Goal: Task Accomplishment & Management: Manage account settings

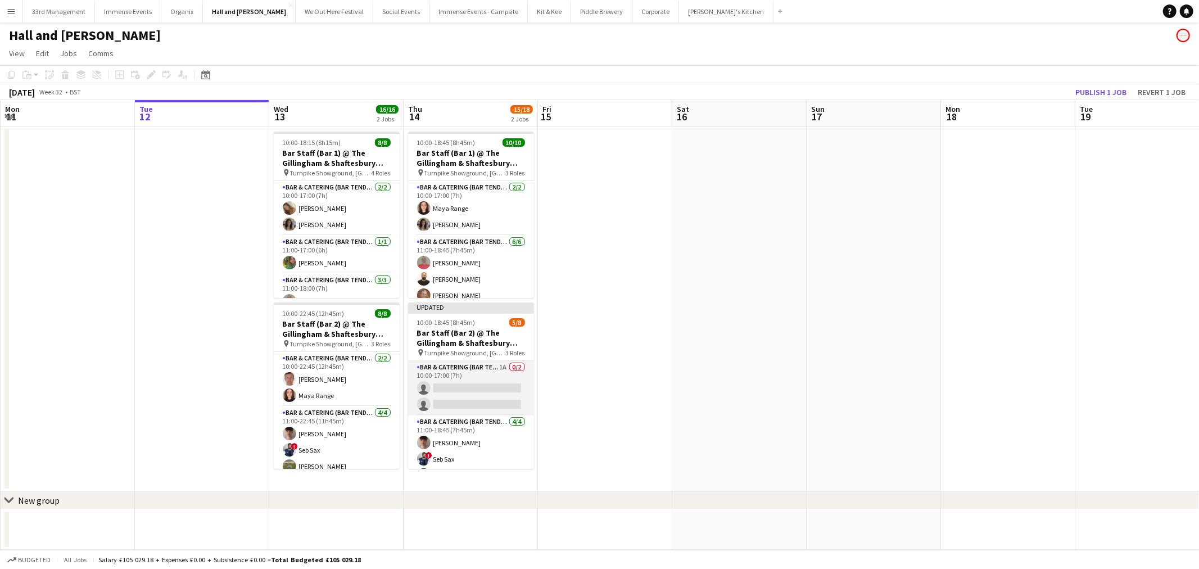
click at [492, 373] on app-card-role "Bar & Catering (Bar Tender) 1A 0/2 10:00-17:00 (7h) single-neutral-actions sing…" at bounding box center [471, 388] width 126 height 55
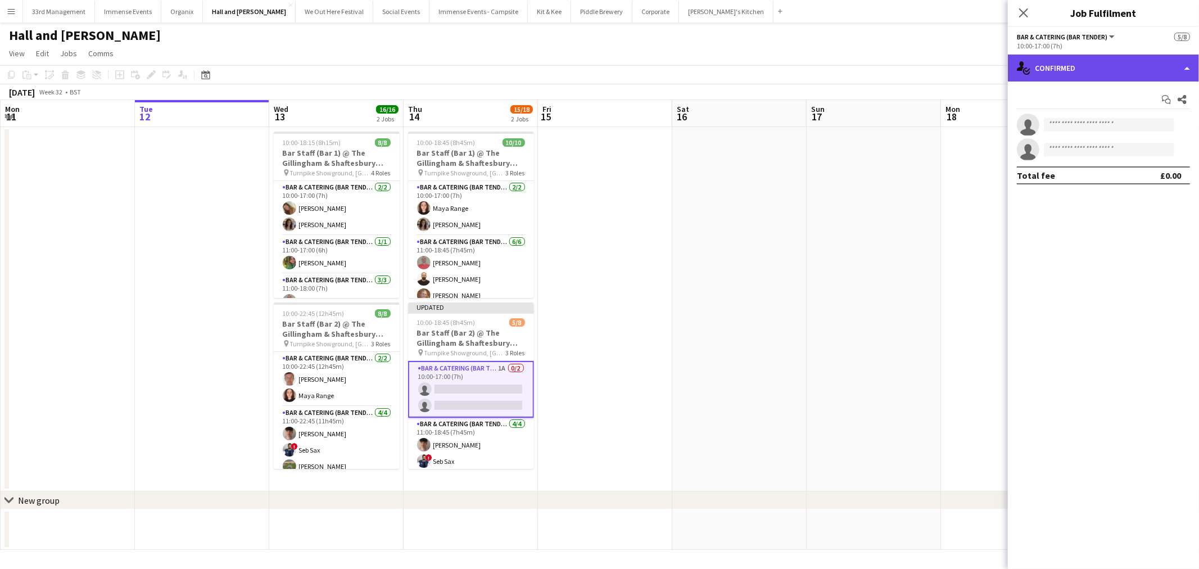
click at [1077, 65] on div "single-neutral-actions-check-2 Confirmed" at bounding box center [1102, 68] width 191 height 27
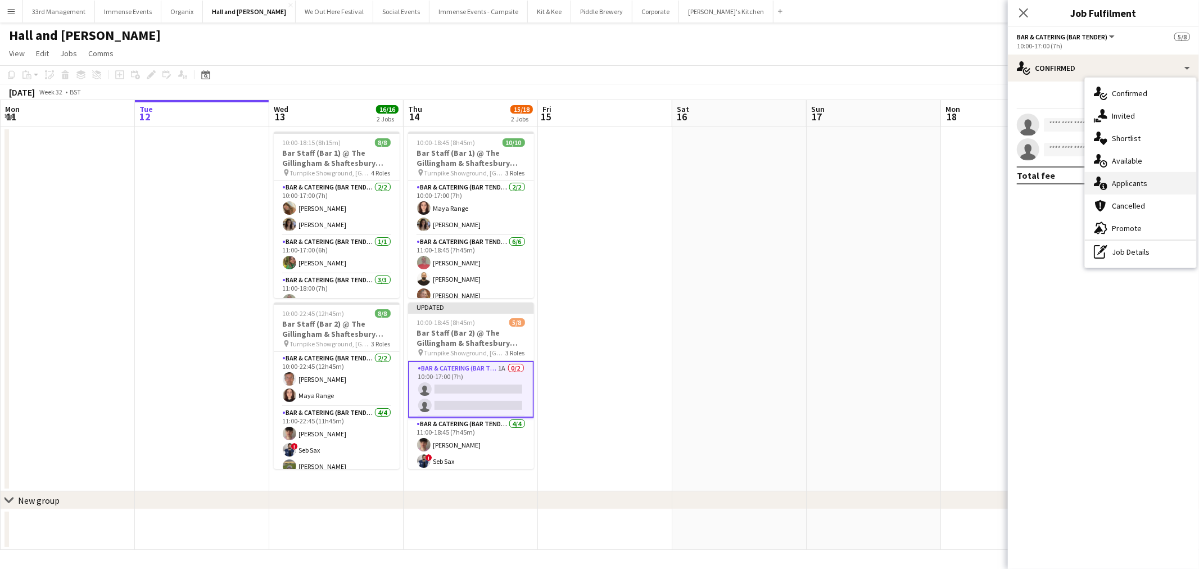
click at [1132, 188] on div "single-neutral-actions-information Applicants" at bounding box center [1139, 183] width 111 height 22
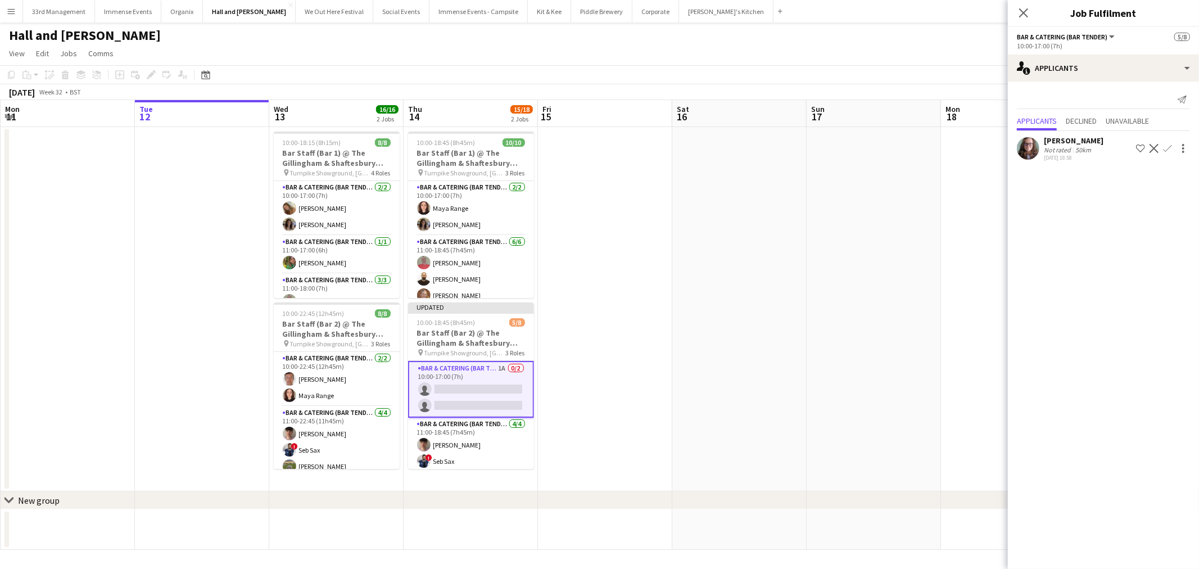
click at [1035, 151] on app-user-avatar at bounding box center [1027, 148] width 22 height 22
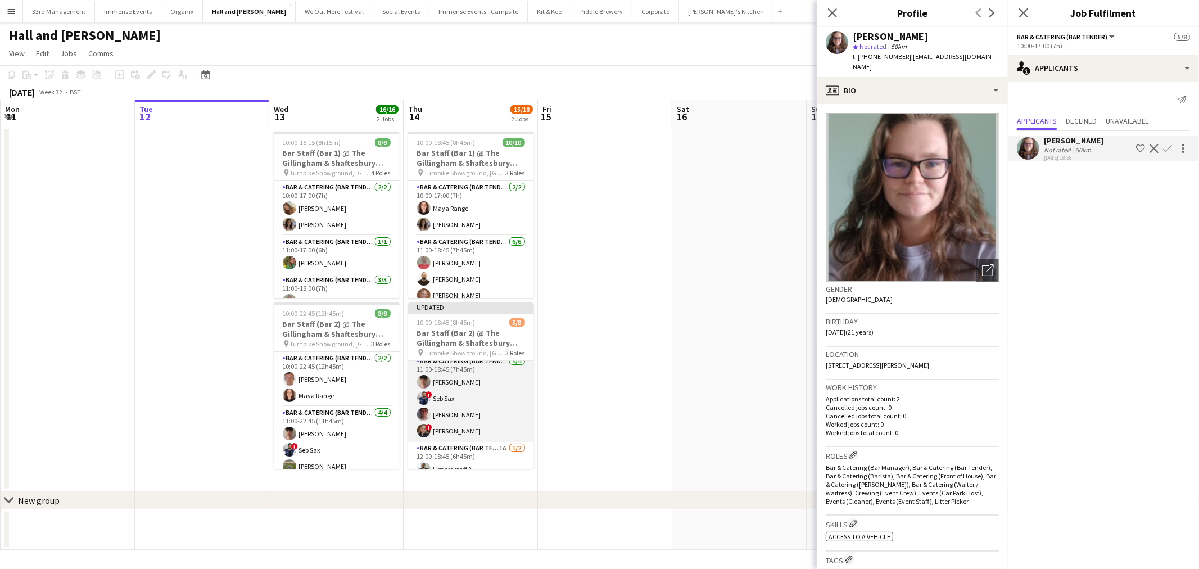
scroll to position [90, 0]
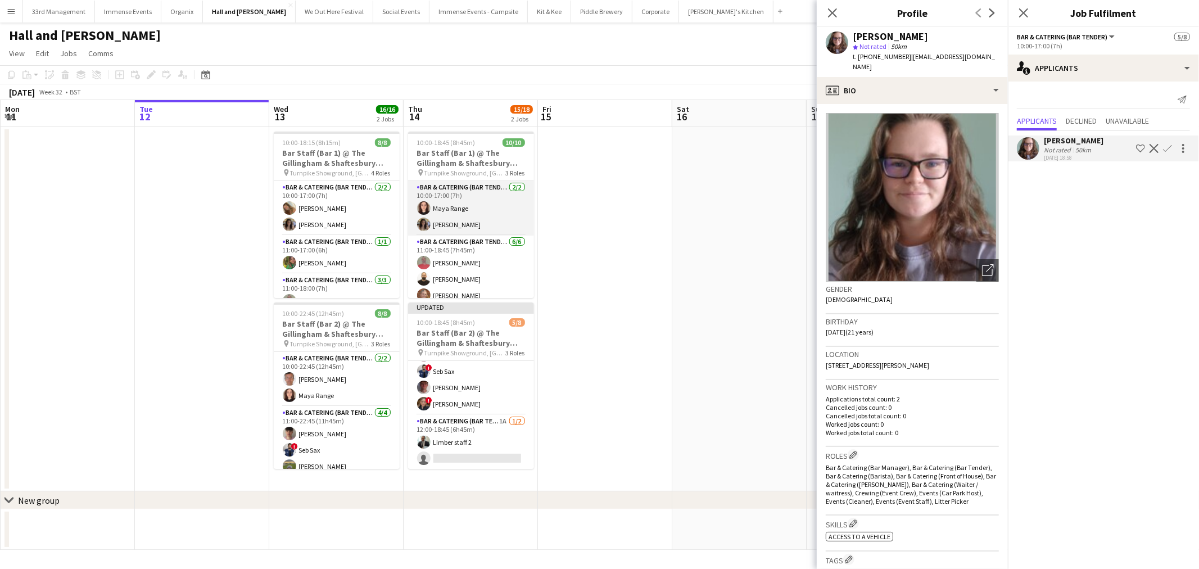
click at [468, 207] on app-card-role "Bar & Catering (Bar Tender) [DATE] 10:00-17:00 (7h) Maya Range [PERSON_NAME]" at bounding box center [471, 208] width 126 height 55
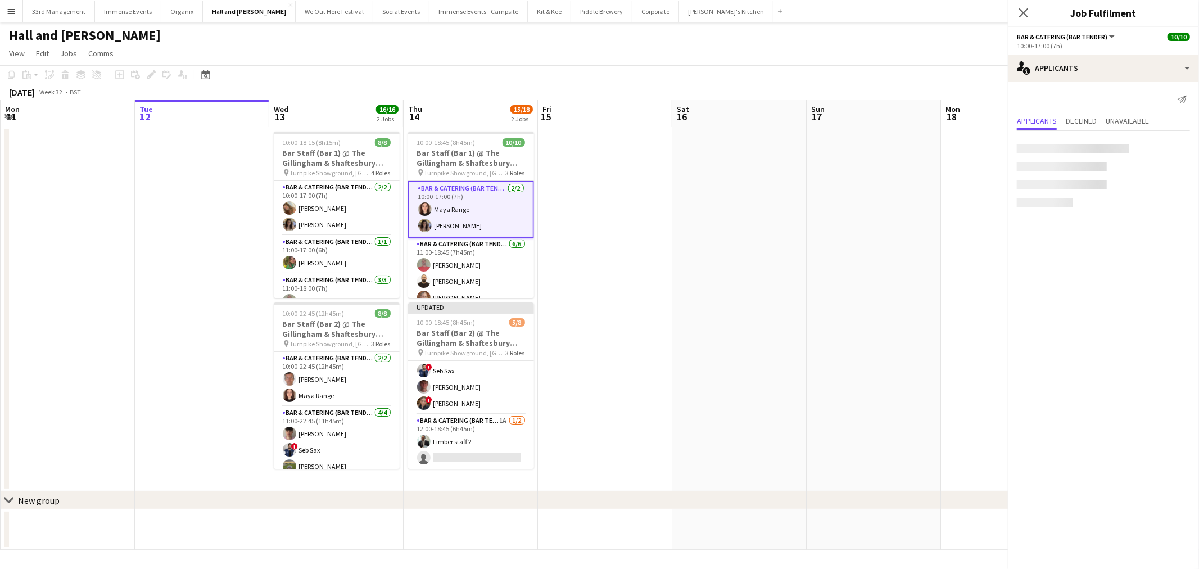
scroll to position [88, 0]
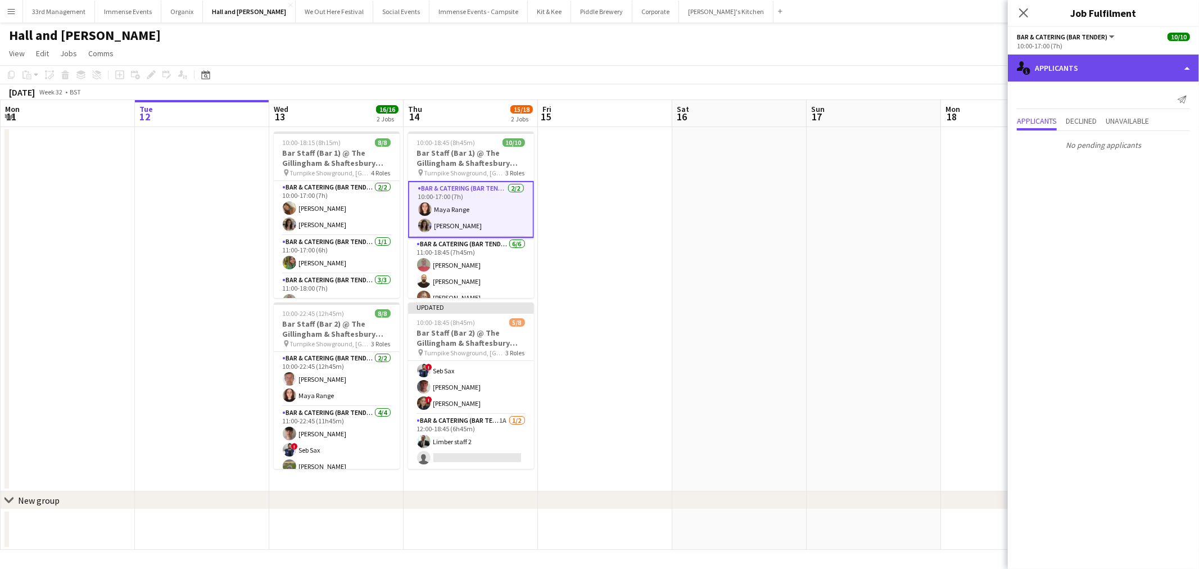
drag, startPoint x: 1037, startPoint y: 57, endPoint x: 1045, endPoint y: 65, distance: 10.7
click at [1038, 58] on div "single-neutral-actions-information Applicants" at bounding box center [1102, 68] width 191 height 27
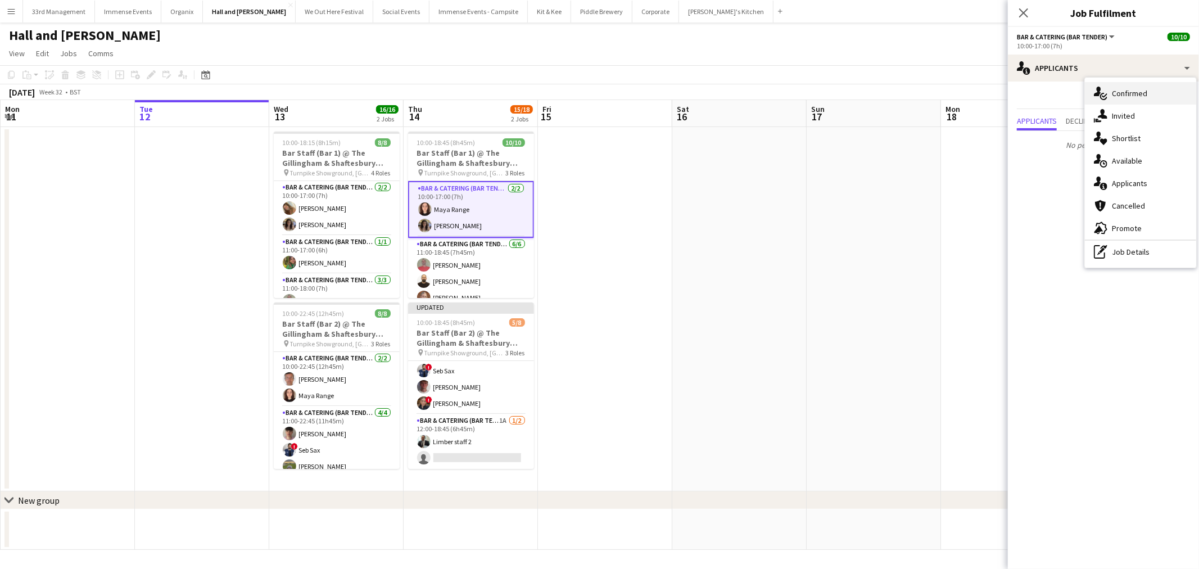
click at [1118, 88] on div "single-neutral-actions-check-2 Confirmed" at bounding box center [1139, 93] width 111 height 22
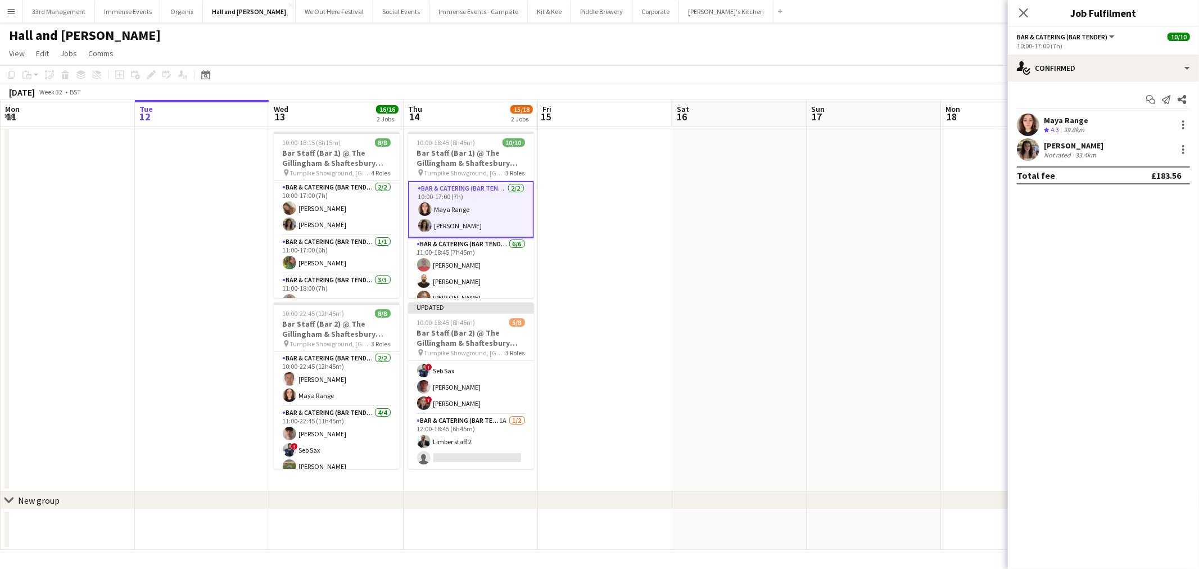
click at [1040, 126] on div "Maya Range Crew rating 4.3 39.8km" at bounding box center [1102, 125] width 191 height 22
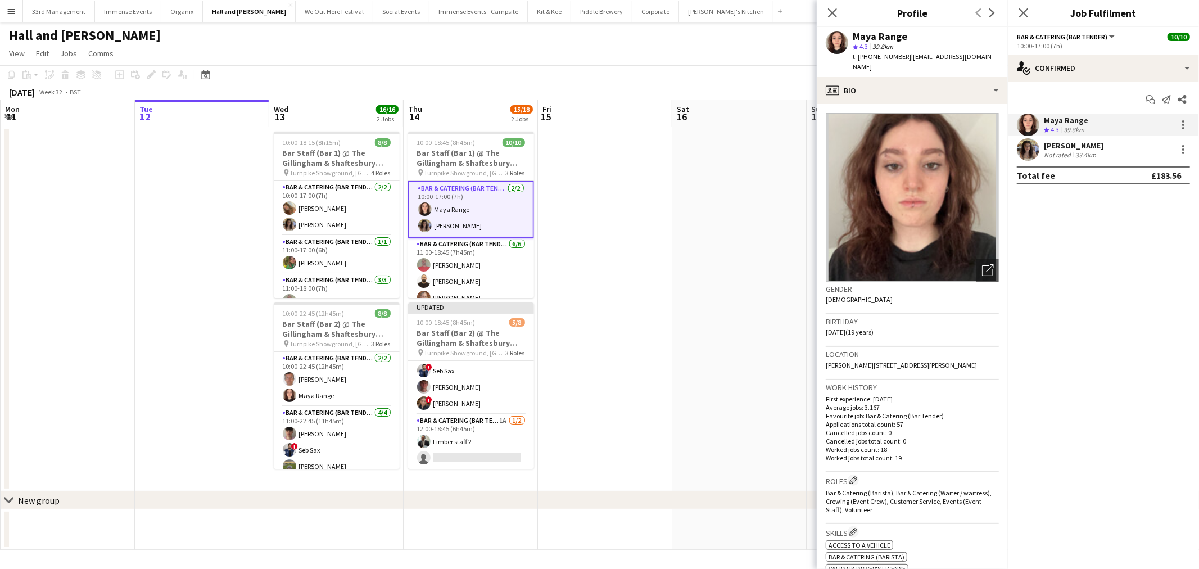
drag, startPoint x: 978, startPoint y: 357, endPoint x: 821, endPoint y: 357, distance: 156.8
click at [819, 360] on app-crew-profile-bio "Open photos pop-in Gender [DEMOGRAPHIC_DATA] Birthday [DEMOGRAPHIC_DATA] (19 ye…" at bounding box center [911, 336] width 191 height 465
copy span "[PERSON_NAME][STREET_ADDRESS][PERSON_NAME]"
click at [1026, 151] on app-user-avatar at bounding box center [1027, 149] width 22 height 22
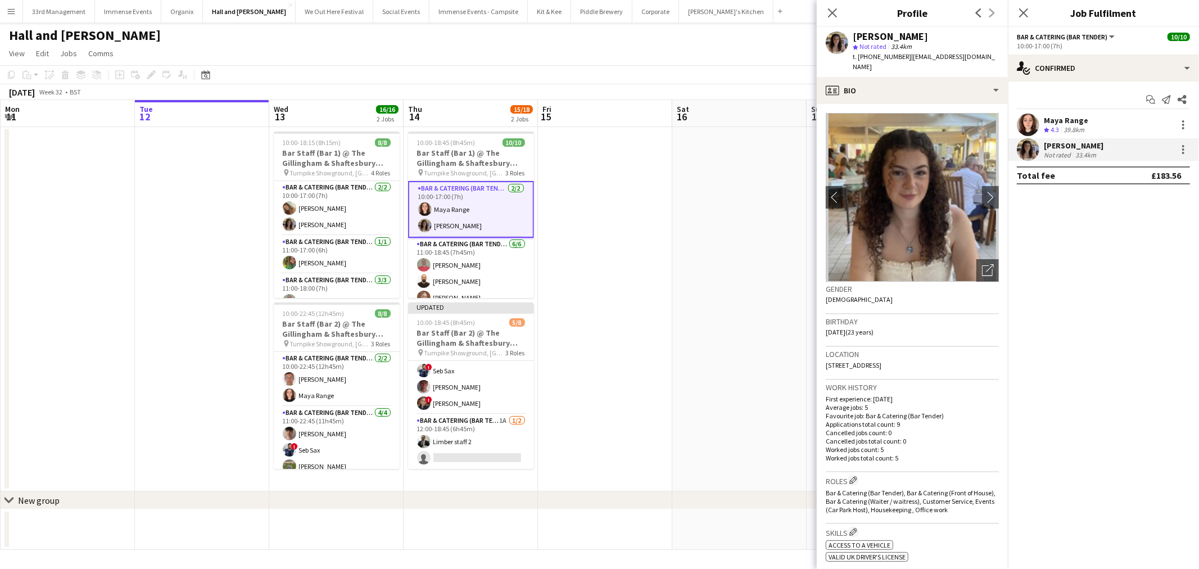
click at [1023, 118] on app-user-avatar at bounding box center [1027, 125] width 22 height 22
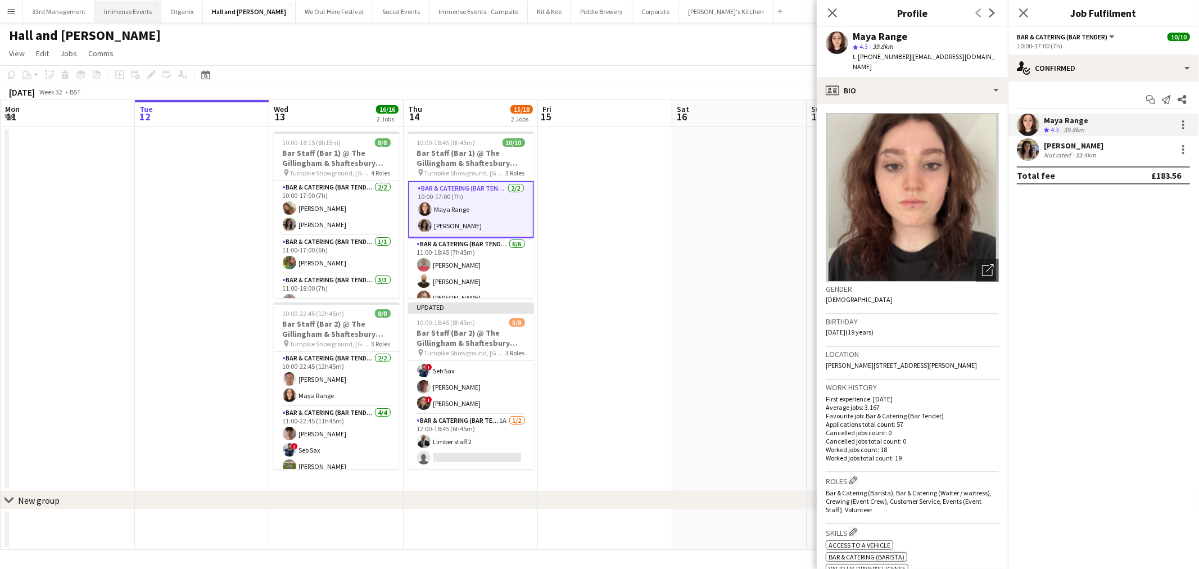
click at [108, 8] on button "Immense Events Close" at bounding box center [128, 12] width 66 height 22
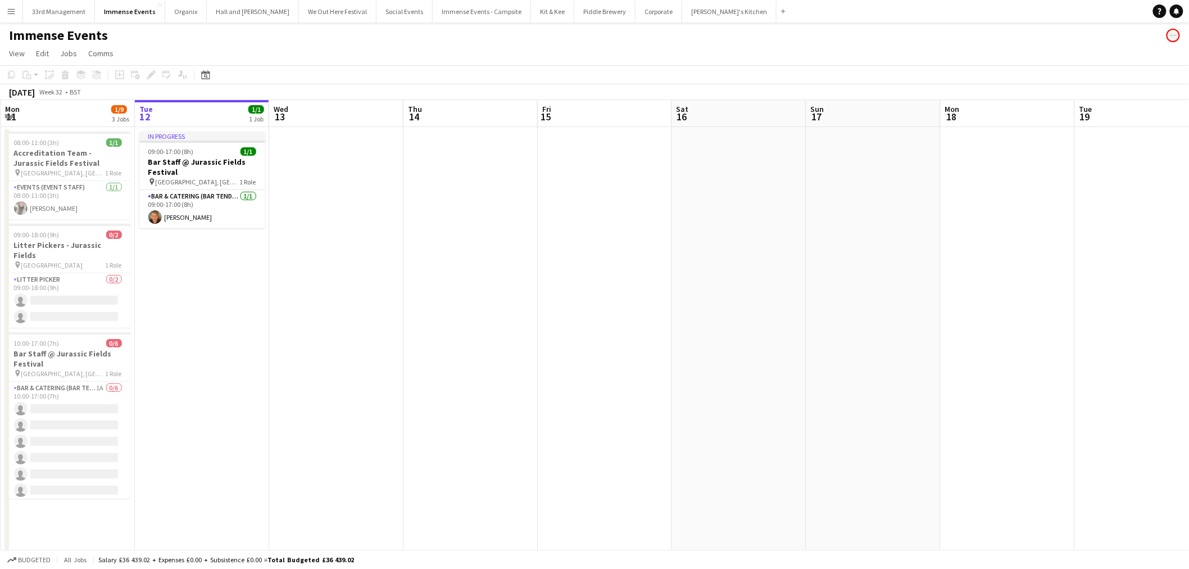
scroll to position [0, 267]
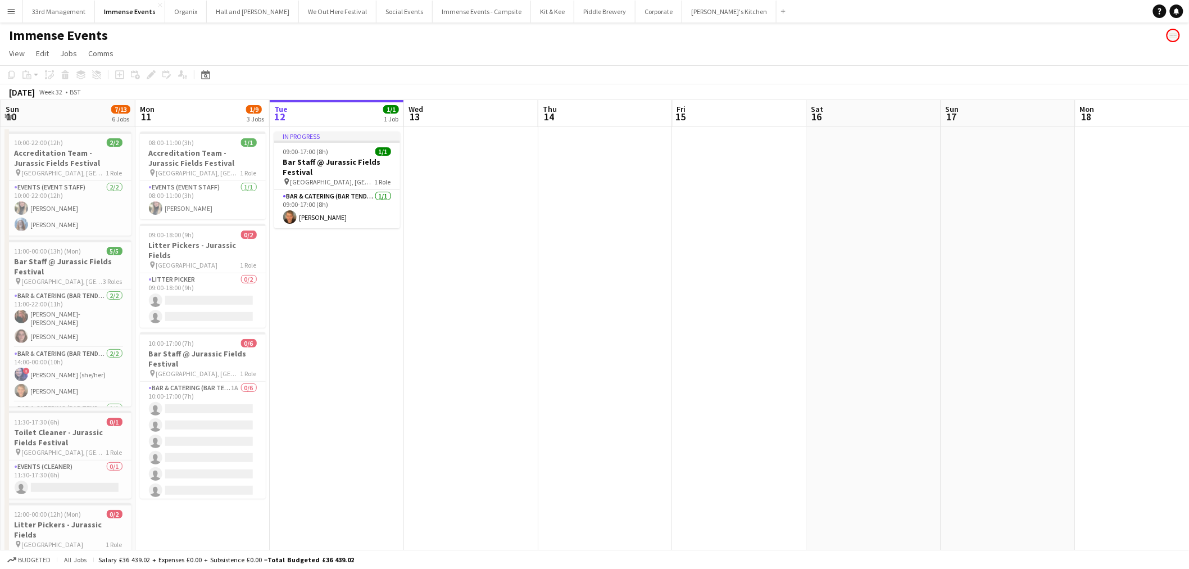
drag, startPoint x: 288, startPoint y: 262, endPoint x: 423, endPoint y: 261, distance: 134.9
click at [423, 261] on app-calendar-viewport "Fri 8 3/13 6 Jobs Sat 9 7/13 6 Jobs Sun 10 7/13 6 Jobs Mon 11 1/9 3 Jobs Tue 12…" at bounding box center [594, 471] width 1189 height 743
click at [334, 160] on h3 "Bar Staff @ Jurassic Fields Festival" at bounding box center [337, 167] width 126 height 20
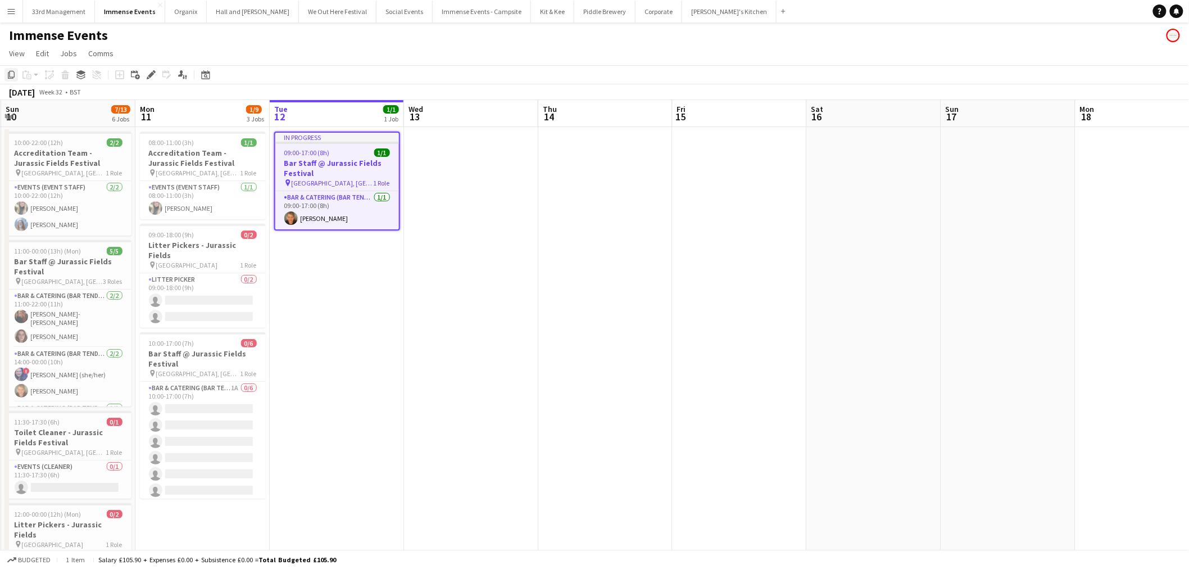
click at [15, 78] on icon "Copy" at bounding box center [11, 74] width 9 height 9
click at [199, 498] on app-date-cell "08:00-11:00 (3h) 1/1 Accreditation Team - Jurassic Fields Festival pin [GEOGRAP…" at bounding box center [202, 485] width 134 height 716
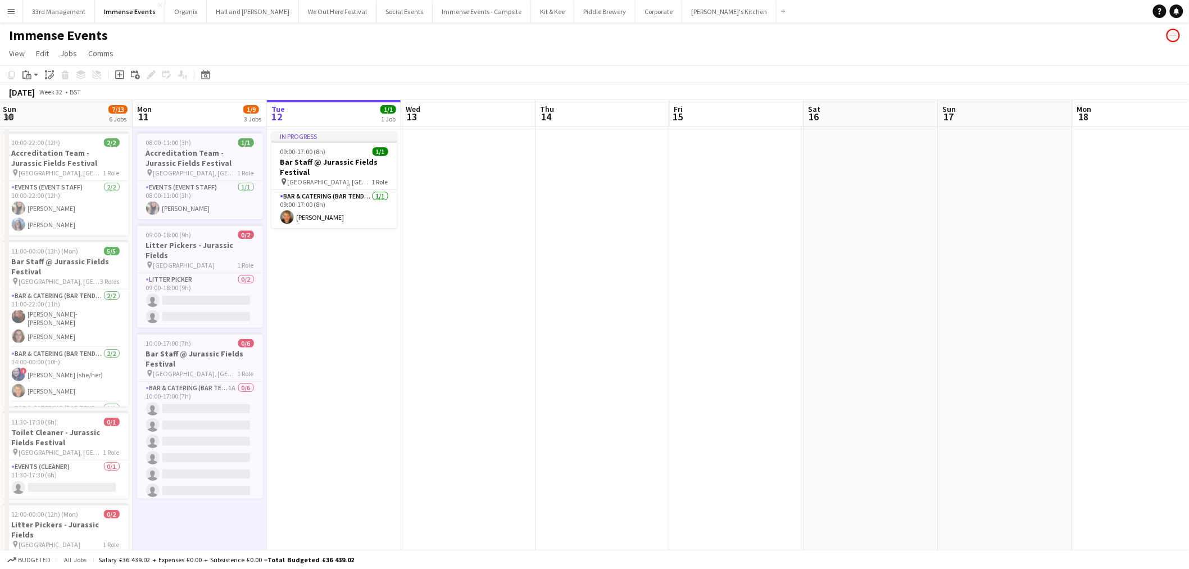
click at [28, 81] on app-toolbar "Copy Paste Paste Ctrl+V Paste with crew Ctrl+Shift+V Paste linked Job [GEOGRAPH…" at bounding box center [594, 74] width 1189 height 19
click at [164, 517] on app-date-cell "08:00-11:00 (3h) 1/1 Accreditation Team - Jurassic Fields Festival pin [GEOGRAP…" at bounding box center [200, 485] width 134 height 716
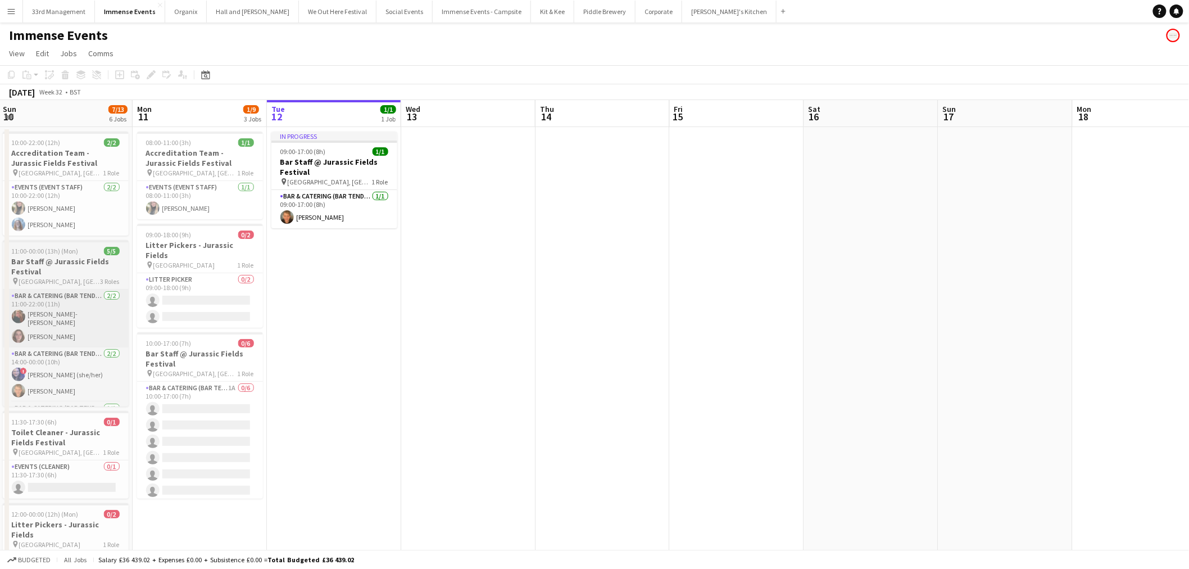
scroll to position [0, 272]
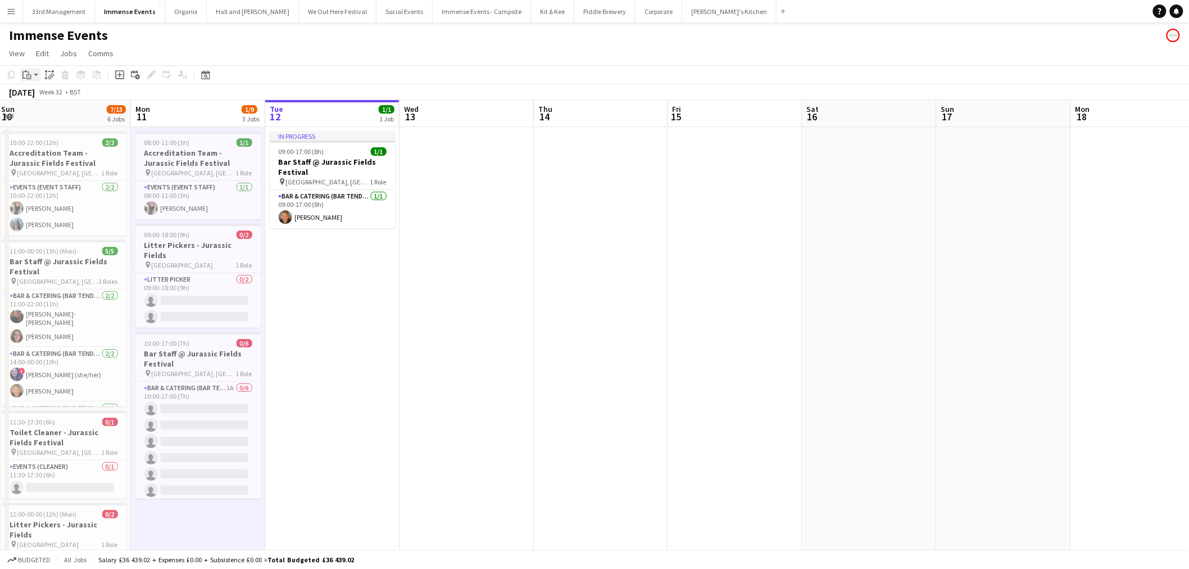
click at [26, 74] on icon "Paste" at bounding box center [26, 74] width 9 height 9
click at [49, 97] on link "Paste Ctrl+V" at bounding box center [83, 96] width 106 height 10
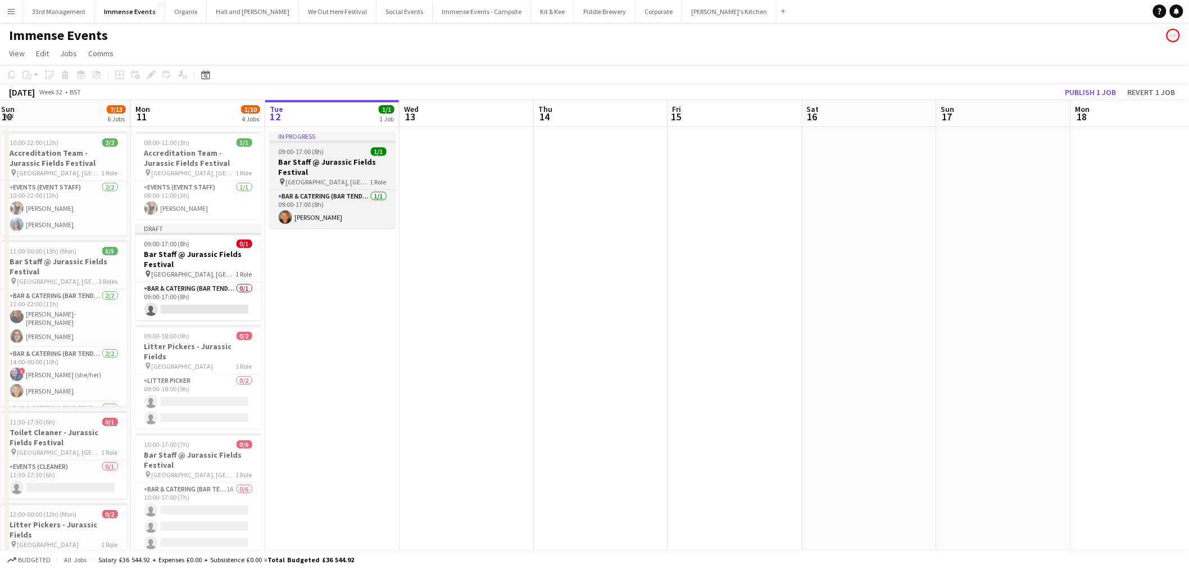
drag, startPoint x: 322, startPoint y: 172, endPoint x: 312, endPoint y: 169, distance: 10.5
click at [322, 171] on h3 "Bar Staff @ Jurassic Fields Festival" at bounding box center [333, 167] width 126 height 20
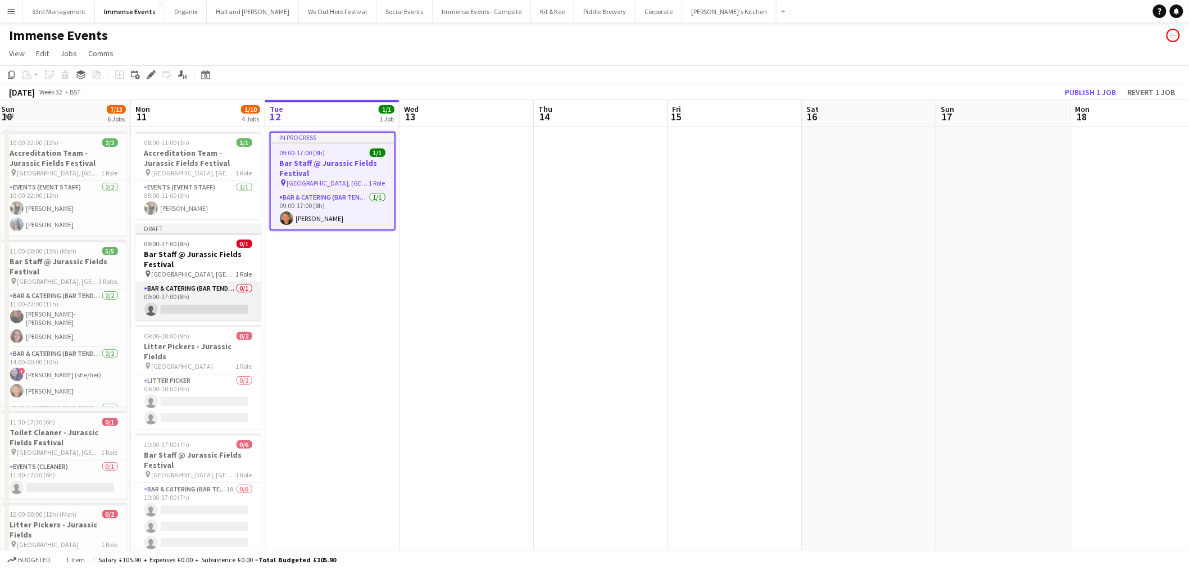
click at [194, 290] on app-card-role "Bar & Catering (Bar Tender) 0/1 09:00-17:00 (8h) single-neutral-actions" at bounding box center [198, 301] width 126 height 38
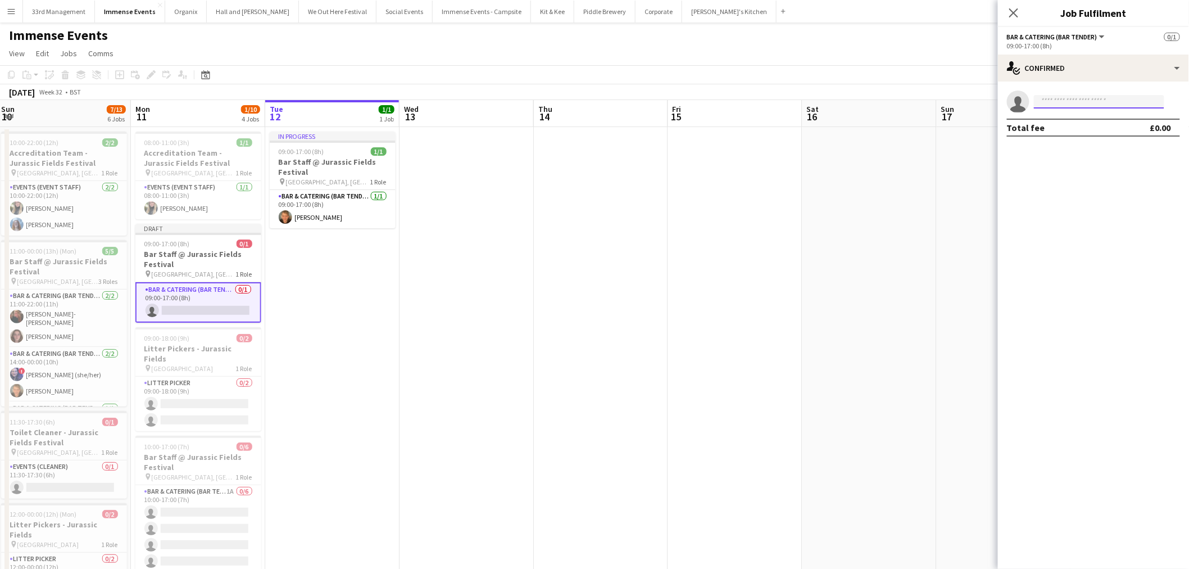
click at [1072, 103] on input at bounding box center [1099, 101] width 130 height 13
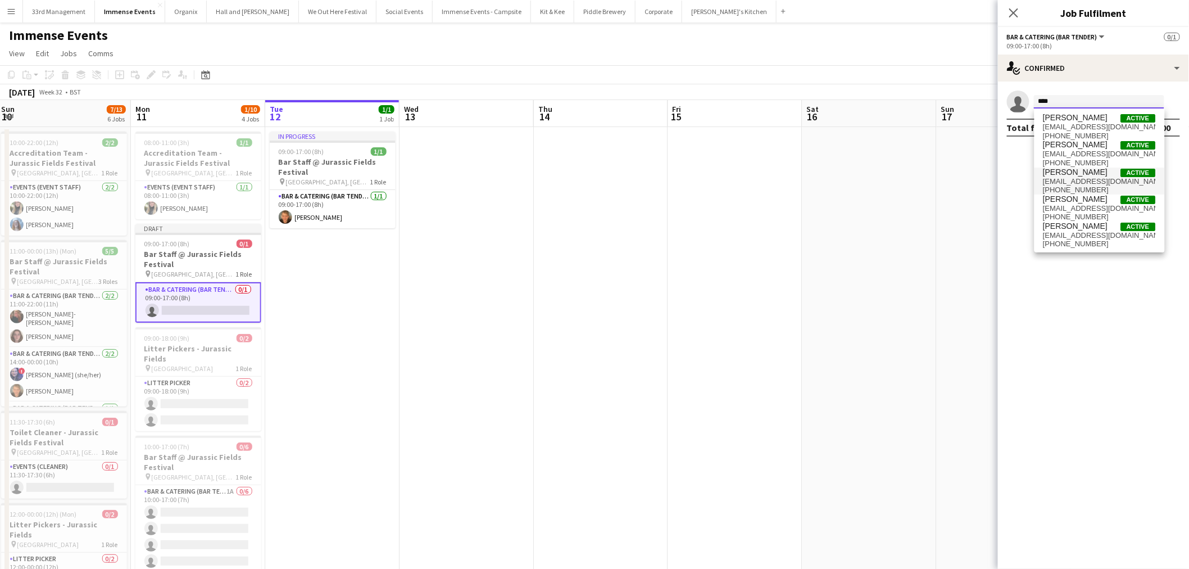
type input "****"
click at [1092, 183] on span "[EMAIL_ADDRESS][DOMAIN_NAME]" at bounding box center [1099, 181] width 112 height 9
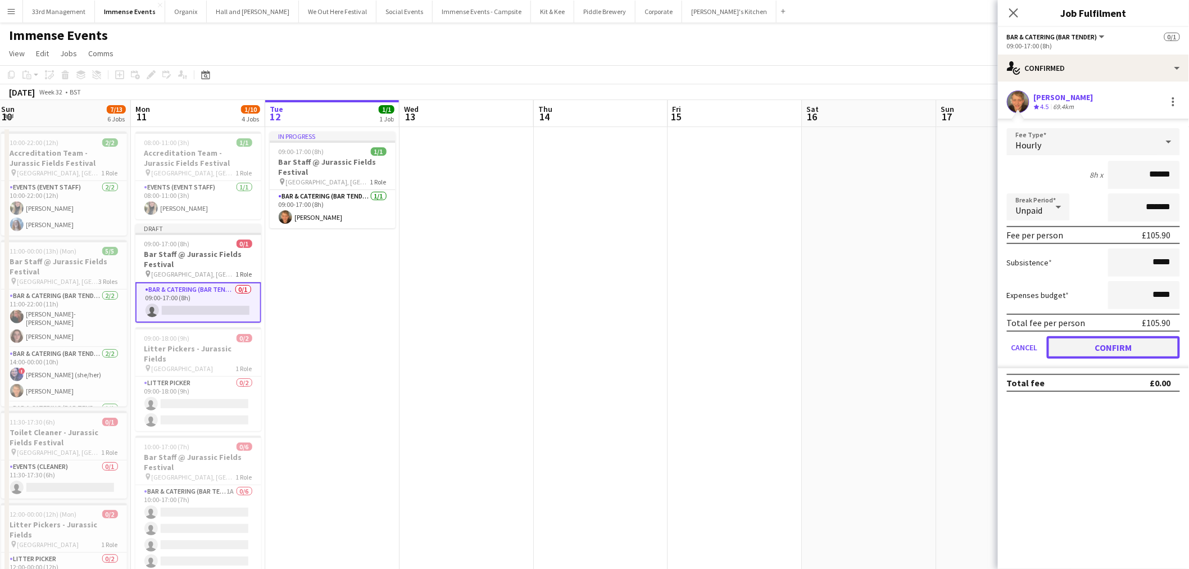
click at [1135, 349] on button "Confirm" at bounding box center [1113, 347] width 133 height 22
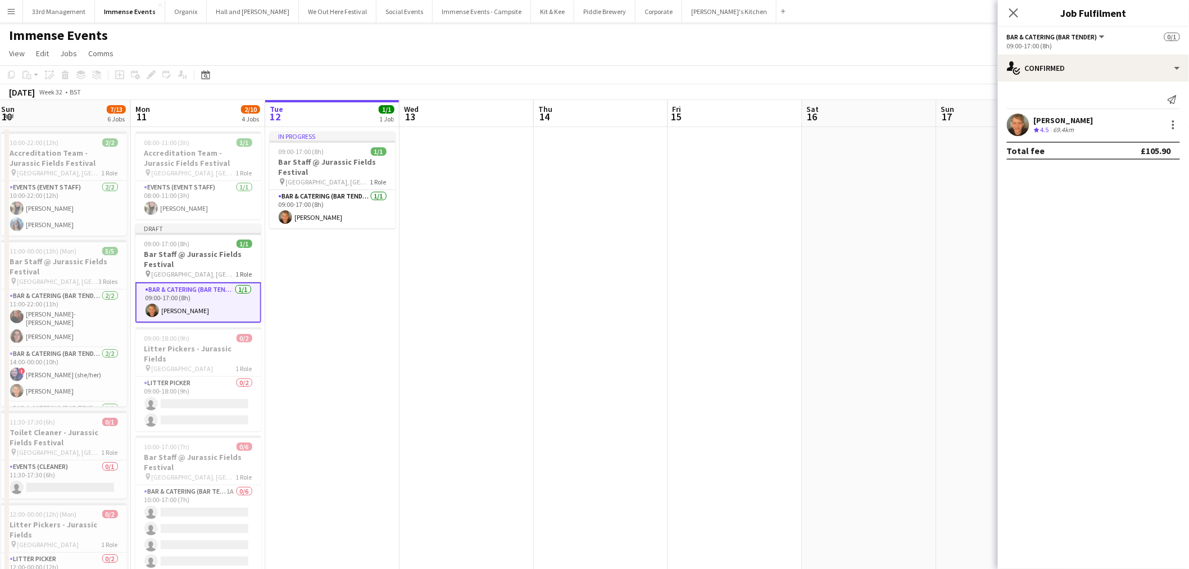
drag, startPoint x: 637, startPoint y: 293, endPoint x: 762, endPoint y: 248, distance: 132.6
click at [637, 289] on app-date-cell at bounding box center [601, 485] width 134 height 716
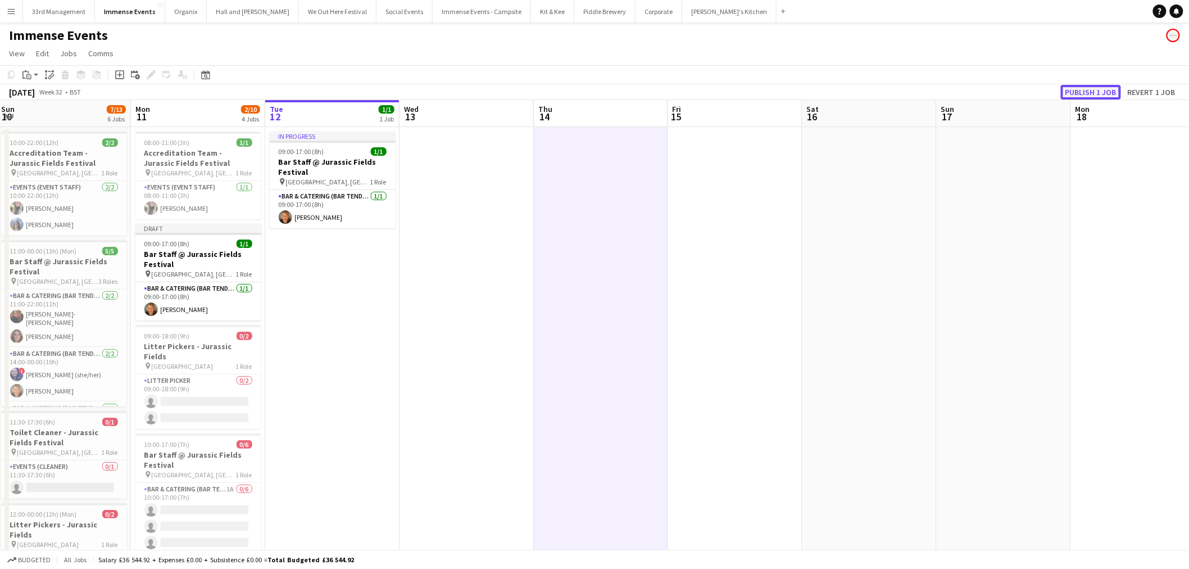
click at [1103, 91] on button "Publish 1 job" at bounding box center [1091, 92] width 60 height 15
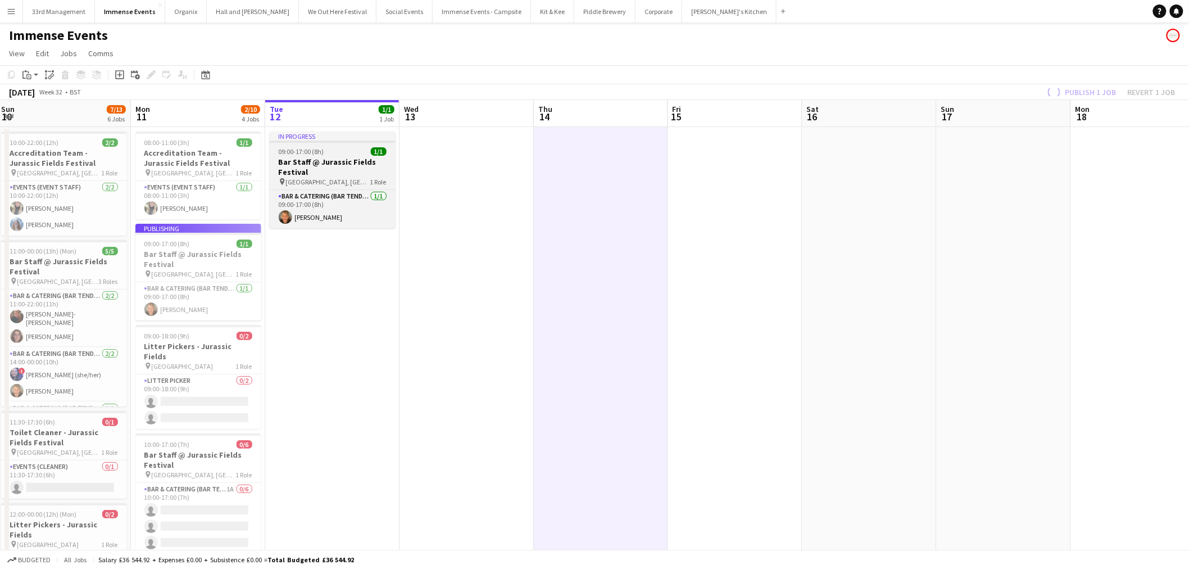
drag, startPoint x: 307, startPoint y: 211, endPoint x: 355, endPoint y: 171, distance: 62.2
click at [307, 209] on app-card-role "Bar & Catering (Bar Tender) [DATE] 09:00-17:00 (8h) [PERSON_NAME]" at bounding box center [333, 209] width 126 height 38
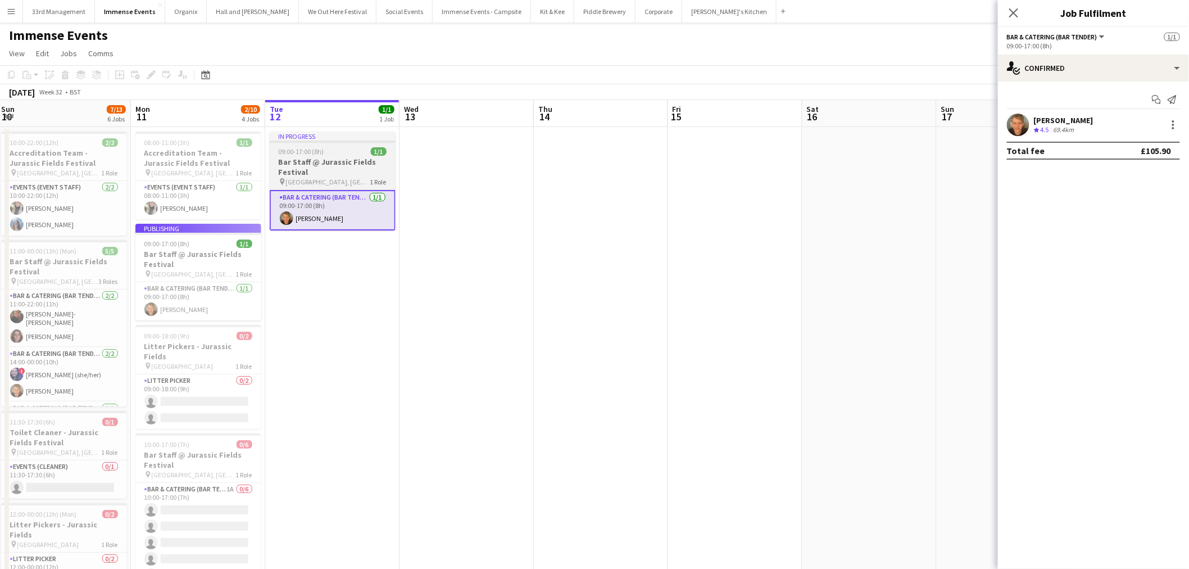
click at [353, 169] on h3 "Bar Staff @ Jurassic Fields Festival" at bounding box center [333, 167] width 126 height 20
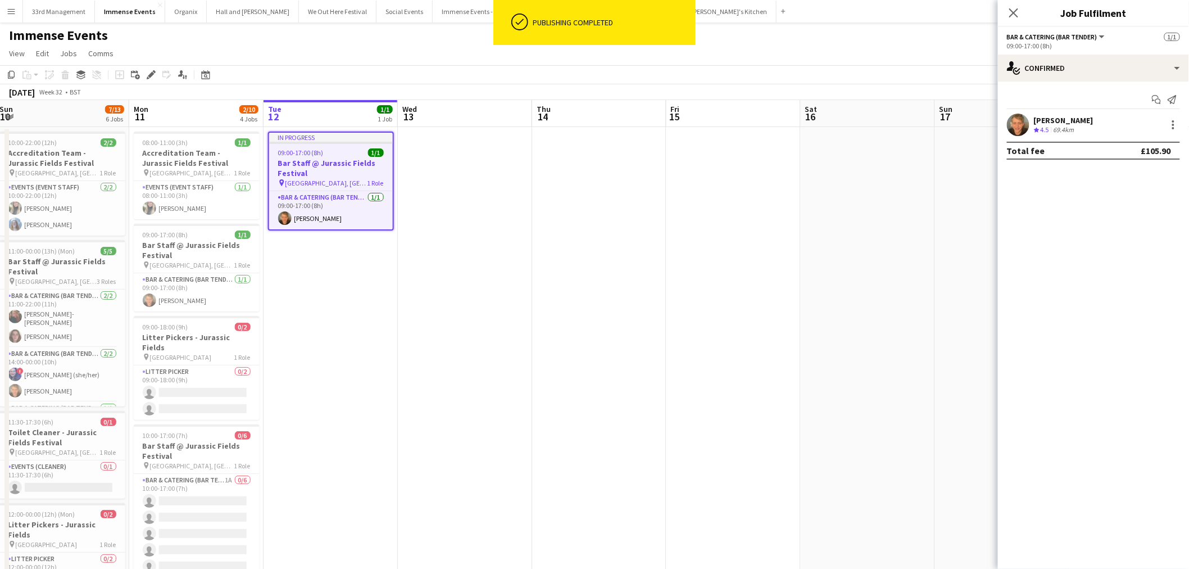
scroll to position [0, 276]
click at [311, 166] on h3 "Bar Staff @ Jurassic Fields Festival" at bounding box center [329, 168] width 124 height 20
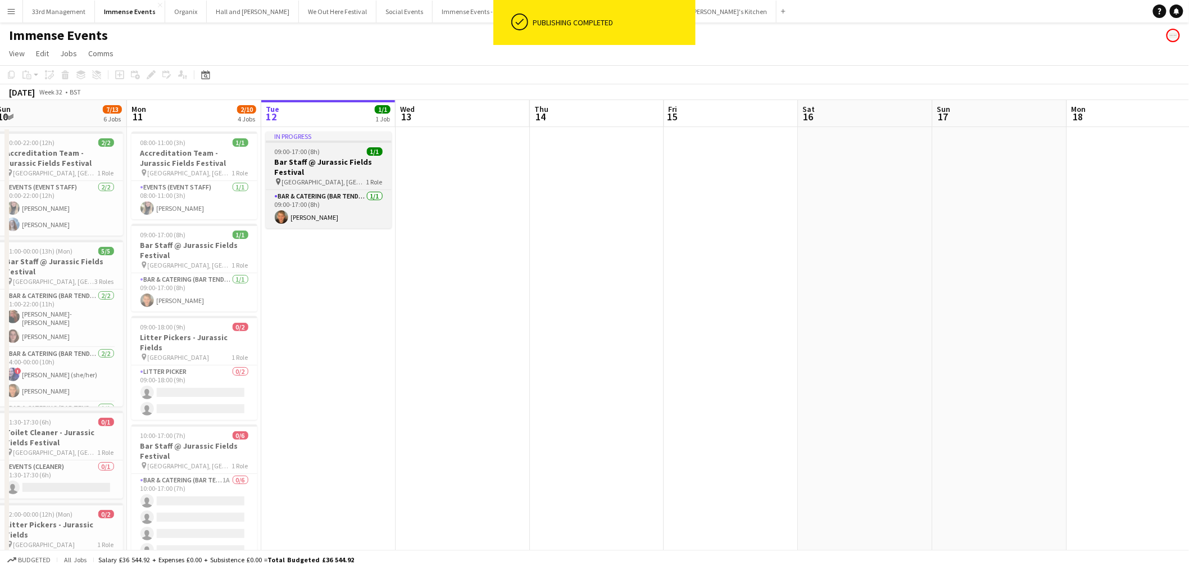
click at [311, 166] on h3 "Bar Staff @ Jurassic Fields Festival" at bounding box center [329, 167] width 126 height 20
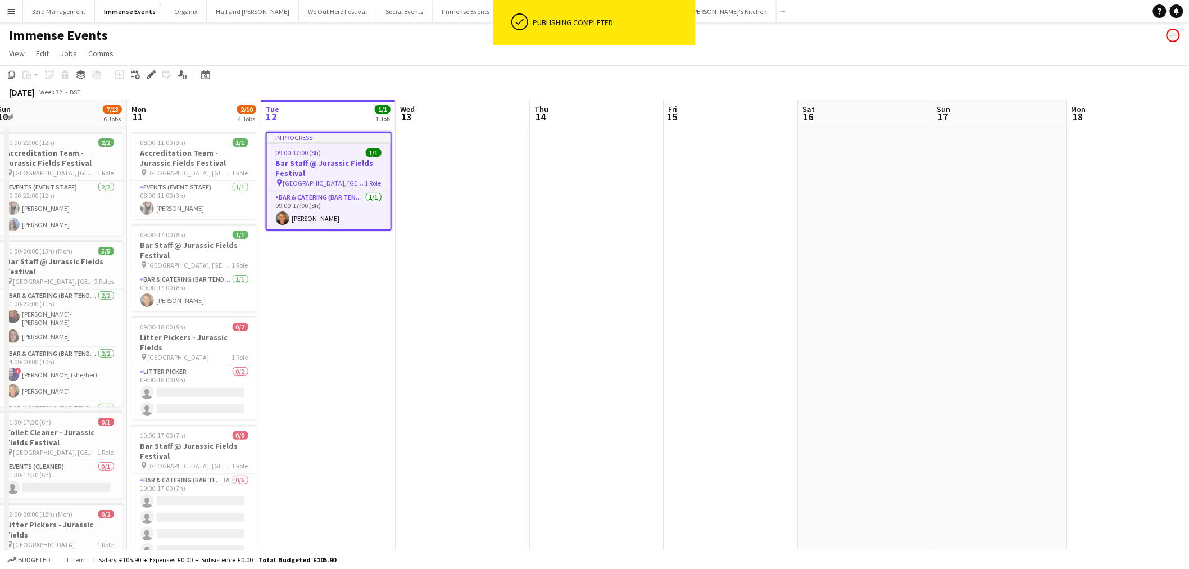
click at [329, 161] on h3 "Bar Staff @ Jurassic Fields Festival" at bounding box center [329, 168] width 124 height 20
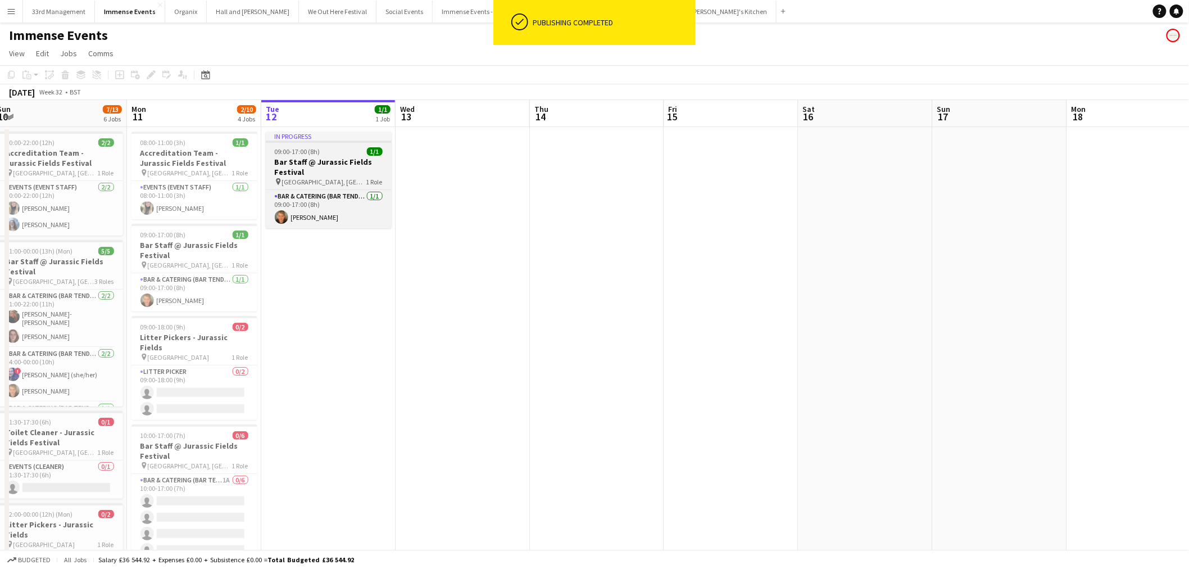
click at [329, 161] on h3 "Bar Staff @ Jurassic Fields Festival" at bounding box center [329, 167] width 126 height 20
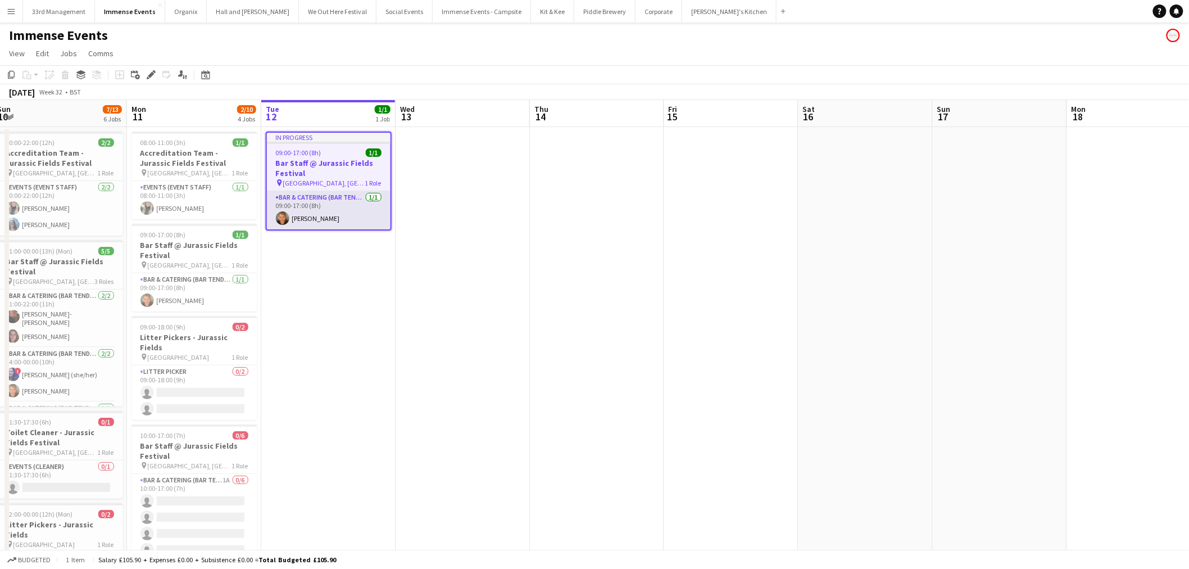
click at [321, 193] on app-card-role "Bar & Catering (Bar Tender) [DATE] 09:00-17:00 (8h) [PERSON_NAME]" at bounding box center [329, 210] width 124 height 38
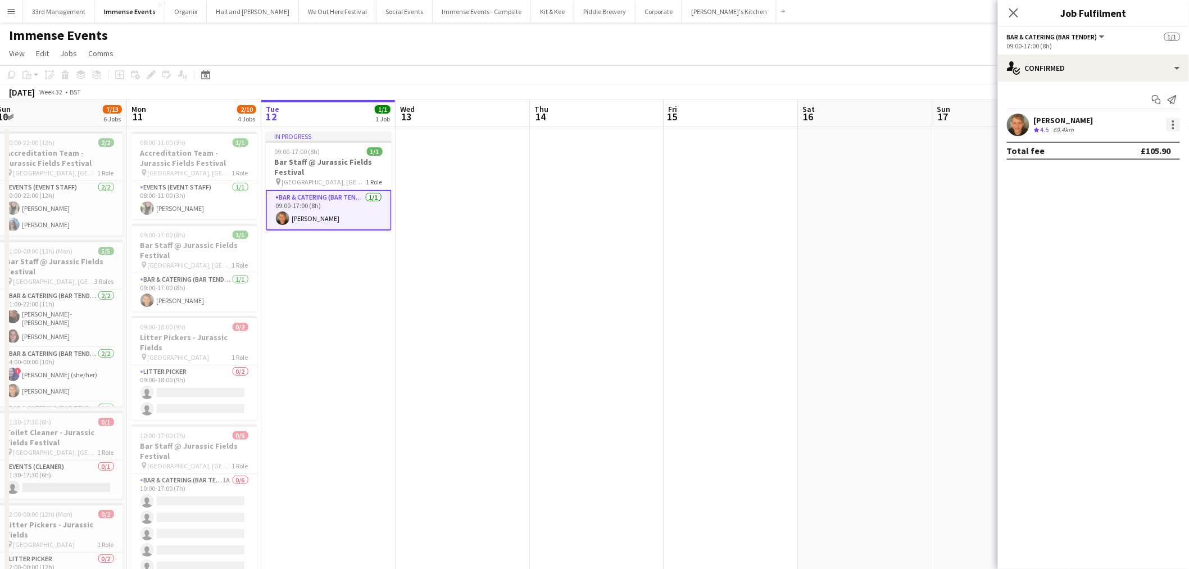
click at [1169, 122] on div at bounding box center [1172, 124] width 13 height 13
click at [1137, 252] on span "Remove" at bounding box center [1137, 253] width 70 height 10
click at [469, 198] on app-date-cell at bounding box center [463, 485] width 134 height 716
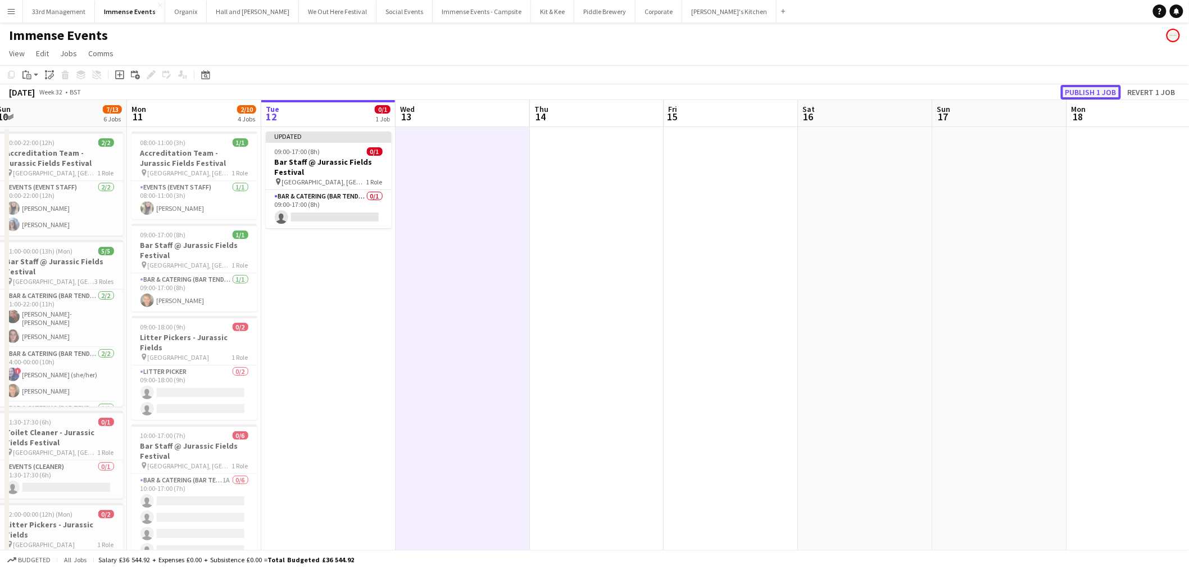
click at [1096, 97] on button "Publish 1 job" at bounding box center [1091, 92] width 60 height 15
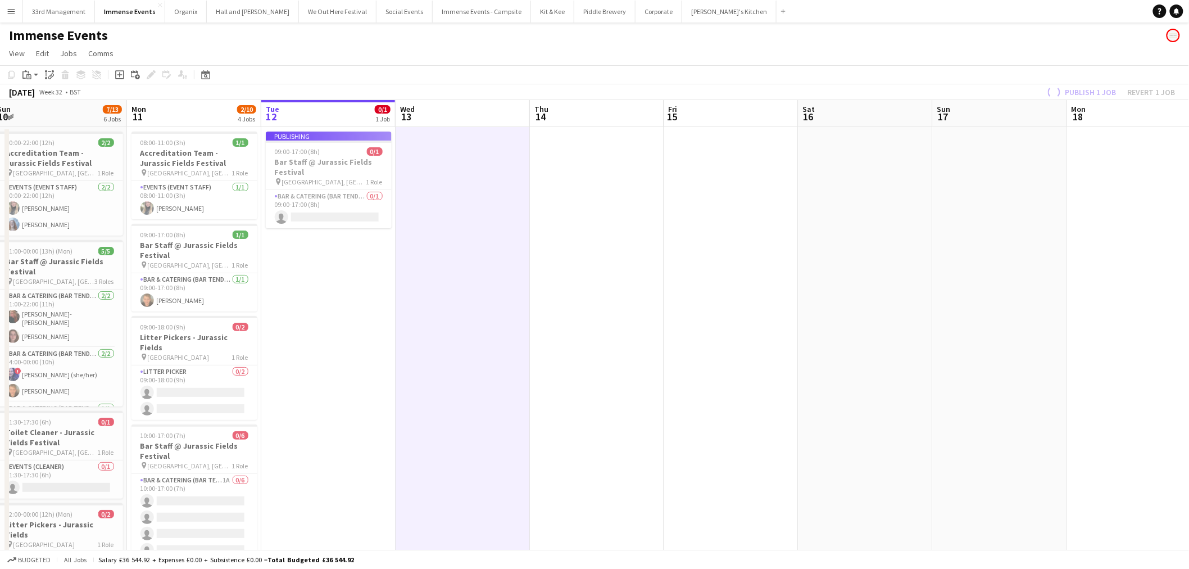
click at [369, 167] on h3 "Bar Staff @ Jurassic Fields Festival" at bounding box center [329, 167] width 126 height 20
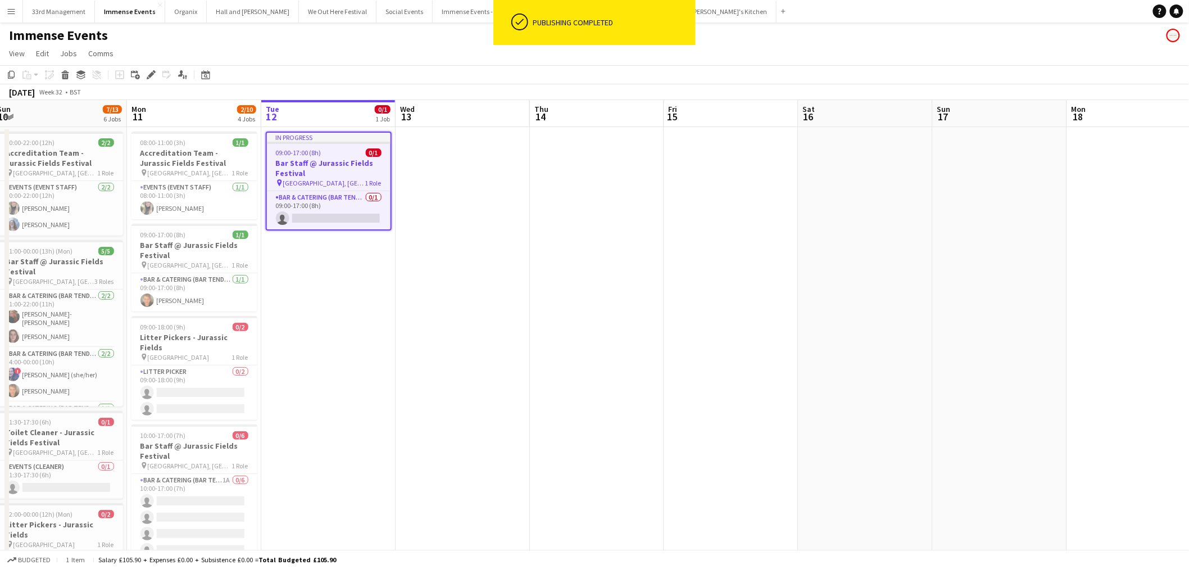
scroll to position [0, 276]
click at [56, 72] on div "Copy Paste Paste Ctrl+V Paste with crew Ctrl+Shift+V Paste linked Job [GEOGRAPH…" at bounding box center [53, 74] width 99 height 13
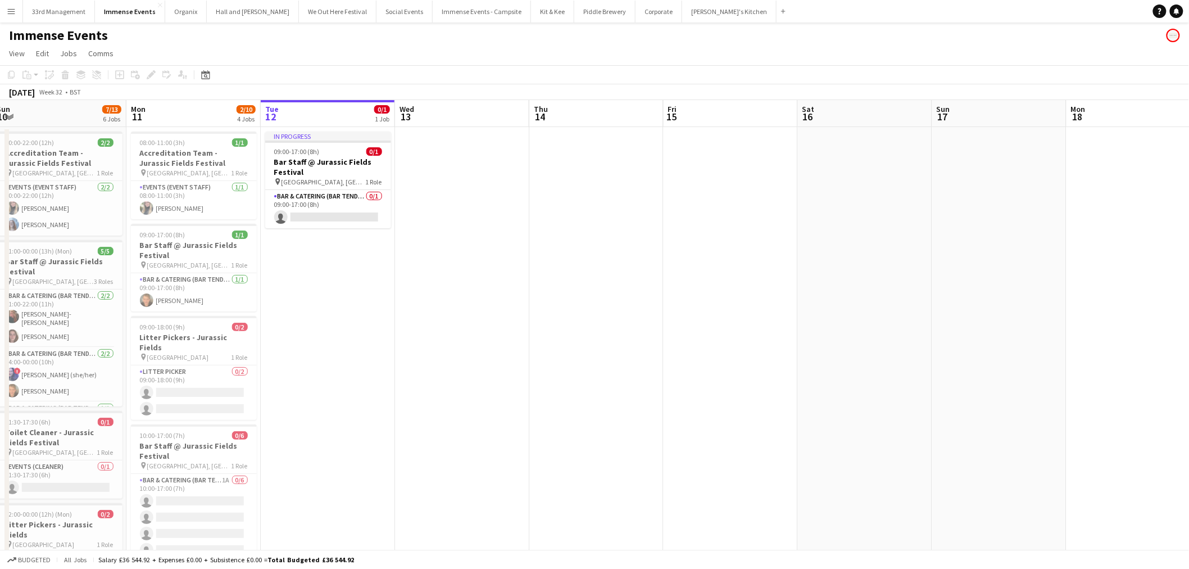
click at [400, 166] on app-date-cell at bounding box center [462, 485] width 134 height 716
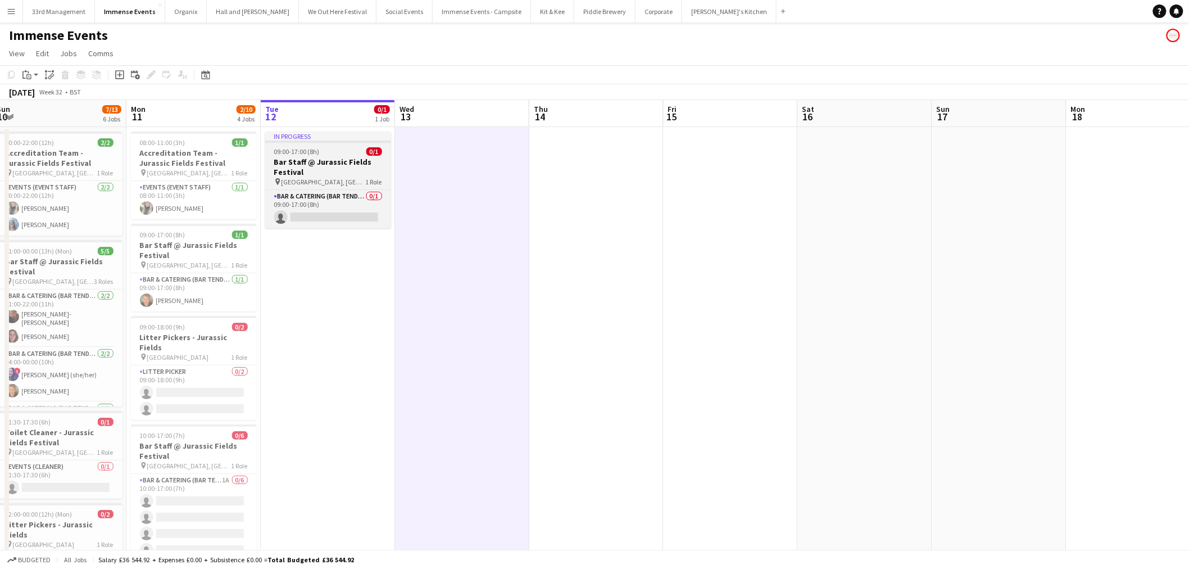
click at [344, 165] on h3 "Bar Staff @ Jurassic Fields Festival" at bounding box center [328, 167] width 126 height 20
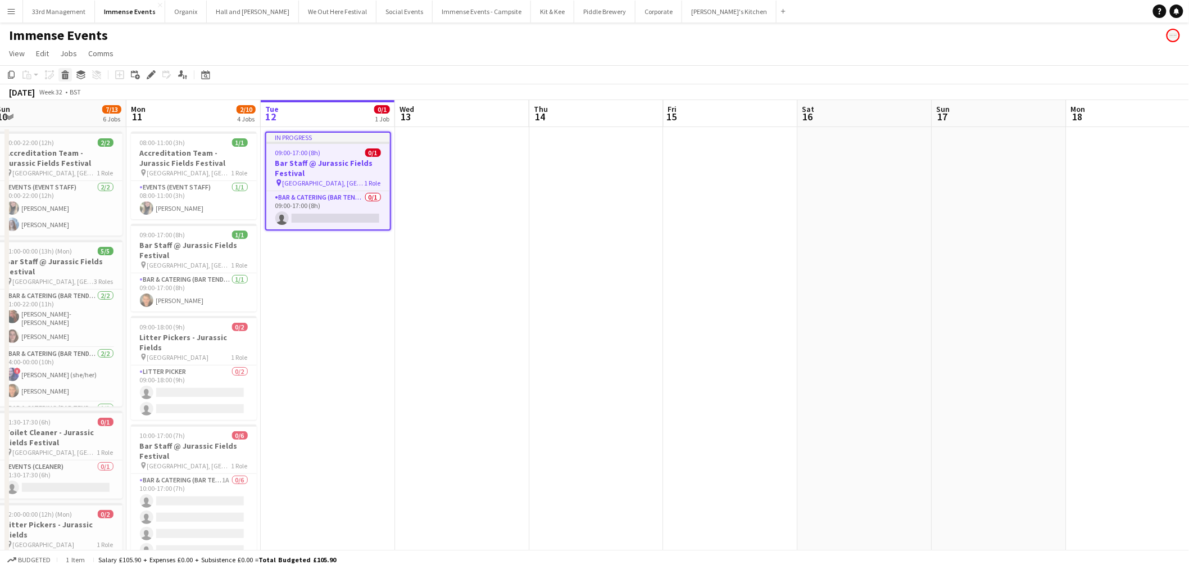
click at [58, 71] on div "Delete" at bounding box center [64, 74] width 13 height 13
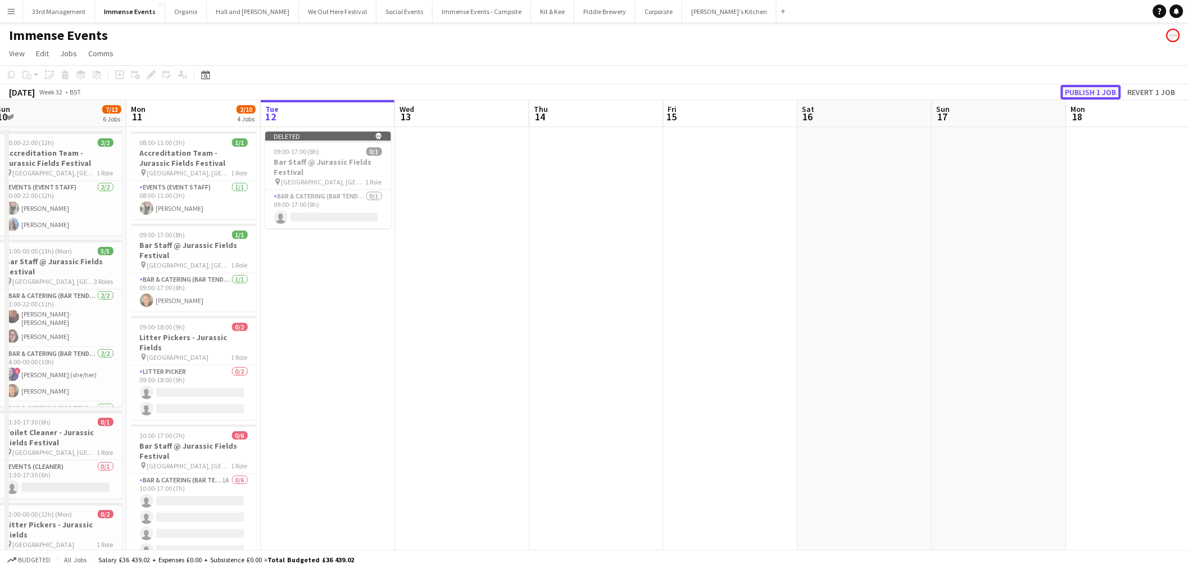
click at [1078, 90] on button "Publish 1 job" at bounding box center [1091, 92] width 60 height 15
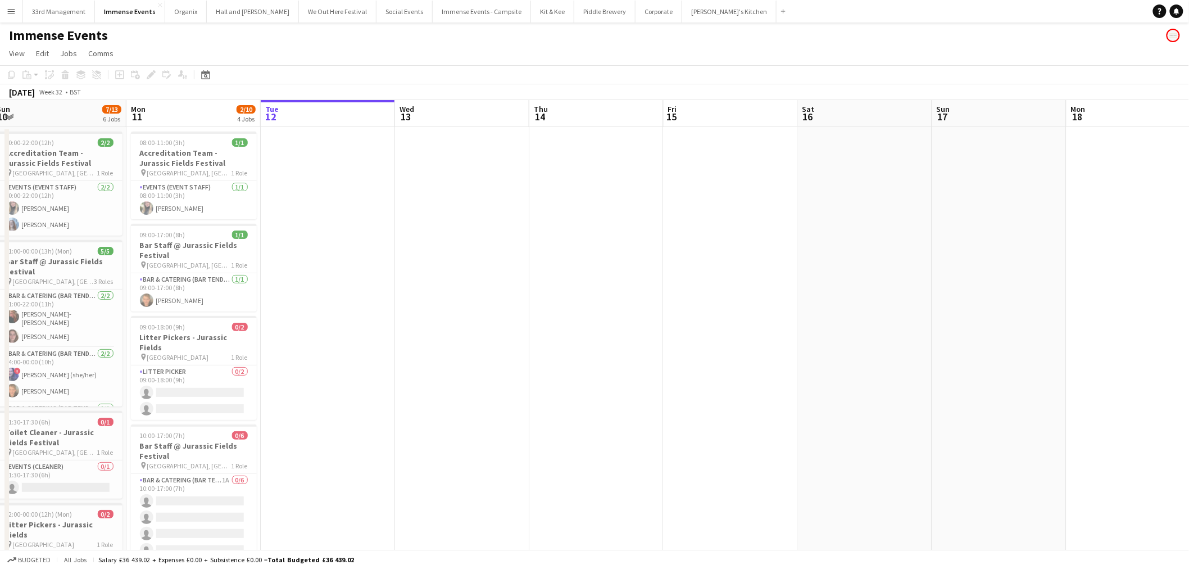
drag, startPoint x: 520, startPoint y: 237, endPoint x: 493, endPoint y: 237, distance: 27.0
click at [520, 237] on app-date-cell at bounding box center [462, 485] width 134 height 716
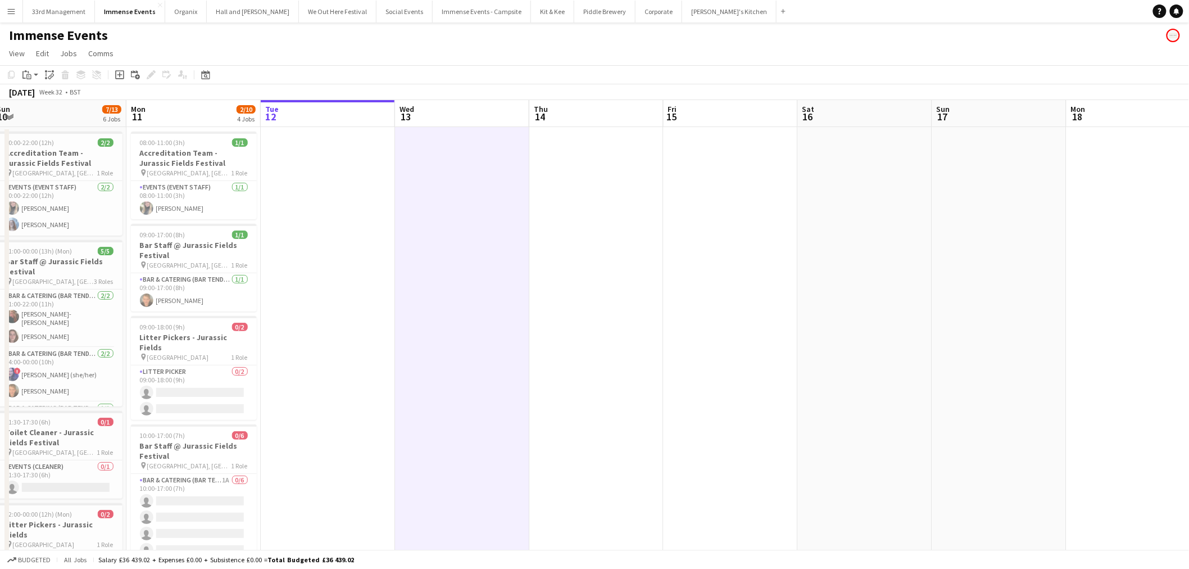
click at [341, 235] on app-date-cell at bounding box center [328, 485] width 134 height 716
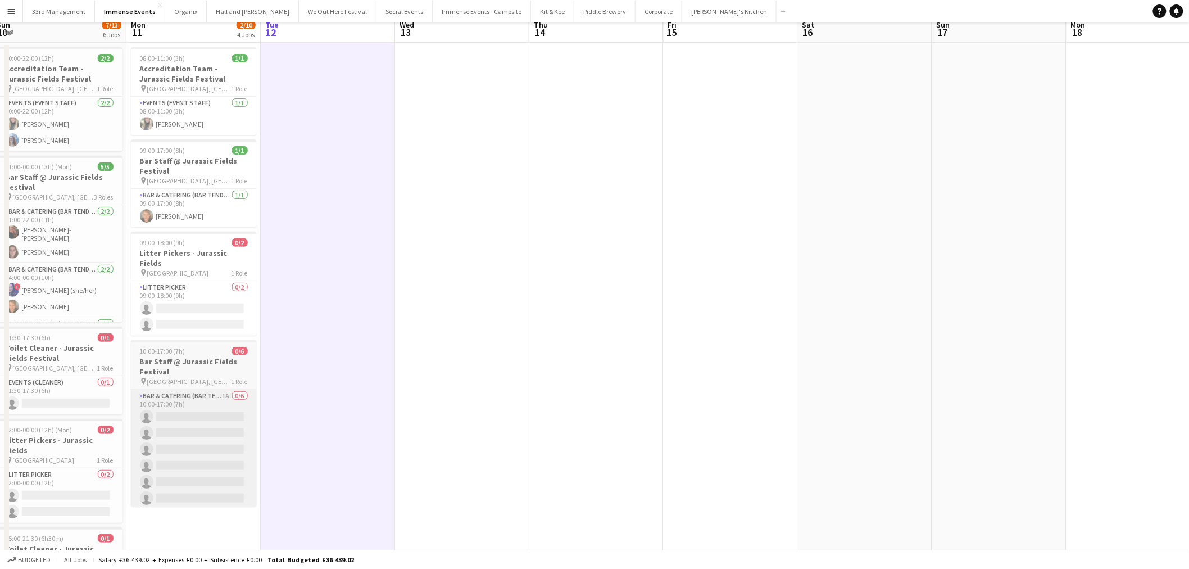
scroll to position [187, 0]
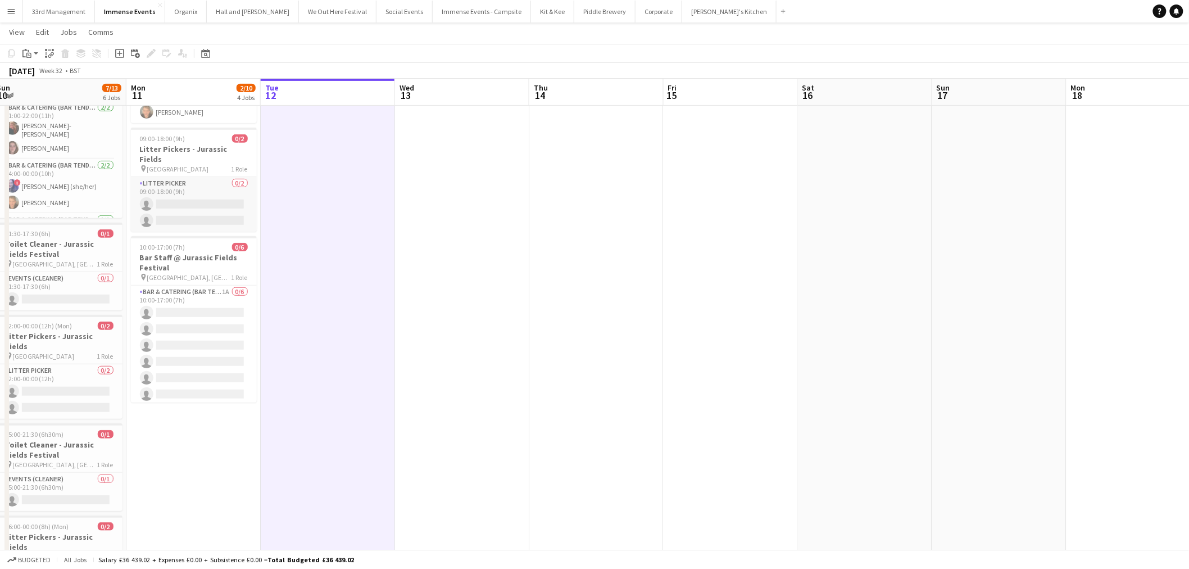
click at [202, 181] on app-card-role "Litter Picker 0/2 09:00-18:00 (9h) single-neutral-actions single-neutral-actions" at bounding box center [194, 204] width 126 height 55
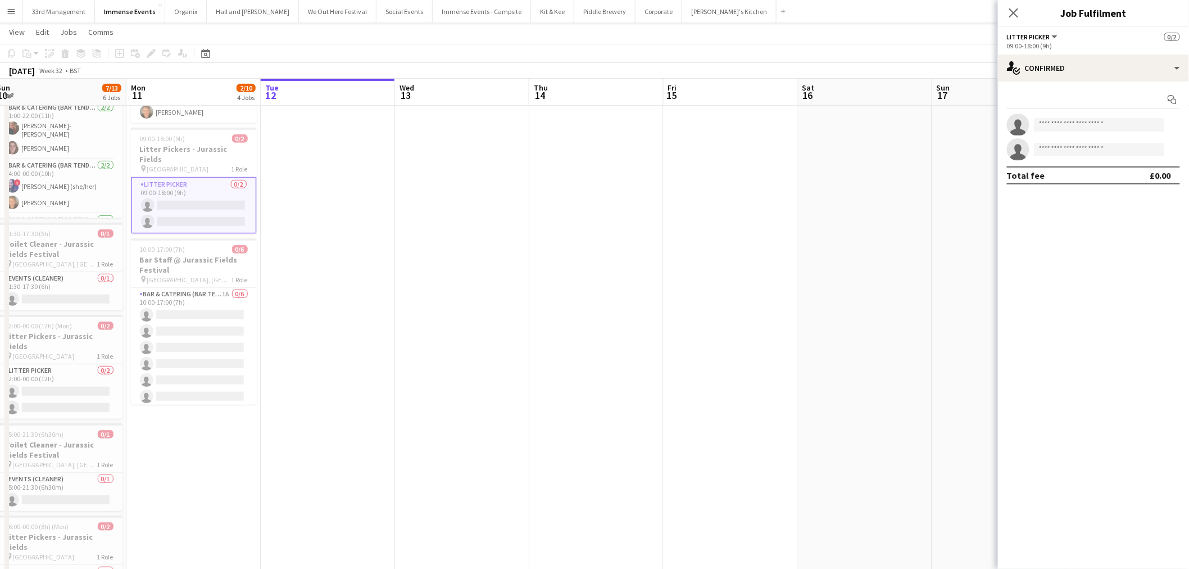
click at [202, 143] on app-job-card "09:00-18:00 (9h) 0/2 Litter Pickers - Jurassic Fields pin West Bay Fields 1 Rol…" at bounding box center [194, 181] width 126 height 106
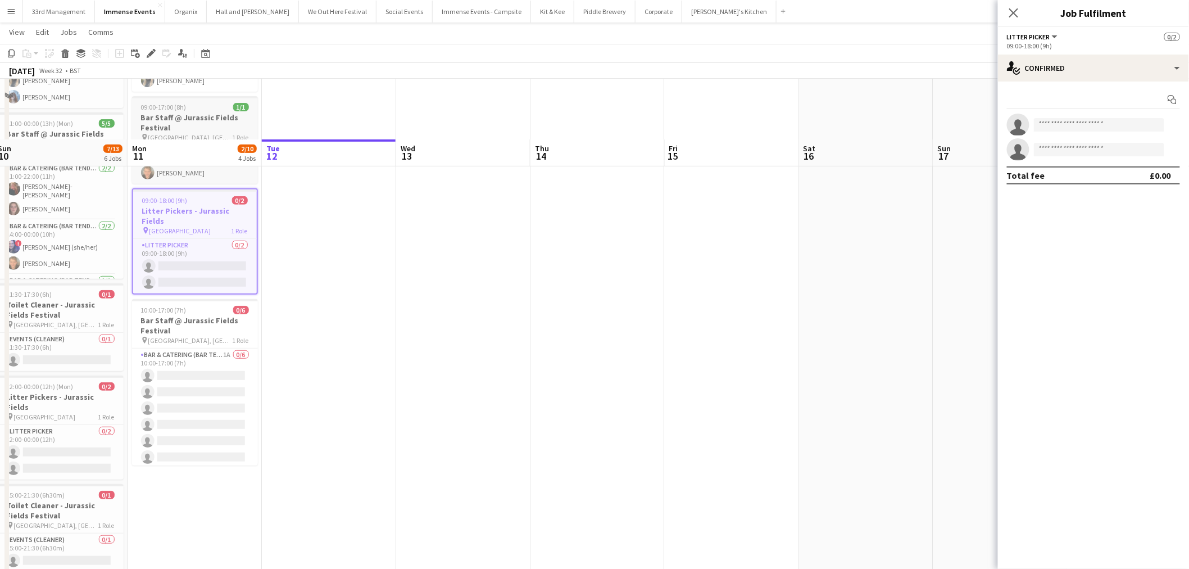
scroll to position [62, 0]
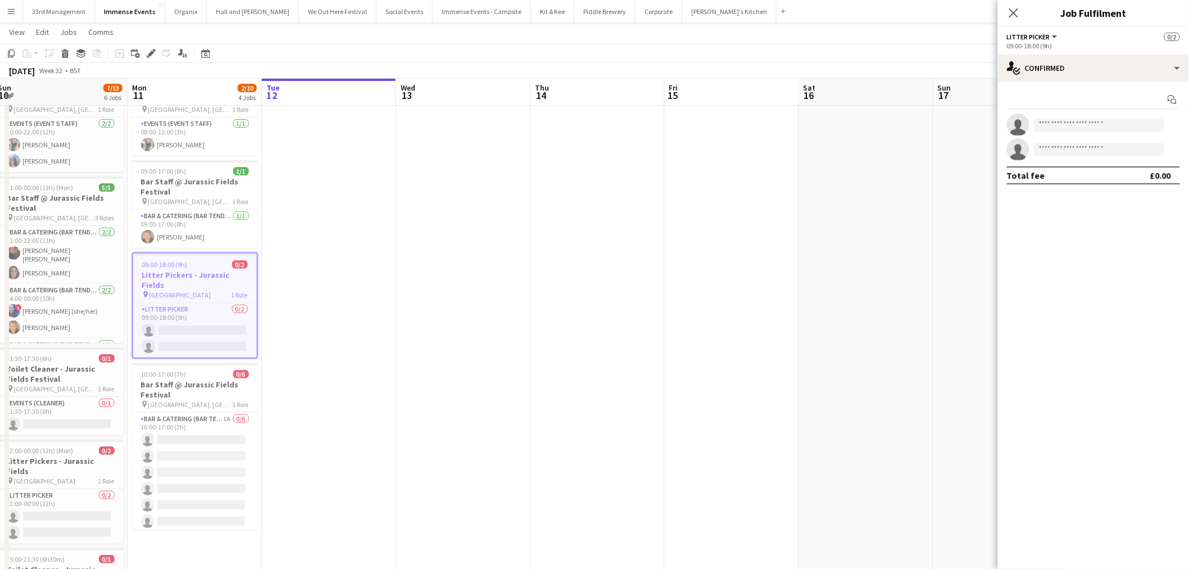
click at [160, 261] on span "09:00-18:00 (9h)" at bounding box center [165, 264] width 46 height 8
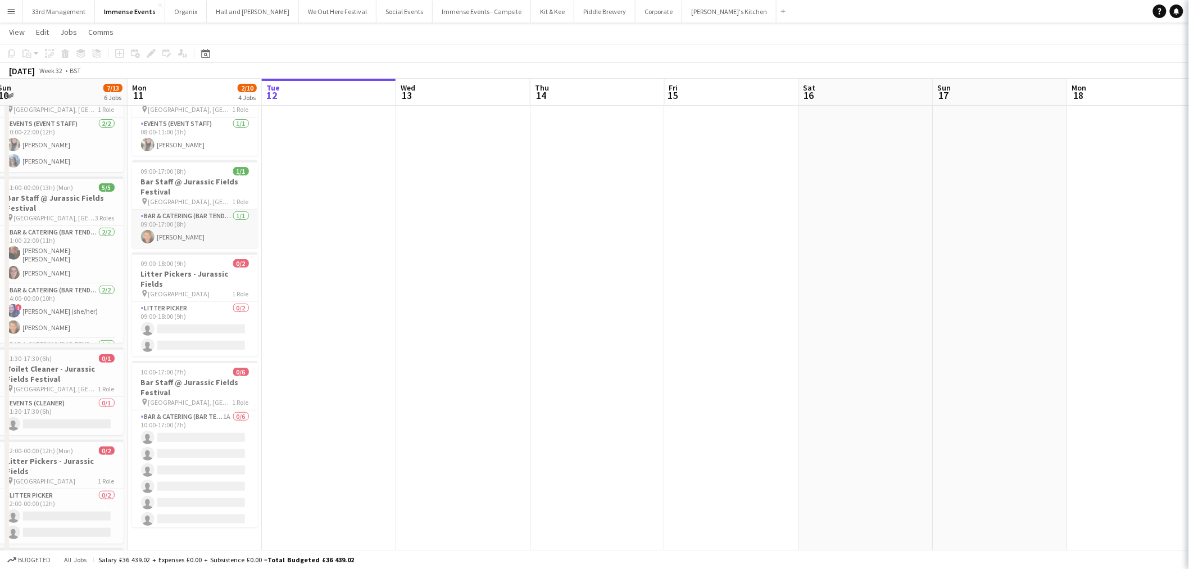
click at [161, 244] on app-card-role "Bar & Catering (Bar Tender) [DATE] 09:00-17:00 (8h) [PERSON_NAME]" at bounding box center [195, 229] width 126 height 38
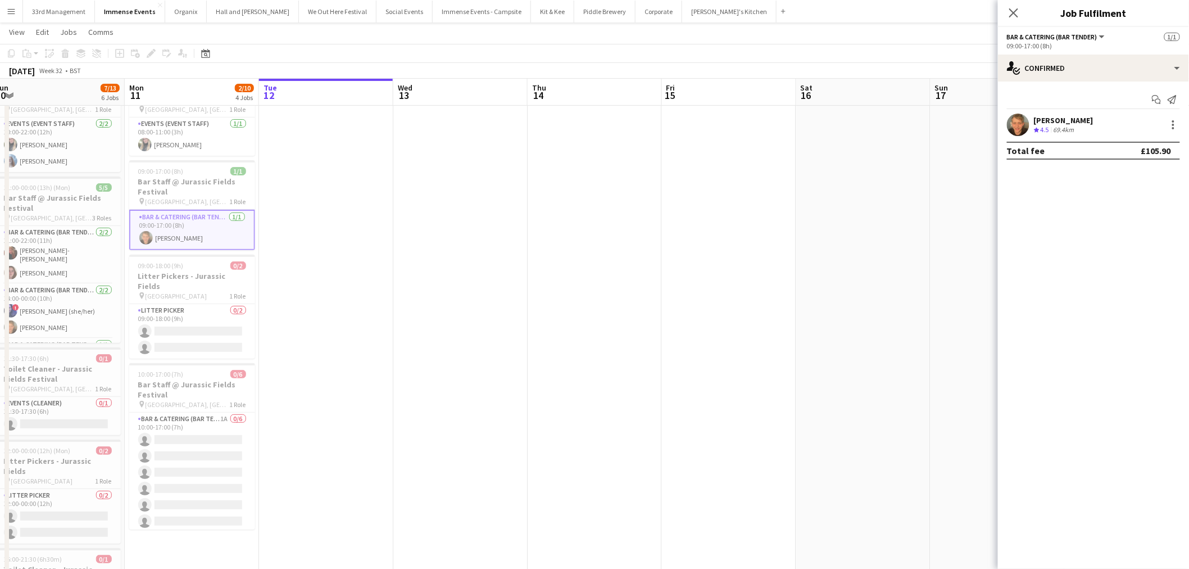
drag, startPoint x: 434, startPoint y: 291, endPoint x: 416, endPoint y: 291, distance: 18.0
click at [433, 291] on app-calendar-viewport "Fri 8 3/13 6 Jobs Sat 9 7/13 6 Jobs Sun 10 7/13 6 Jobs Mon 11 2/10 4 Jobs Tue 1…" at bounding box center [594, 380] width 1189 height 798
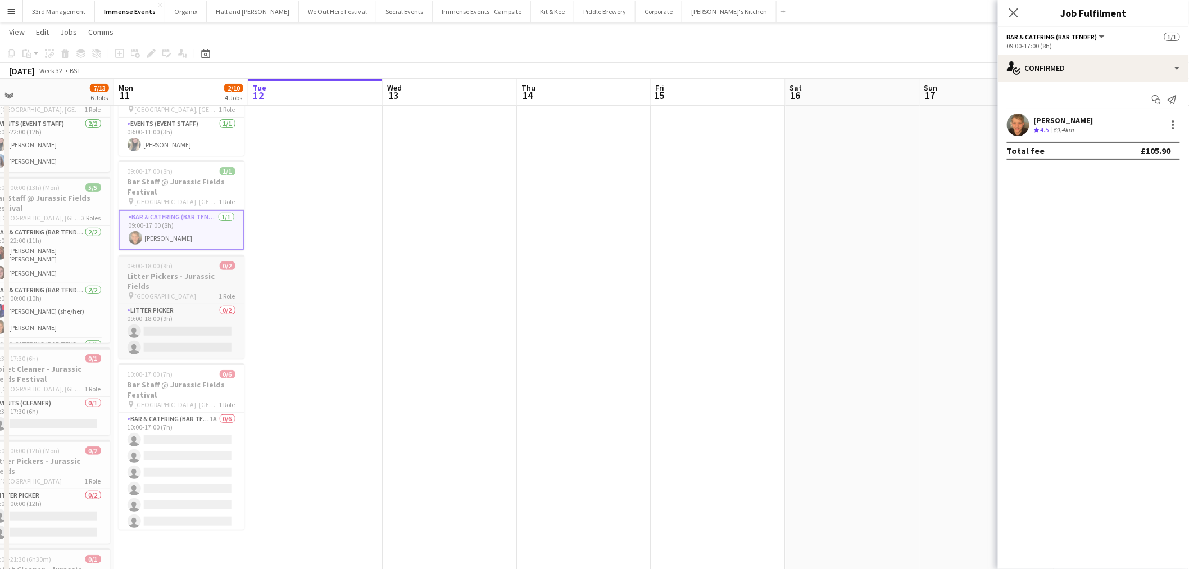
click at [146, 271] on h3 "Litter Pickers - Jurassic Fields" at bounding box center [182, 281] width 126 height 20
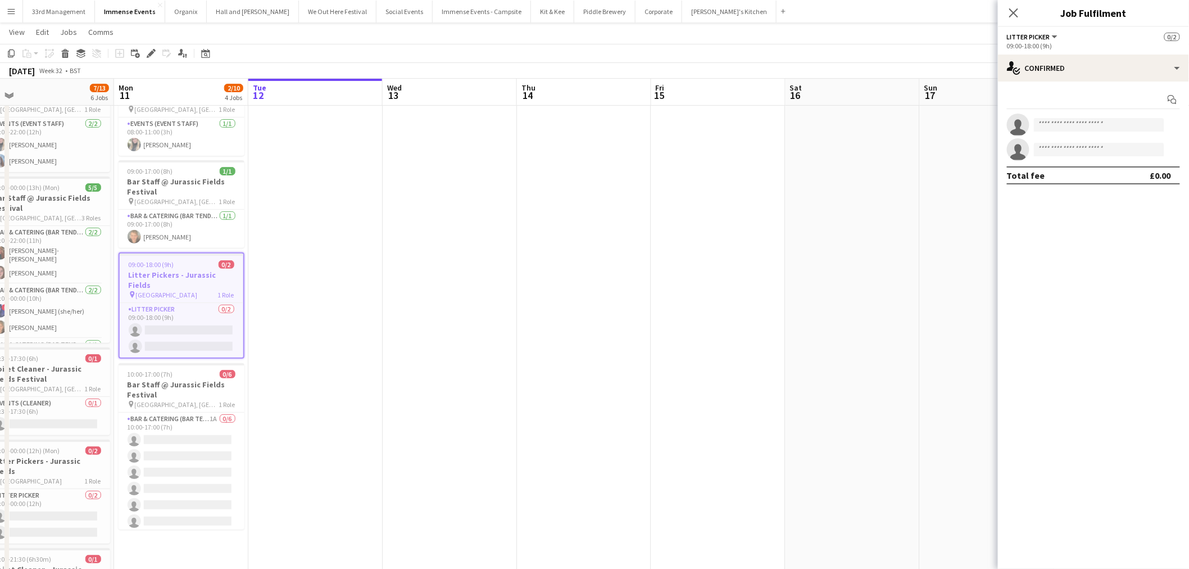
scroll to position [0, 230]
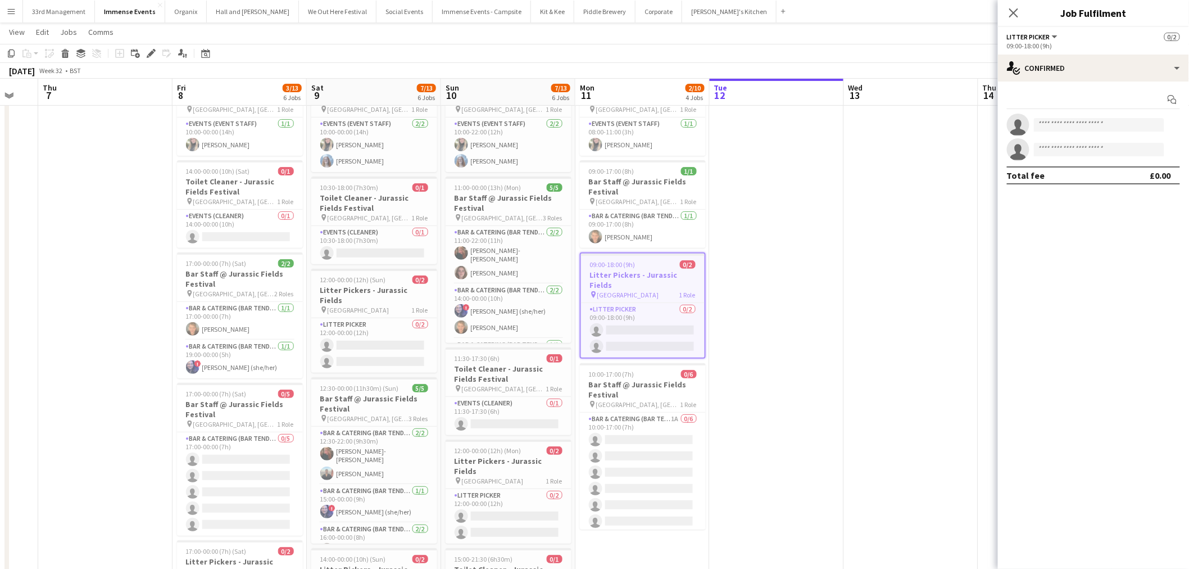
drag, startPoint x: 414, startPoint y: 313, endPoint x: 875, endPoint y: 341, distance: 462.2
click at [875, 341] on app-calendar-viewport "Tue 5 Wed 6 Thu 7 Fri 8 3/13 6 Jobs Sat 9 7/13 6 Jobs Sun 10 7/13 6 Jobs Mon 11…" at bounding box center [594, 380] width 1189 height 798
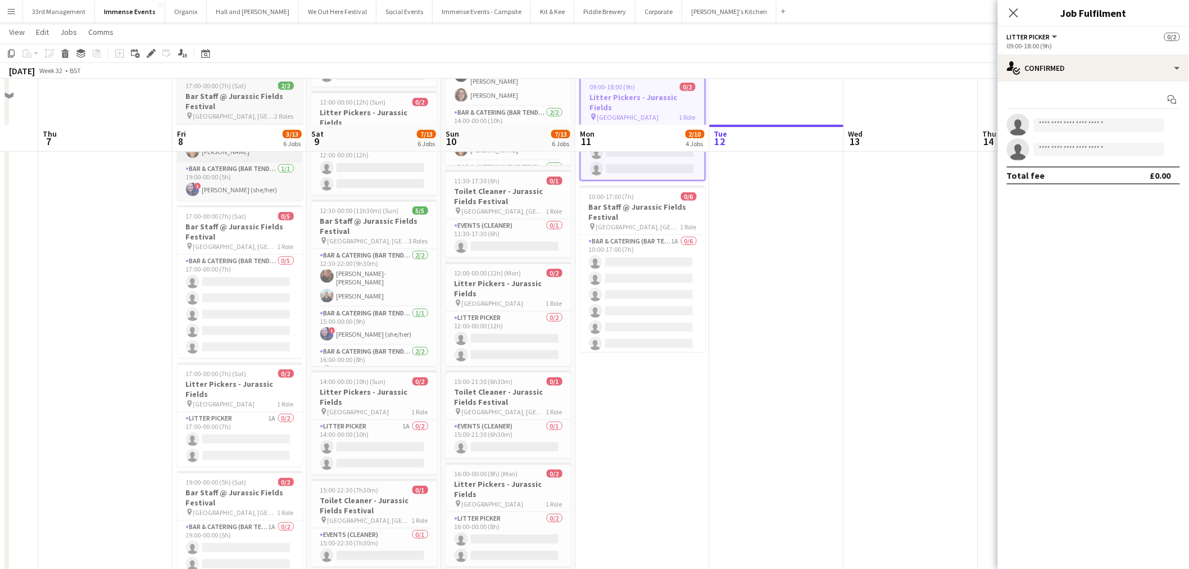
scroll to position [293, 0]
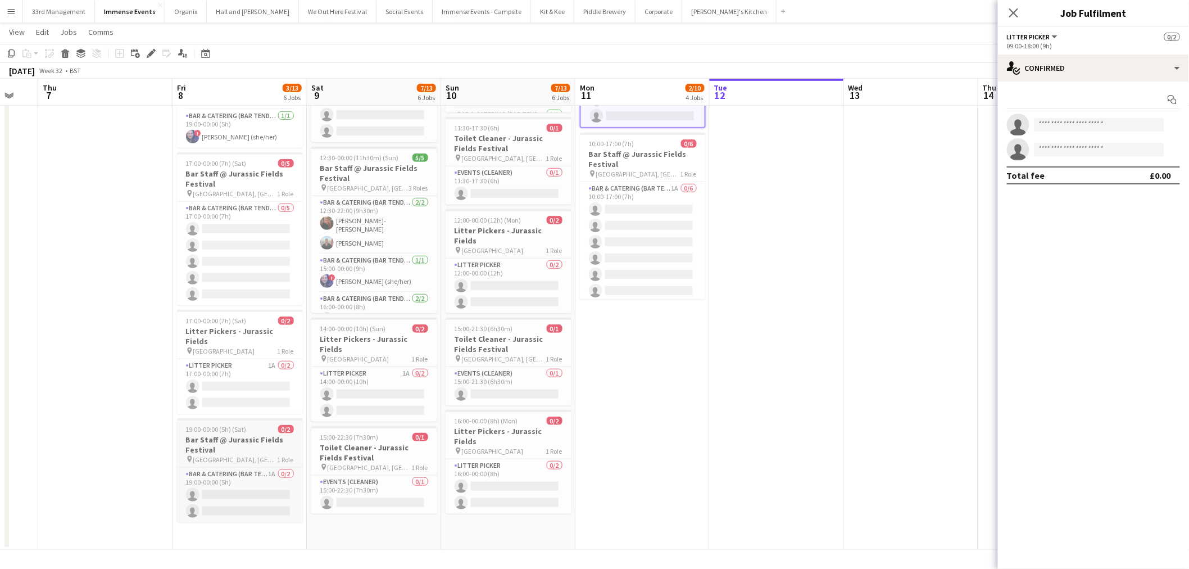
click at [217, 425] on span "19:00-00:00 (5h) (Sat)" at bounding box center [216, 429] width 61 height 8
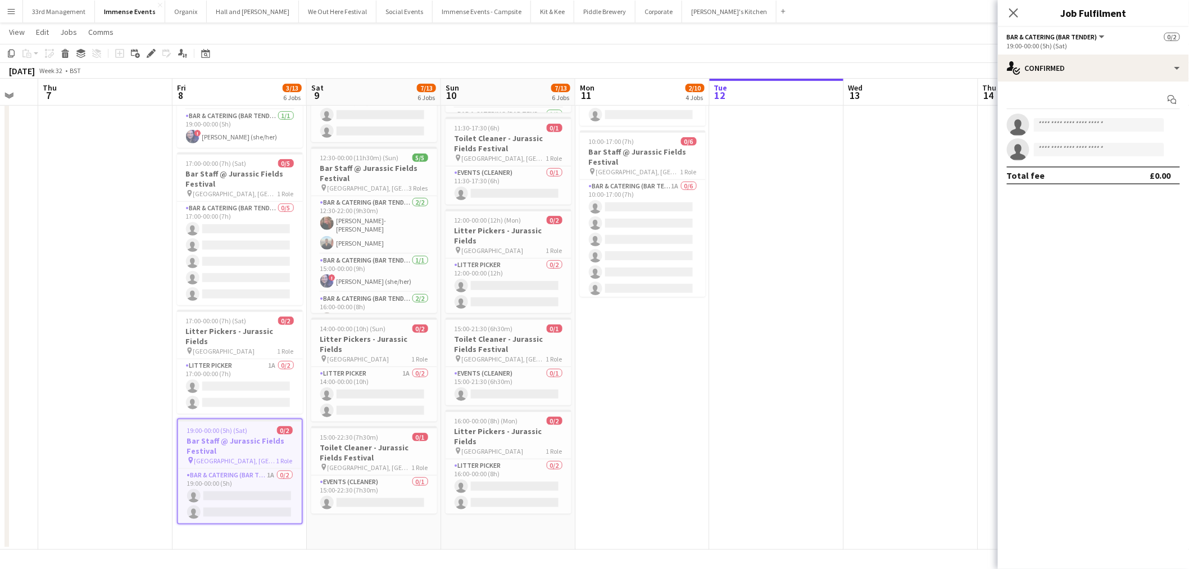
scroll to position [0, 229]
click at [201, 475] on app-card-role "Bar & Catering (Bar Tender) 1A 0/2 19:00-00:00 (5h) single-neutral-actions sing…" at bounding box center [241, 496] width 124 height 55
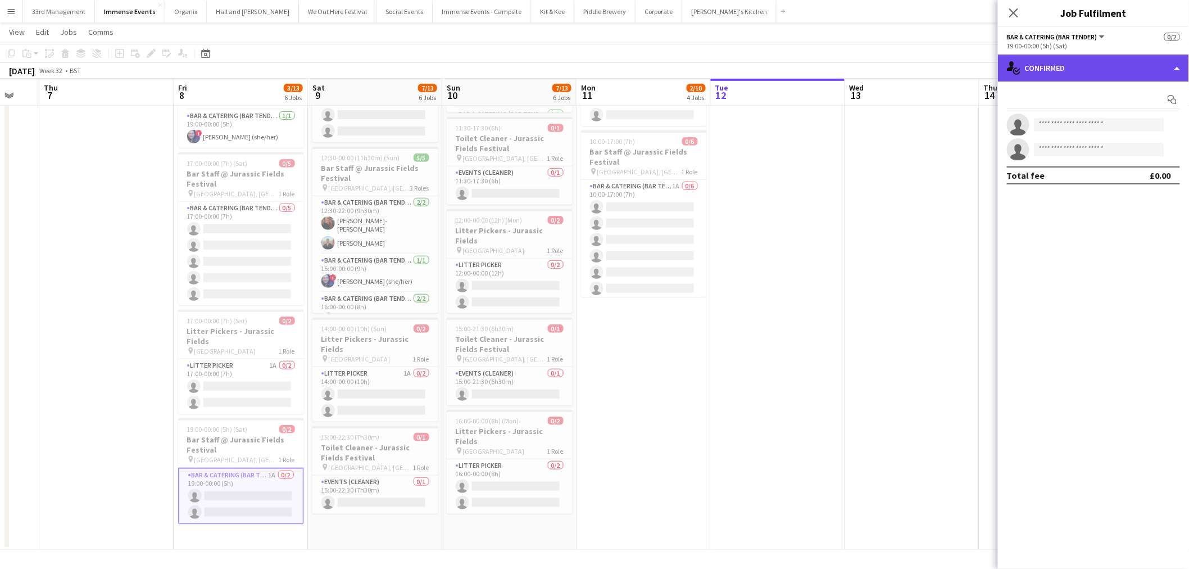
click at [1019, 71] on icon "single-neutral-actions-check-2" at bounding box center [1013, 67] width 13 height 13
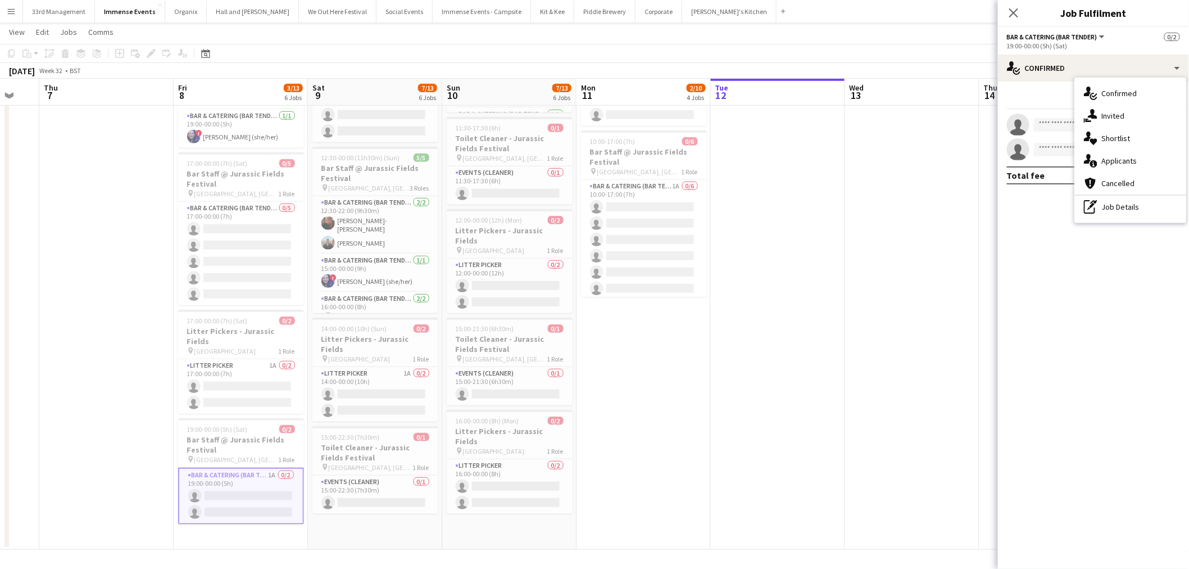
click at [1127, 156] on div "single-neutral-actions-information Applicants" at bounding box center [1130, 160] width 111 height 22
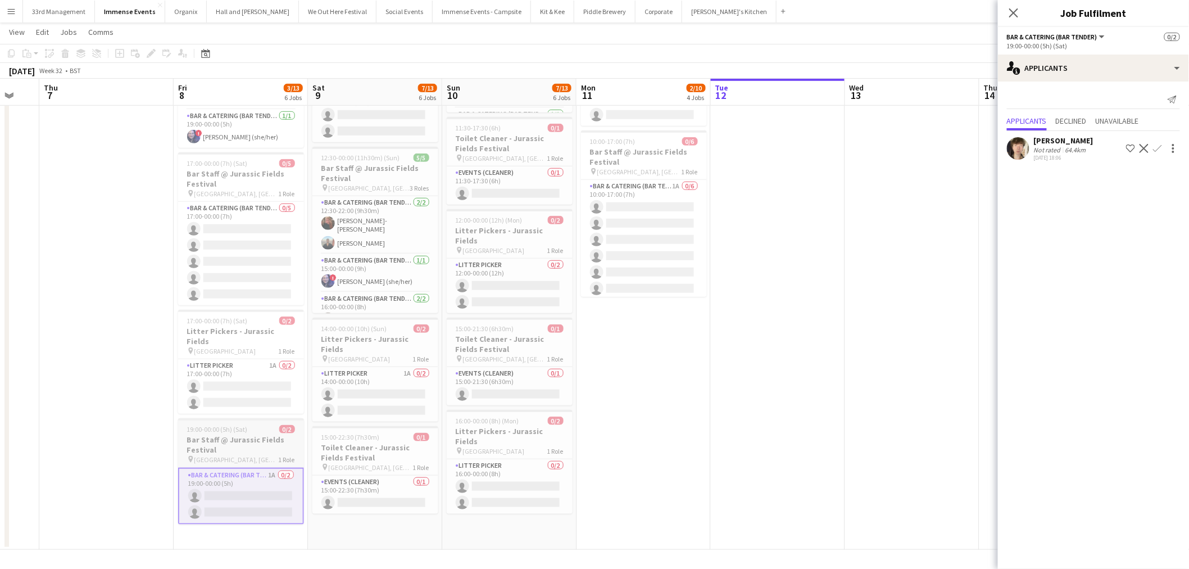
click at [214, 418] on app-job-card "19:00-00:00 (5h) (Sat) 0/2 Bar Staff @ Jurassic Fields Festival pin [GEOGRAPHIC…" at bounding box center [241, 471] width 126 height 106
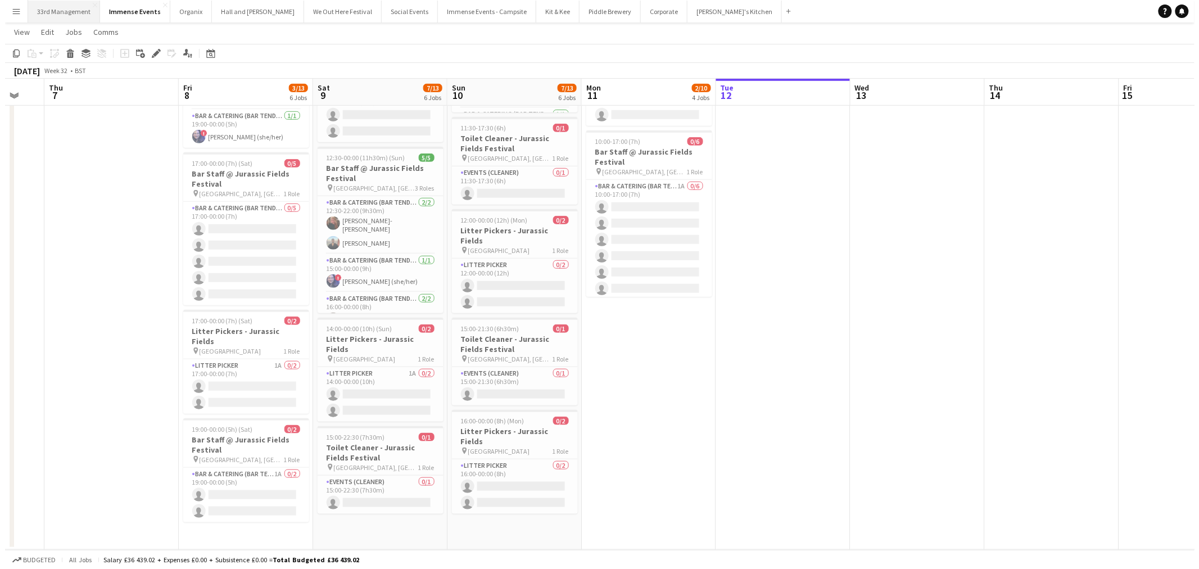
scroll to position [0, 0]
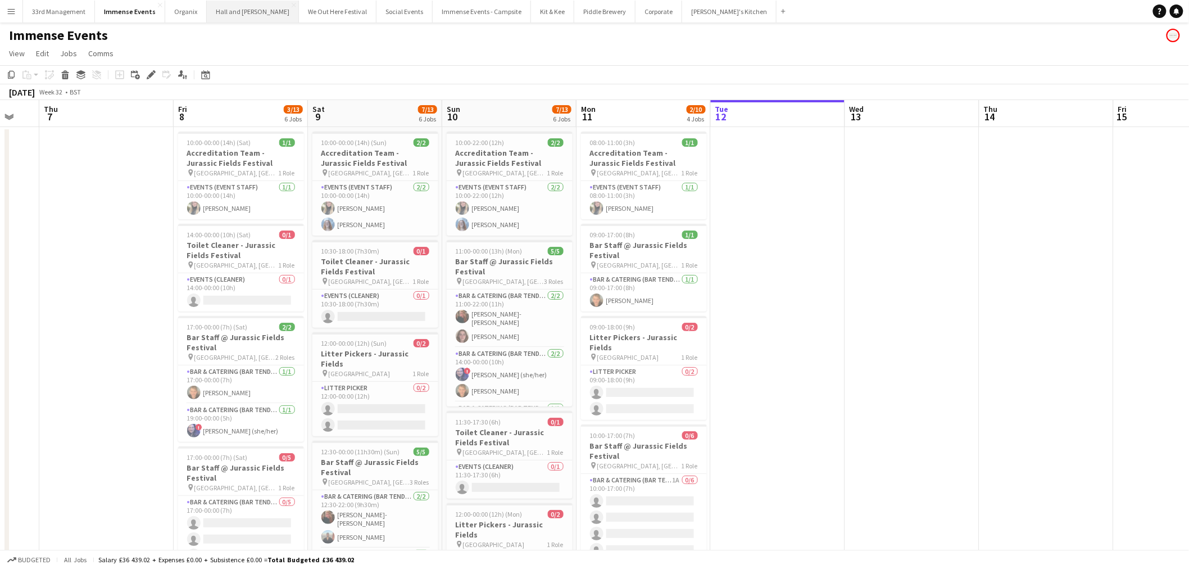
click at [253, 12] on button "Hall and [PERSON_NAME] Close" at bounding box center [253, 12] width 92 height 22
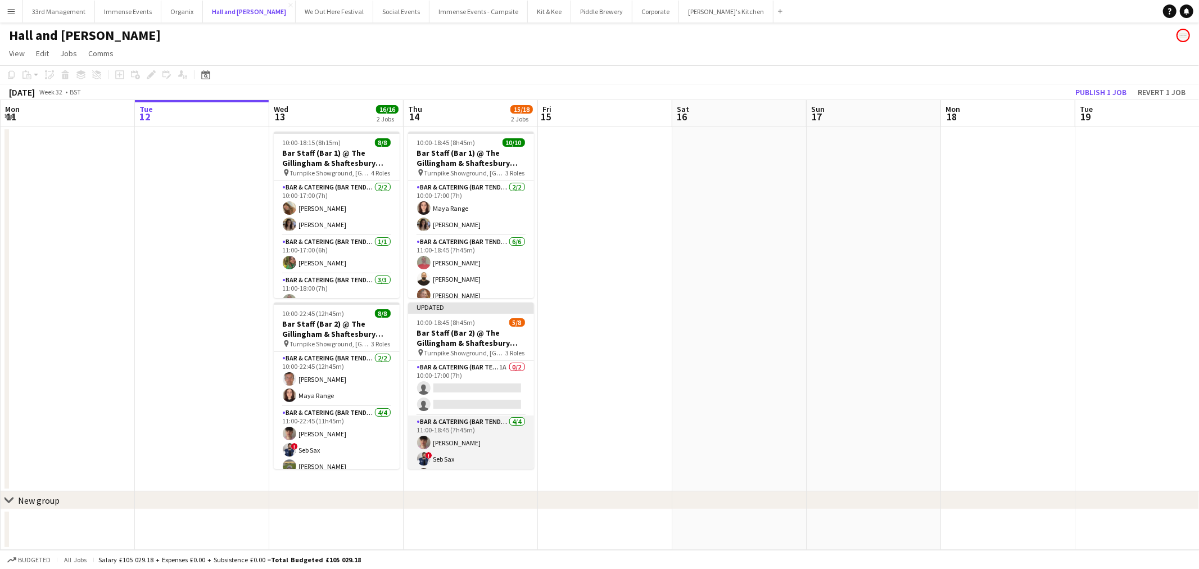
scroll to position [88, 0]
click at [474, 457] on app-card-role "Bar & Catering (Bar Tender) 1A [DATE] 12:00-18:45 (6h45m) Limber staff 2 single…" at bounding box center [471, 441] width 126 height 55
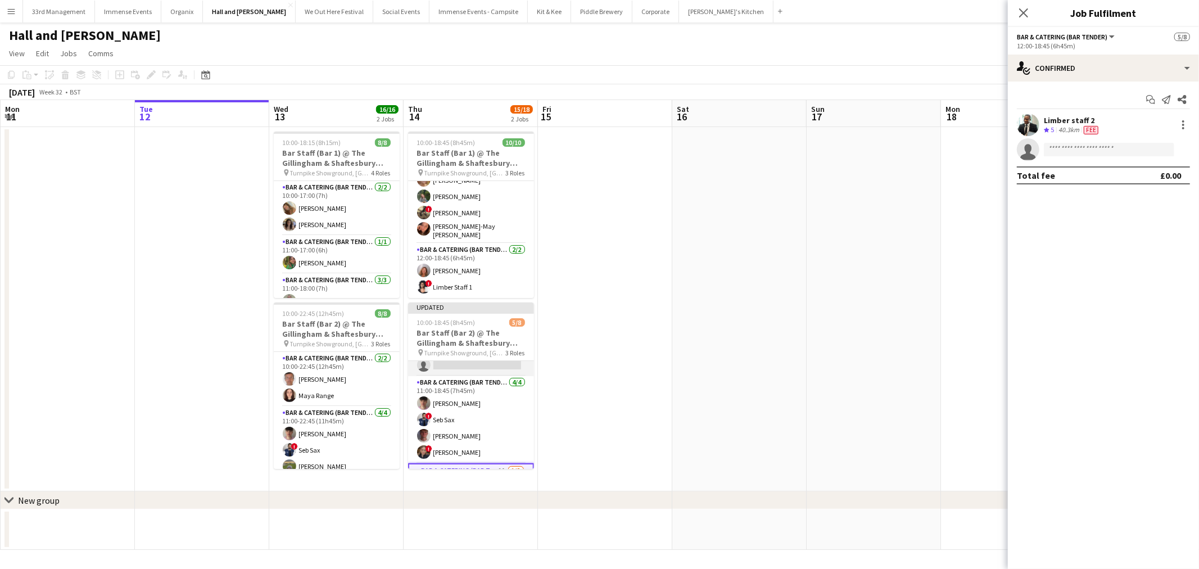
scroll to position [0, 0]
click at [487, 409] on app-card-role "Bar & Catering (Bar Tender) 1A 0/2 10:00-17:00 (7h) single-neutral-actions sing…" at bounding box center [471, 388] width 126 height 55
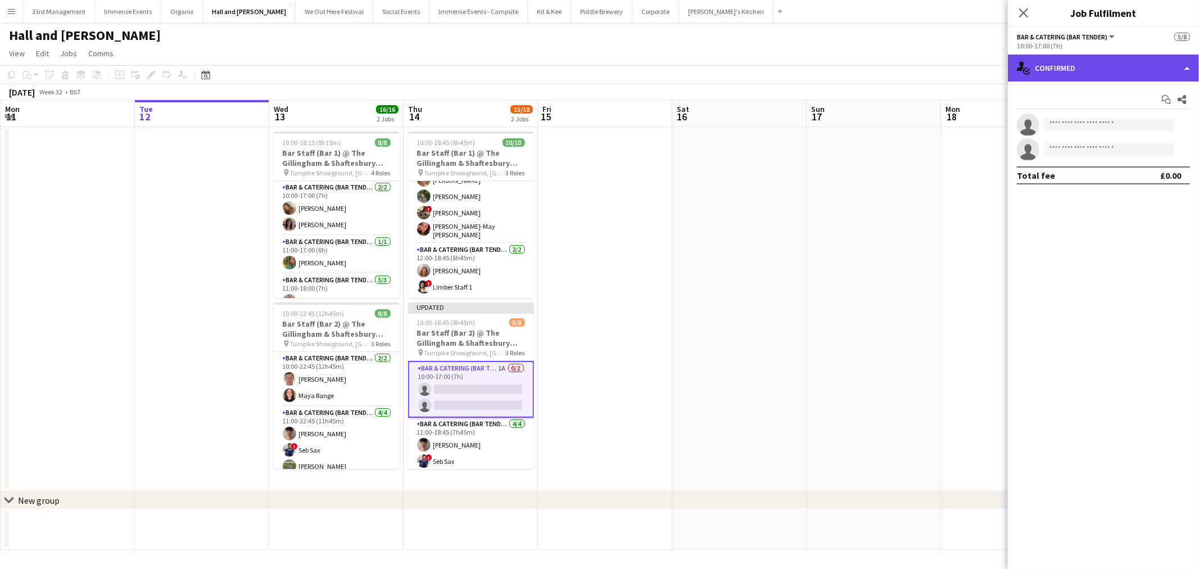
click at [1102, 62] on div "single-neutral-actions-check-2 Confirmed" at bounding box center [1102, 68] width 191 height 27
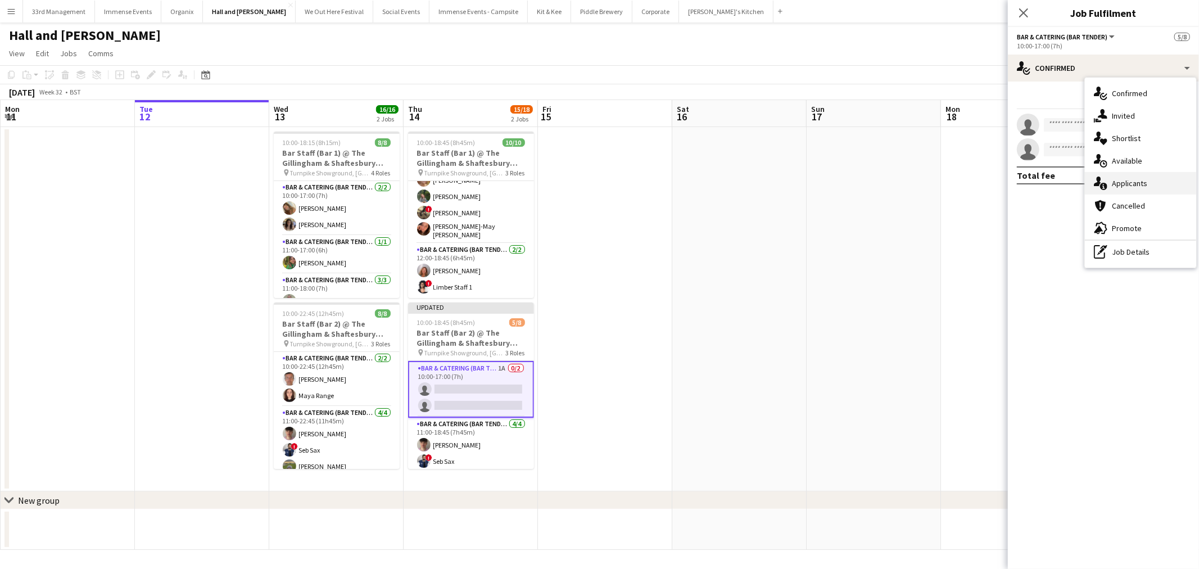
click at [1150, 187] on div "single-neutral-actions-information Applicants" at bounding box center [1139, 183] width 111 height 22
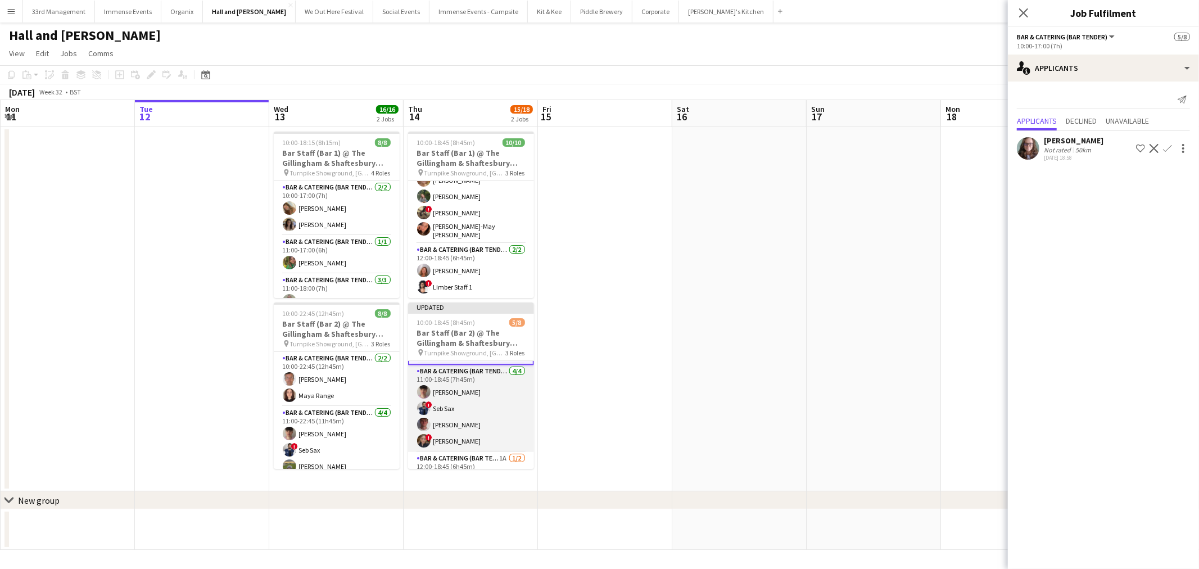
scroll to position [90, 0]
click at [485, 429] on app-card-role "Bar & Catering (Bar Tender) 1A [DATE] 12:00-18:45 (6h45m) Limber staff 2 single…" at bounding box center [471, 442] width 126 height 55
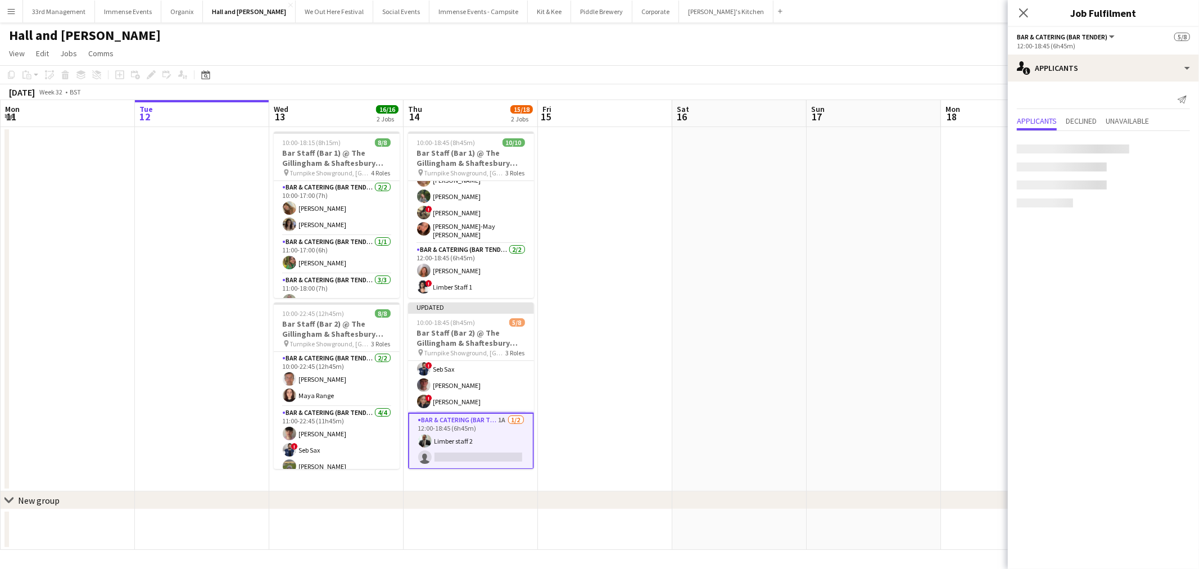
scroll to position [88, 0]
click at [1169, 152] on app-icon "Confirm" at bounding box center [1167, 148] width 9 height 9
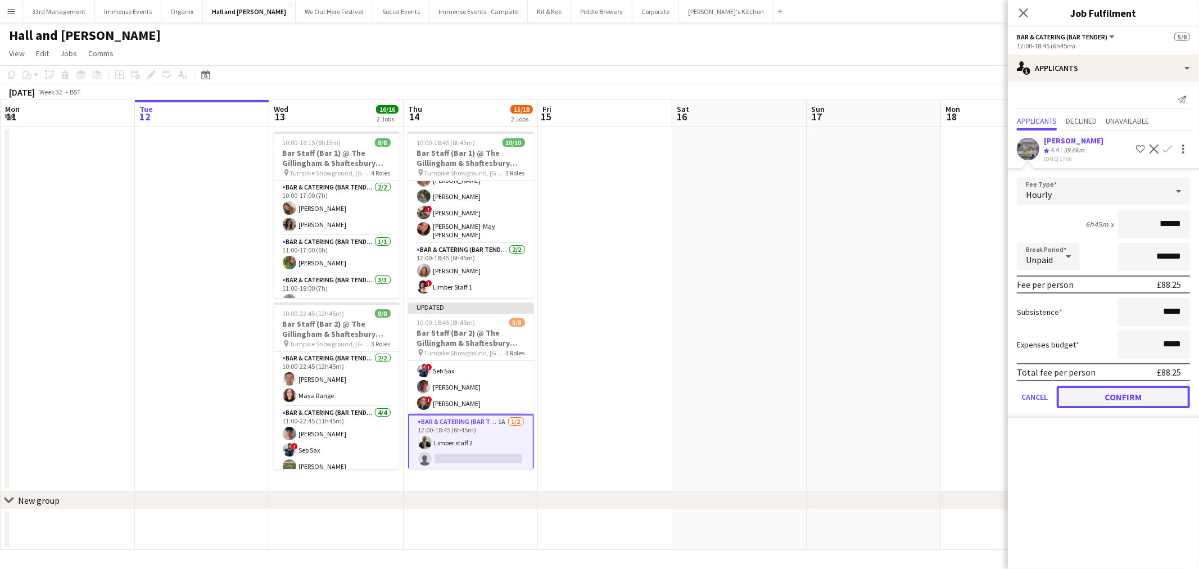
click at [1127, 388] on button "Confirm" at bounding box center [1122, 396] width 133 height 22
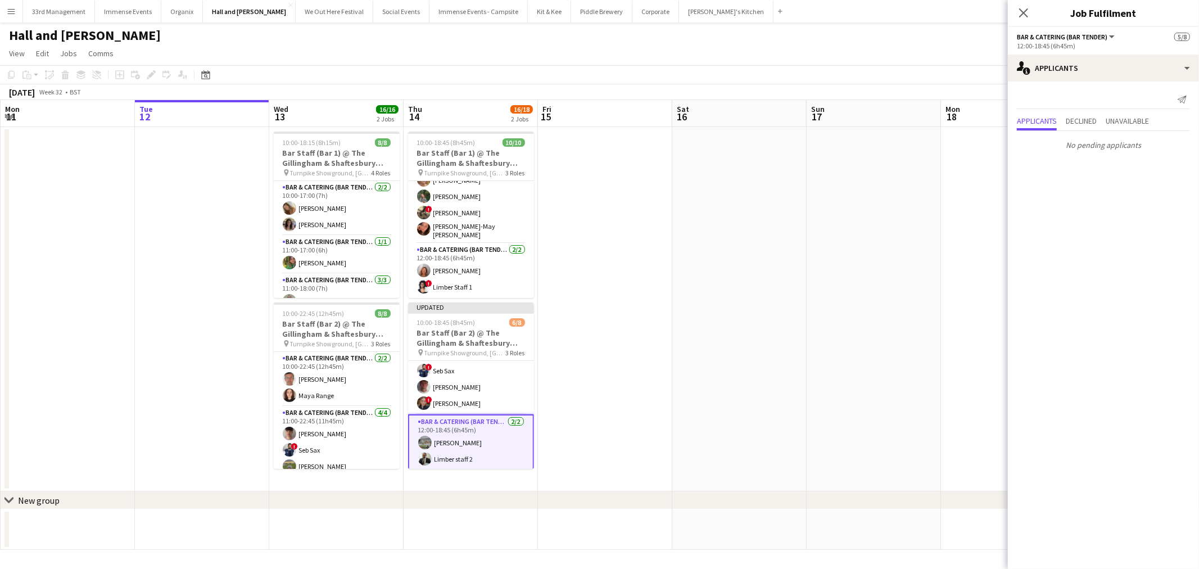
click at [801, 183] on app-date-cell at bounding box center [739, 309] width 134 height 364
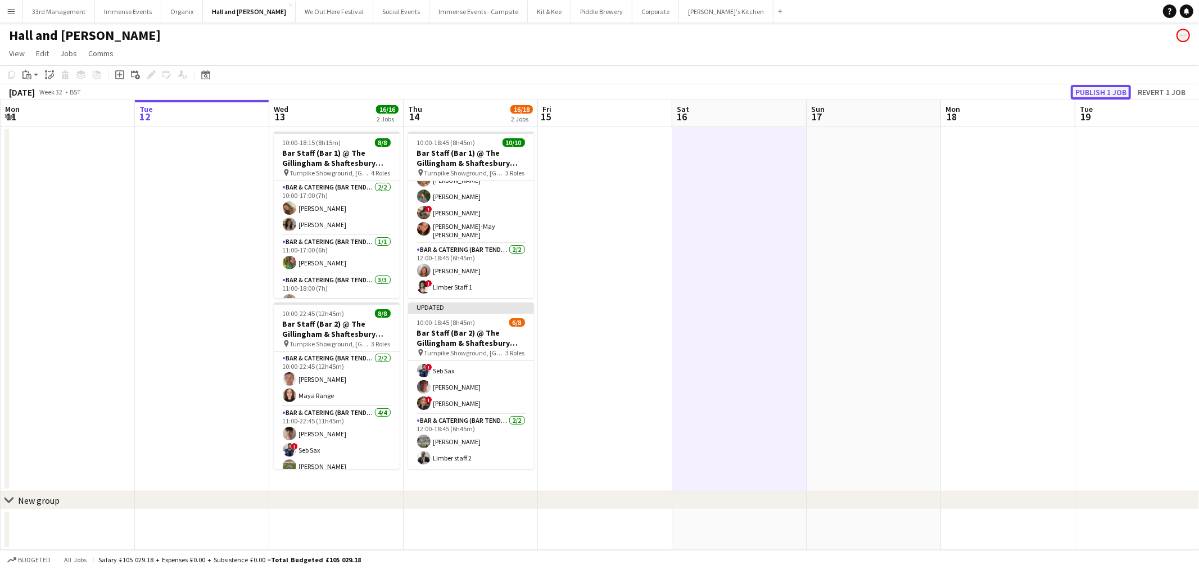
click at [1098, 94] on button "Publish 1 job" at bounding box center [1100, 92] width 60 height 15
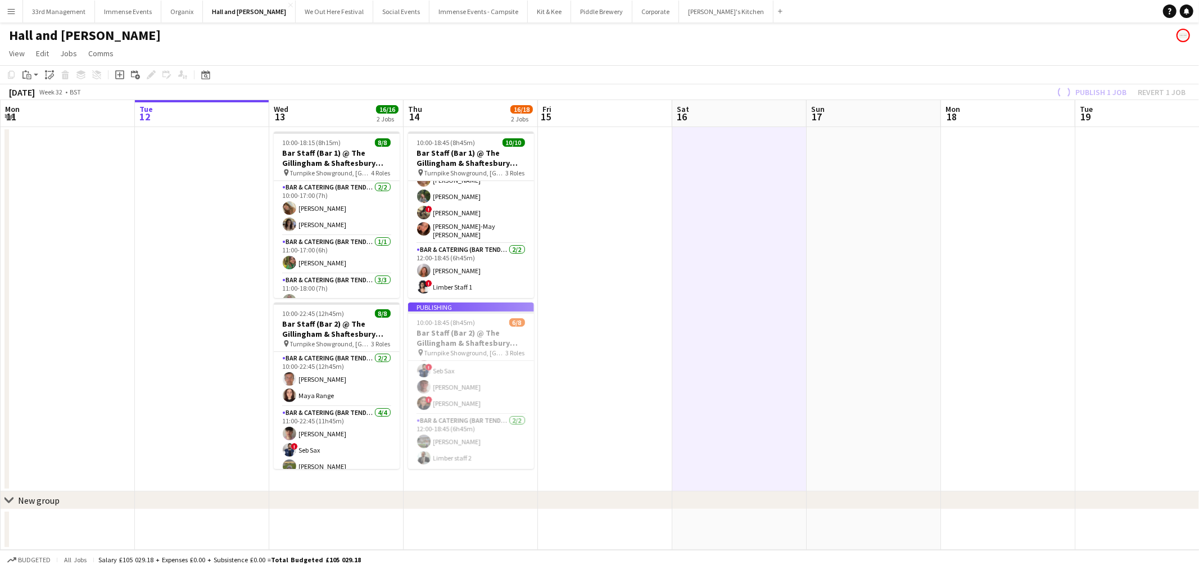
scroll to position [80, 0]
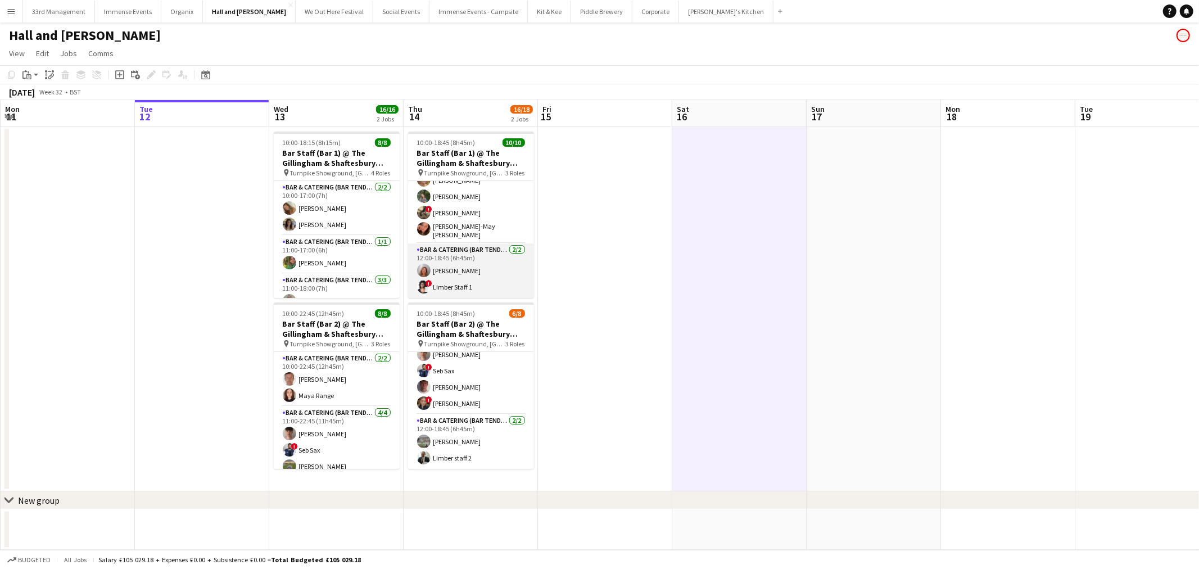
click at [468, 270] on app-card-role "Bar & Catering (Bar Tender) [DATE] 12:00-18:45 (6h45m) [PERSON_NAME] ! Limber S…" at bounding box center [471, 270] width 126 height 55
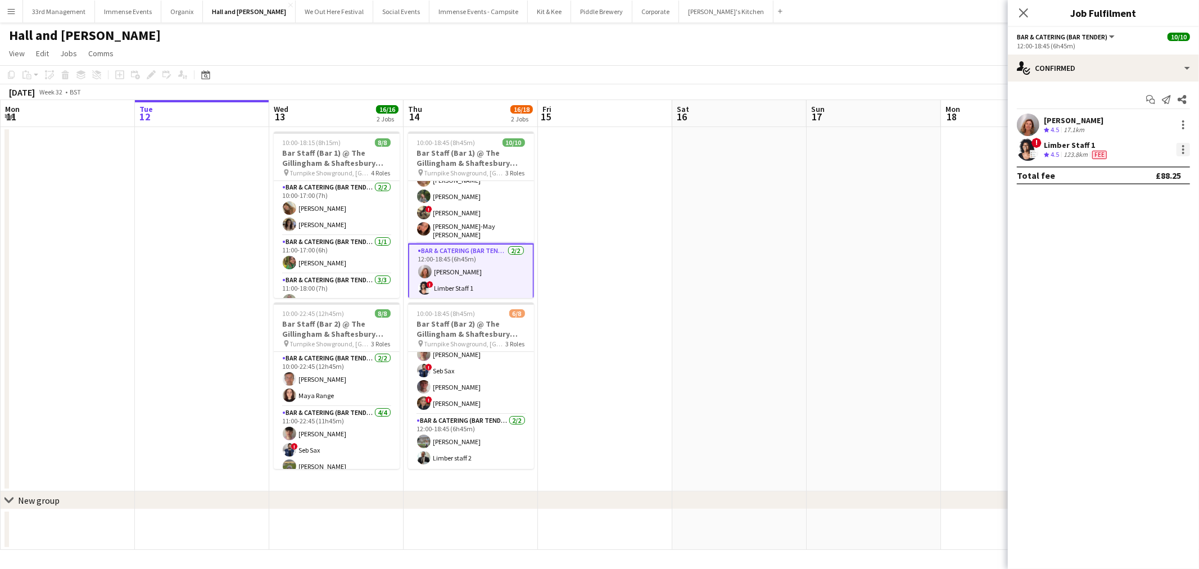
click at [1181, 149] on div at bounding box center [1182, 149] width 13 height 13
click at [1148, 288] on button "Remove" at bounding box center [1146, 278] width 88 height 27
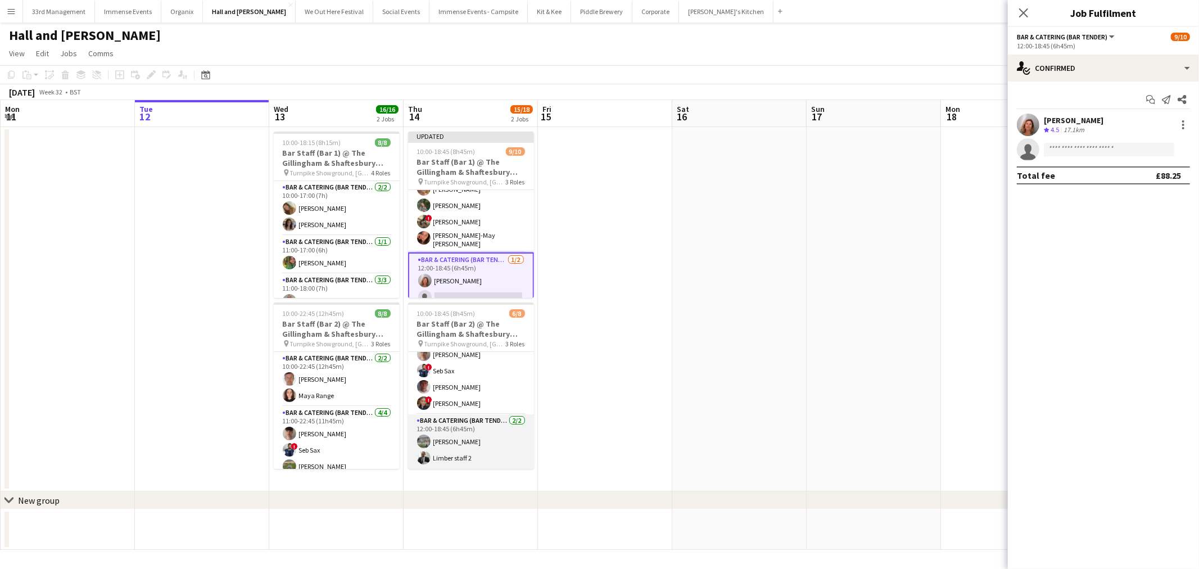
click at [425, 435] on app-user-avatar at bounding box center [423, 440] width 13 height 13
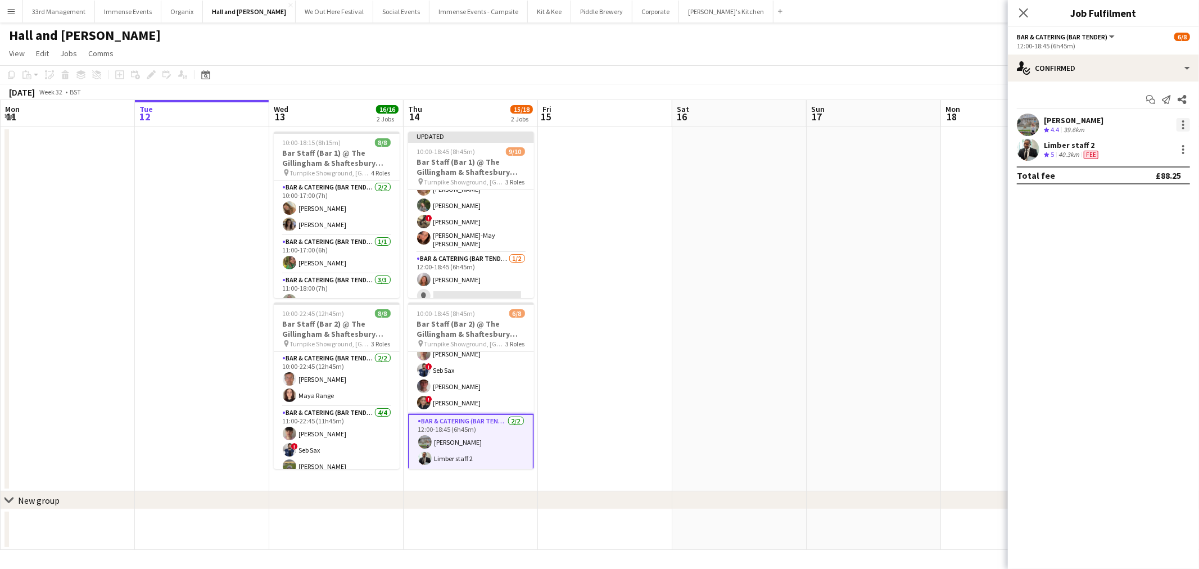
click at [1188, 128] on div at bounding box center [1182, 124] width 13 height 13
click at [1145, 176] on span "Switch crew" at bounding box center [1135, 172] width 48 height 10
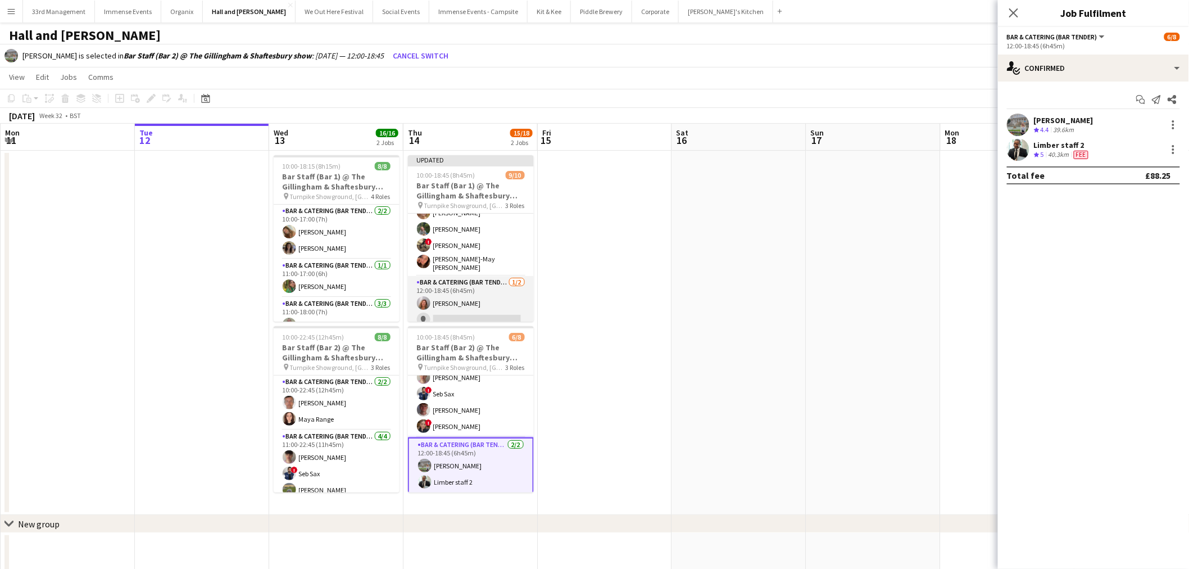
click at [473, 301] on app-card-role "Bar & Catering (Bar Tender) [DATE] 12:00-18:45 (6h45m) [PERSON_NAME] single-neu…" at bounding box center [471, 303] width 126 height 55
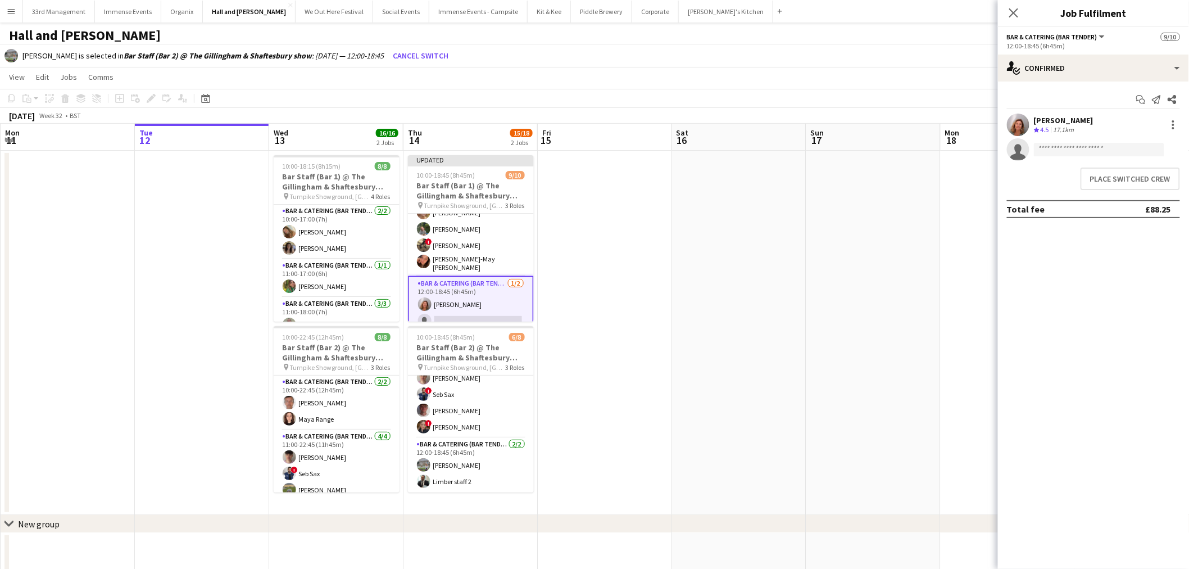
click at [1105, 190] on div "Place switched crew" at bounding box center [1093, 178] width 191 height 31
click at [1104, 187] on button "Place switched crew" at bounding box center [1130, 178] width 99 height 22
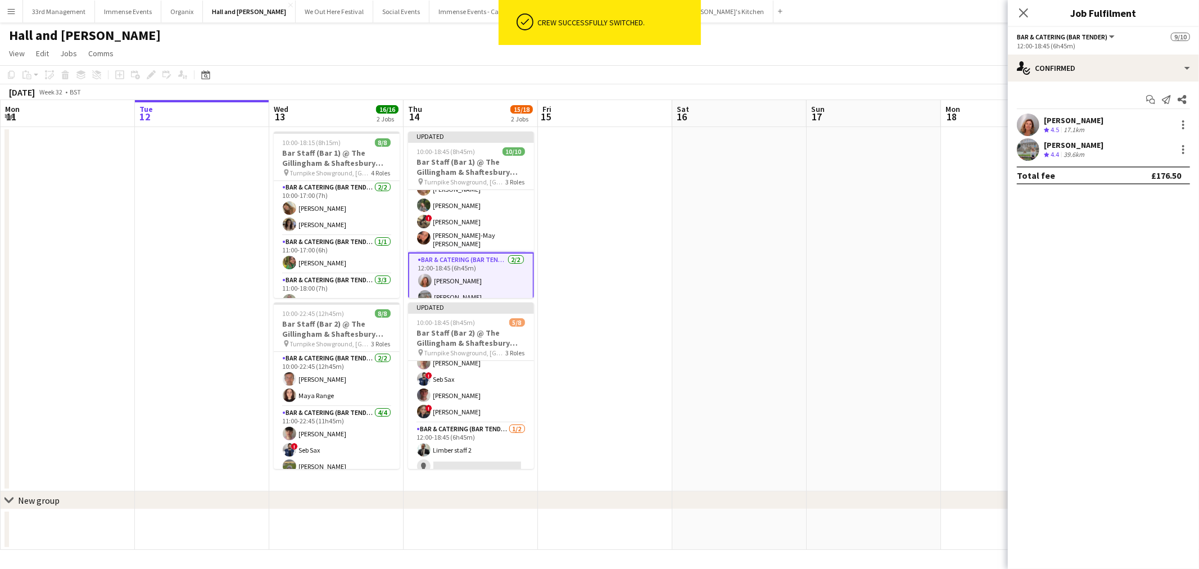
click at [791, 255] on app-date-cell at bounding box center [739, 309] width 134 height 364
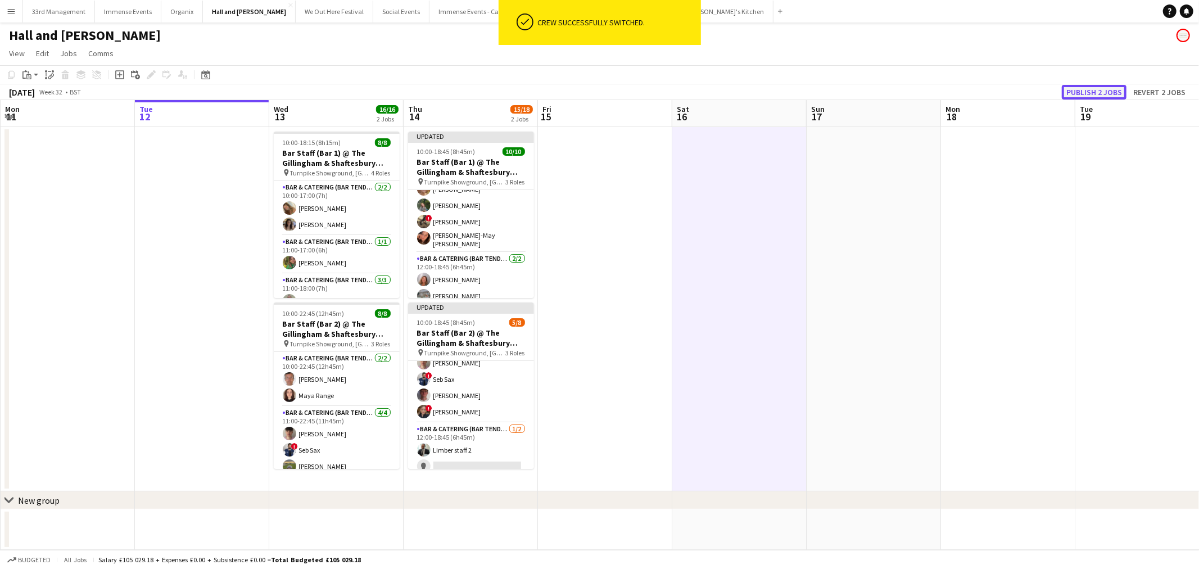
click at [1113, 92] on button "Publish 2 jobs" at bounding box center [1093, 92] width 65 height 15
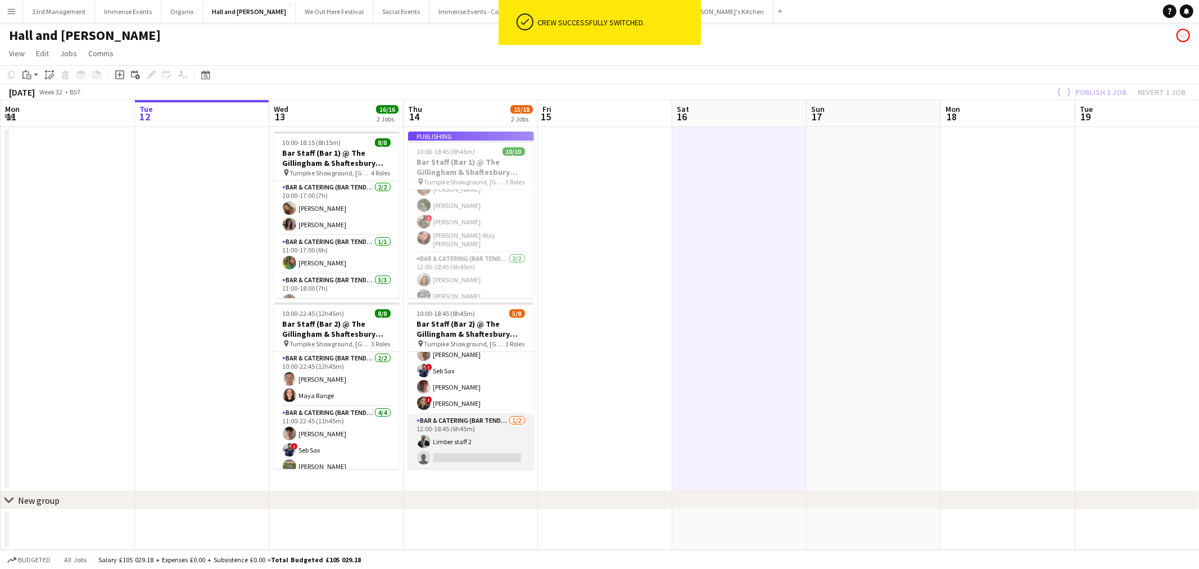
click at [489, 442] on app-card-role "Bar & Catering (Bar Tender) [DATE] 12:00-18:45 (6h45m) Limber staff 2 single-ne…" at bounding box center [471, 441] width 126 height 55
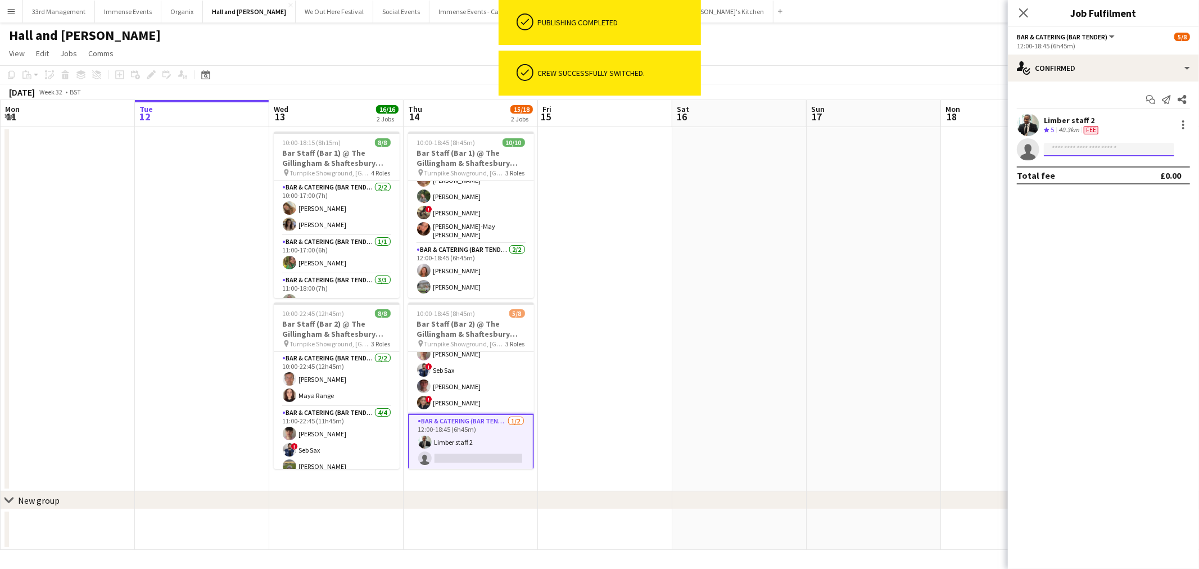
click at [1077, 154] on input at bounding box center [1108, 149] width 130 height 13
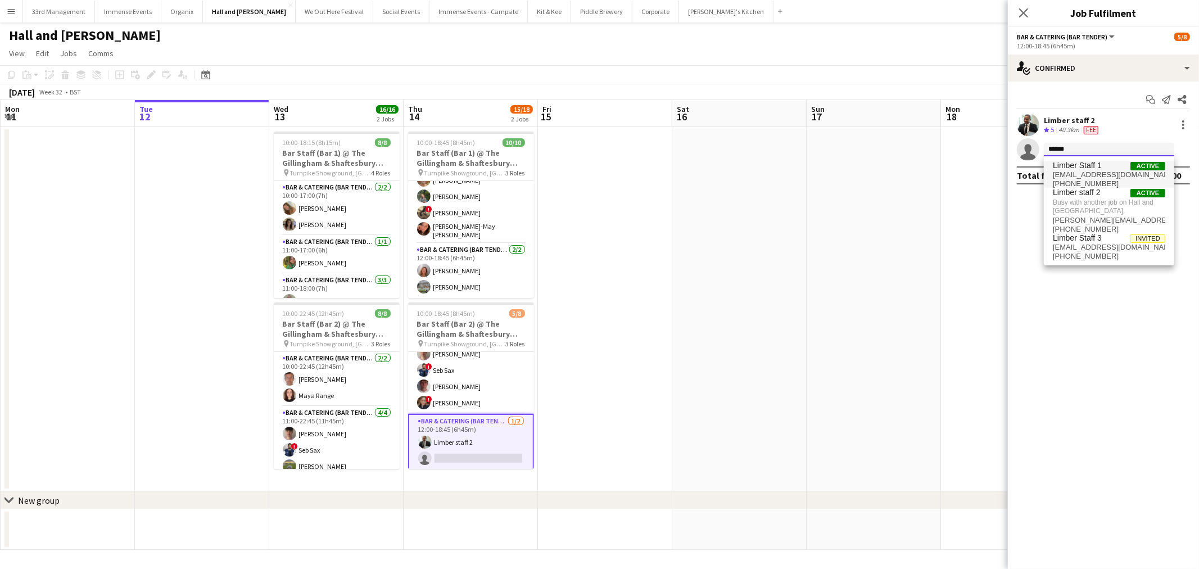
type input "******"
click at [1087, 167] on span "Limber Staff 1" at bounding box center [1076, 166] width 49 height 10
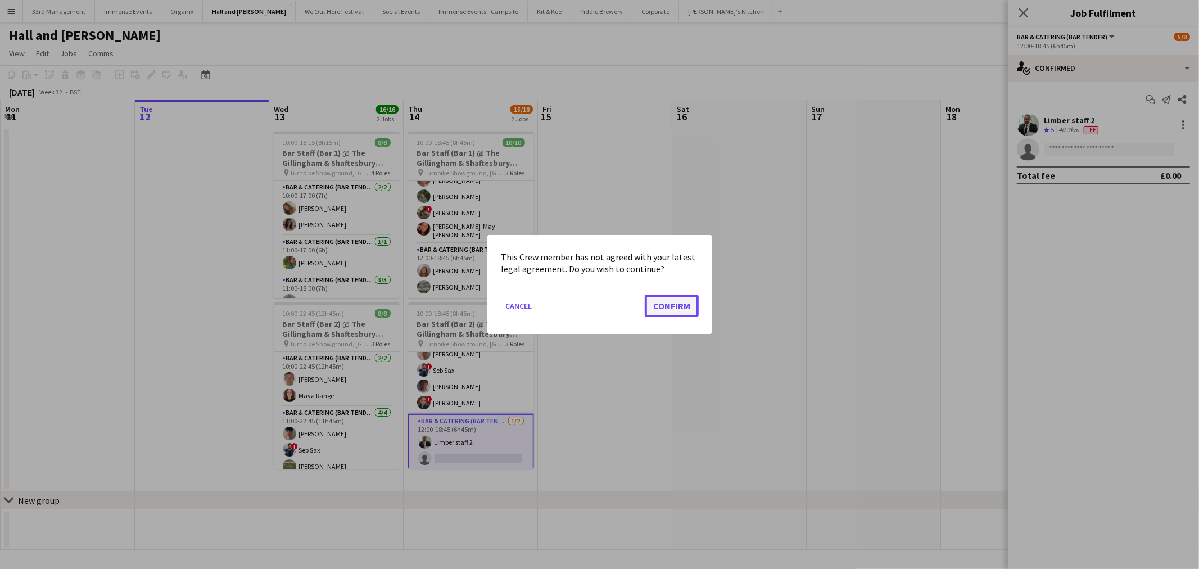
click at [680, 315] on button "Confirm" at bounding box center [671, 305] width 54 height 22
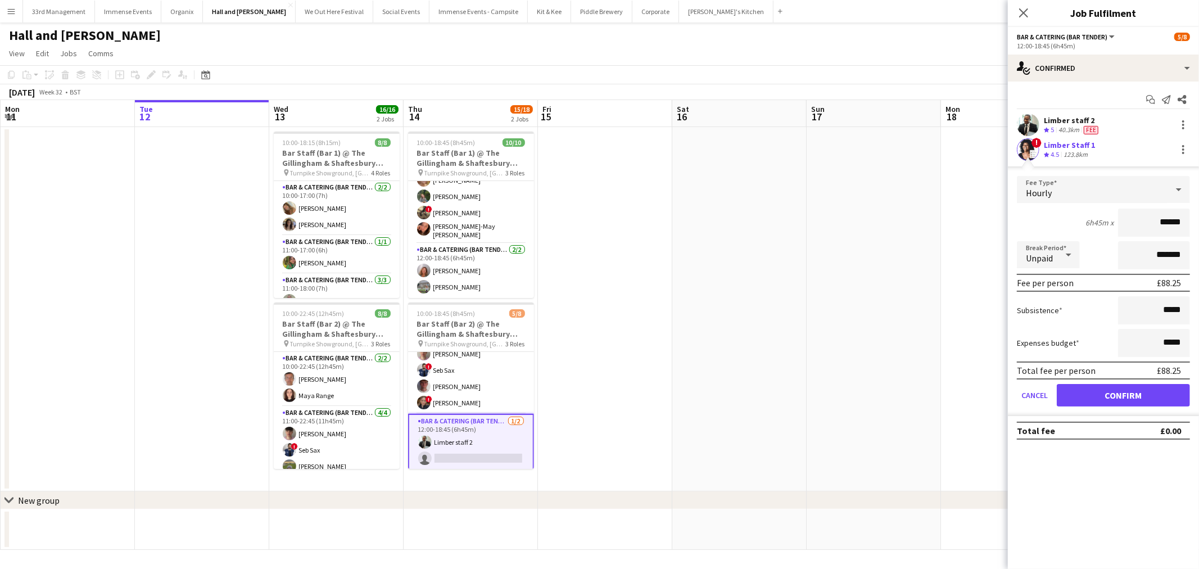
click at [843, 231] on app-date-cell at bounding box center [873, 309] width 134 height 364
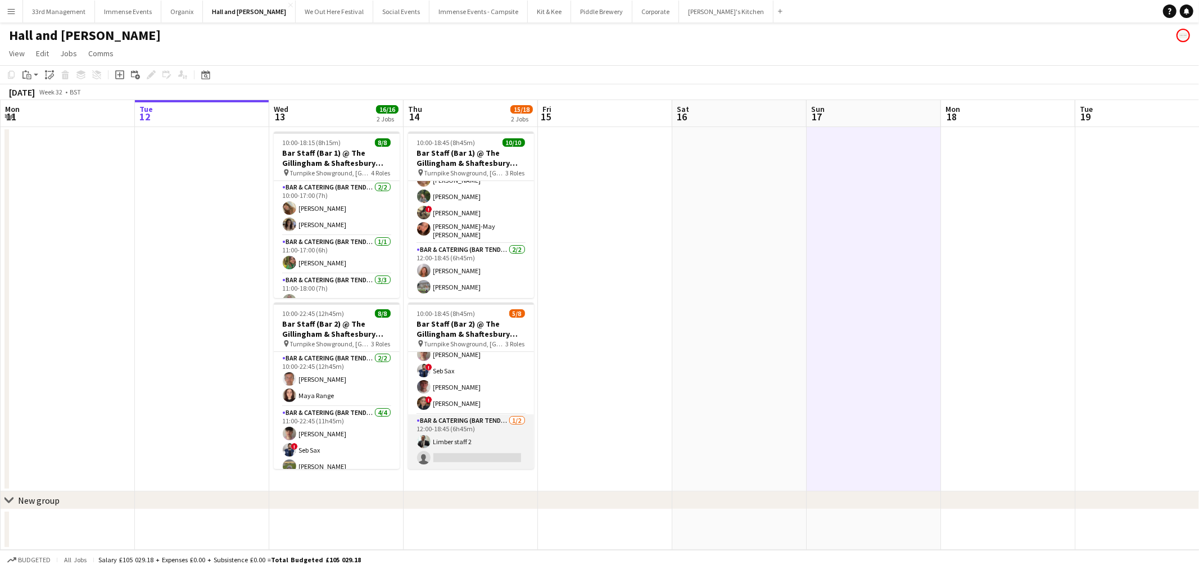
click at [481, 452] on app-card-role "Bar & Catering (Bar Tender) [DATE] 12:00-18:45 (6h45m) Limber staff 2 single-ne…" at bounding box center [471, 441] width 126 height 55
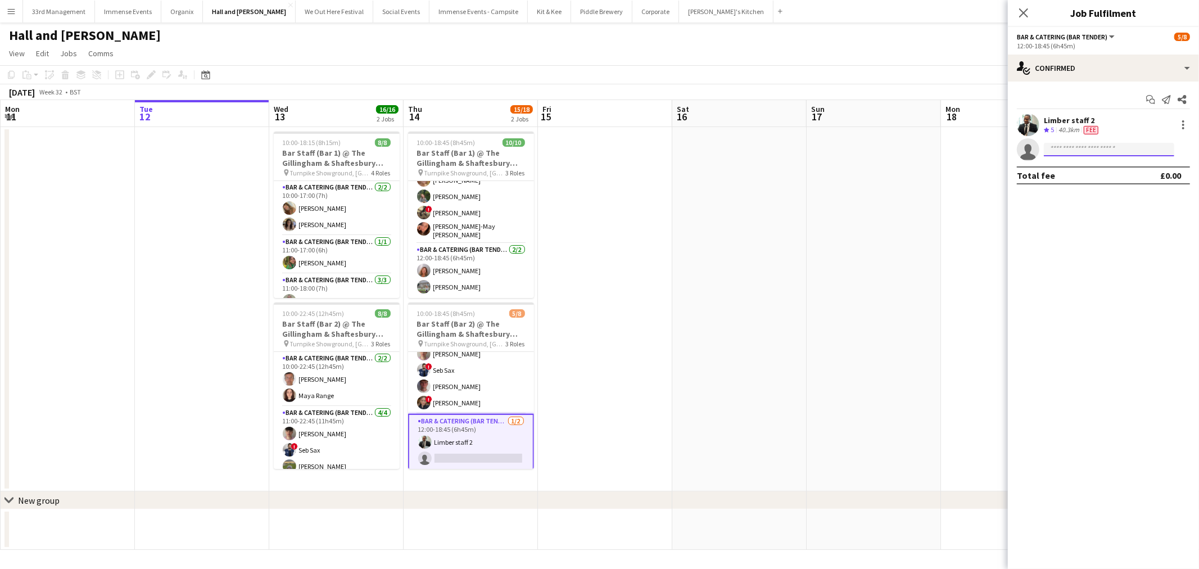
click at [1057, 152] on input at bounding box center [1108, 149] width 130 height 13
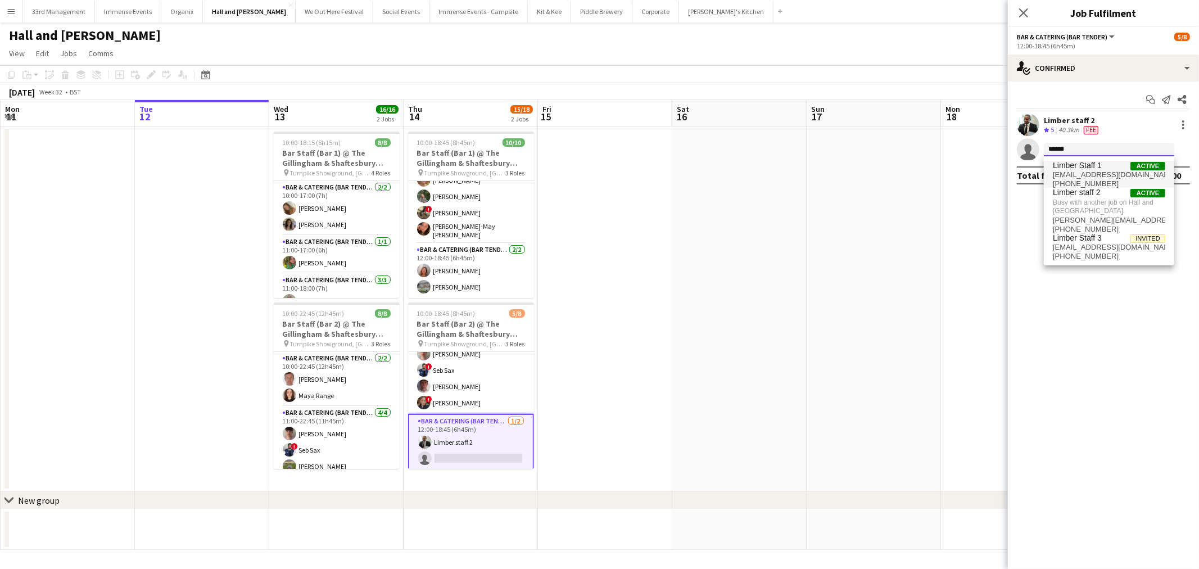
type input "******"
click at [1091, 175] on span "[EMAIL_ADDRESS][DOMAIN_NAME]" at bounding box center [1108, 174] width 112 height 9
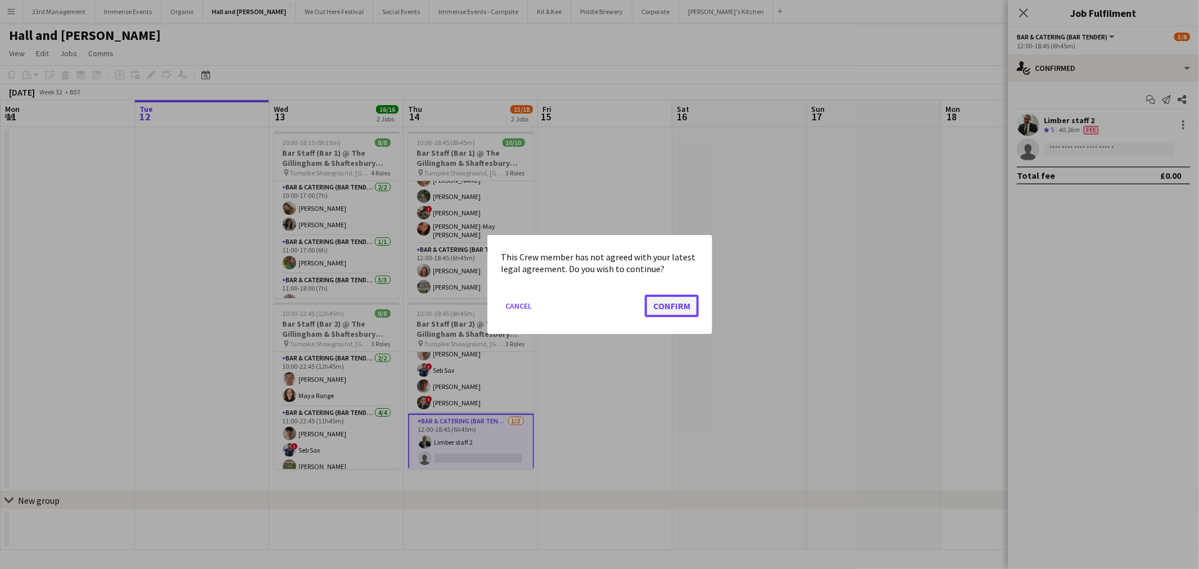
click at [667, 307] on button "Confirm" at bounding box center [671, 305] width 54 height 22
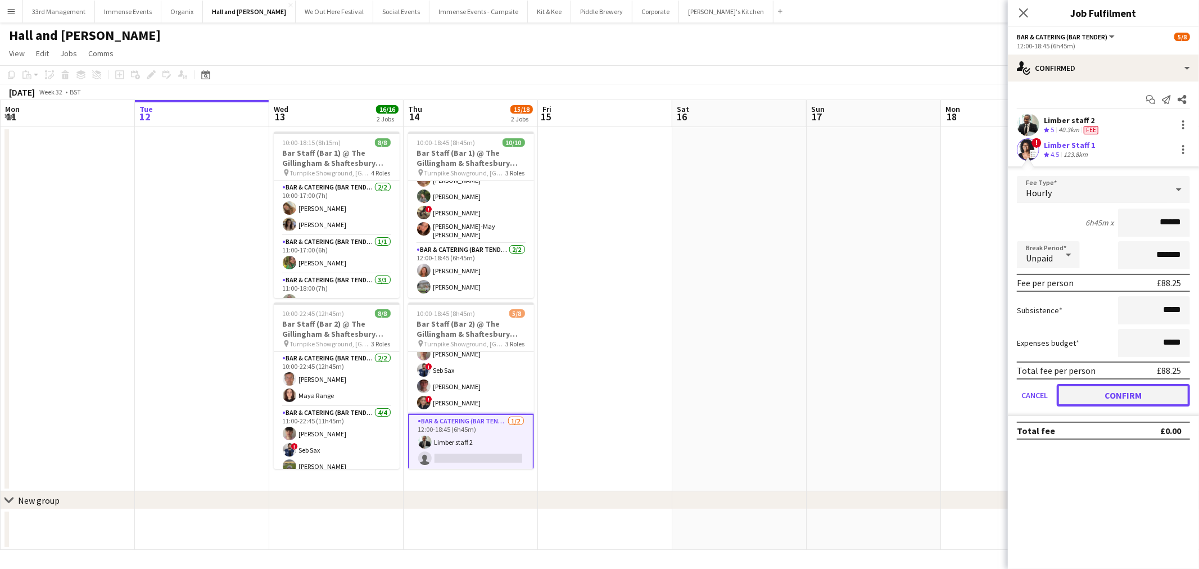
click at [1098, 391] on button "Confirm" at bounding box center [1122, 395] width 133 height 22
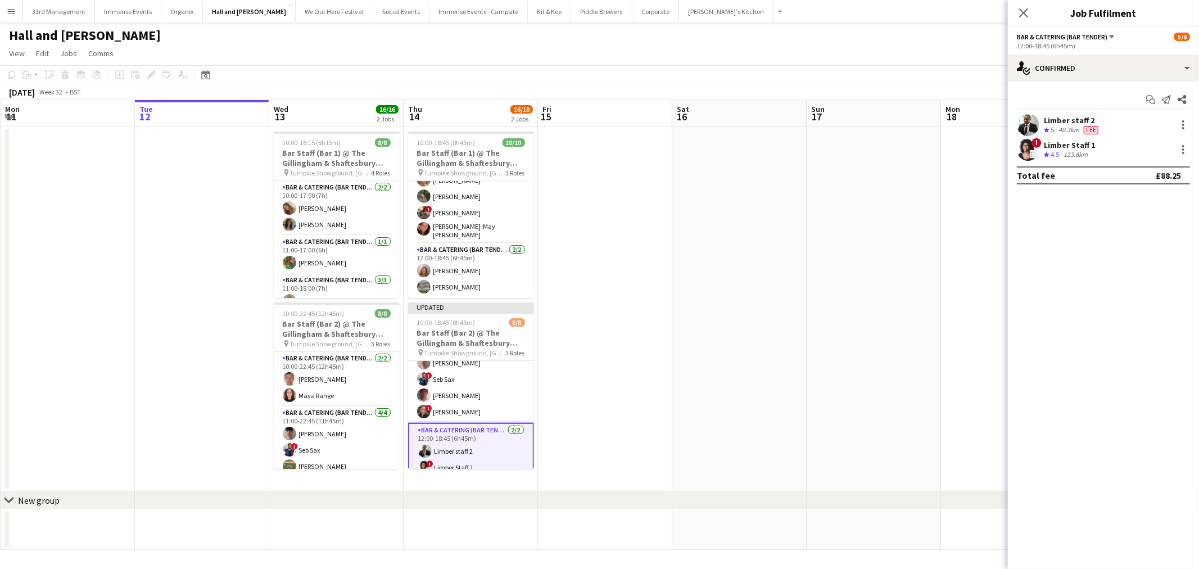
click at [846, 205] on app-date-cell at bounding box center [873, 309] width 134 height 364
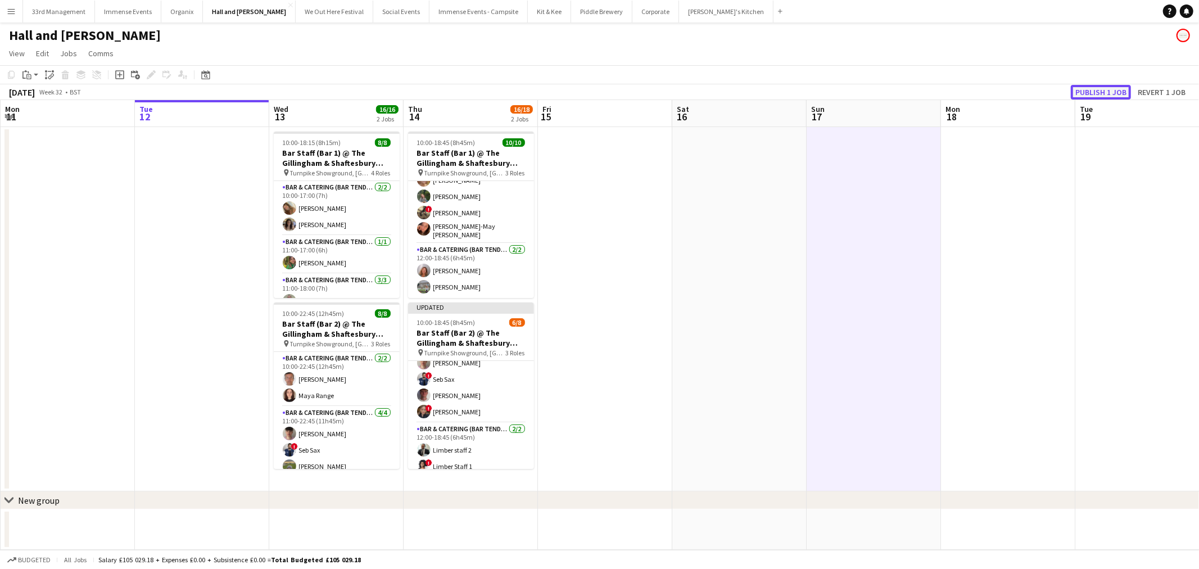
click at [1088, 92] on button "Publish 1 job" at bounding box center [1100, 92] width 60 height 15
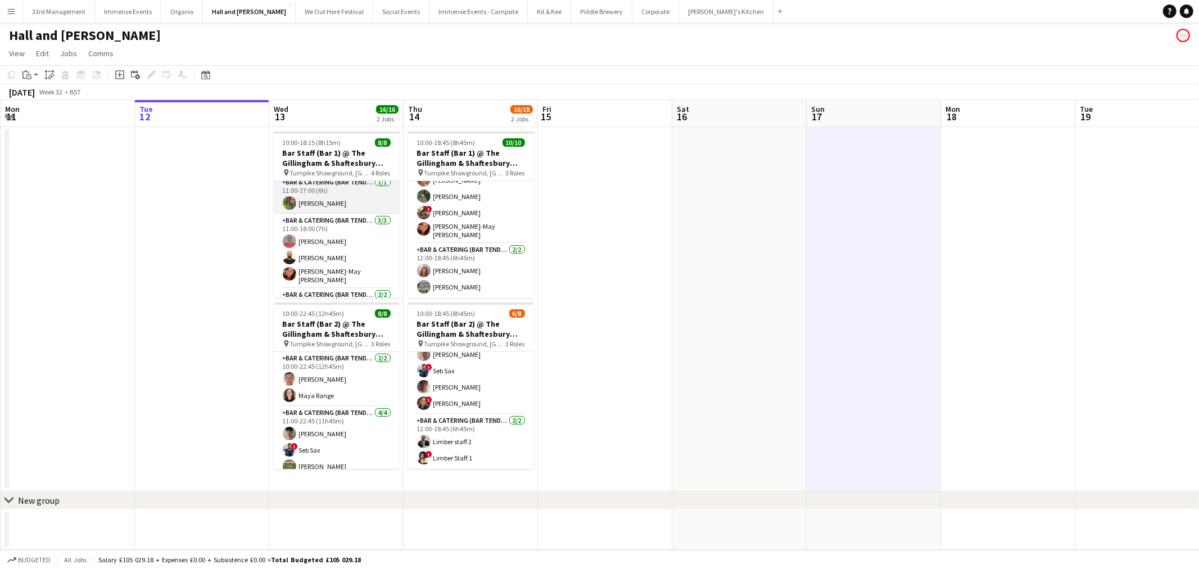
scroll to position [101, 0]
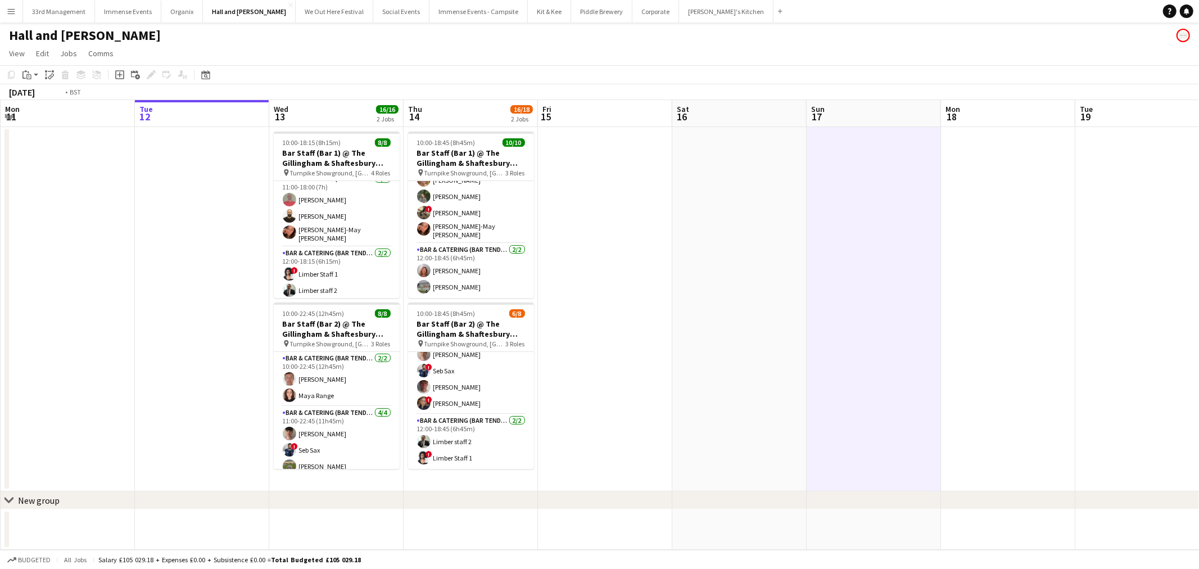
drag, startPoint x: 732, startPoint y: 240, endPoint x: 170, endPoint y: 259, distance: 561.6
click at [154, 260] on app-calendar-viewport "Sat 9 11/11 1 Job Sun 10 Mon 11 Tue 12 Wed 13 16/16 2 Jobs Thu 14 16/18 2 Jobs …" at bounding box center [599, 325] width 1199 height 450
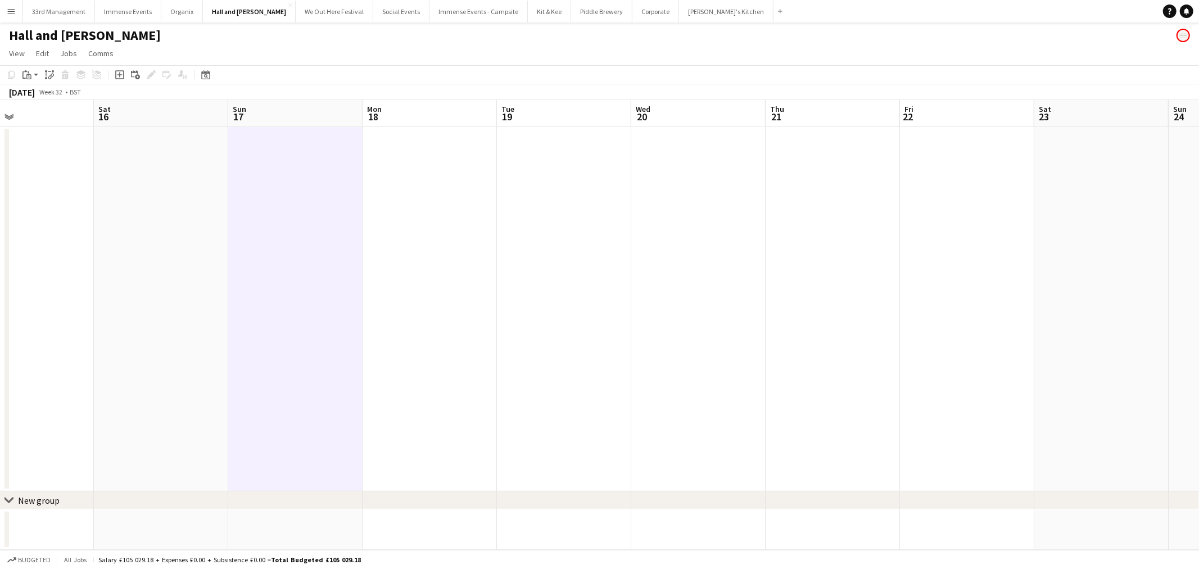
drag, startPoint x: 51, startPoint y: 253, endPoint x: 301, endPoint y: 228, distance: 251.9
click at [13, 257] on app-calendar-viewport "Wed 13 16/16 2 Jobs Thu 14 16/18 2 Jobs Fri 15 Sat 16 Sun 17 Mon 18 Tue 19 Wed …" at bounding box center [599, 325] width 1199 height 450
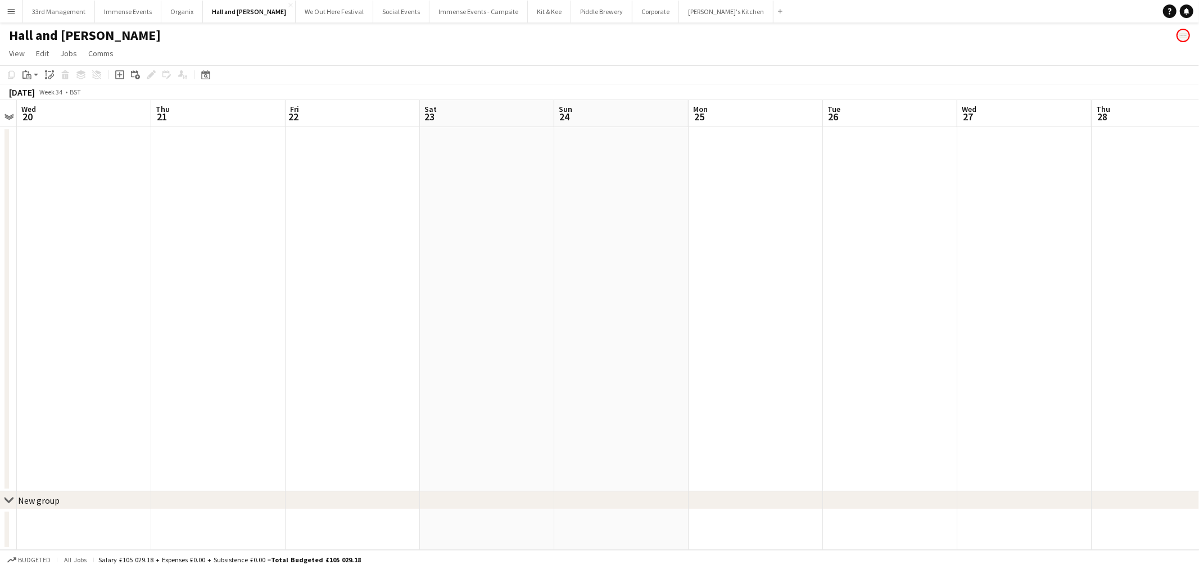
drag, startPoint x: 447, startPoint y: 211, endPoint x: 515, endPoint y: 247, distance: 76.4
click at [91, 245] on app-calendar-viewport "Sun 17 Mon 18 Tue 19 Wed 20 Thu 21 Fri 22 Sat 23 Sun 24 Mon 25 Tue 26 Wed 27 Th…" at bounding box center [599, 325] width 1199 height 450
click at [184, 261] on app-calendar-viewport "Wed 20 Thu 21 Fri 22 Sat 23 Sun 24 Mon 25 Tue 26 Wed 27 Thu 28 Fri 29 Sat 30 Su…" at bounding box center [599, 325] width 1199 height 450
drag, startPoint x: 467, startPoint y: 265, endPoint x: 141, endPoint y: 284, distance: 326.4
click at [111, 287] on app-calendar-viewport "Tue 26 Wed 27 Thu 28 Fri 29 Sat 30 Sun 31 Mon 1 Tue 2 Wed 3 Thu 4 Fri 5 Sat 6 S…" at bounding box center [594, 325] width 1189 height 450
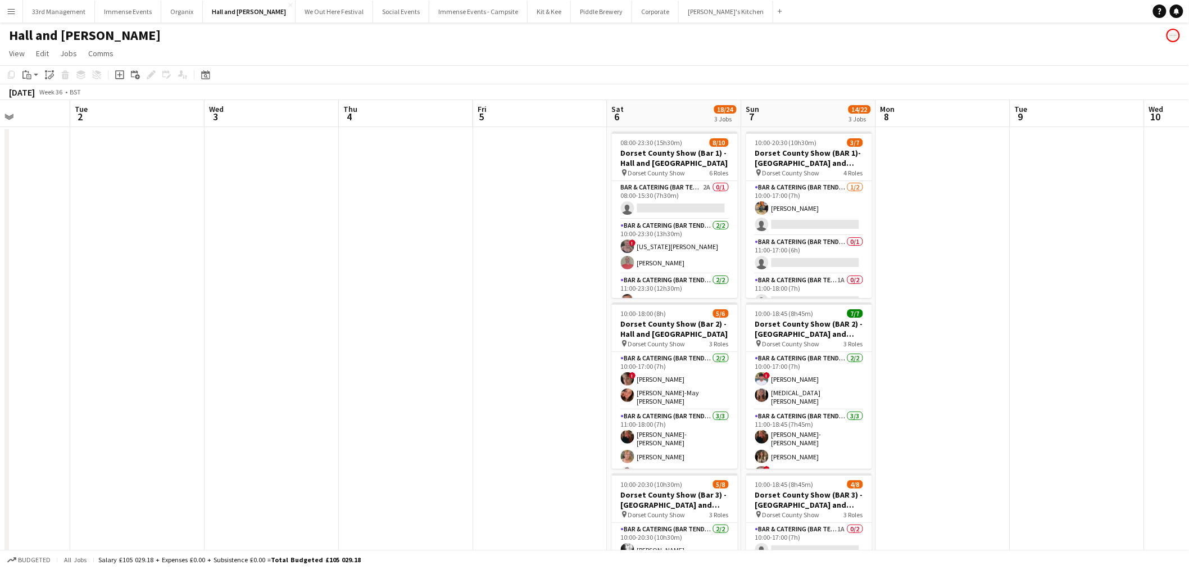
scroll to position [0, 398]
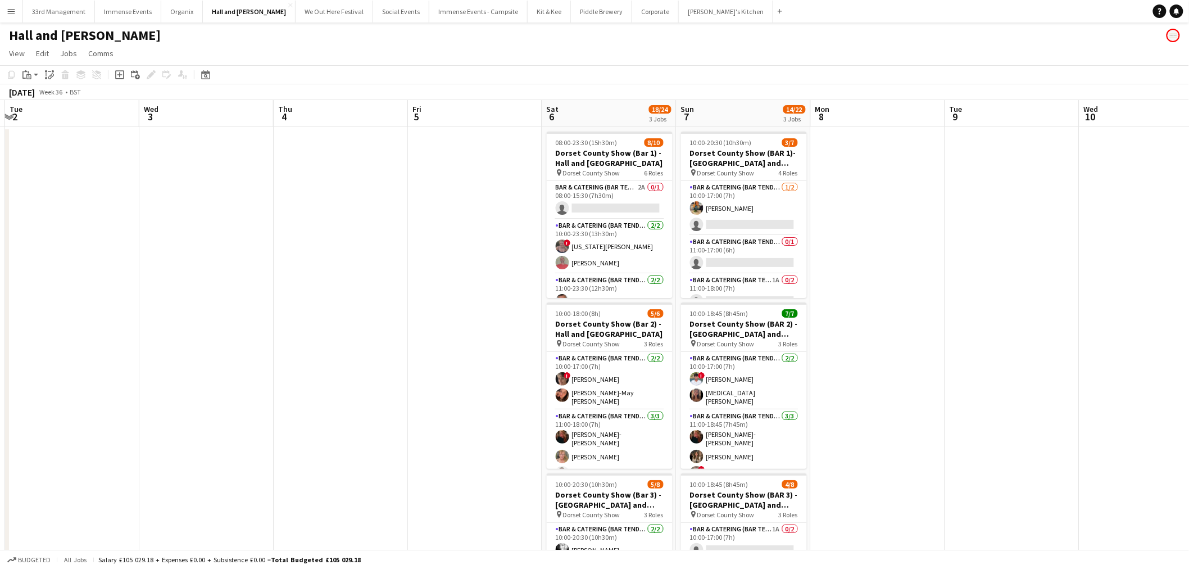
drag, startPoint x: 164, startPoint y: 310, endPoint x: 147, endPoint y: 312, distance: 17.1
click at [146, 312] on app-calendar-viewport "Sat 30 Sun 31 Mon 1 Tue 2 Wed 3 Thu 4 Fri 5 Sat 6 18/24 3 Jobs Sun 7 14/22 3 Jo…" at bounding box center [594, 407] width 1189 height 614
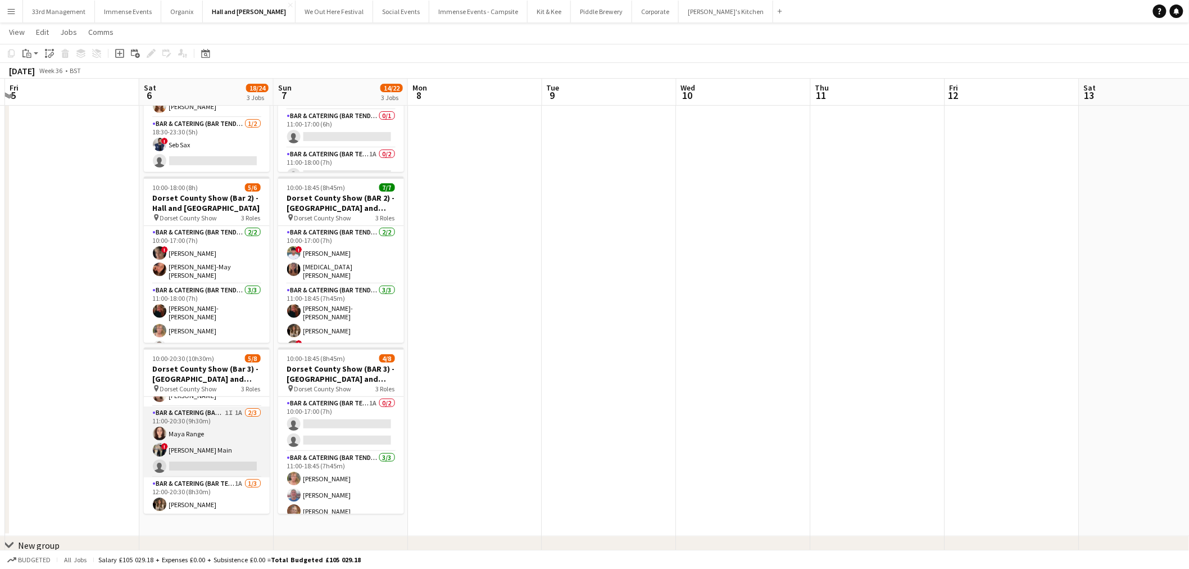
scroll to position [80, 0]
drag, startPoint x: 224, startPoint y: 480, endPoint x: 210, endPoint y: 482, distance: 13.7
click at [222, 480] on app-card-role "Bar & Catering (Bar Tender) 1A [DATE] 12:00-20:30 (8h30m) [PERSON_NAME] single-…" at bounding box center [207, 478] width 126 height 71
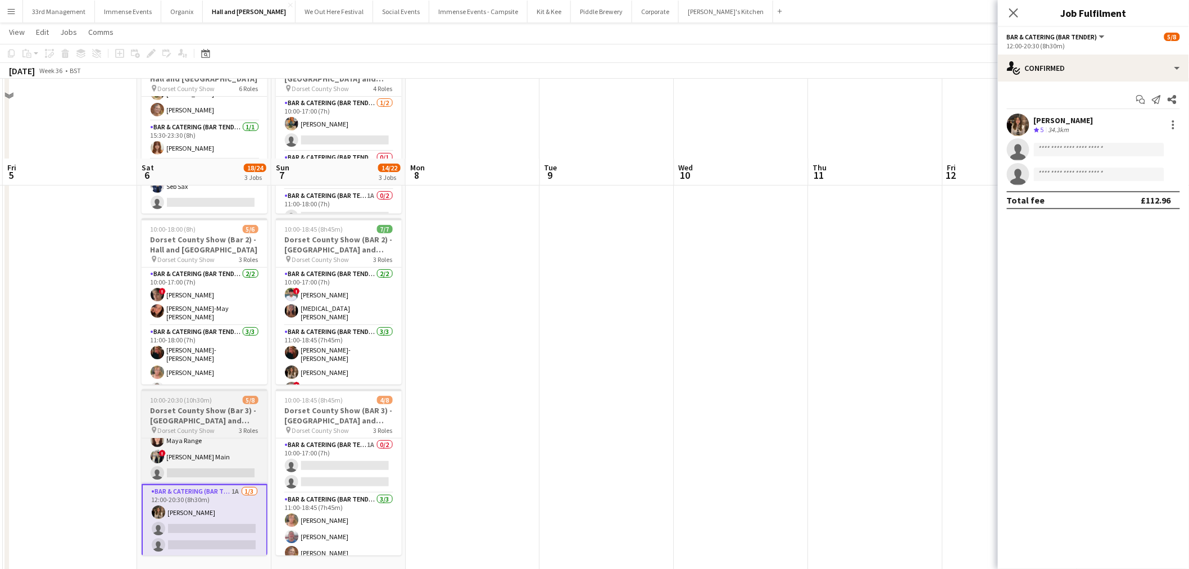
scroll to position [163, 0]
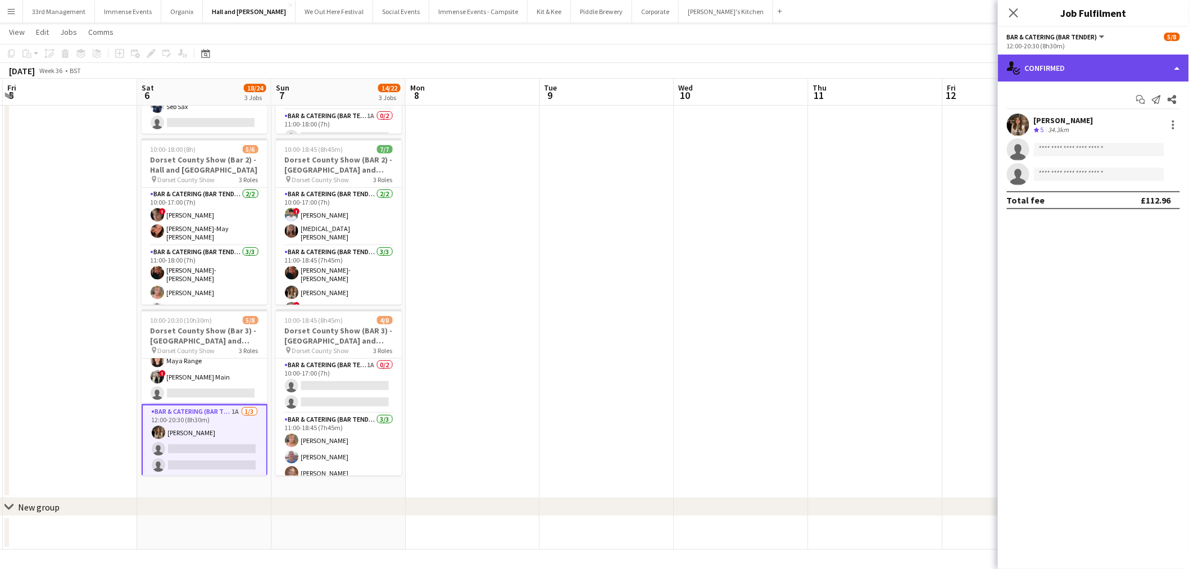
click at [1074, 57] on div "single-neutral-actions-check-2 Confirmed" at bounding box center [1093, 68] width 191 height 27
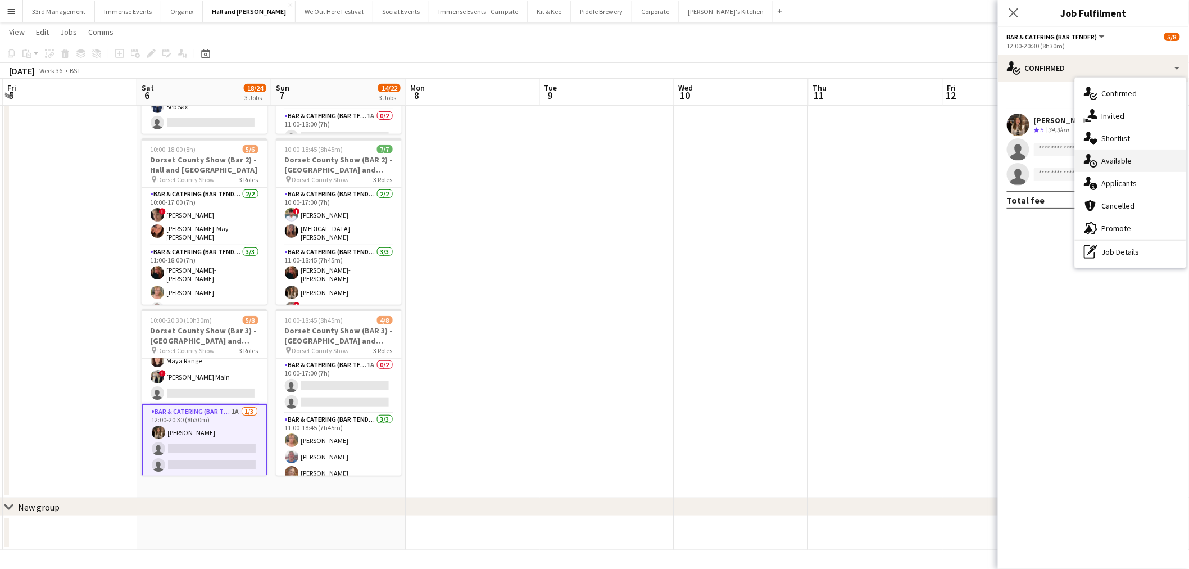
click at [1128, 169] on div "single-neutral-actions-upload Available" at bounding box center [1130, 160] width 111 height 22
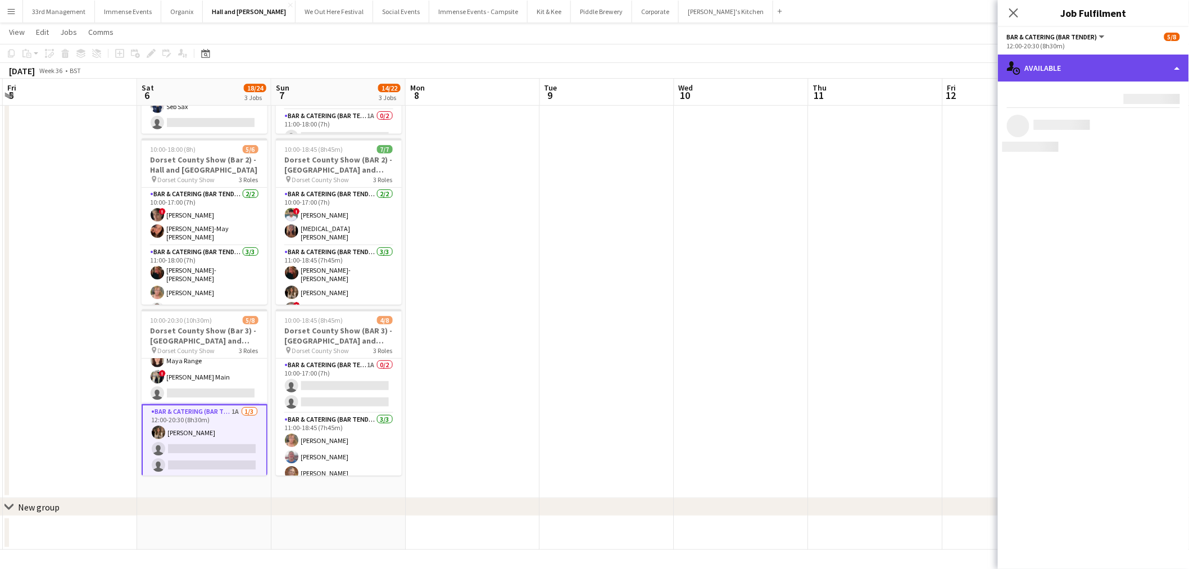
click at [1066, 64] on div "single-neutral-actions-upload Available" at bounding box center [1093, 68] width 191 height 27
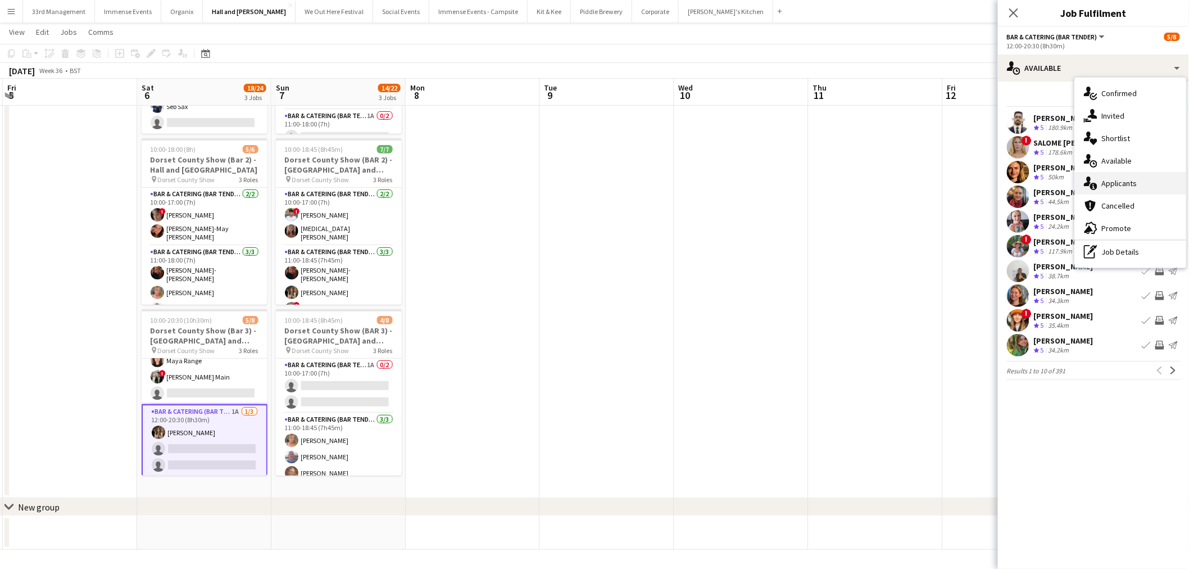
click at [1107, 178] on div "single-neutral-actions-information Applicants" at bounding box center [1130, 183] width 111 height 22
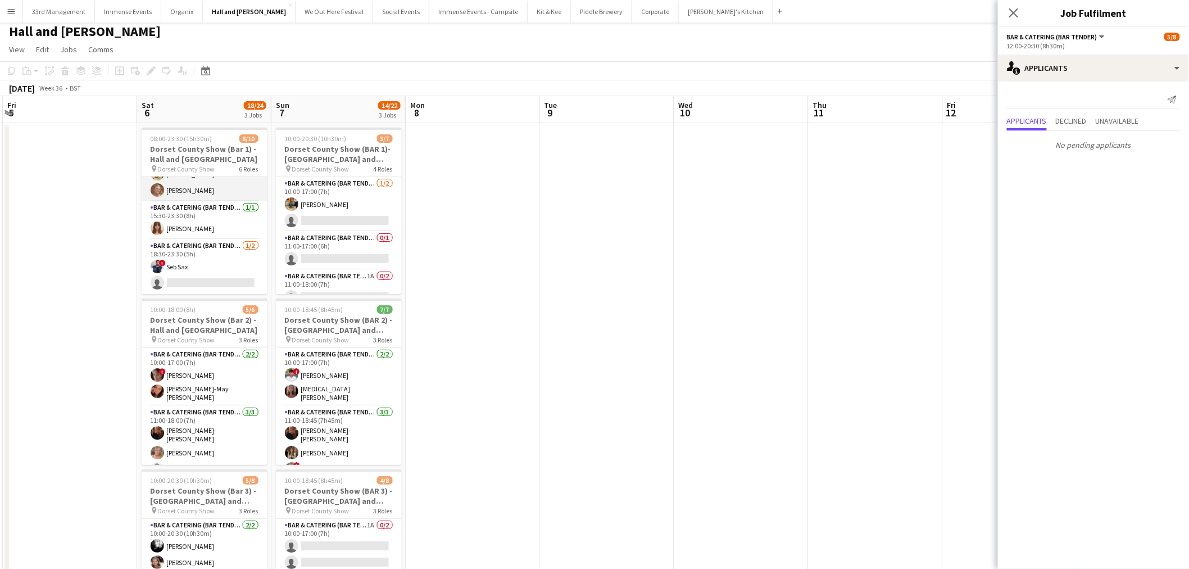
scroll to position [0, 0]
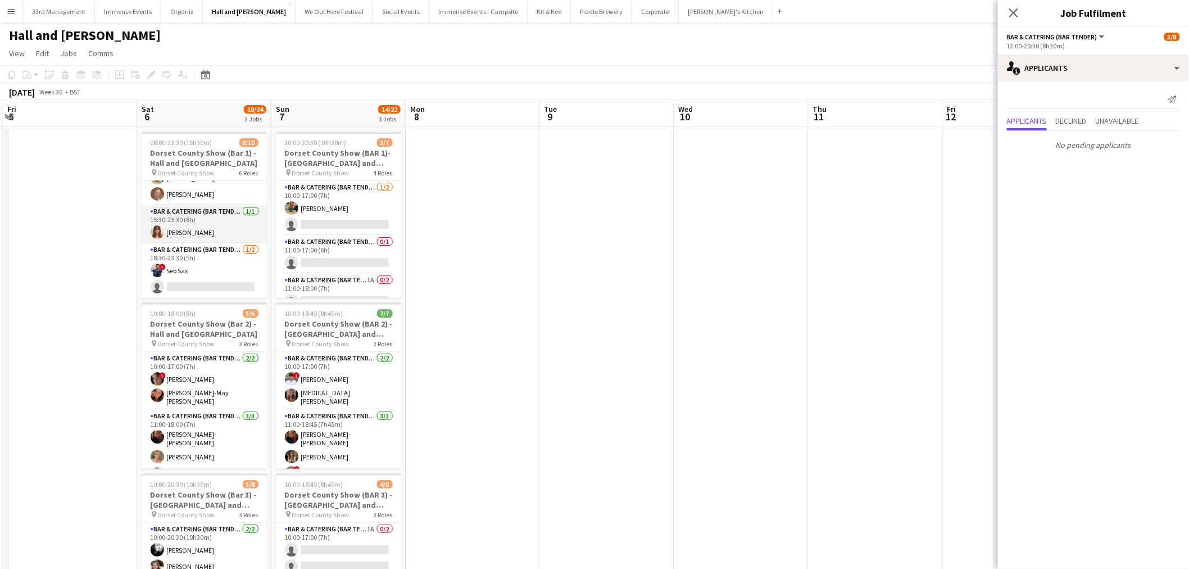
click at [191, 227] on app-card-role "Bar & Catering (Bar Tender) [DATE] 15:30-23:30 (8h) [PERSON_NAME]" at bounding box center [205, 224] width 126 height 38
click at [199, 228] on app-card-role "Bar & Catering (Bar Tender) [DATE] 15:30-23:30 (8h) [PERSON_NAME]" at bounding box center [205, 225] width 126 height 40
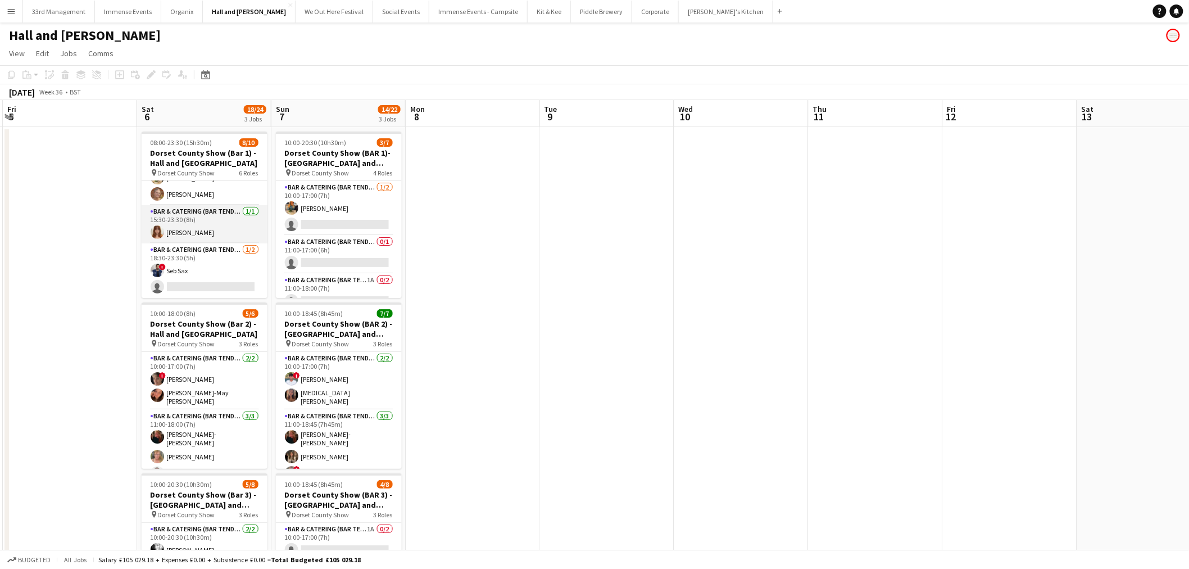
click at [199, 228] on app-card-role "Bar & Catering (Bar Tender) [DATE] 15:30-23:30 (8h) [PERSON_NAME]" at bounding box center [205, 224] width 126 height 38
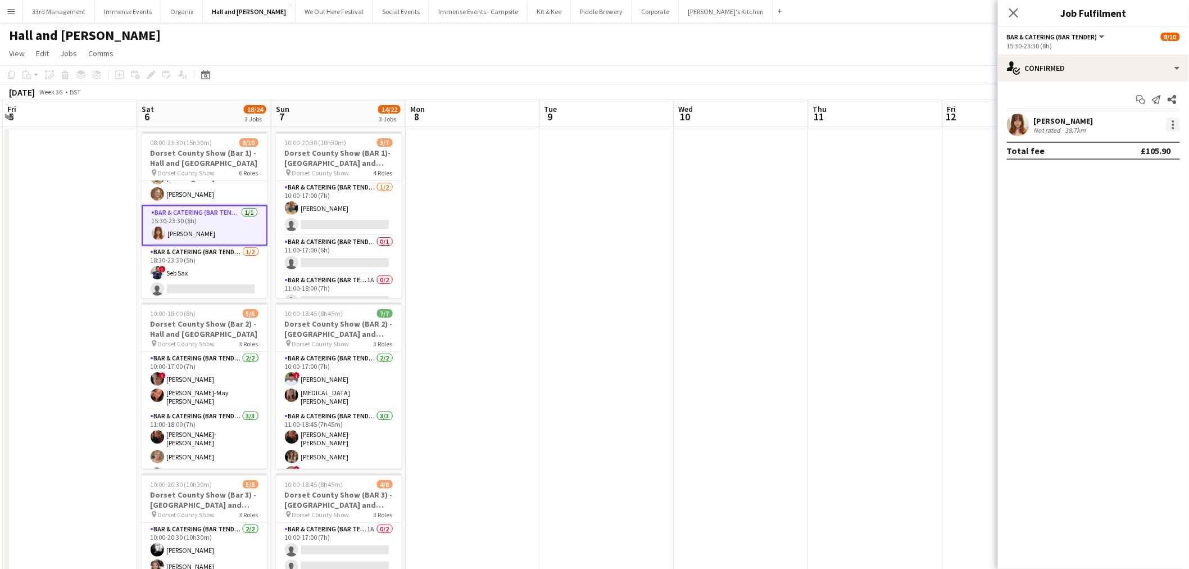
click at [1172, 126] on div at bounding box center [1172, 124] width 13 height 13
click at [1122, 172] on span "Switch crew" at bounding box center [1126, 172] width 48 height 10
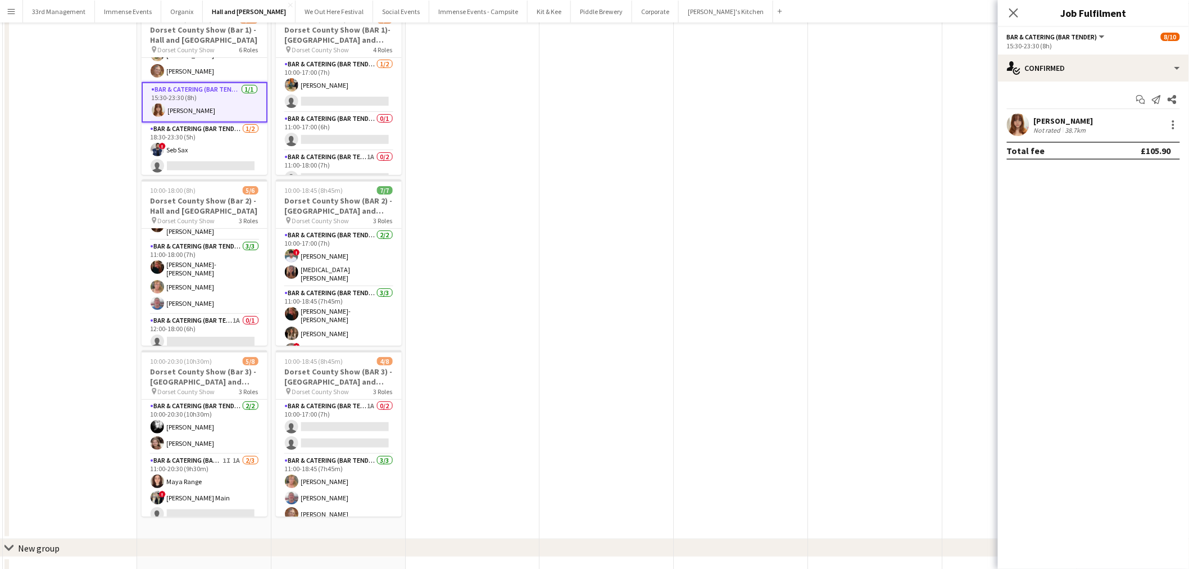
scroll to position [186, 0]
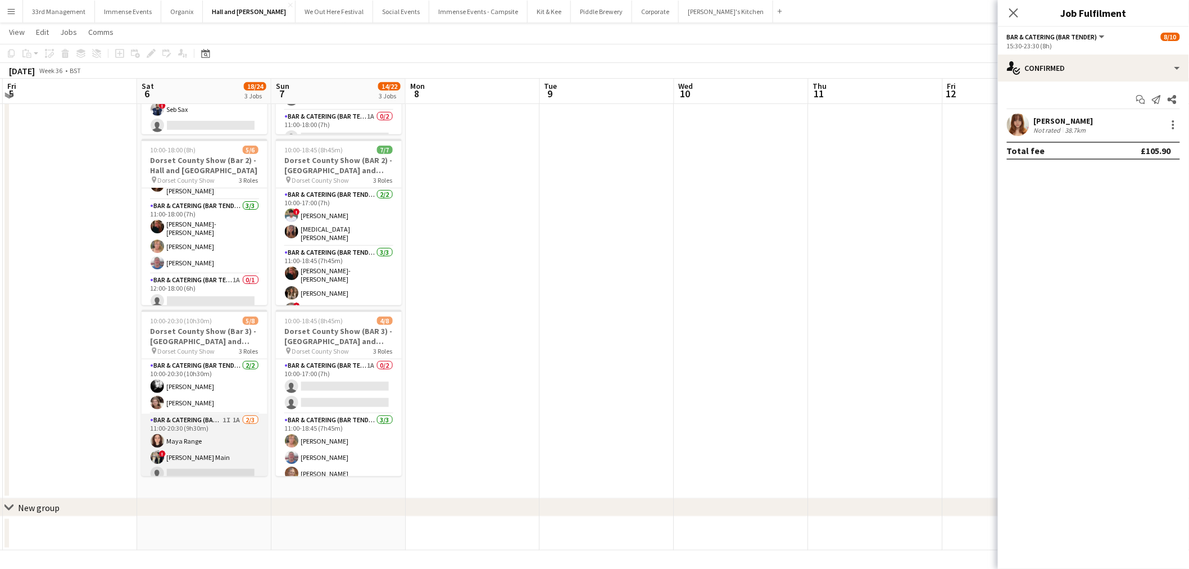
click at [192, 460] on app-card-role "Bar & Catering (Bar Tender) 1I 1A [DATE] 11:00-20:30 (9h30m) Maya Range ! [PERS…" at bounding box center [205, 449] width 126 height 71
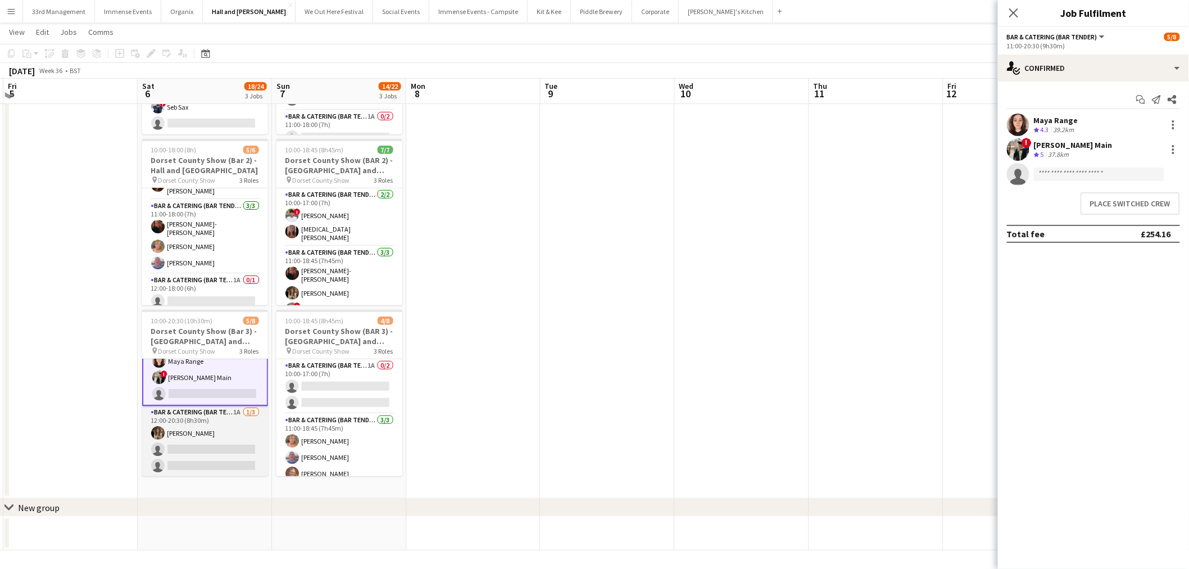
click at [202, 455] on app-card-role "Bar & Catering (Bar Tender) 1A [DATE] 12:00-20:30 (8h30m) [PERSON_NAME] single-…" at bounding box center [205, 441] width 126 height 71
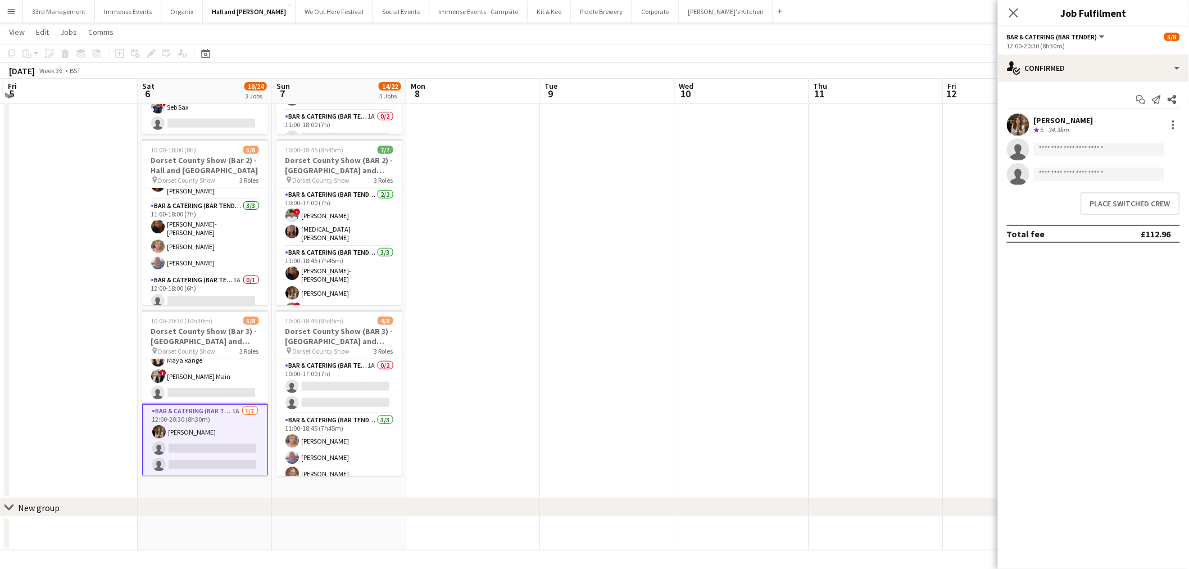
scroll to position [80, 0]
click at [1143, 209] on button "Place switched crew" at bounding box center [1130, 203] width 99 height 22
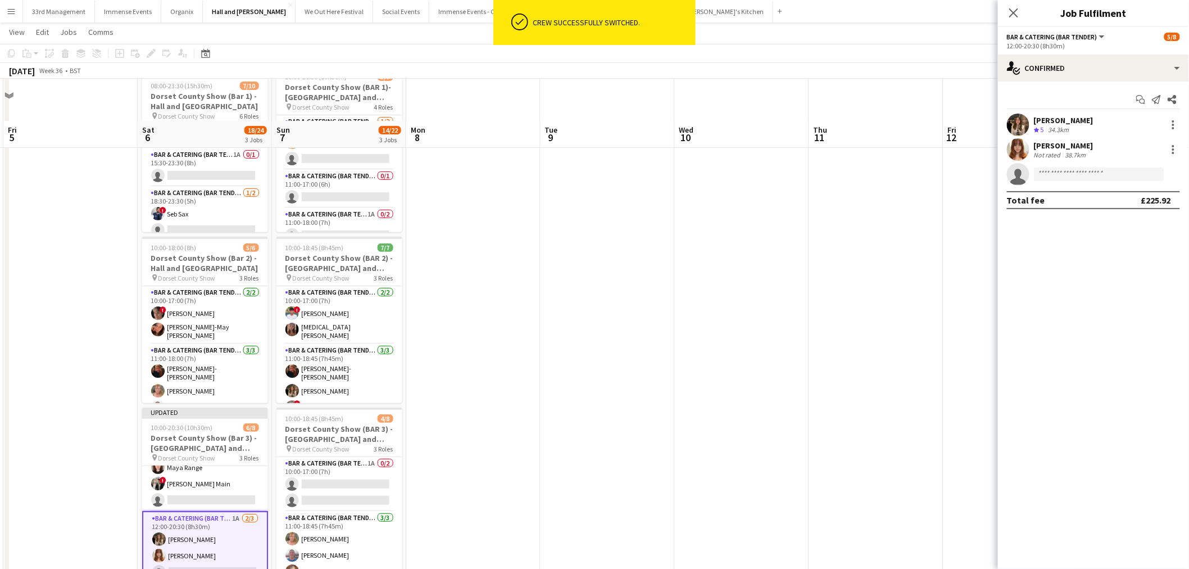
scroll to position [0, 0]
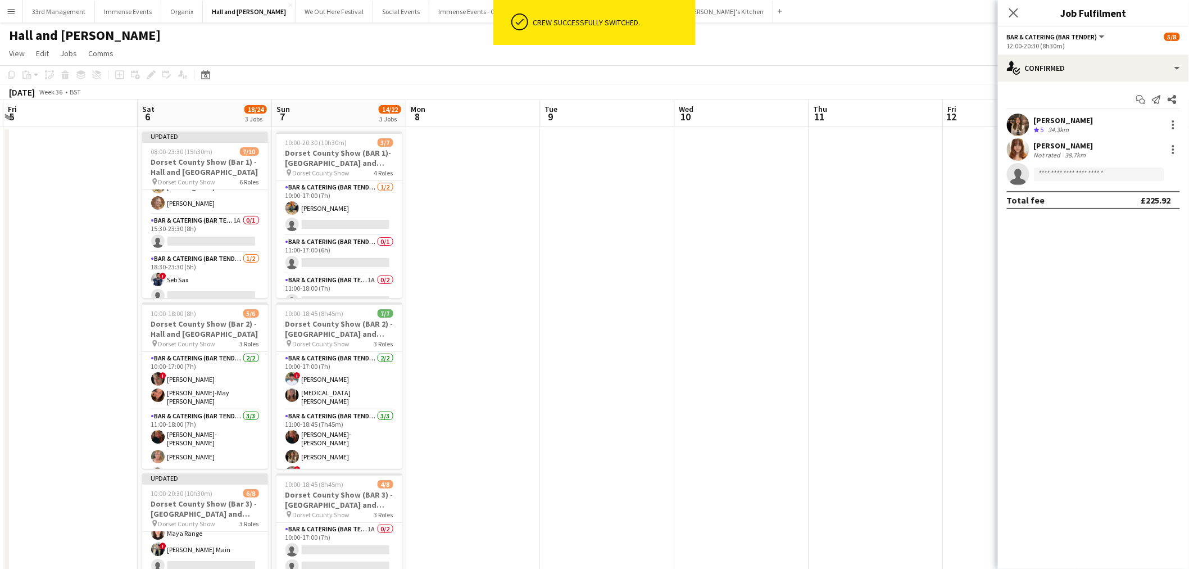
click at [582, 238] on app-date-cell at bounding box center [608, 394] width 134 height 535
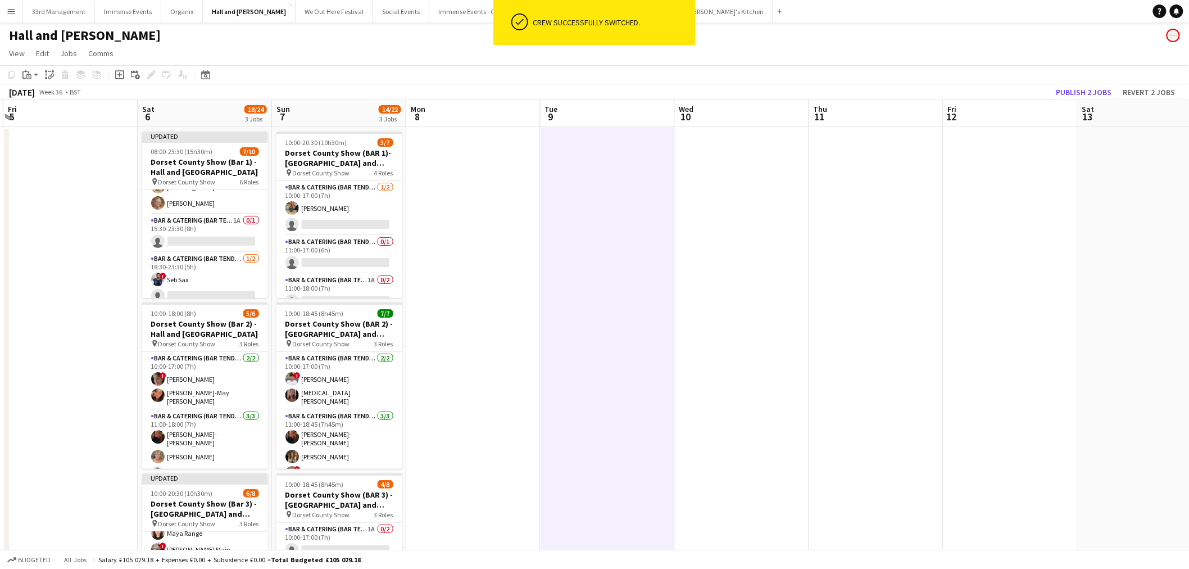
scroll to position [0, 399]
click at [1086, 85] on button "Publish 2 jobs" at bounding box center [1084, 92] width 65 height 15
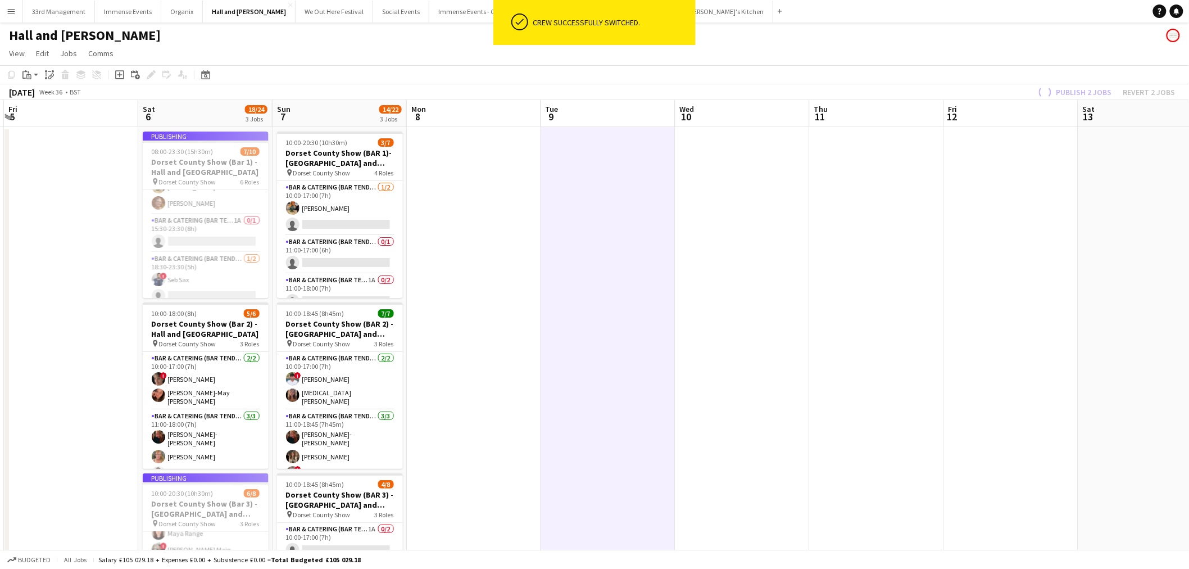
click at [222, 171] on app-job-card "Publishing 08:00-23:30 (15h30m) 7/10 Dorset County Show (Bar 1) - [GEOGRAPHIC_D…" at bounding box center [206, 214] width 126 height 166
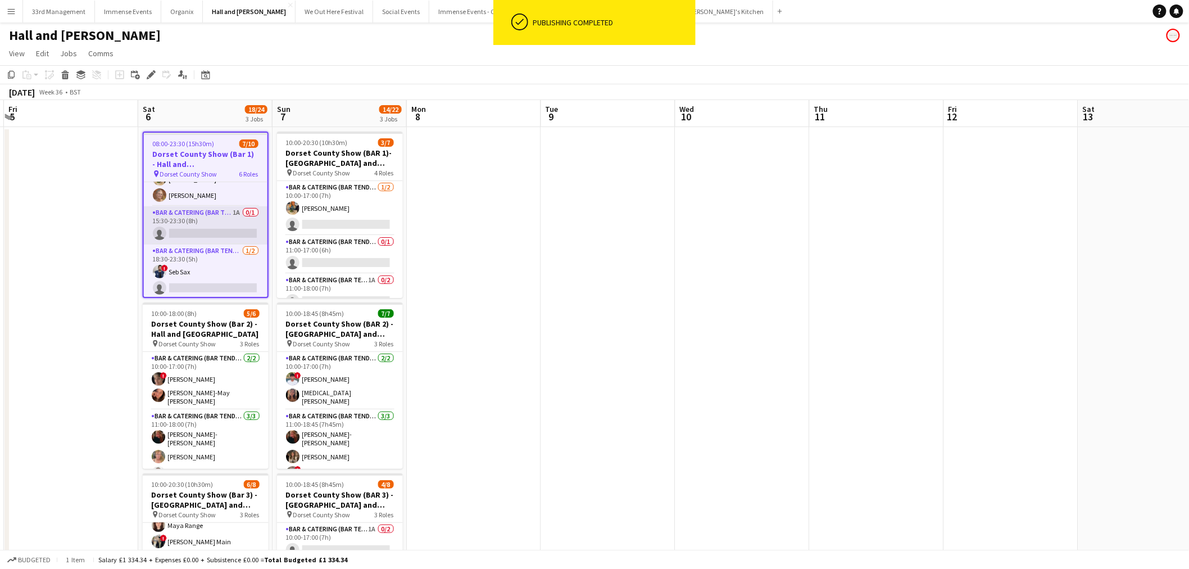
scroll to position [80, 0]
click at [212, 238] on app-card-role "Bar & Catering (Bar Tender) 1A 0/1 15:30-23:30 (8h) single-neutral-actions" at bounding box center [206, 225] width 124 height 38
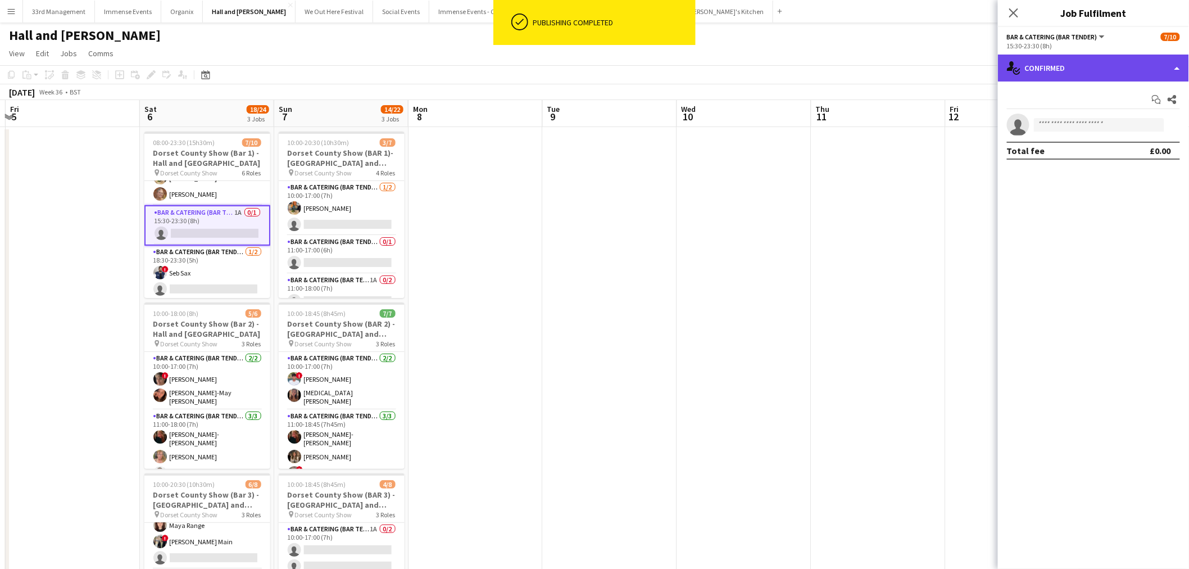
click at [1043, 76] on div "single-neutral-actions-check-2 Confirmed" at bounding box center [1093, 68] width 191 height 27
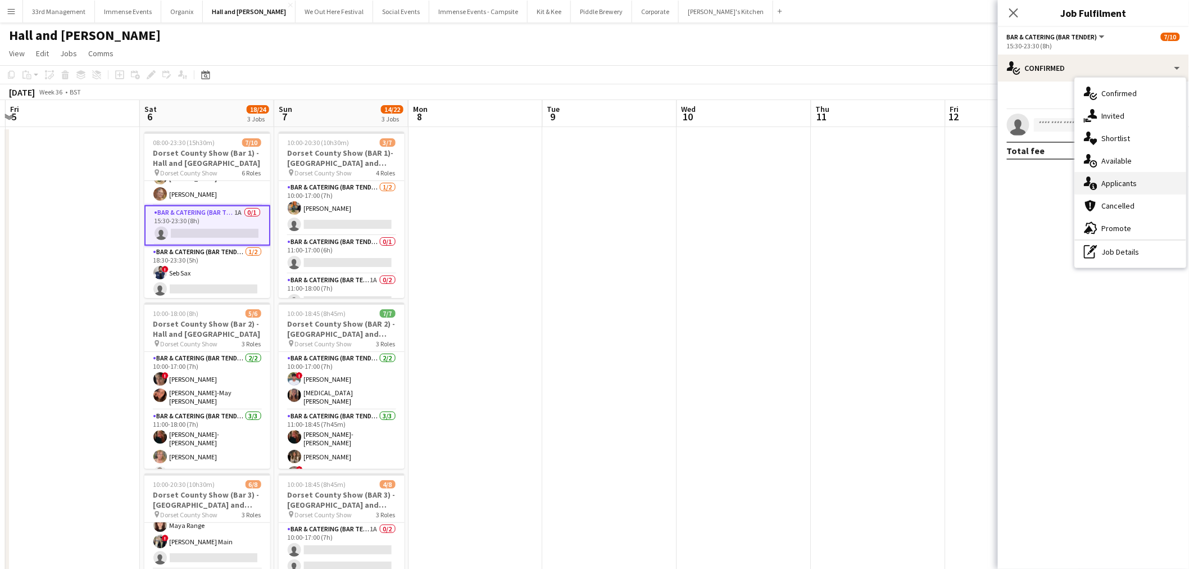
click at [1159, 172] on div "single-neutral-actions-information Applicants" at bounding box center [1130, 183] width 111 height 22
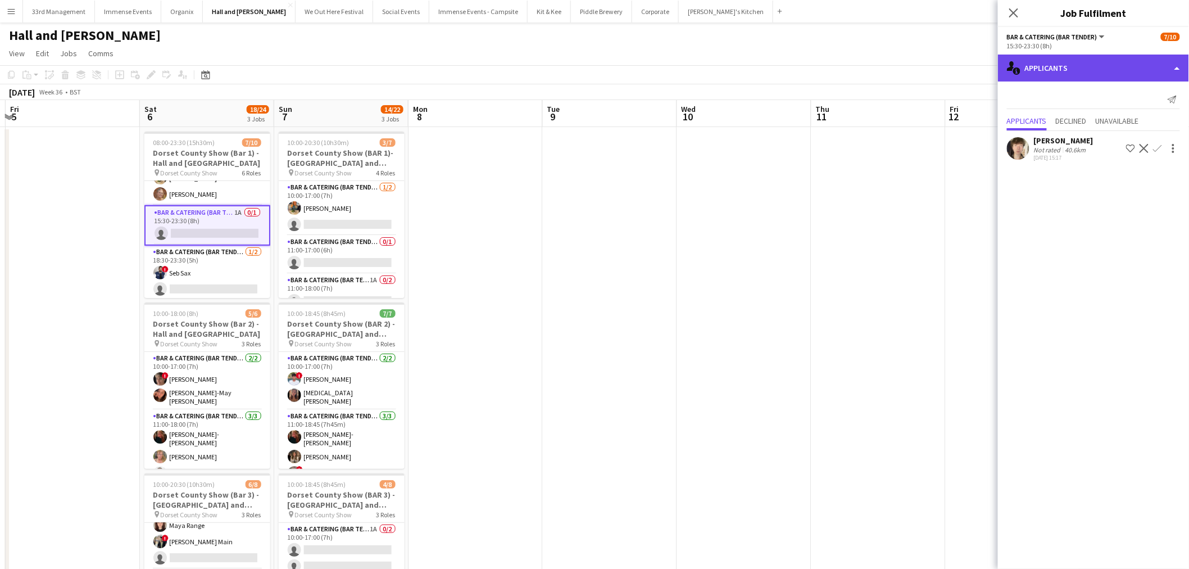
click at [1042, 74] on div "single-neutral-actions-information Applicants" at bounding box center [1093, 68] width 191 height 27
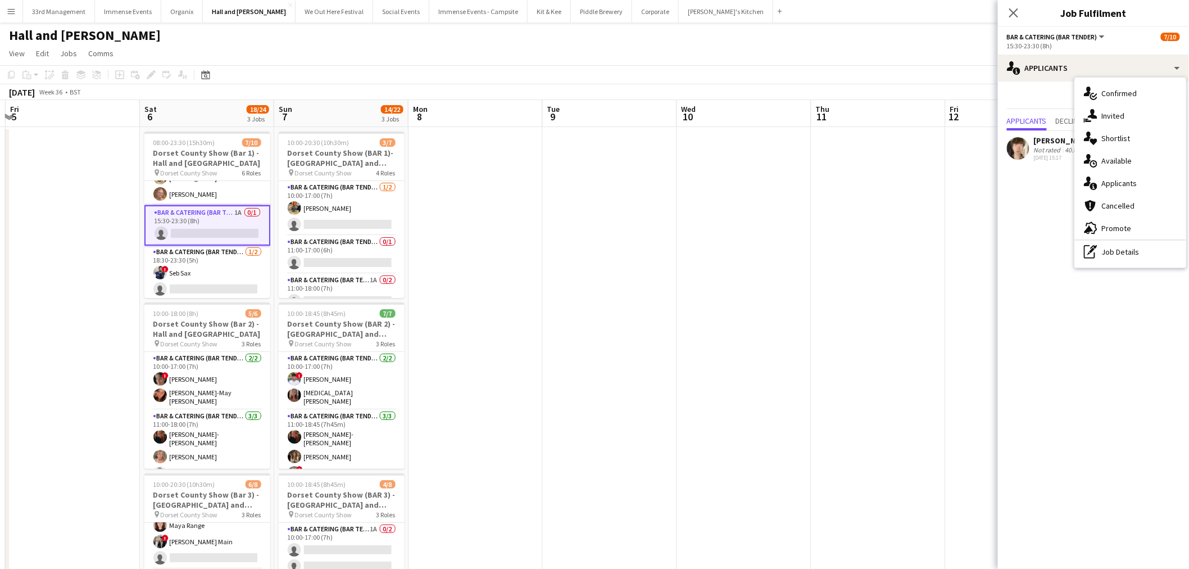
drag, startPoint x: 1128, startPoint y: 248, endPoint x: 1117, endPoint y: 229, distance: 21.9
click at [1128, 248] on div "pen-write Job Details" at bounding box center [1130, 251] width 111 height 22
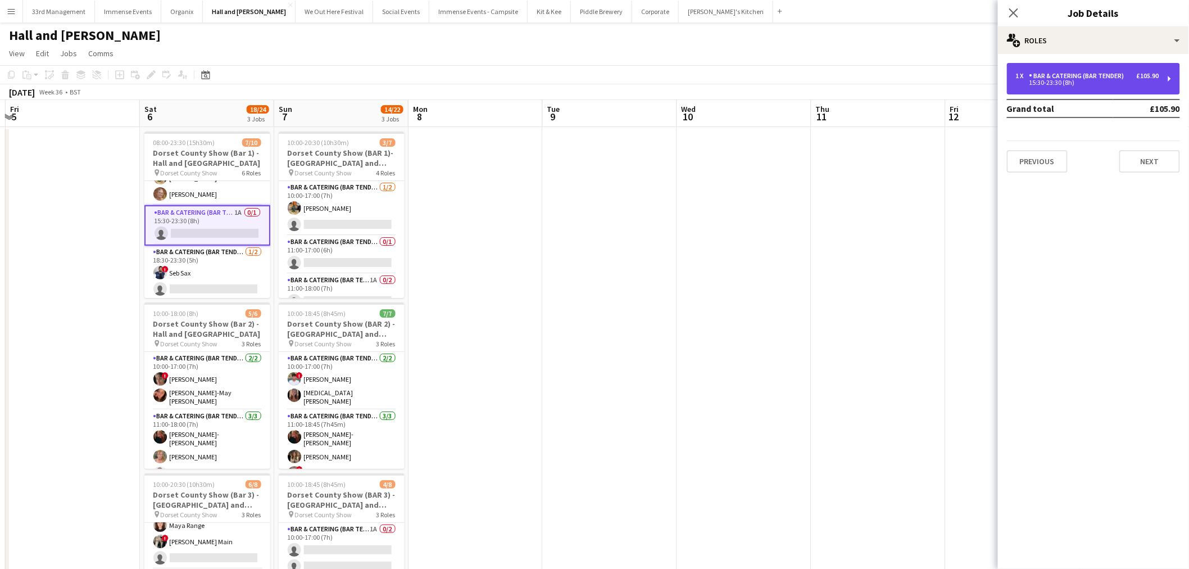
click at [1113, 81] on div "15:30-23:30 (8h)" at bounding box center [1087, 83] width 143 height 6
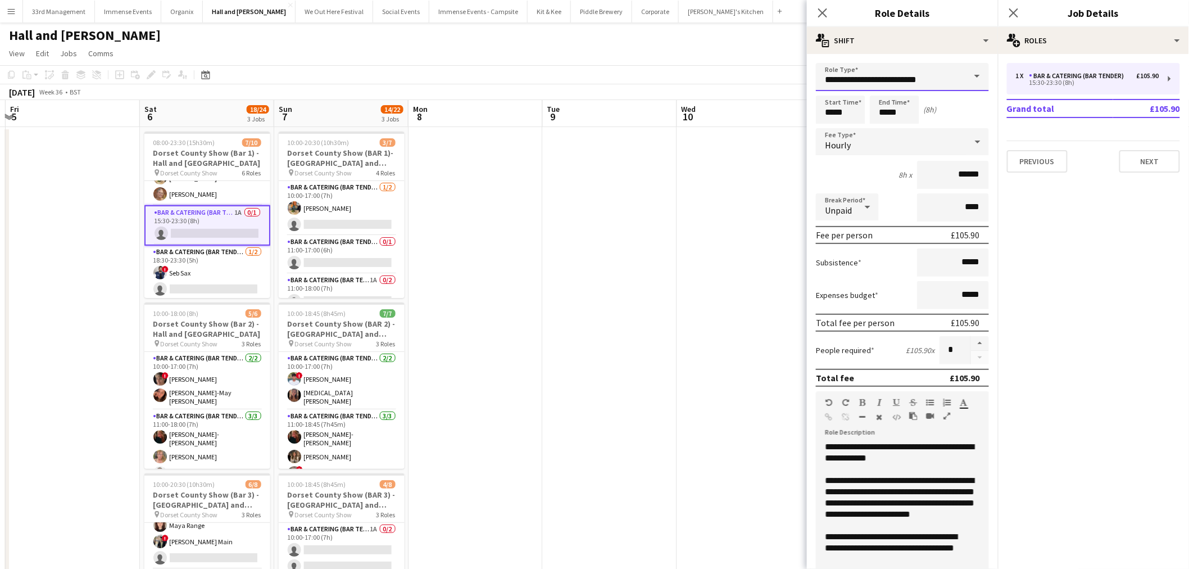
click at [892, 74] on input "**********" at bounding box center [902, 77] width 173 height 28
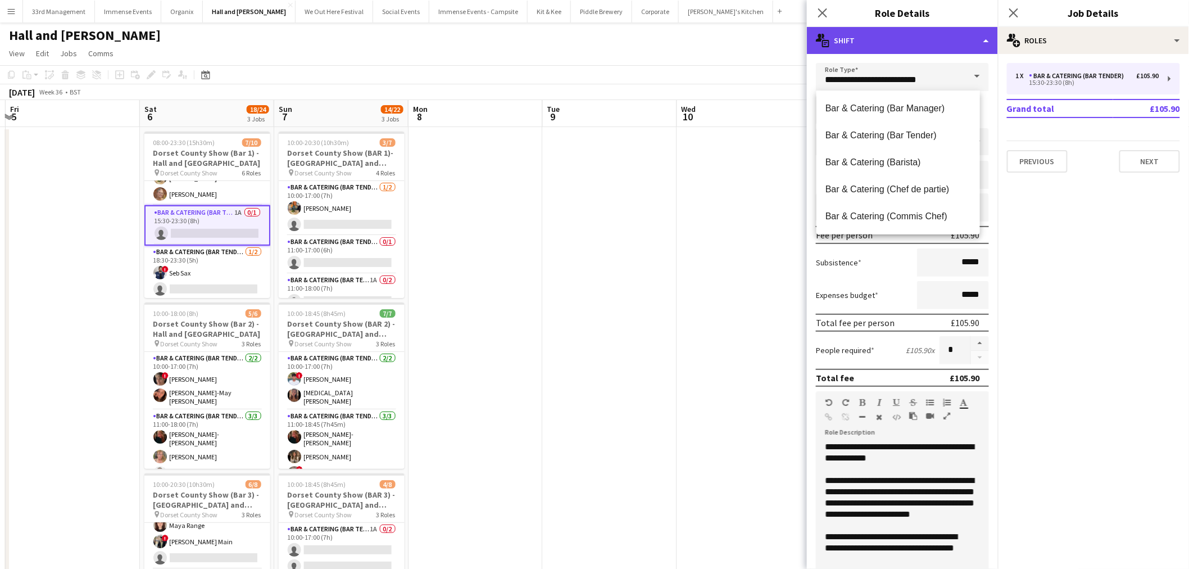
click at [897, 47] on div "multiple-actions-text Shift" at bounding box center [902, 40] width 191 height 27
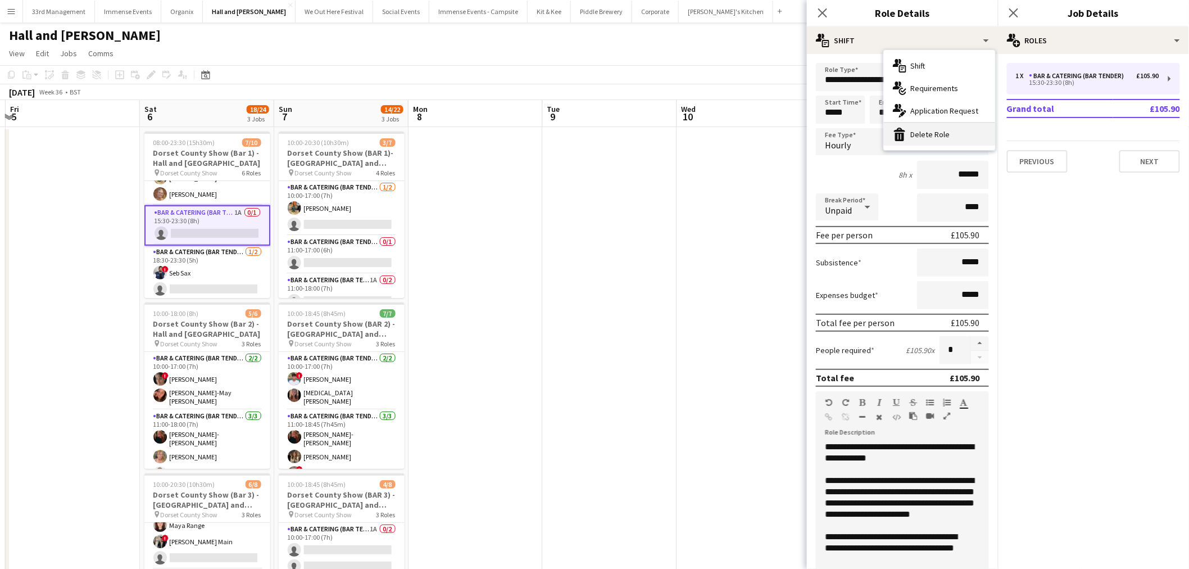
click at [918, 127] on div "bin-2 Delete Role" at bounding box center [939, 134] width 111 height 22
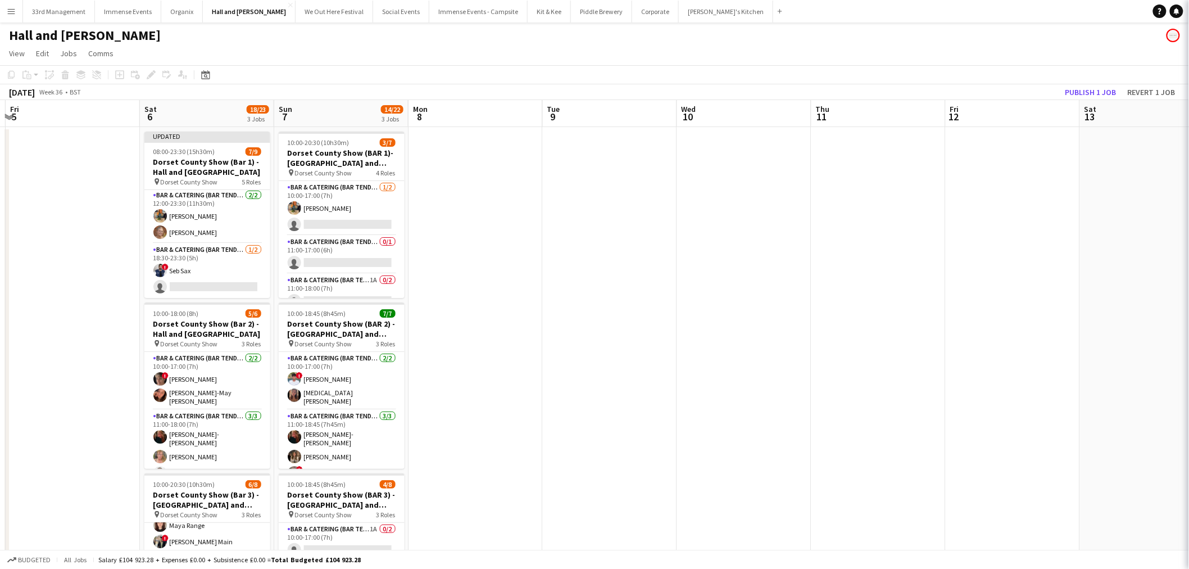
scroll to position [148, 0]
click at [773, 233] on app-date-cell at bounding box center [744, 394] width 134 height 535
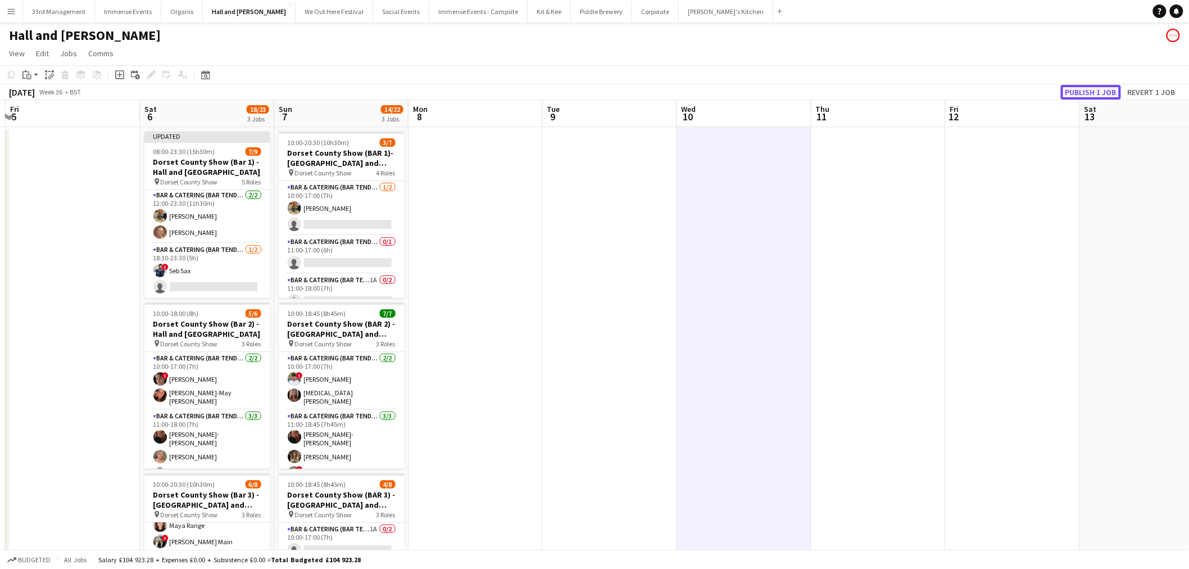
click at [1097, 85] on button "Publish 1 job" at bounding box center [1091, 92] width 60 height 15
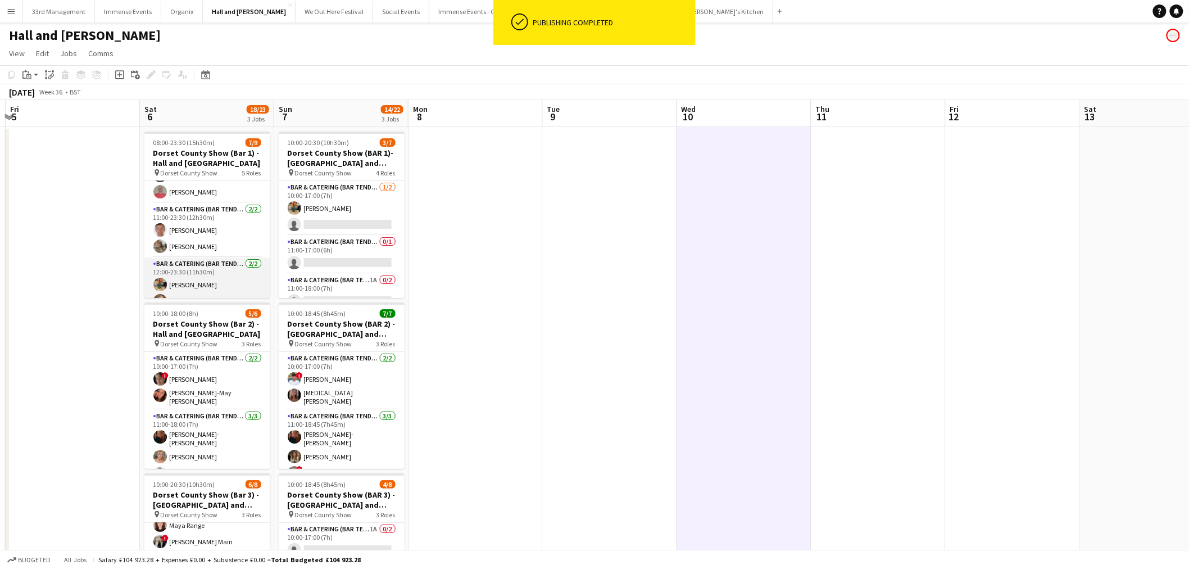
scroll to position [0, 0]
click at [212, 189] on app-card-role "Bar & Catering (Bar Tender) 2A 0/1 08:00-15:30 (7h30m) single-neutral-actions" at bounding box center [207, 200] width 126 height 38
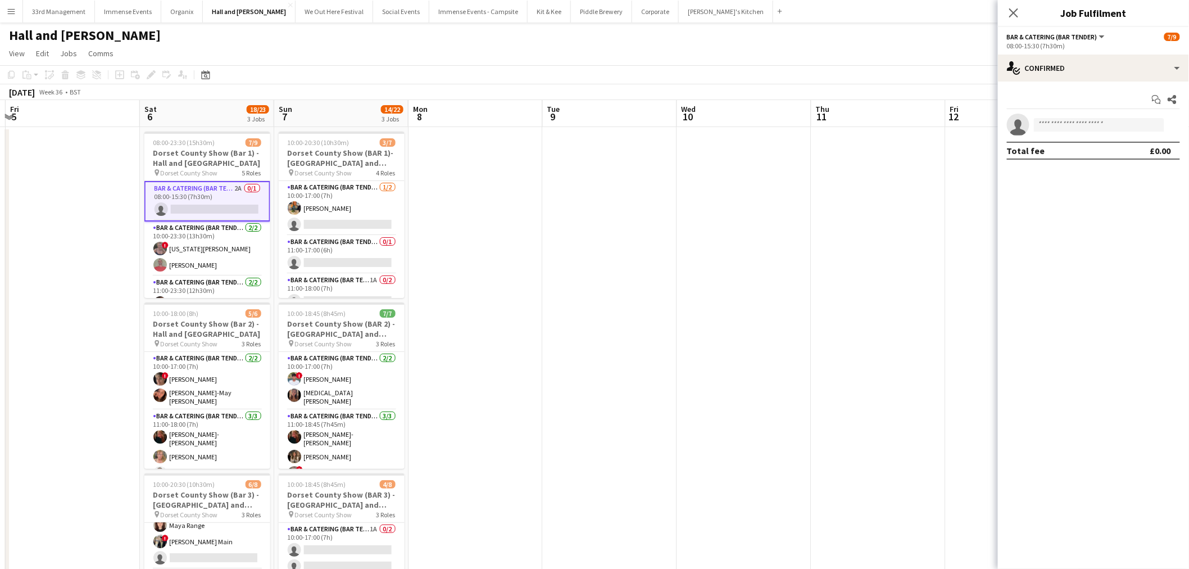
click at [1108, 49] on div "08:00-15:30 (7h30m)" at bounding box center [1093, 46] width 173 height 8
click at [1108, 55] on div "single-neutral-actions-check-2 Confirmed" at bounding box center [1093, 68] width 191 height 27
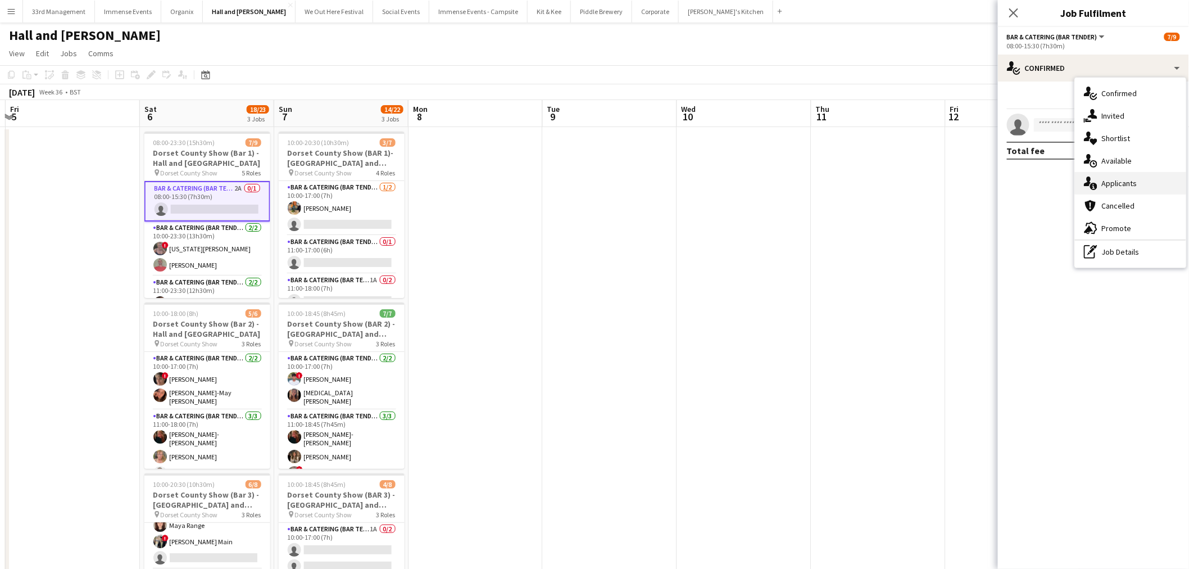
click at [1115, 187] on div "single-neutral-actions-information Applicants" at bounding box center [1130, 183] width 111 height 22
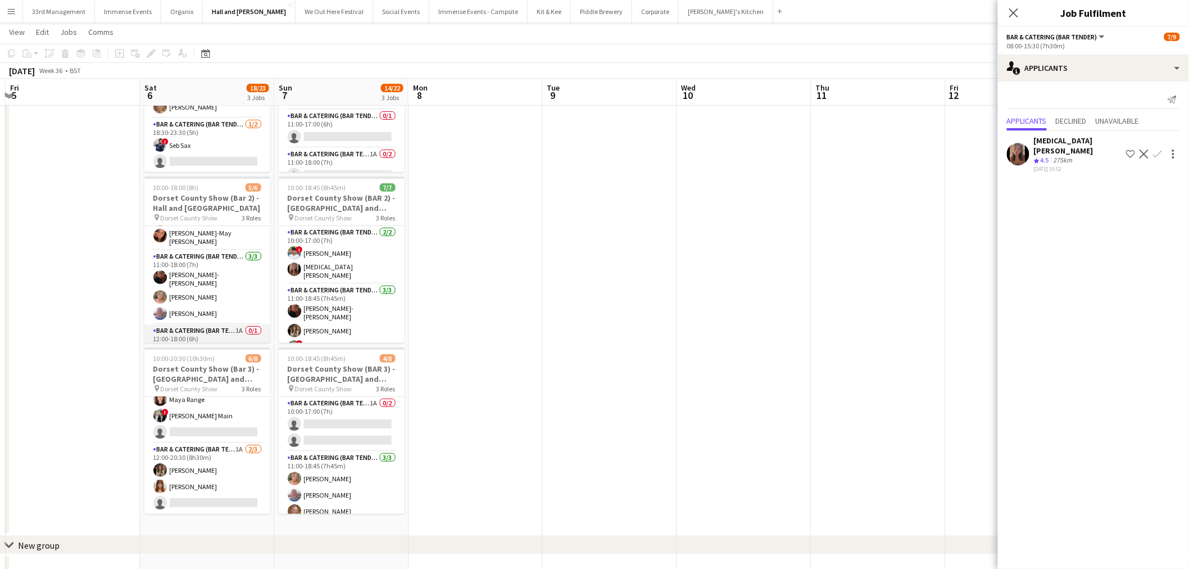
scroll to position [47, 0]
click at [214, 323] on app-card-role "Bar & Catering (Bar Tender) 1A 0/1 12:00-18:00 (6h) single-neutral-actions" at bounding box center [207, 330] width 126 height 38
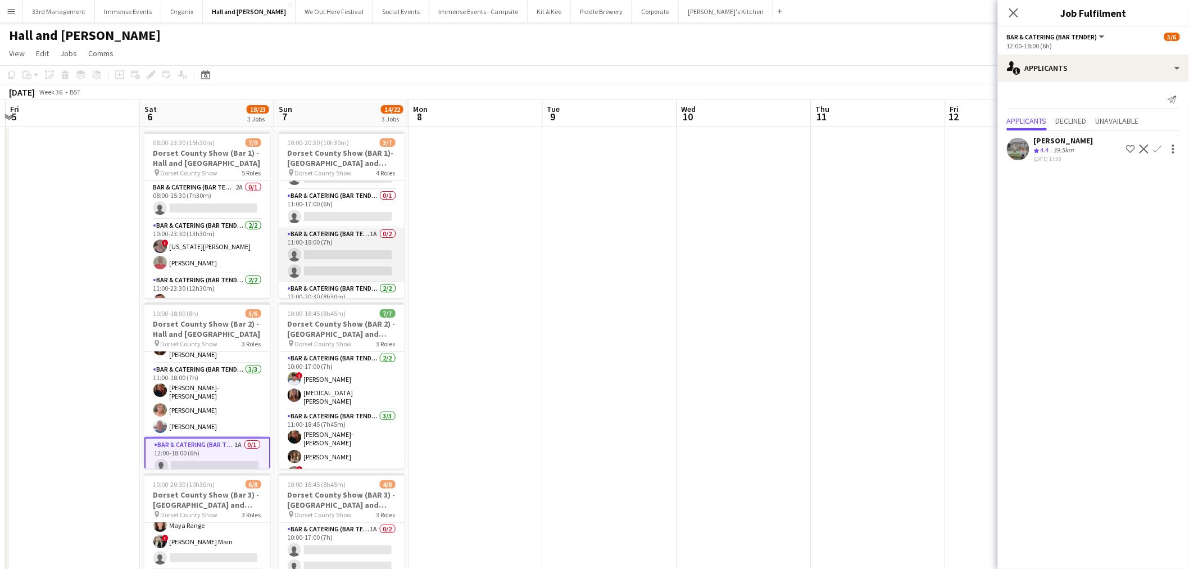
scroll to position [62, 0]
click at [346, 249] on app-card-role "Bar & Catering (Bar Tender) 1A 0/2 11:00-18:00 (7h) single-neutral-actions sing…" at bounding box center [342, 238] width 126 height 55
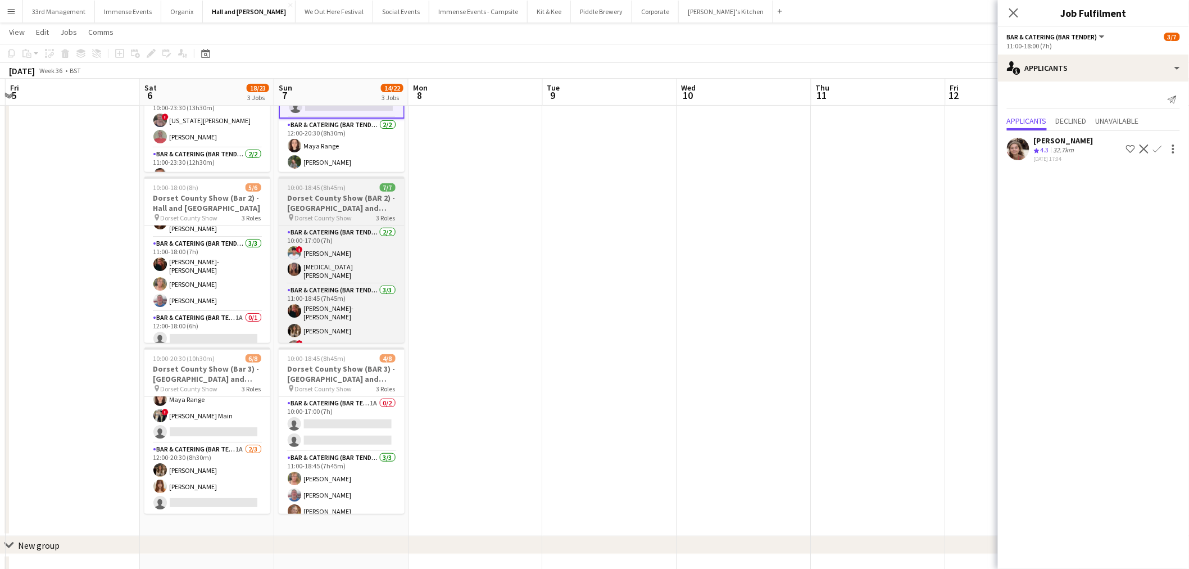
scroll to position [0, 0]
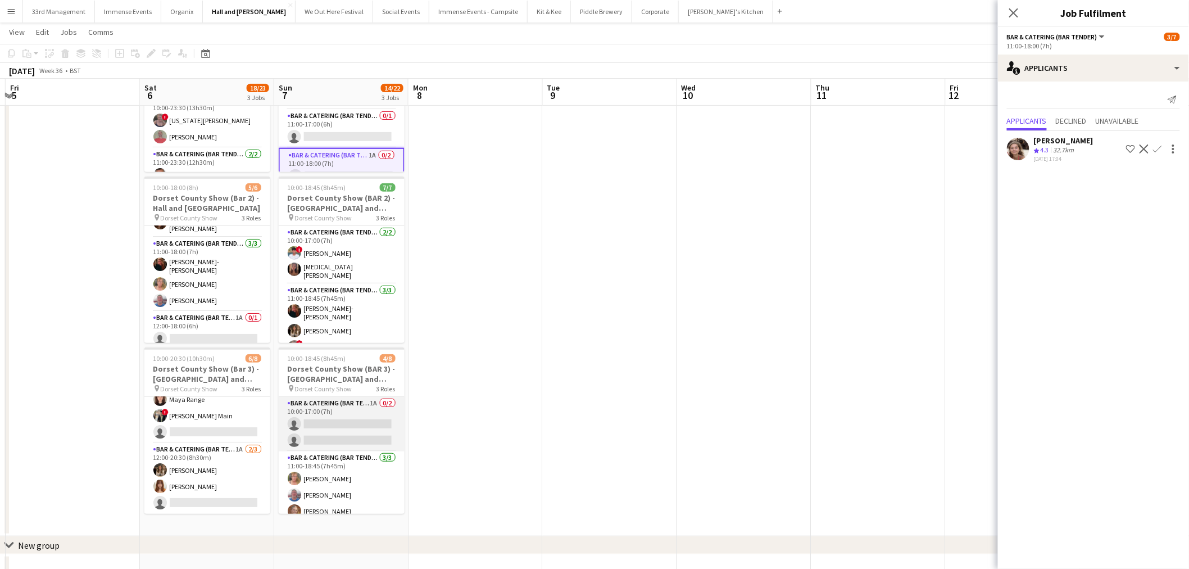
click at [346, 427] on app-card-role "Bar & Catering (Bar Tender) 1A 0/2 10:00-17:00 (7h) single-neutral-actions sing…" at bounding box center [342, 424] width 126 height 55
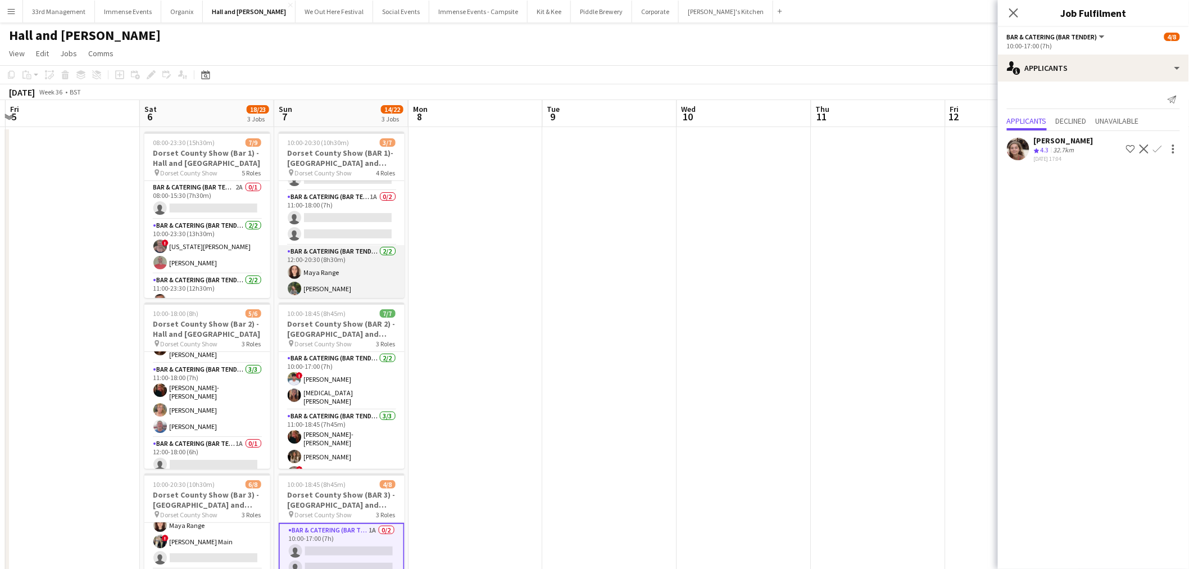
scroll to position [85, 0]
click at [343, 221] on app-card-role "Bar & Catering (Bar Tender) 1A 0/2 11:00-18:00 (7h) single-neutral-actions sing…" at bounding box center [342, 216] width 126 height 55
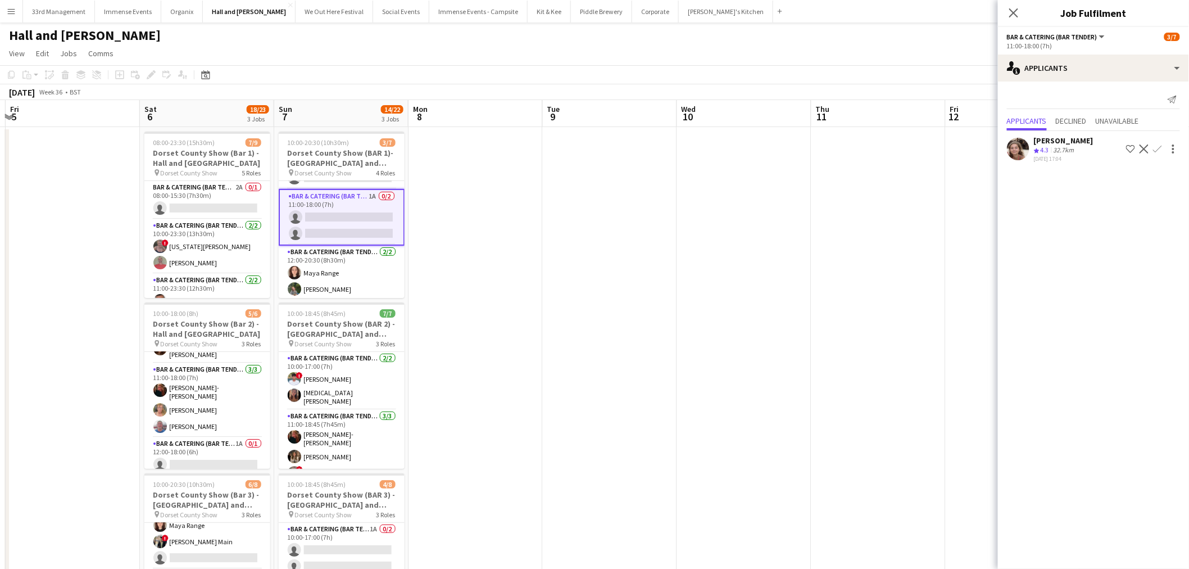
click at [1159, 150] on app-icon "Confirm" at bounding box center [1157, 148] width 9 height 9
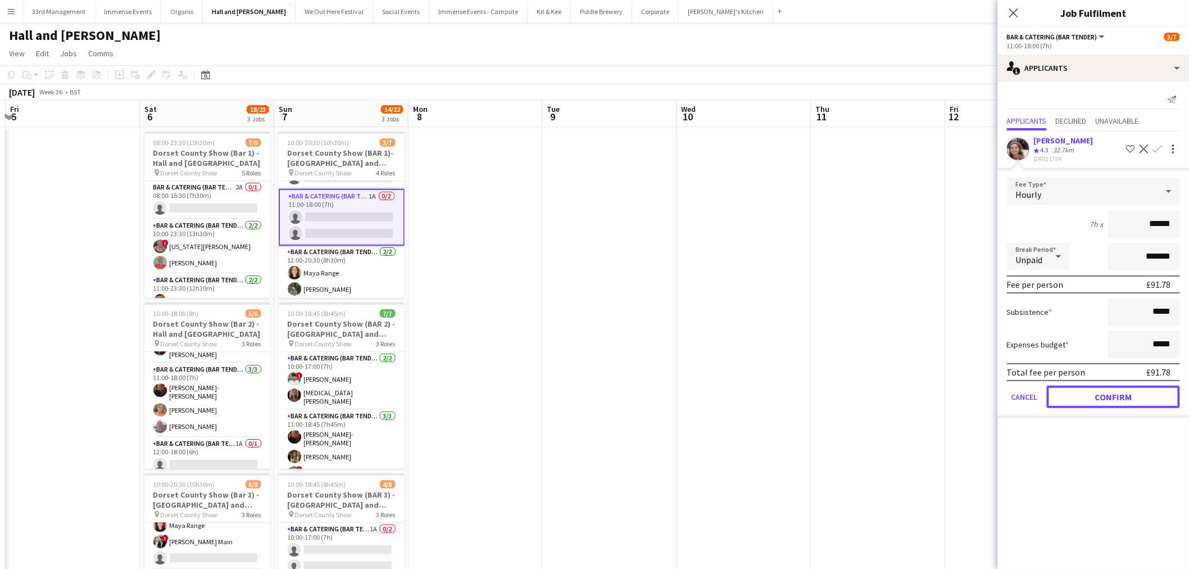
drag, startPoint x: 1098, startPoint y: 396, endPoint x: 454, endPoint y: 272, distance: 655.8
click at [1097, 396] on button "Confirm" at bounding box center [1113, 396] width 133 height 22
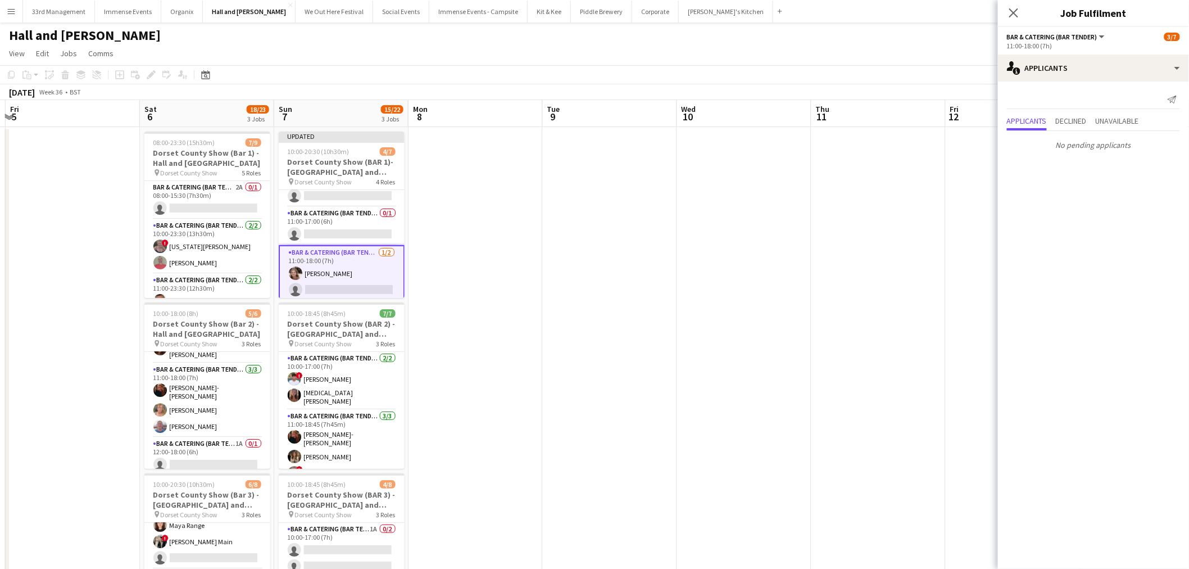
scroll to position [0, 0]
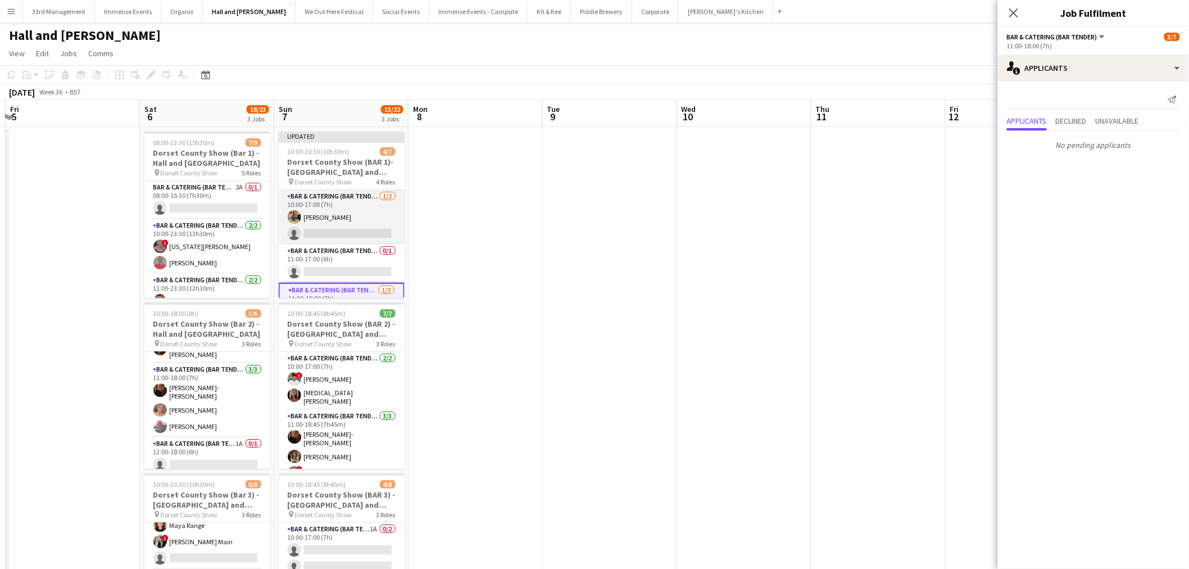
click at [339, 225] on app-card-role "Bar & Catering (Bar Tender) [DATE] 10:00-17:00 (7h) [PERSON_NAME] single-neutra…" at bounding box center [342, 217] width 126 height 55
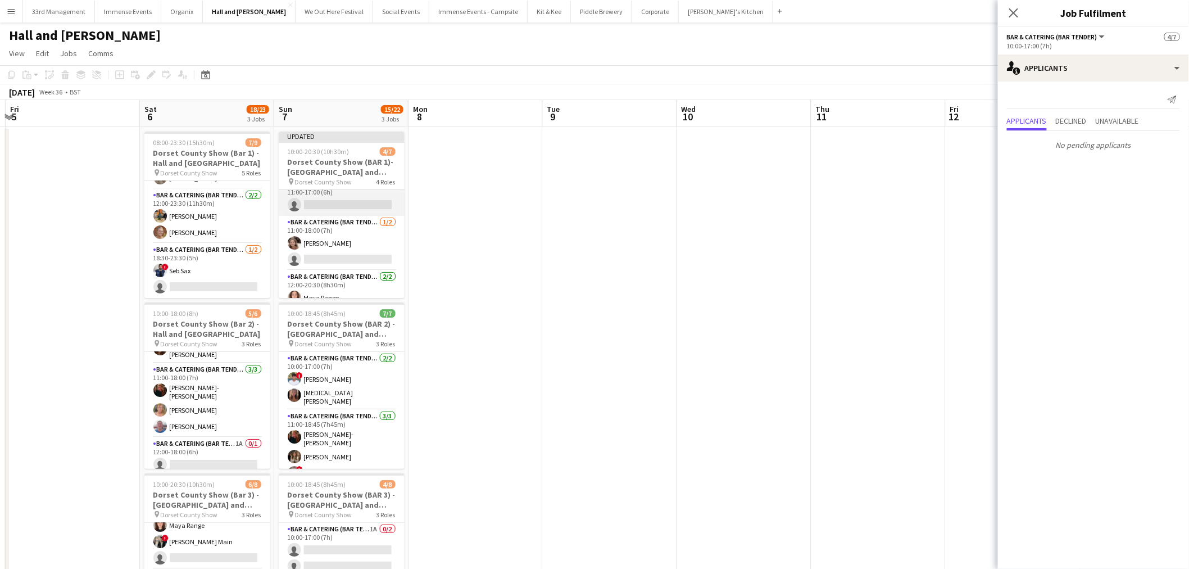
scroll to position [96, 0]
click at [317, 288] on app-card-role "Bar & Catering (Bar Tender) [DATE] 12:00-20:30 (8h30m) Maya Range [PERSON_NAME]" at bounding box center [342, 271] width 126 height 55
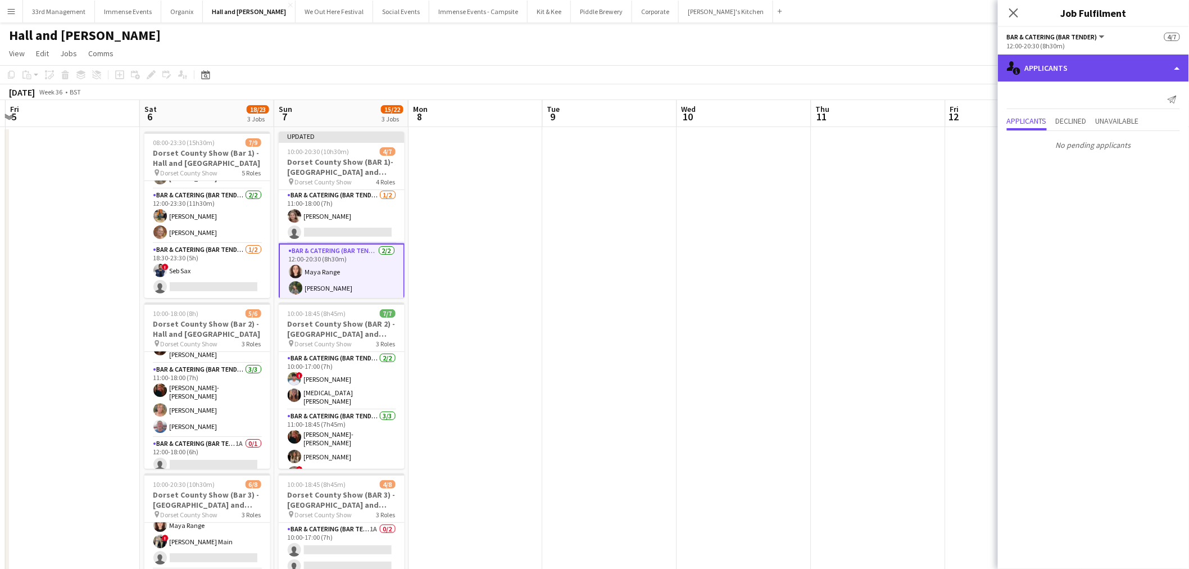
click at [1087, 57] on div "single-neutral-actions-information Applicants" at bounding box center [1093, 68] width 191 height 27
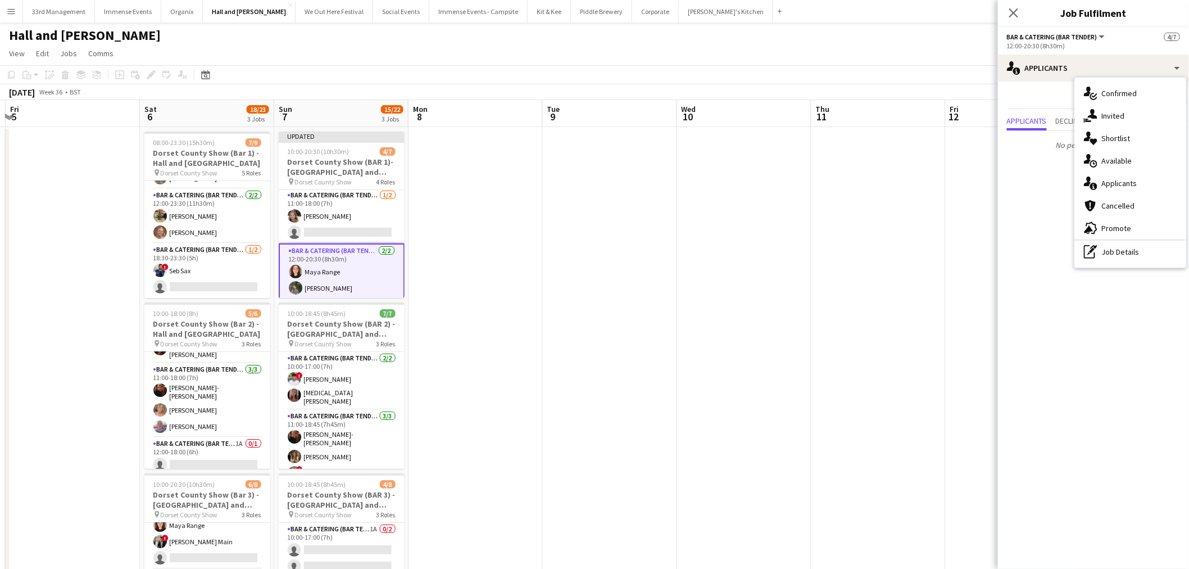
click at [1057, 147] on p "No pending applicants" at bounding box center [1093, 144] width 191 height 19
click at [1077, 108] on div "Send notification" at bounding box center [1093, 99] width 173 height 19
click at [1068, 120] on span "Declined" at bounding box center [1071, 121] width 31 height 8
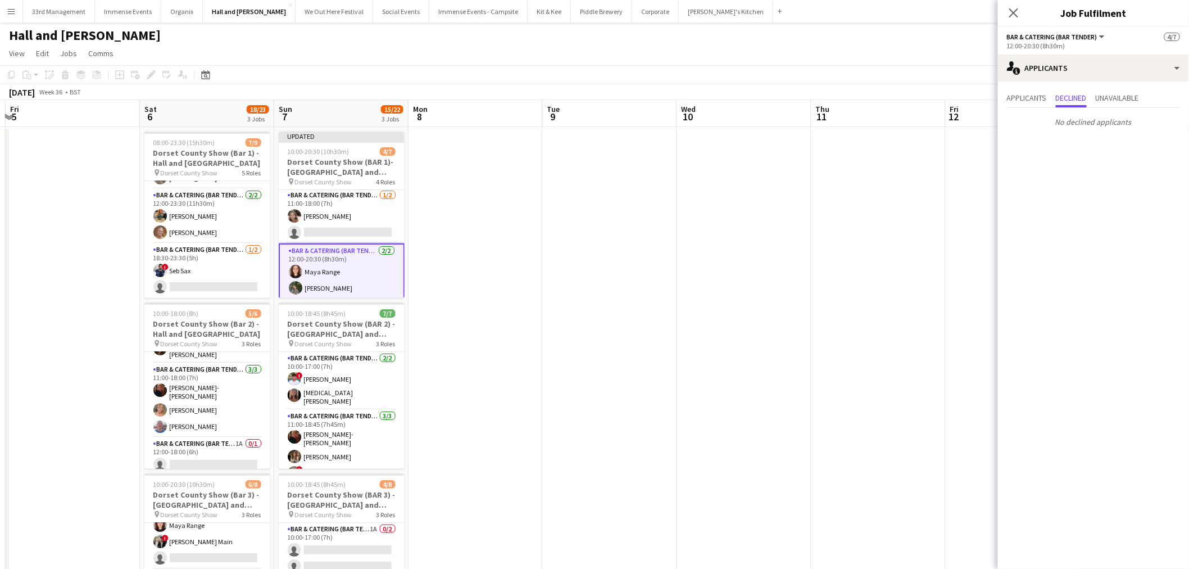
click at [326, 270] on app-card-role "Bar & Catering (Bar Tender) [DATE] 12:00-20:30 (8h30m) Maya Range [PERSON_NAME]" at bounding box center [342, 271] width 126 height 57
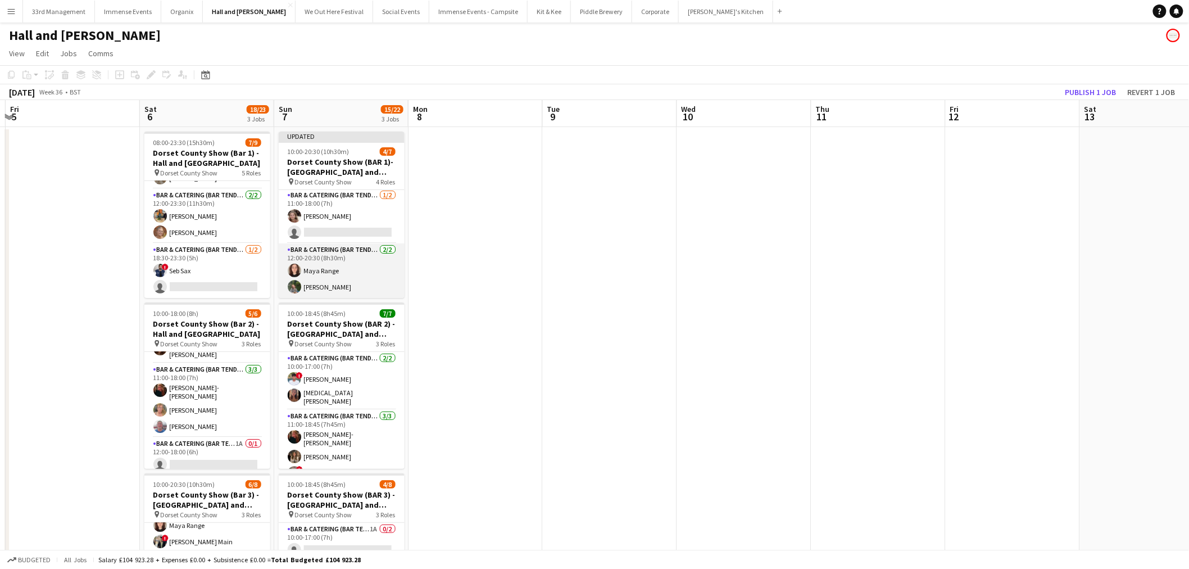
scroll to position [0, 396]
click at [317, 276] on app-card-role "Bar & Catering (Bar Tender) [DATE] 12:00-20:30 (8h30m) Maya Range [PERSON_NAME]" at bounding box center [343, 270] width 126 height 55
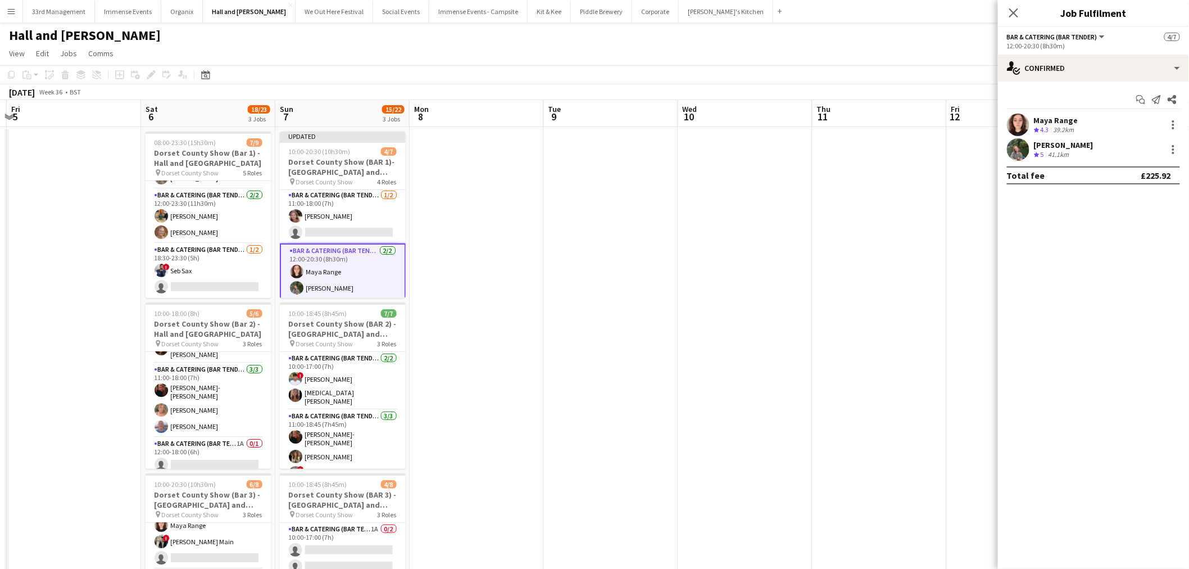
click at [1018, 155] on app-user-avatar at bounding box center [1018, 149] width 22 height 22
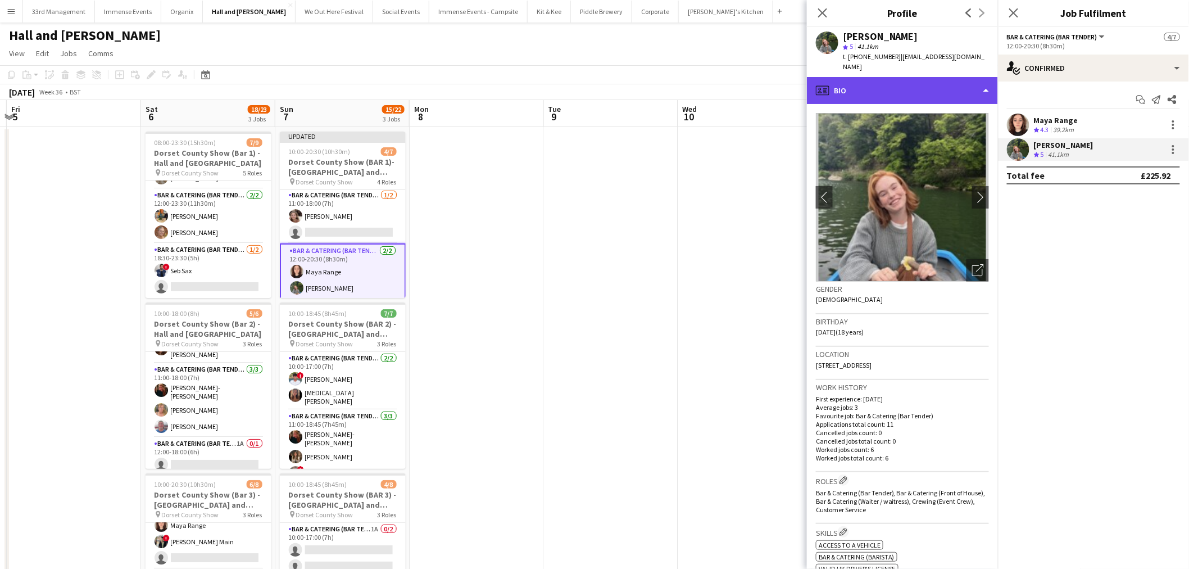
click at [867, 87] on div "profile Bio" at bounding box center [902, 90] width 191 height 27
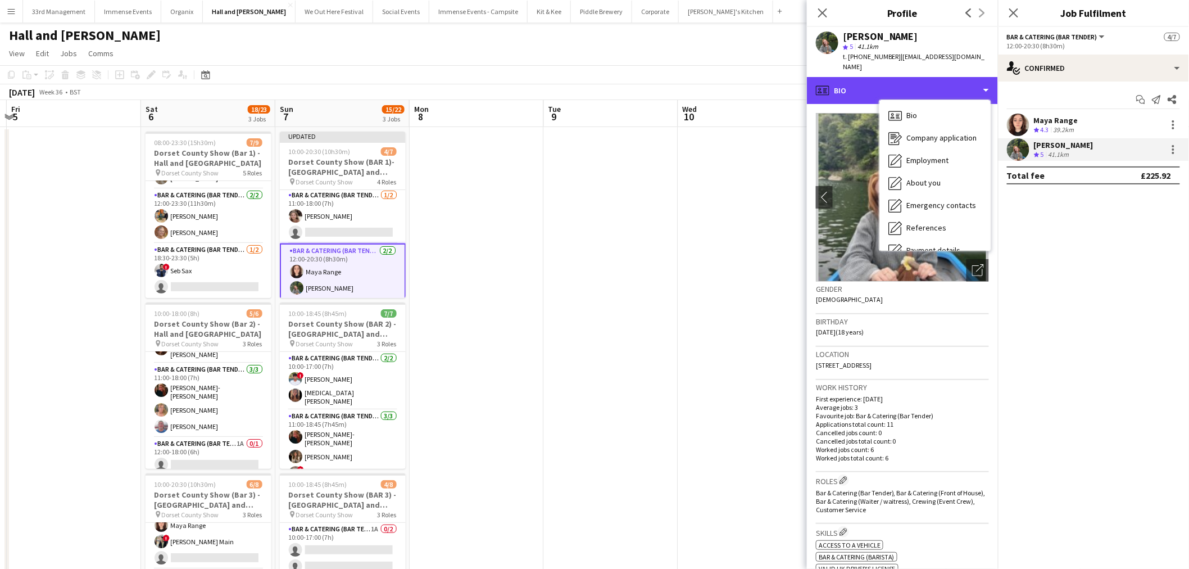
scroll to position [128, 0]
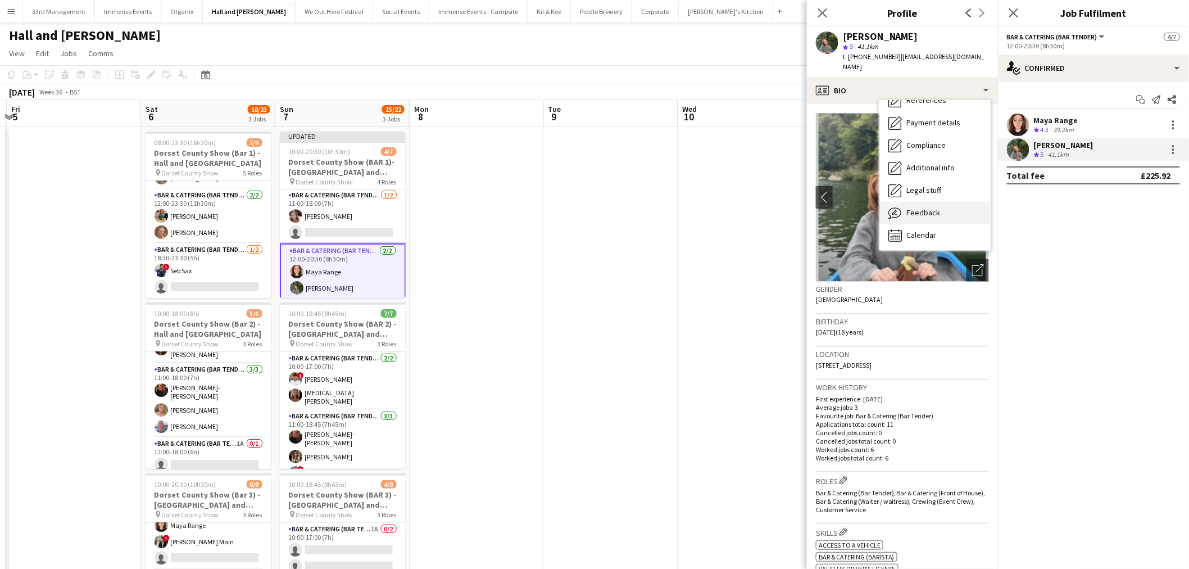
click at [934, 210] on div "Feedback Feedback" at bounding box center [934, 213] width 111 height 22
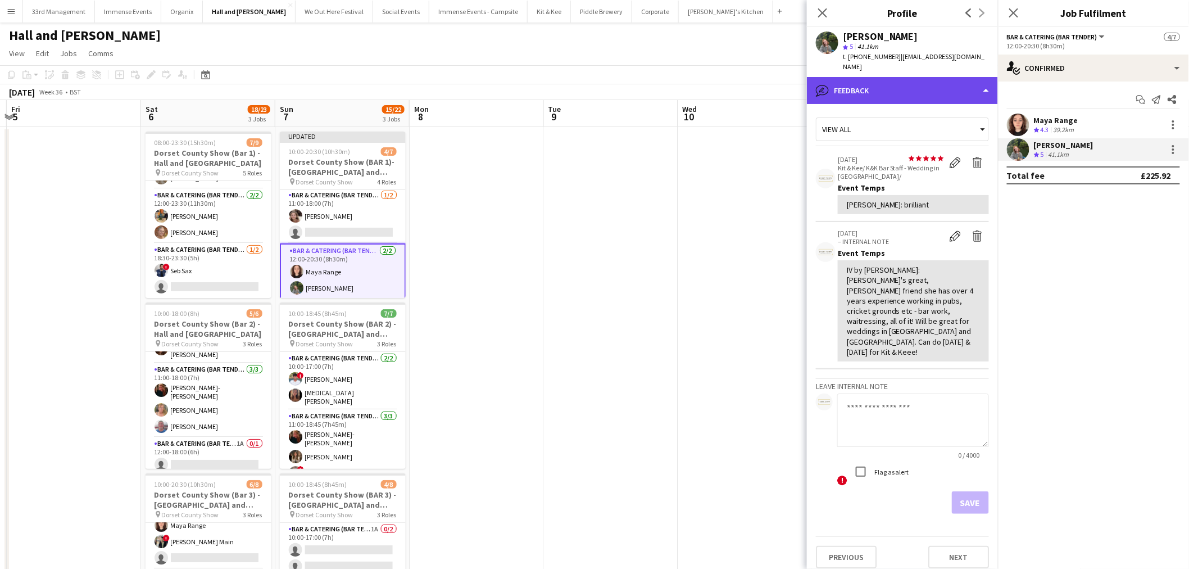
click at [921, 86] on div "bubble-pencil Feedback" at bounding box center [902, 90] width 191 height 27
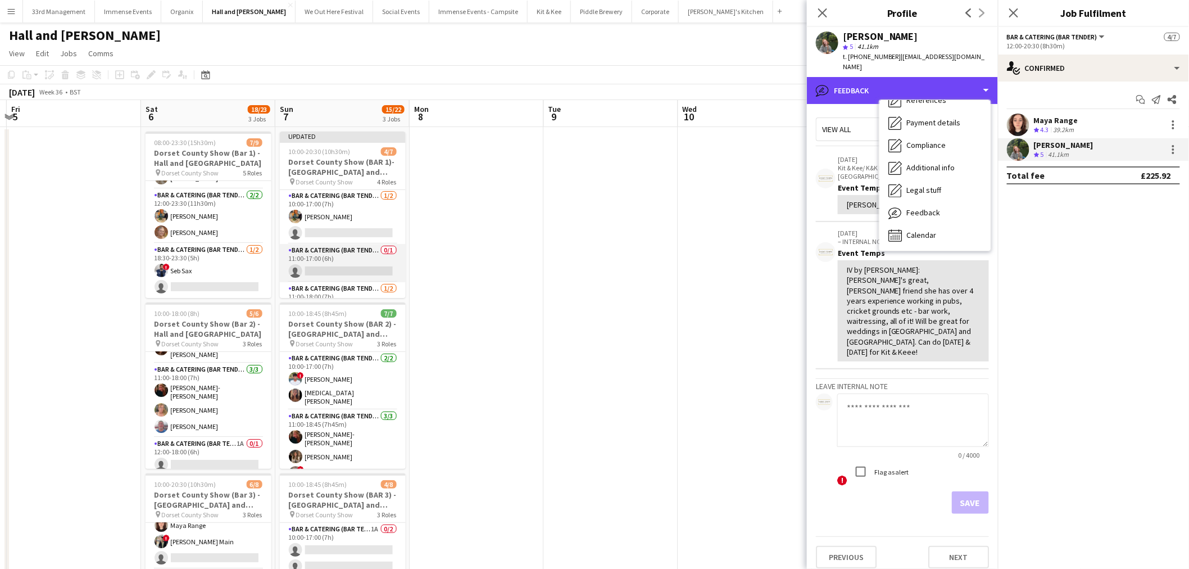
scroll to position [0, 0]
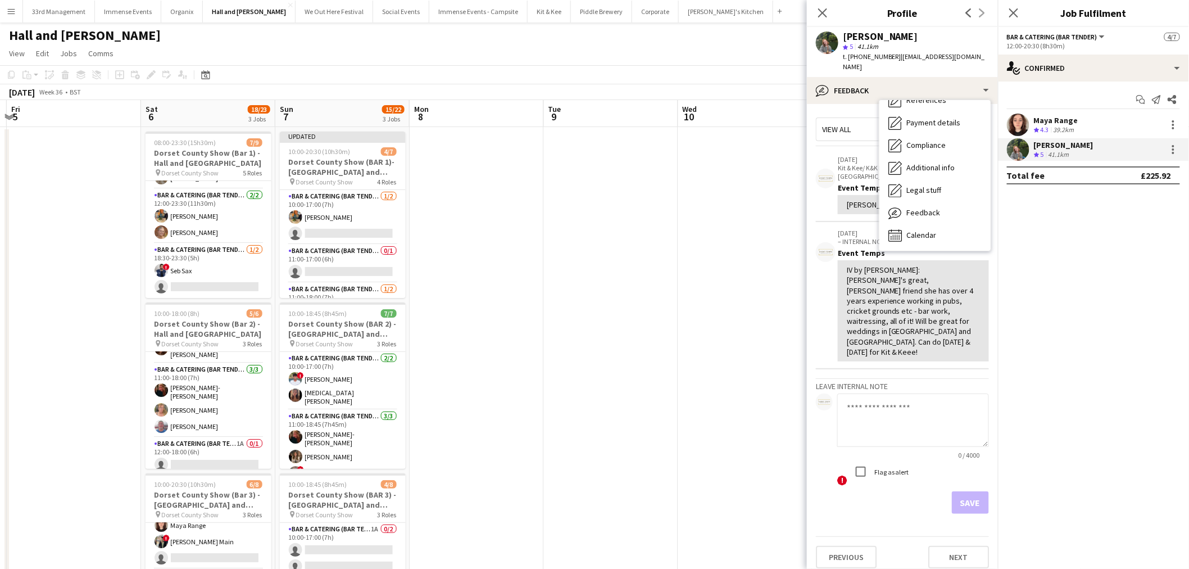
click at [1014, 153] on app-user-avatar at bounding box center [1018, 149] width 22 height 22
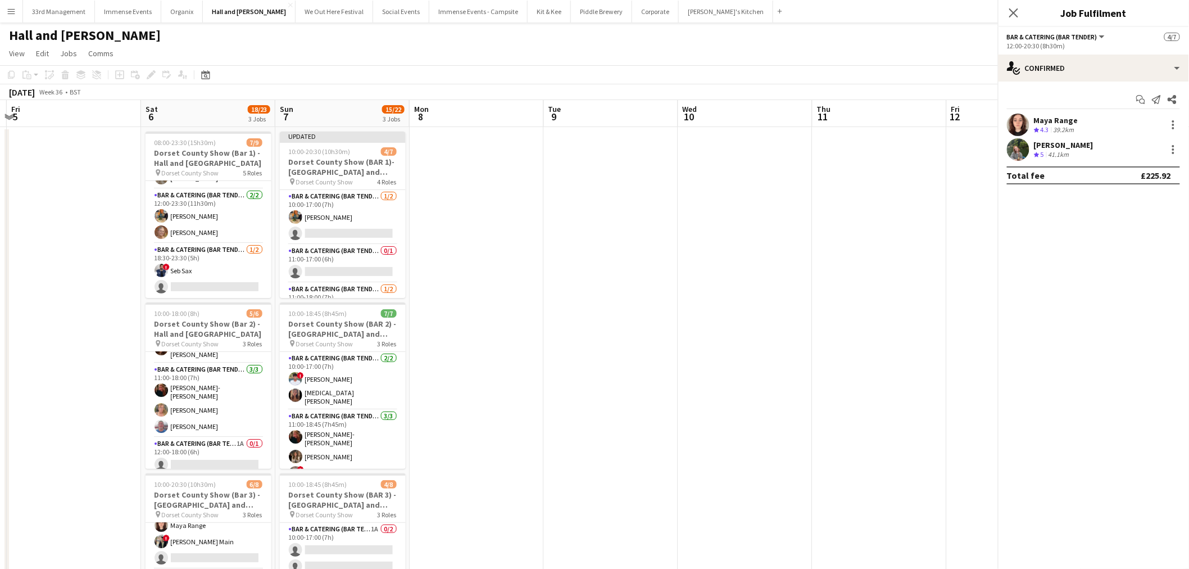
click at [1014, 153] on app-user-avatar at bounding box center [1018, 149] width 22 height 22
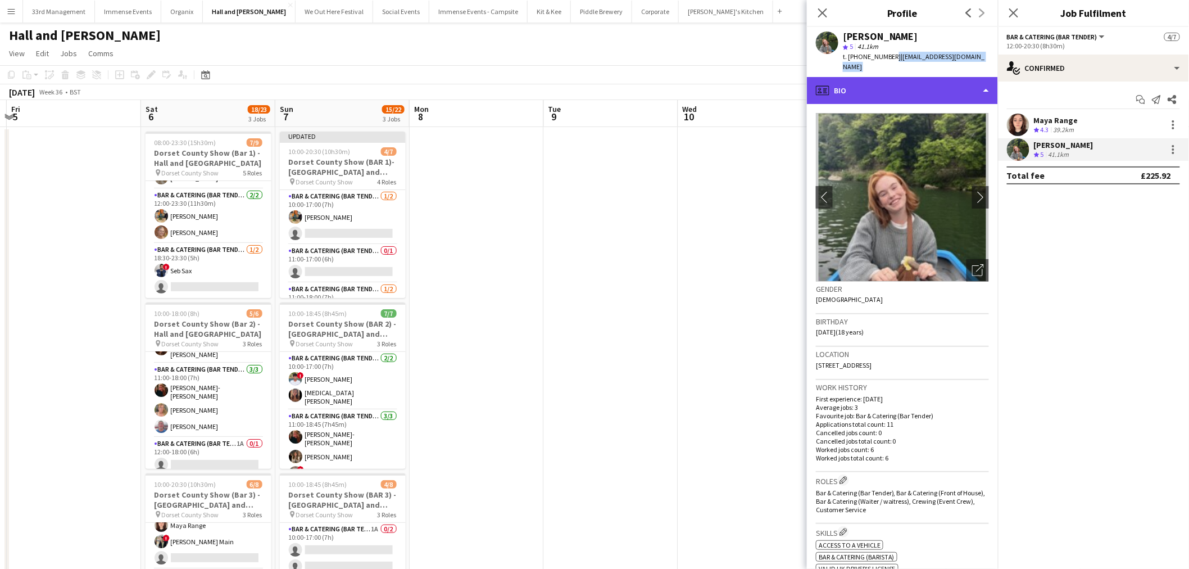
drag, startPoint x: 889, startPoint y: 66, endPoint x: 890, endPoint y: 71, distance: 5.6
click at [890, 65] on app-crew-profile "Close pop-in Profile Previous Next [PERSON_NAME] star 5 41.1km t. [PHONE_NUMBER…" at bounding box center [902, 284] width 191 height 569
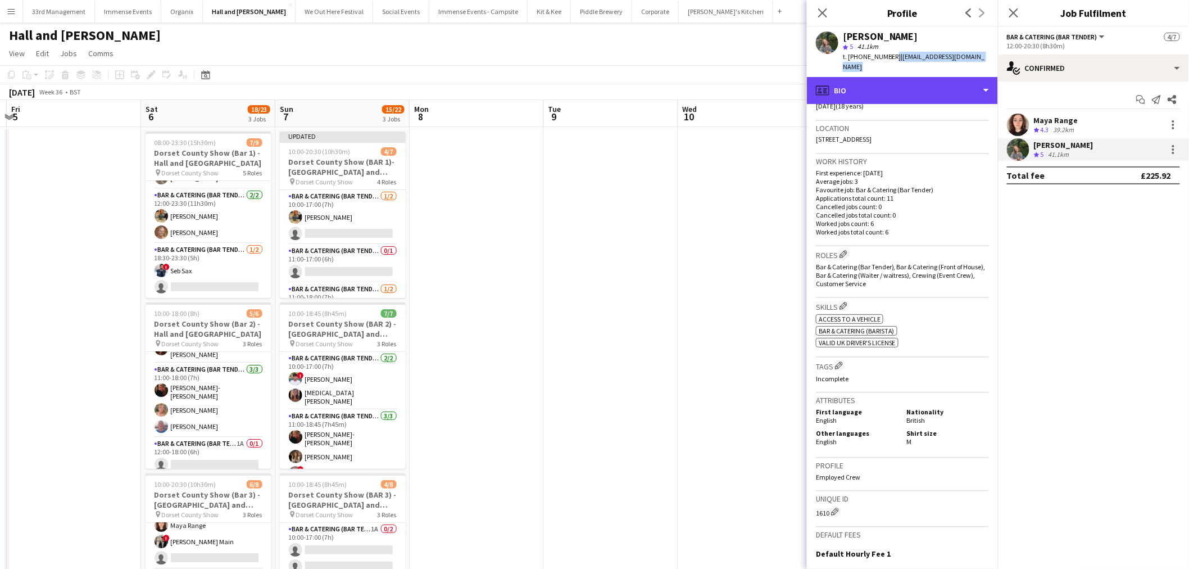
scroll to position [312, 0]
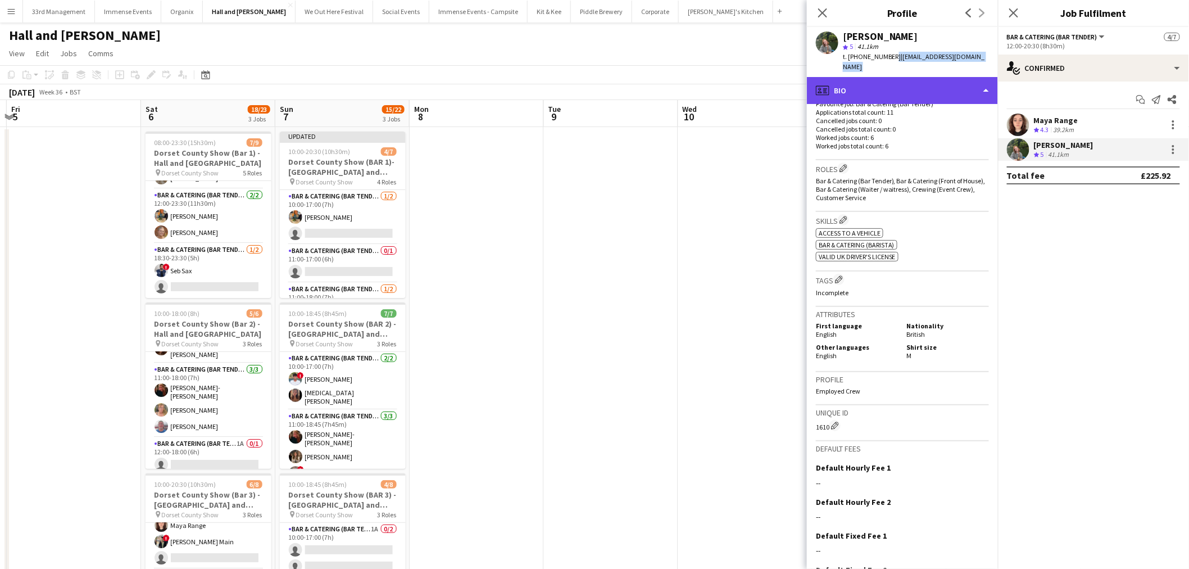
click at [897, 77] on div "profile Bio" at bounding box center [902, 90] width 191 height 27
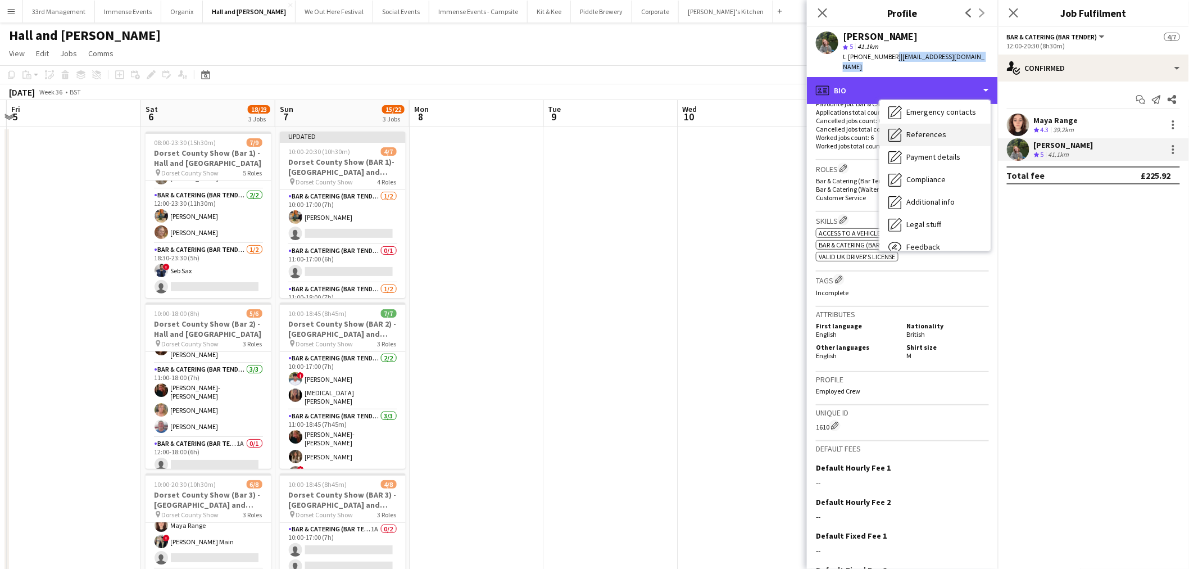
scroll to position [128, 0]
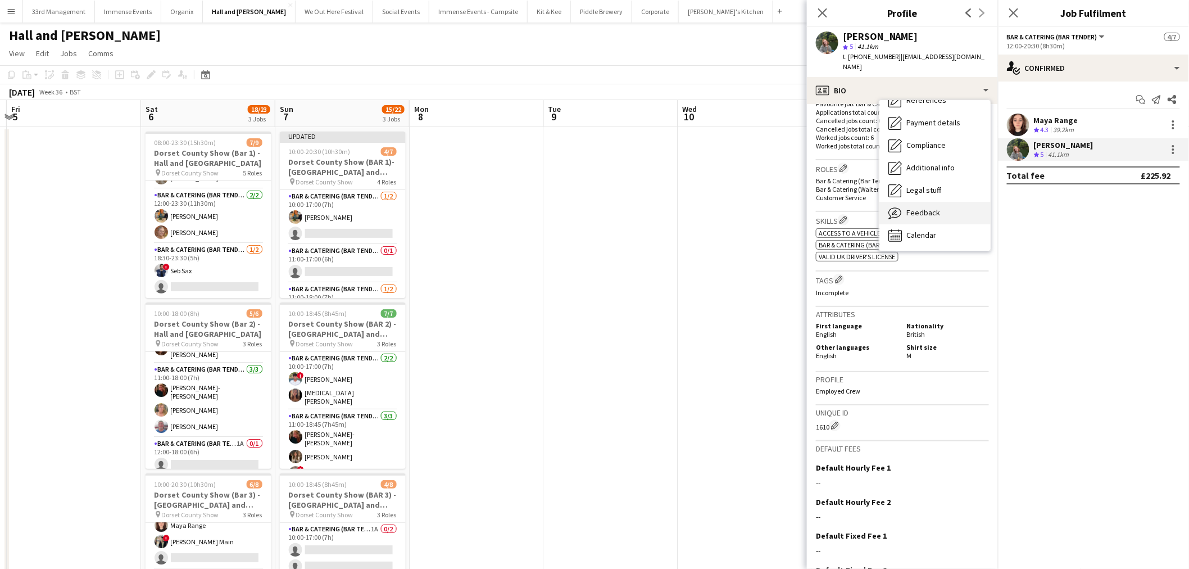
click at [935, 207] on span "Feedback" at bounding box center [923, 212] width 34 height 10
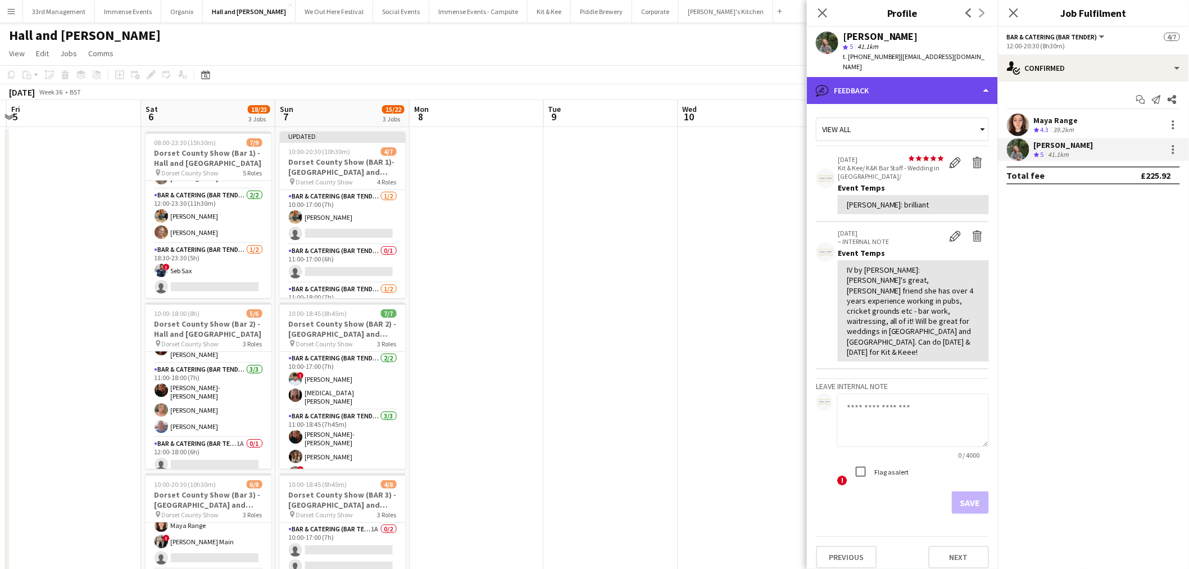
click at [907, 79] on div "bubble-pencil Feedback" at bounding box center [902, 90] width 191 height 27
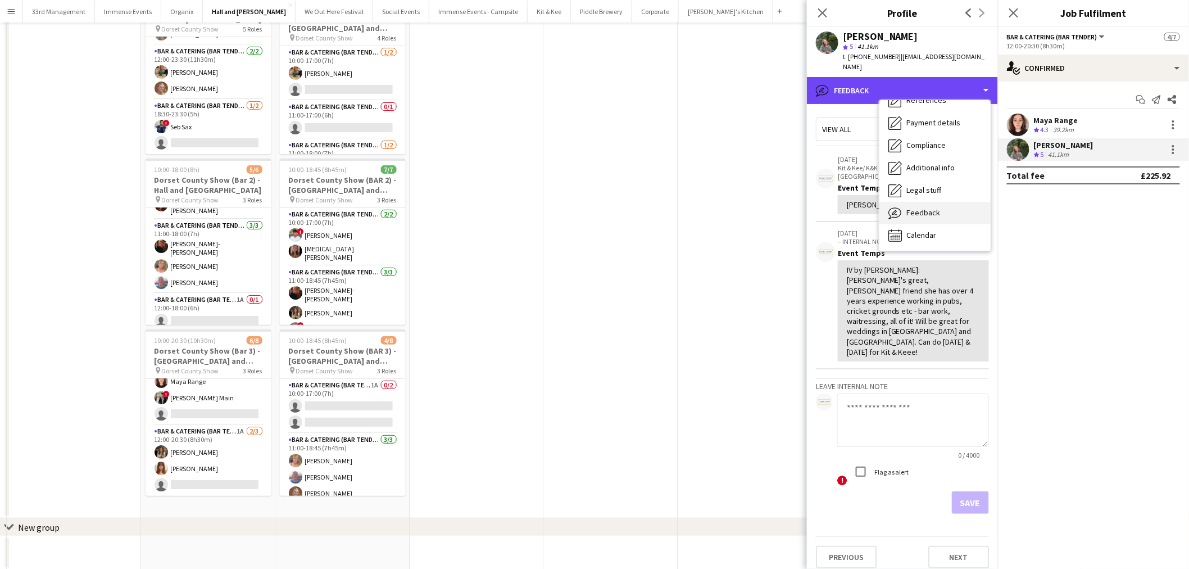
scroll to position [163, 0]
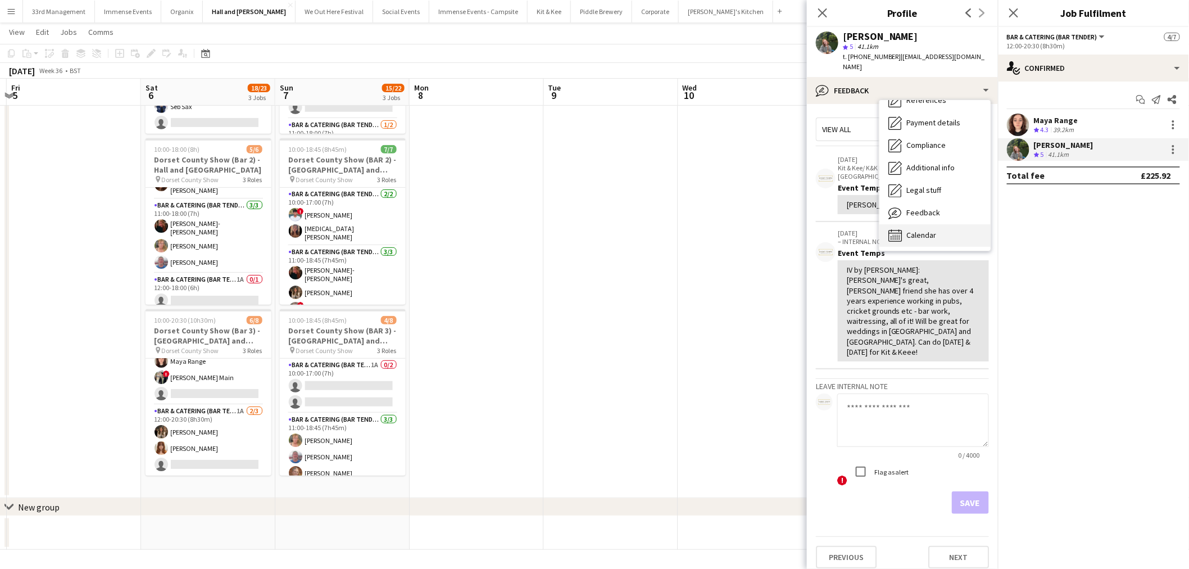
click at [925, 224] on div "Calendar Calendar" at bounding box center [934, 235] width 111 height 22
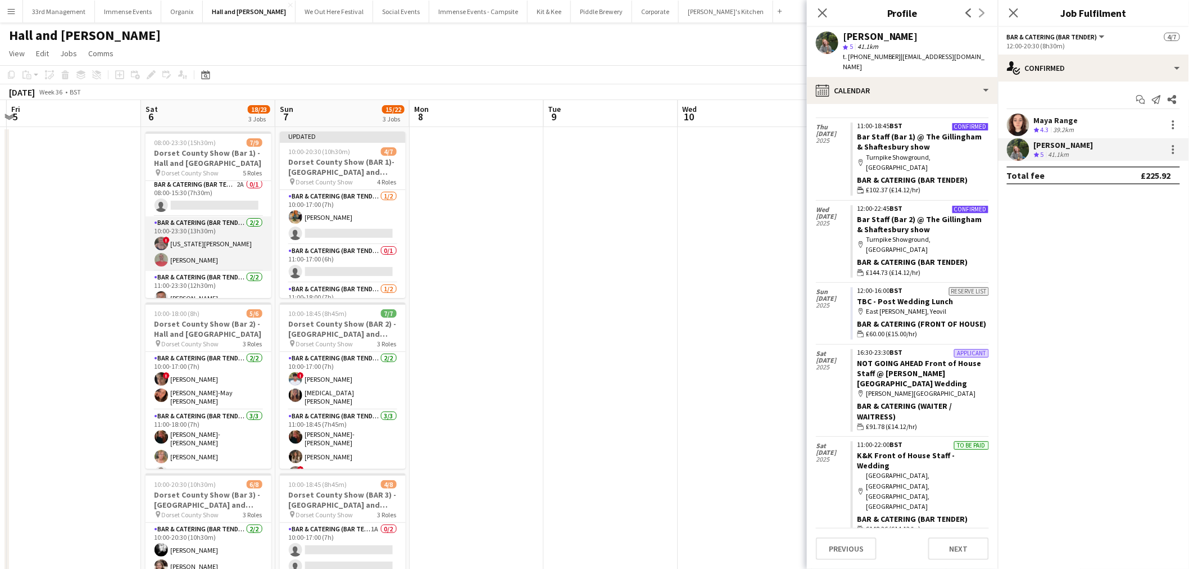
scroll to position [0, 0]
click at [185, 178] on app-job-card "08:00-23:30 (15h30m) 7/9 Dorset County Show (Bar 1) - Hall and [GEOGRAPHIC_DATA…" at bounding box center [209, 214] width 126 height 166
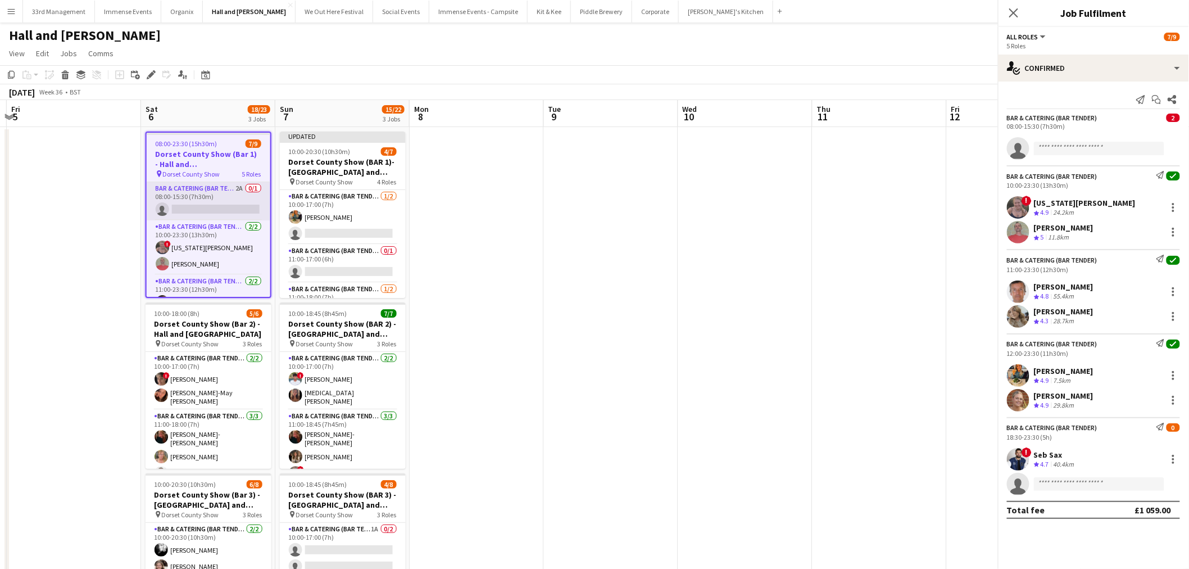
drag, startPoint x: 188, startPoint y: 194, endPoint x: 229, endPoint y: 188, distance: 41.5
click at [189, 194] on app-card-role "Bar & Catering (Bar Tender) 2A 0/1 08:00-15:30 (7h30m) single-neutral-actions" at bounding box center [209, 201] width 124 height 38
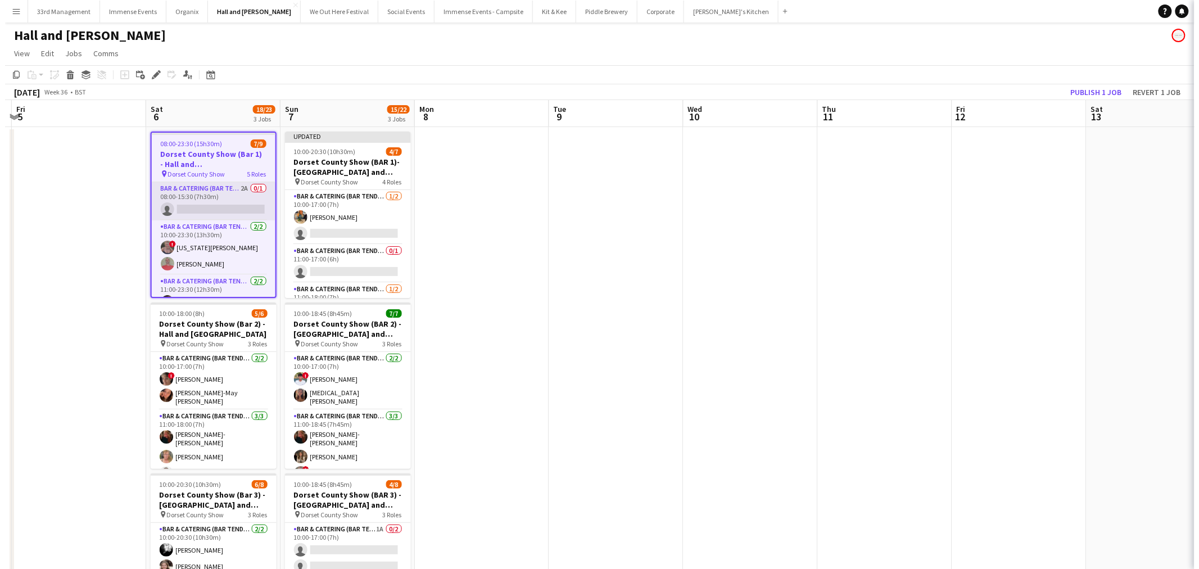
scroll to position [0, 396]
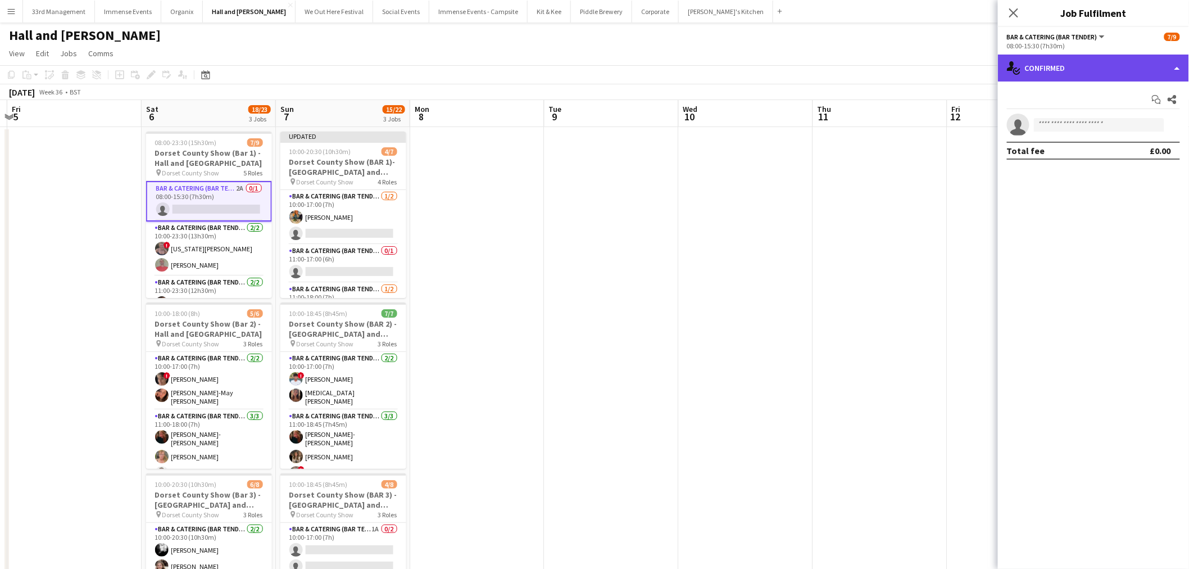
click at [1142, 57] on div "single-neutral-actions-check-2 Confirmed" at bounding box center [1093, 68] width 191 height 27
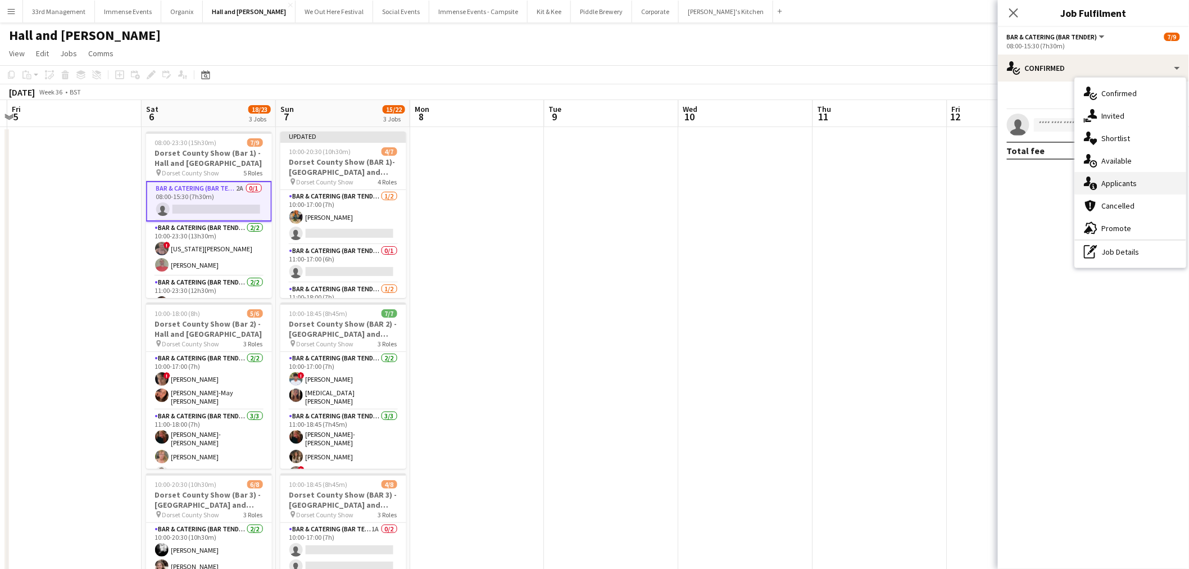
click at [1127, 179] on div "single-neutral-actions-information Applicants" at bounding box center [1130, 183] width 111 height 22
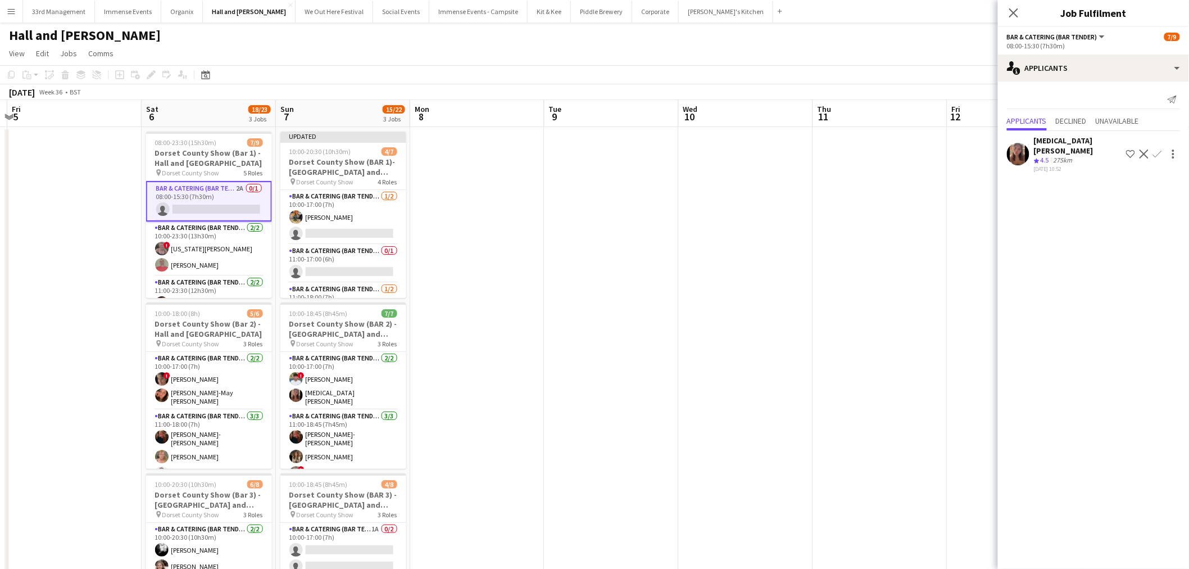
click at [1085, 92] on div "Send notification" at bounding box center [1093, 99] width 173 height 19
click at [1132, 122] on span "Unavailable" at bounding box center [1117, 121] width 43 height 8
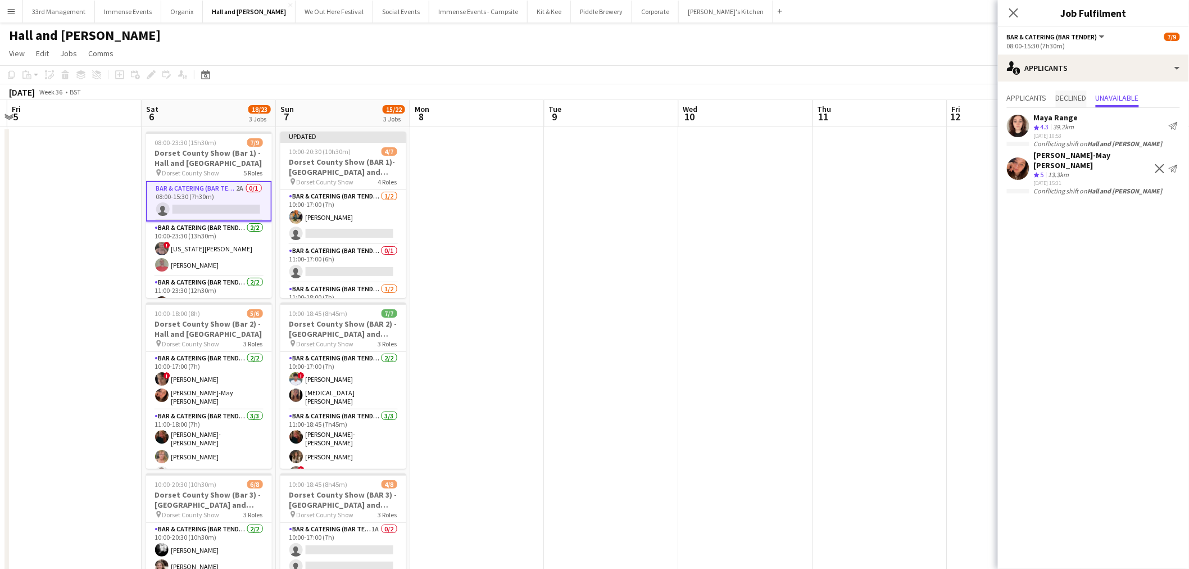
click at [1075, 97] on span "Declined" at bounding box center [1071, 98] width 31 height 8
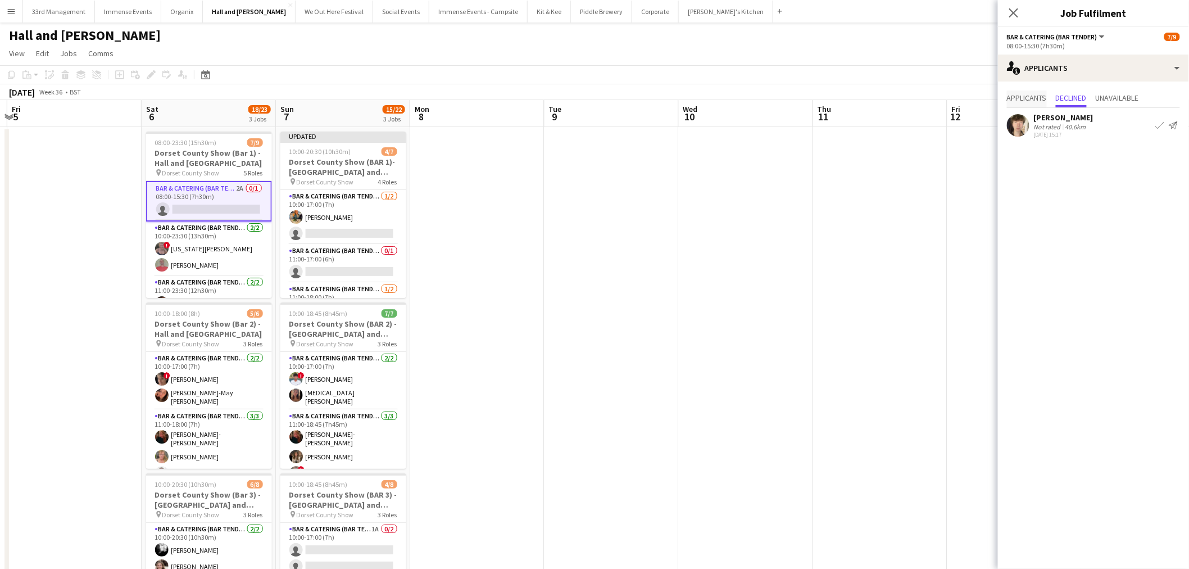
click at [1022, 101] on span "Applicants" at bounding box center [1027, 98] width 40 height 8
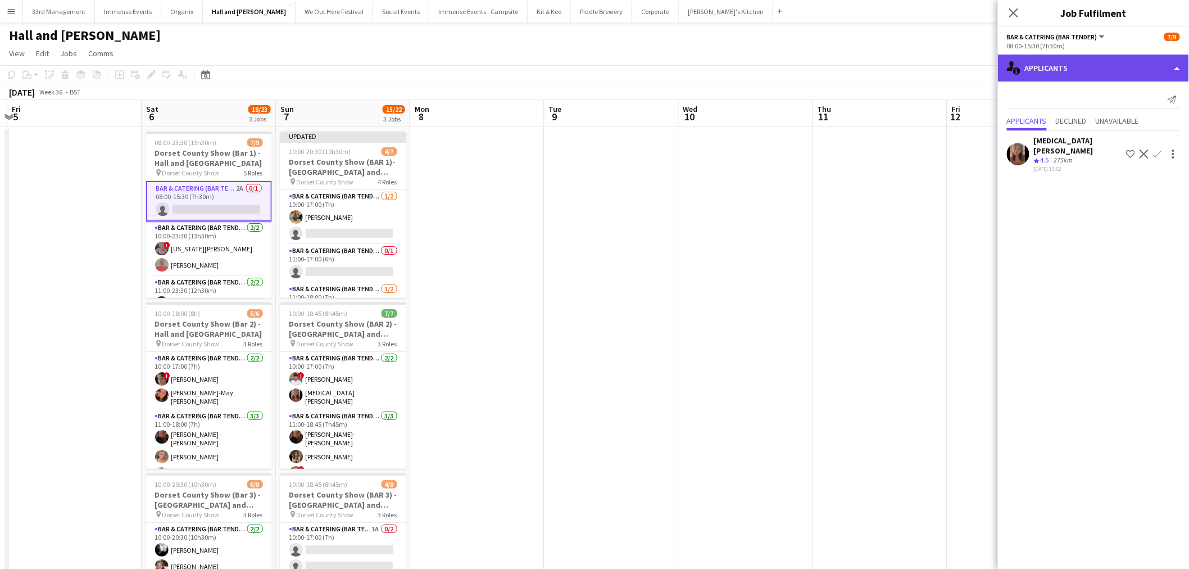
click at [1084, 74] on div "single-neutral-actions-information Applicants" at bounding box center [1093, 68] width 191 height 27
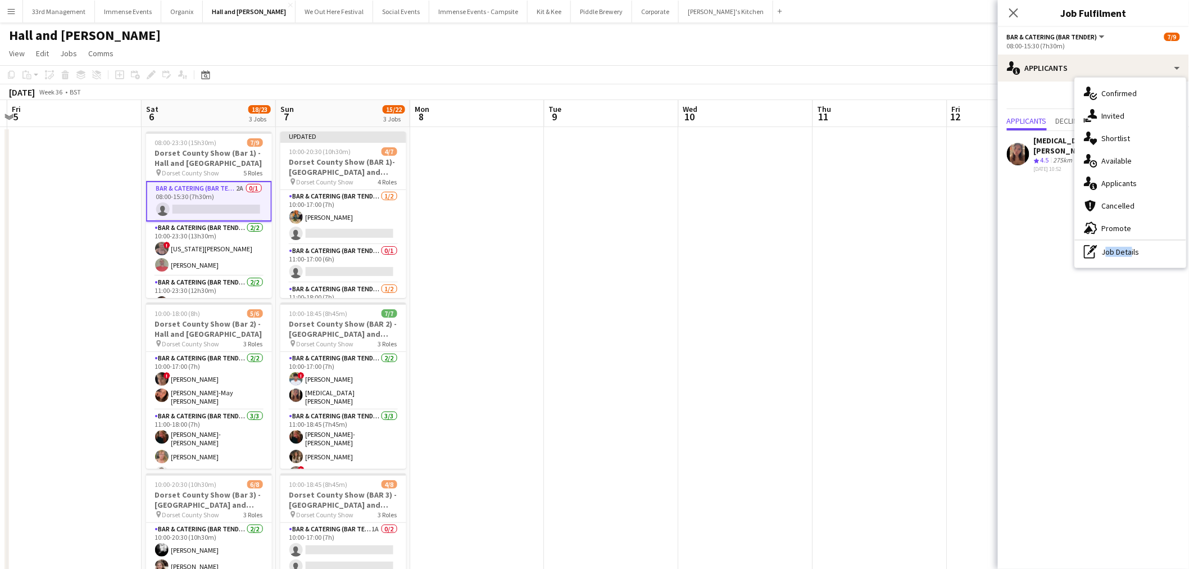
click at [1127, 257] on div "pen-write Job Details" at bounding box center [1130, 251] width 111 height 22
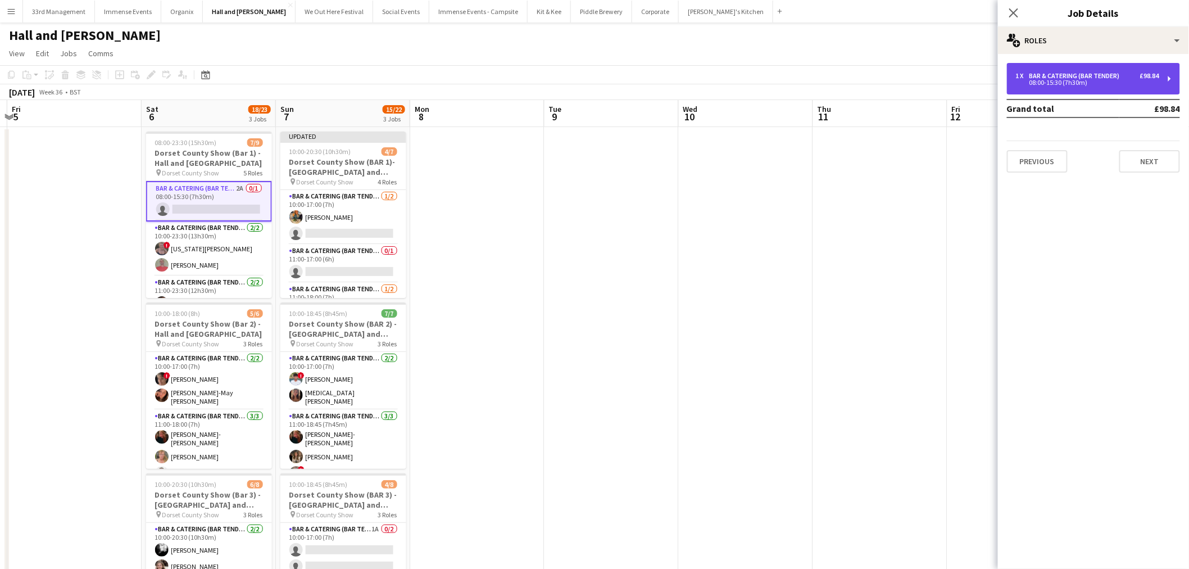
click at [1056, 65] on div "1 x Bar & Catering (Bar Tender) £98.84 08:00-15:30 (7h30m)" at bounding box center [1093, 78] width 173 height 31
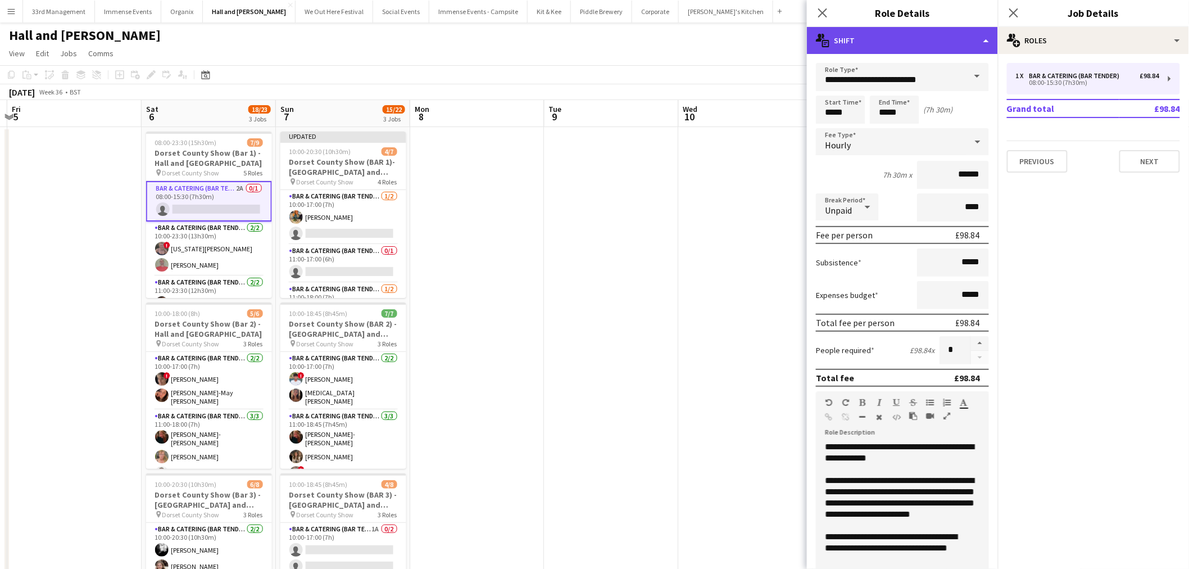
click at [909, 42] on div "multiple-actions-text Shift" at bounding box center [902, 40] width 191 height 27
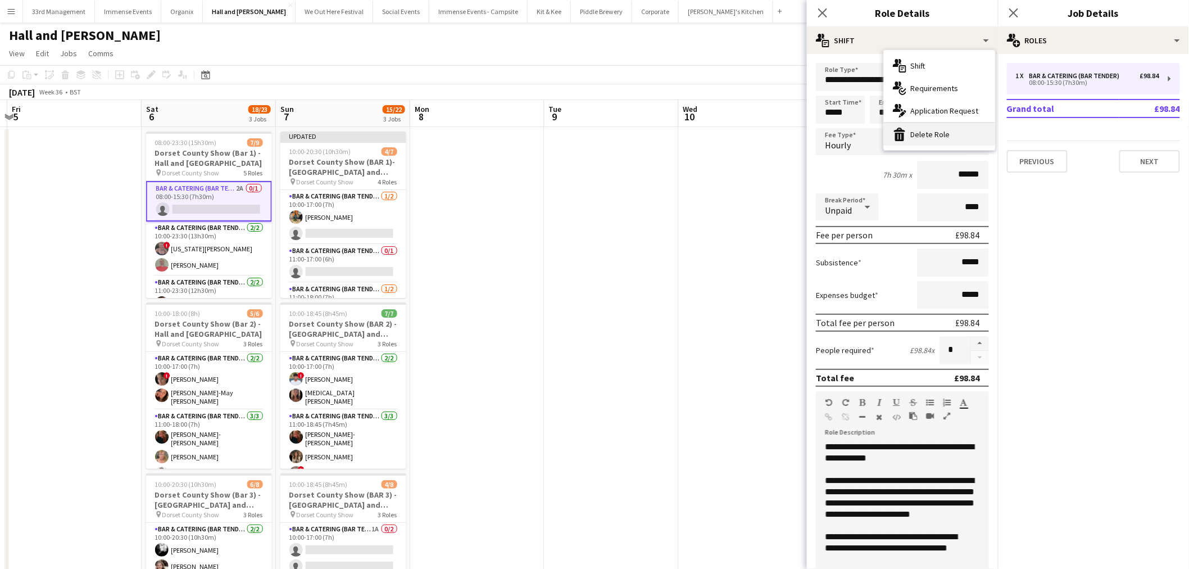
click at [944, 136] on div "bin-2 Delete Role" at bounding box center [939, 134] width 111 height 22
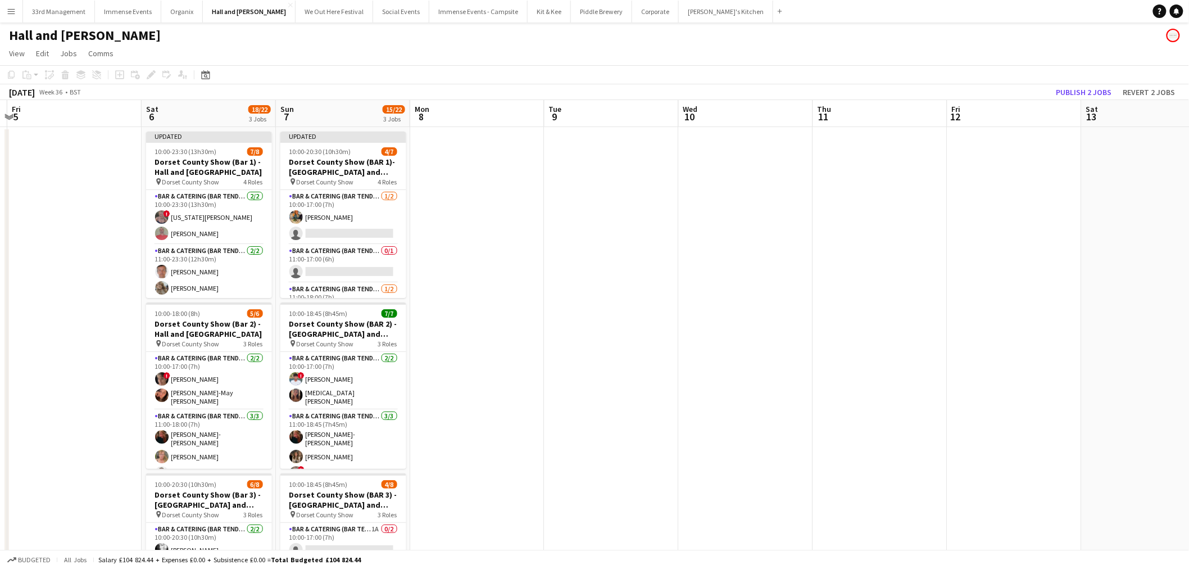
click at [679, 243] on app-date-cell at bounding box center [746, 394] width 134 height 535
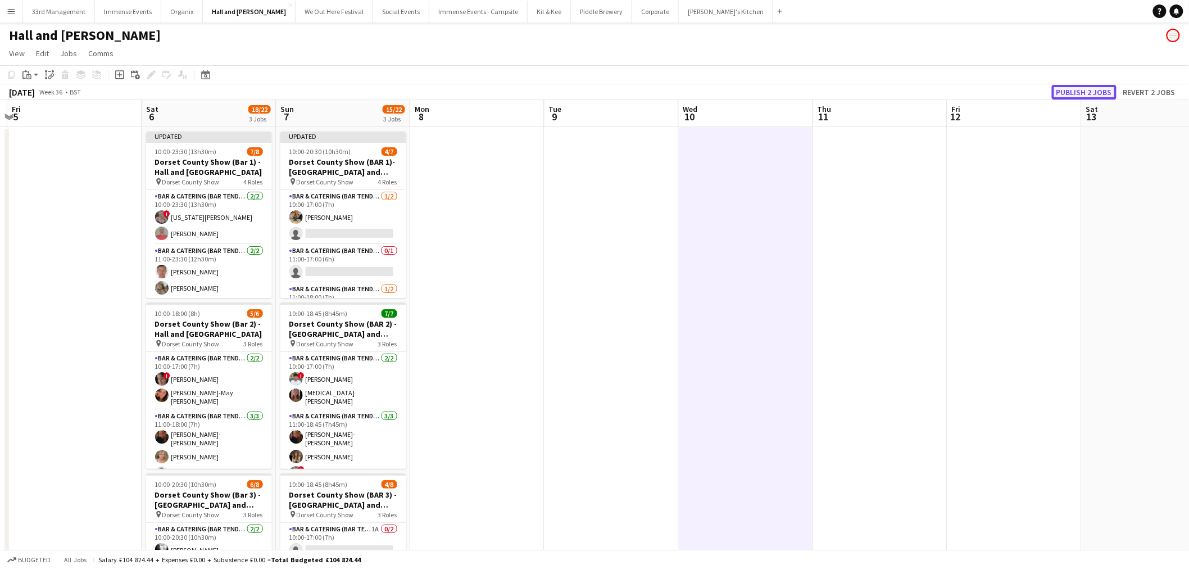
click at [1074, 90] on button "Publish 2 jobs" at bounding box center [1084, 92] width 65 height 15
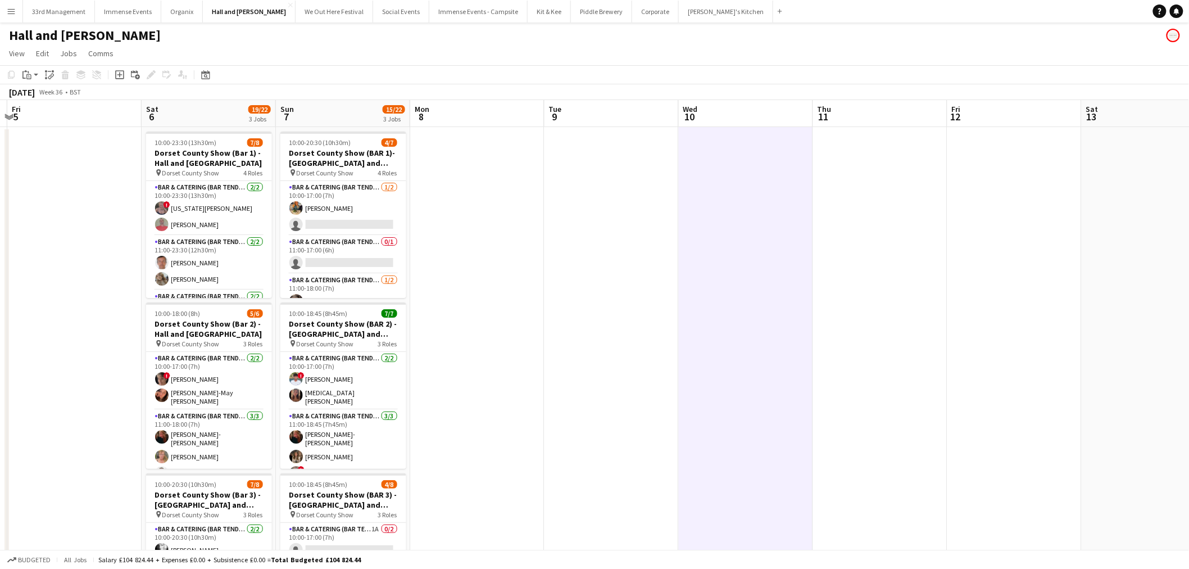
click at [10, 10] on app-icon "Menu" at bounding box center [11, 11] width 9 height 9
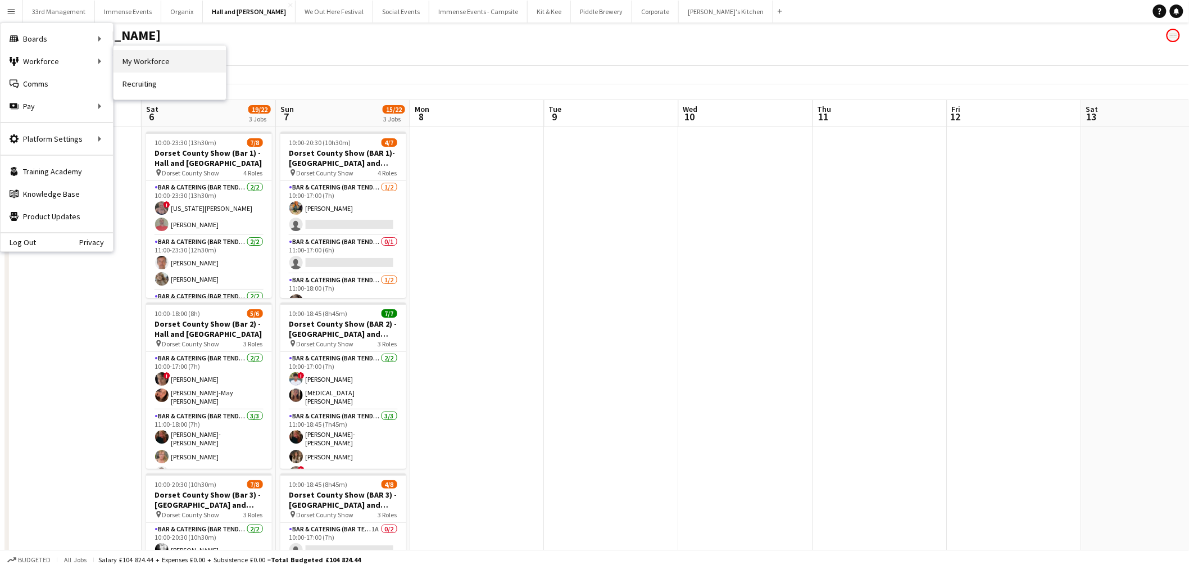
click at [135, 62] on link "My Workforce" at bounding box center [170, 61] width 112 height 22
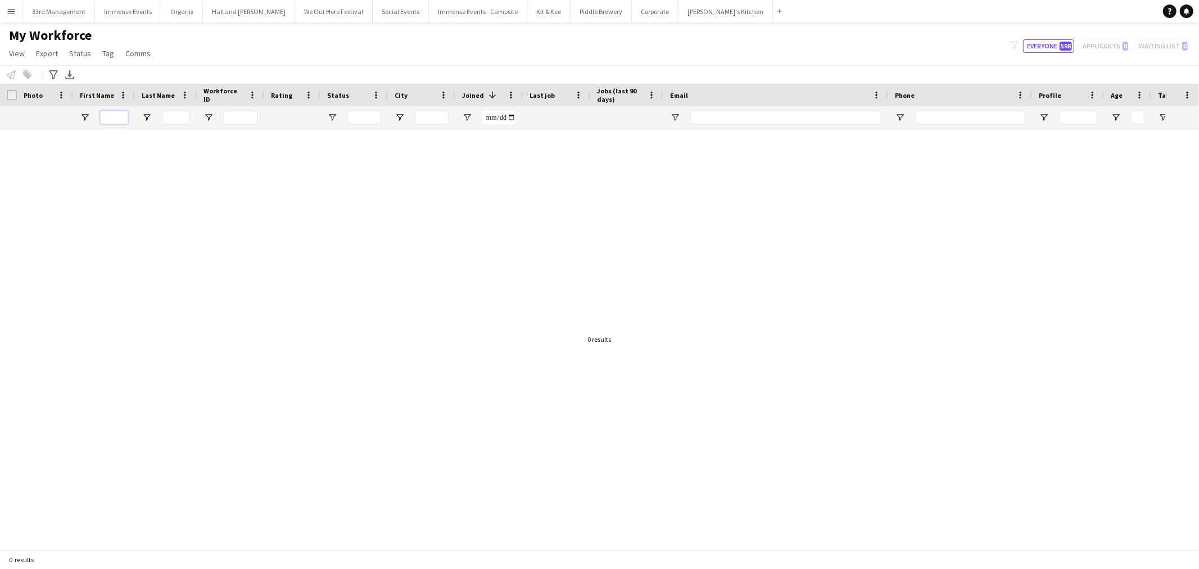
click at [111, 118] on input "First Name Filter Input" at bounding box center [114, 117] width 28 height 13
type input "**********"
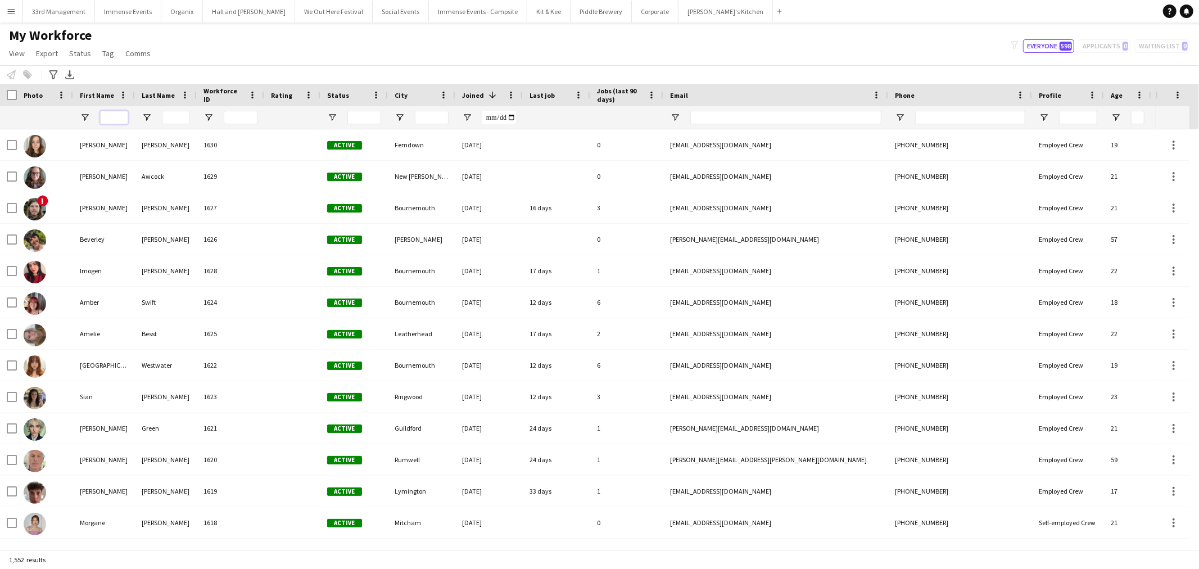
click at [118, 124] on input "First Name Filter Input" at bounding box center [114, 117] width 28 height 13
click at [118, 115] on input "First Name Filter Input" at bounding box center [114, 117] width 28 height 13
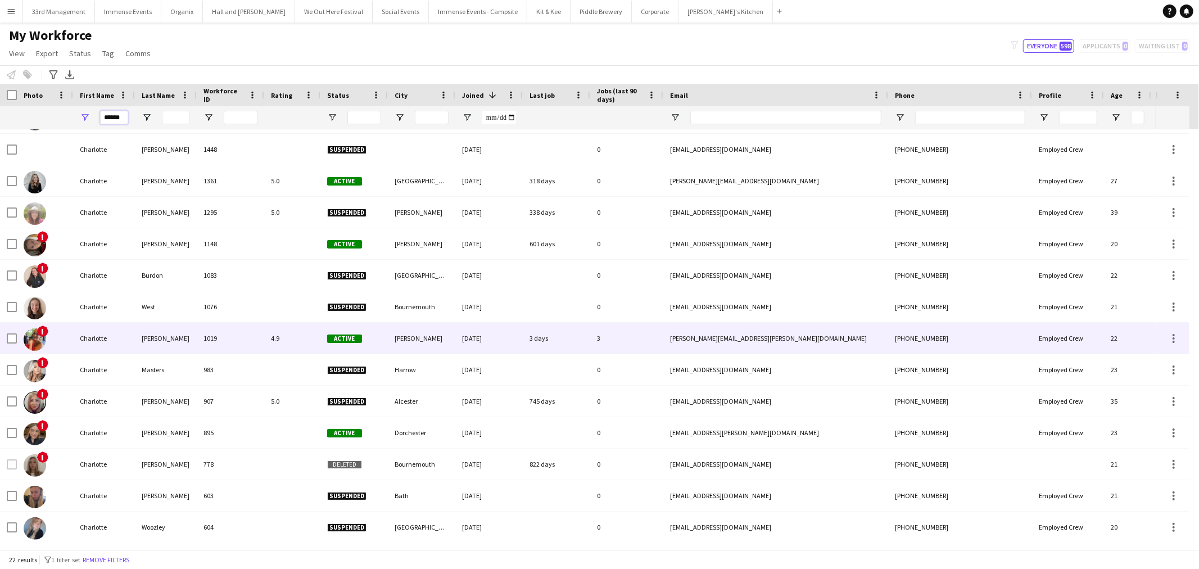
scroll to position [125, 0]
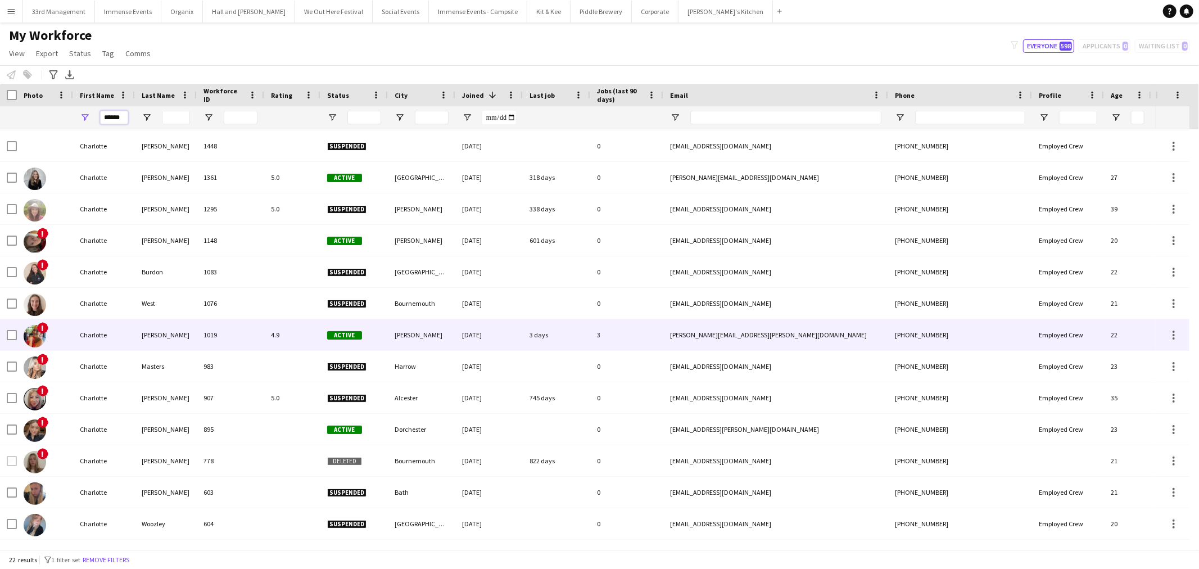
type input "******"
drag, startPoint x: 153, startPoint y: 332, endPoint x: 160, endPoint y: 325, distance: 9.1
click at [152, 332] on div "[PERSON_NAME]" at bounding box center [166, 334] width 62 height 31
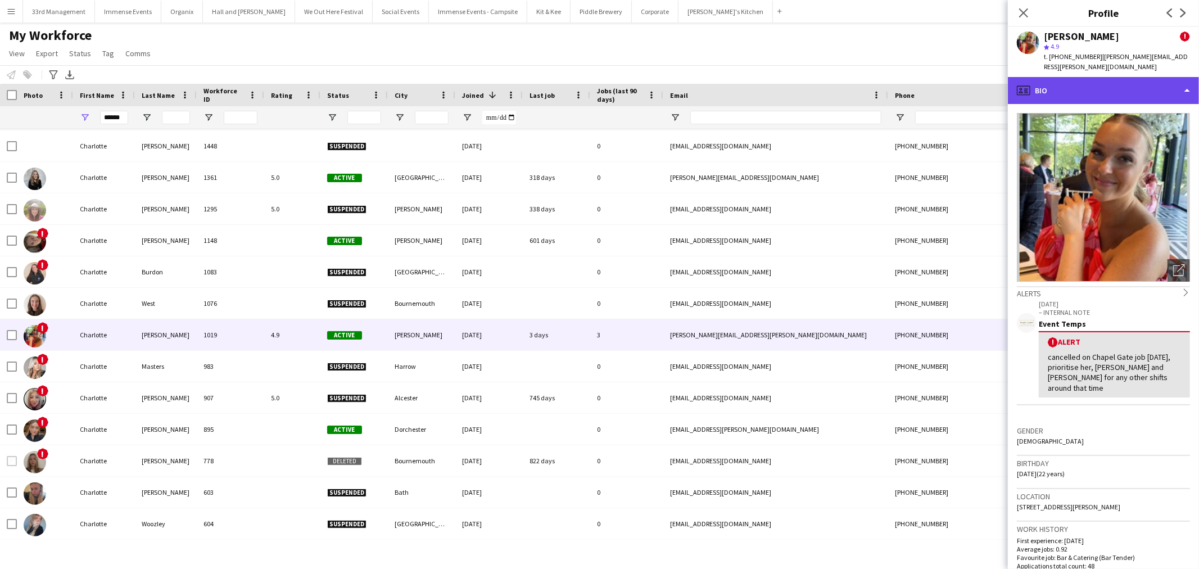
click at [1135, 83] on div "profile Bio" at bounding box center [1102, 90] width 191 height 27
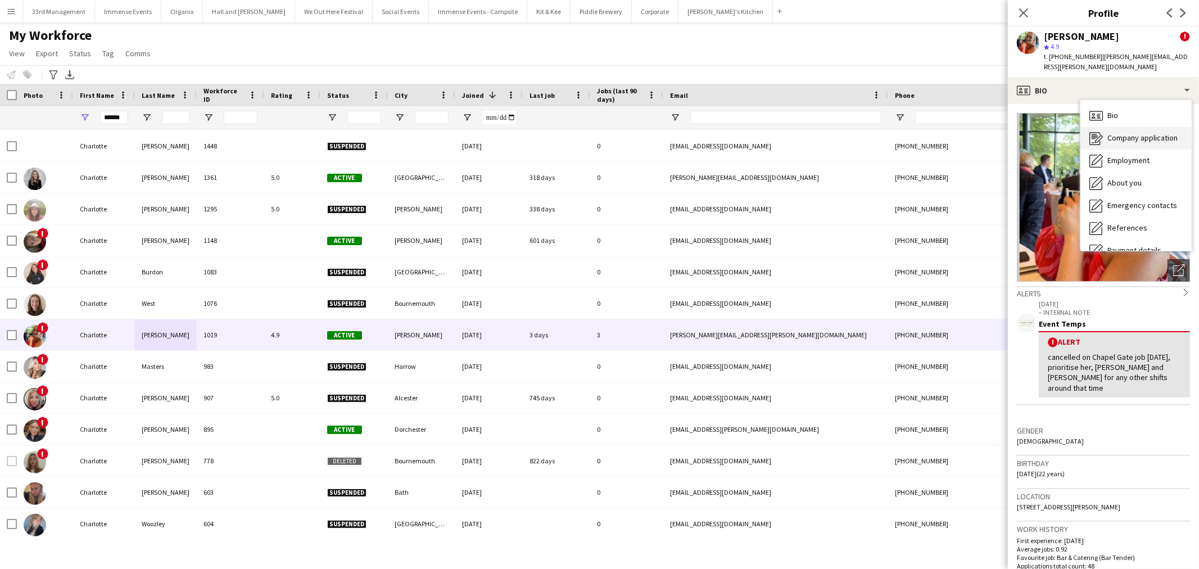
click at [1142, 133] on span "Company application" at bounding box center [1142, 138] width 70 height 10
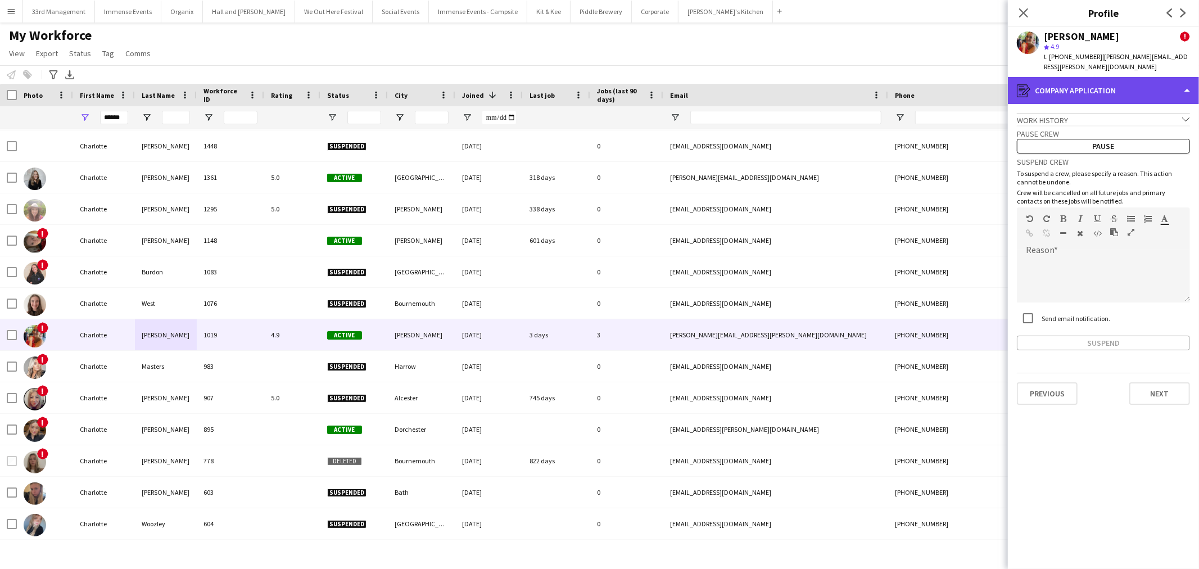
click at [1092, 77] on div "register Company application" at bounding box center [1102, 90] width 191 height 27
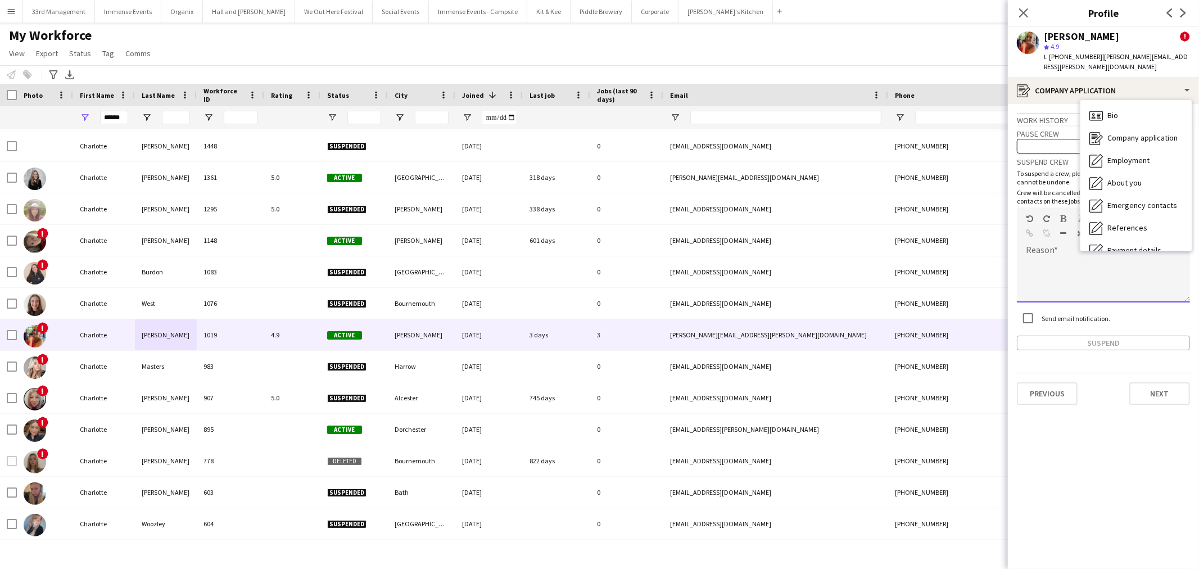
click at [1054, 257] on div at bounding box center [1102, 279] width 173 height 45
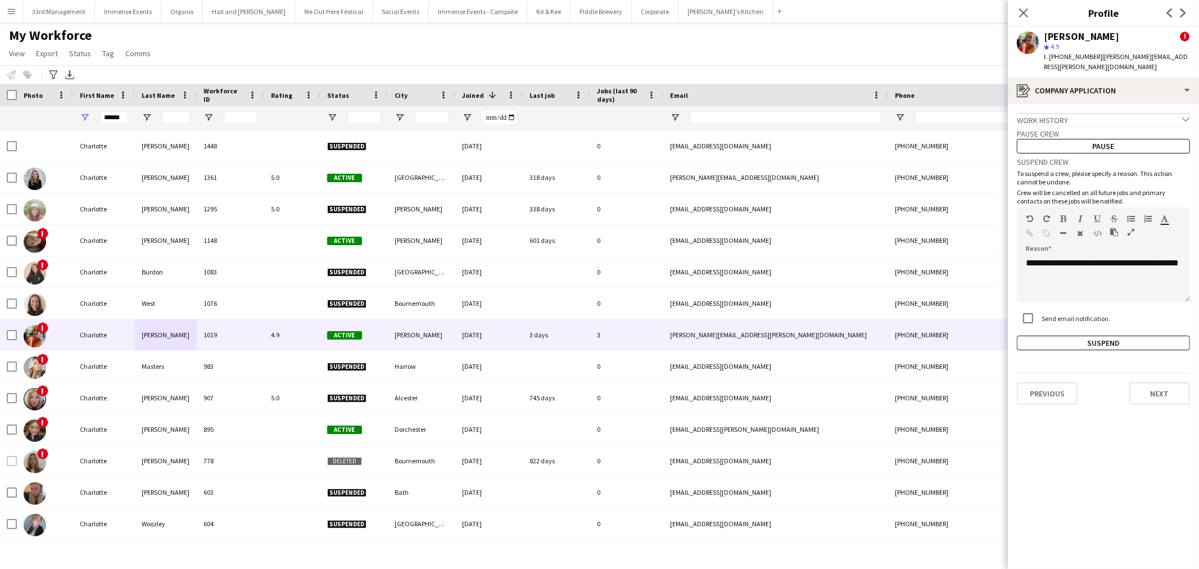
click at [1042, 314] on label "Send email notification." at bounding box center [1074, 318] width 71 height 8
click at [1106, 335] on button "Suspend" at bounding box center [1102, 342] width 173 height 15
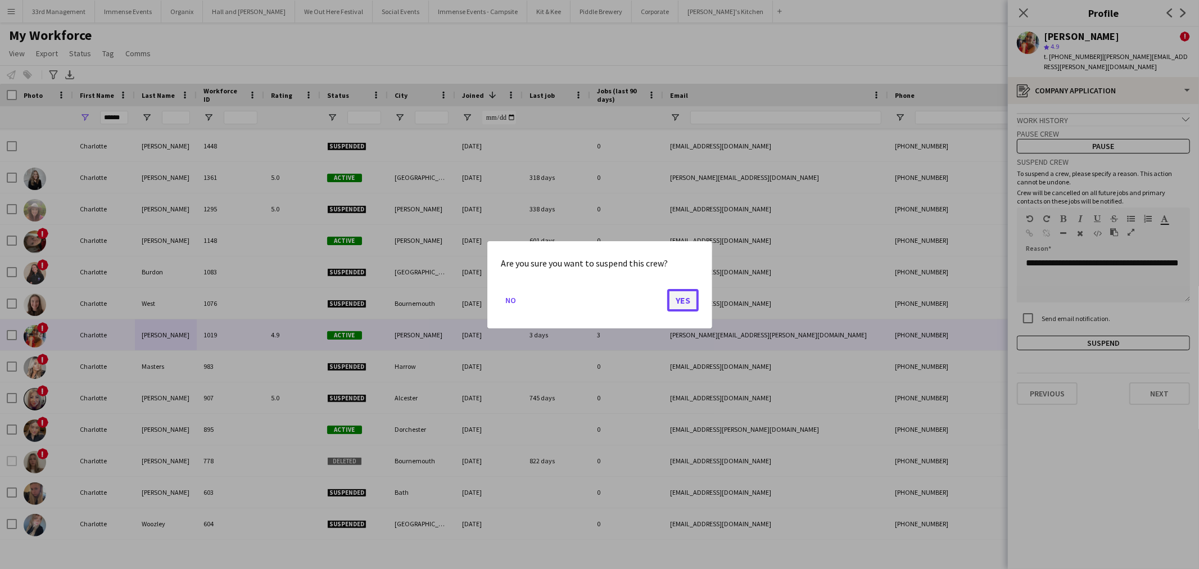
click at [689, 298] on button "Yes" at bounding box center [682, 299] width 31 height 22
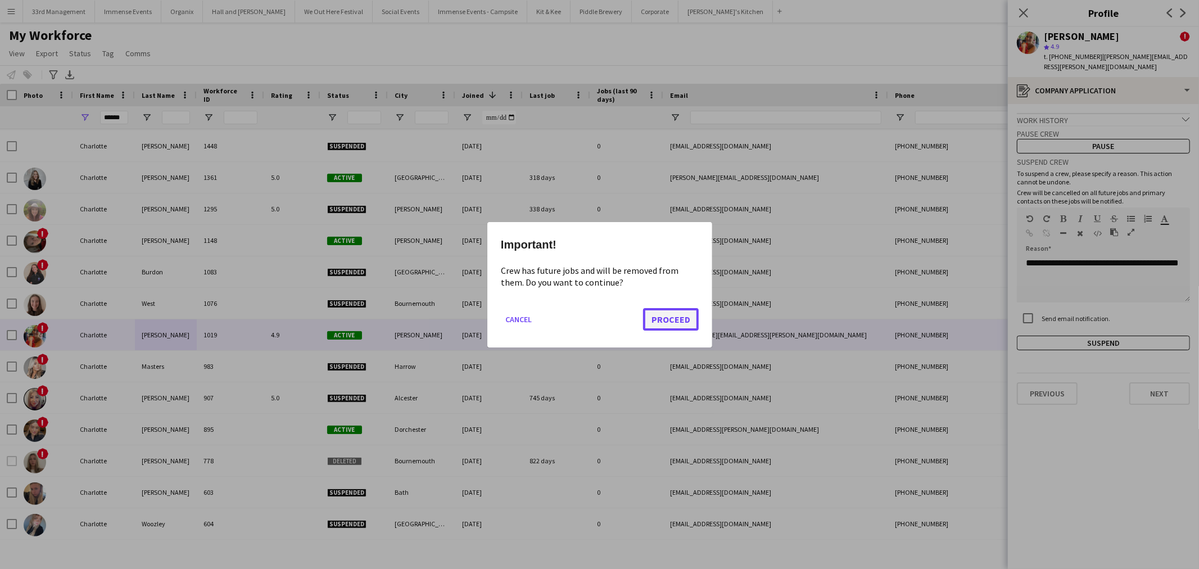
click at [666, 319] on button "Proceed" at bounding box center [671, 318] width 56 height 22
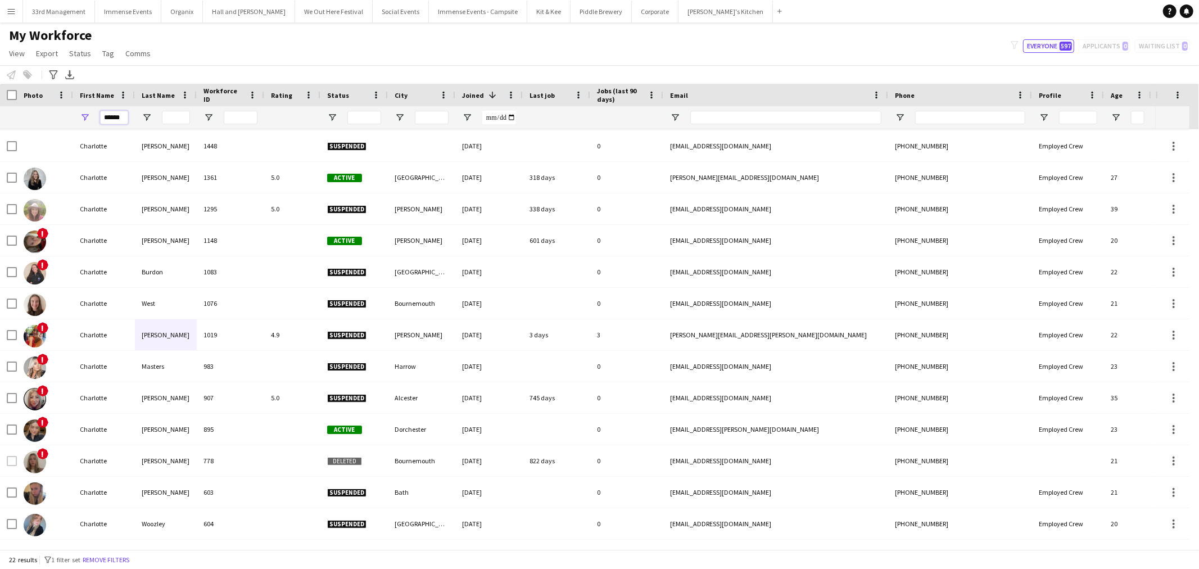
drag, startPoint x: 121, startPoint y: 120, endPoint x: 11, endPoint y: 120, distance: 109.6
click at [11, 120] on div "******" at bounding box center [609, 117] width 1218 height 22
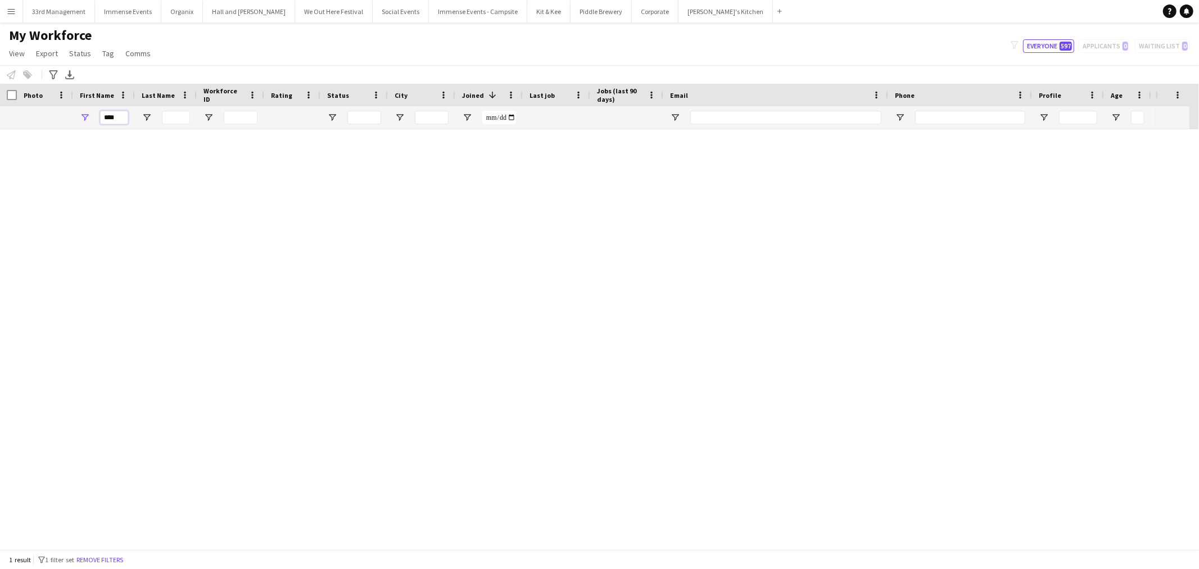
scroll to position [0, 0]
type input "****"
click at [188, 134] on div "[PERSON_NAME]" at bounding box center [166, 144] width 62 height 31
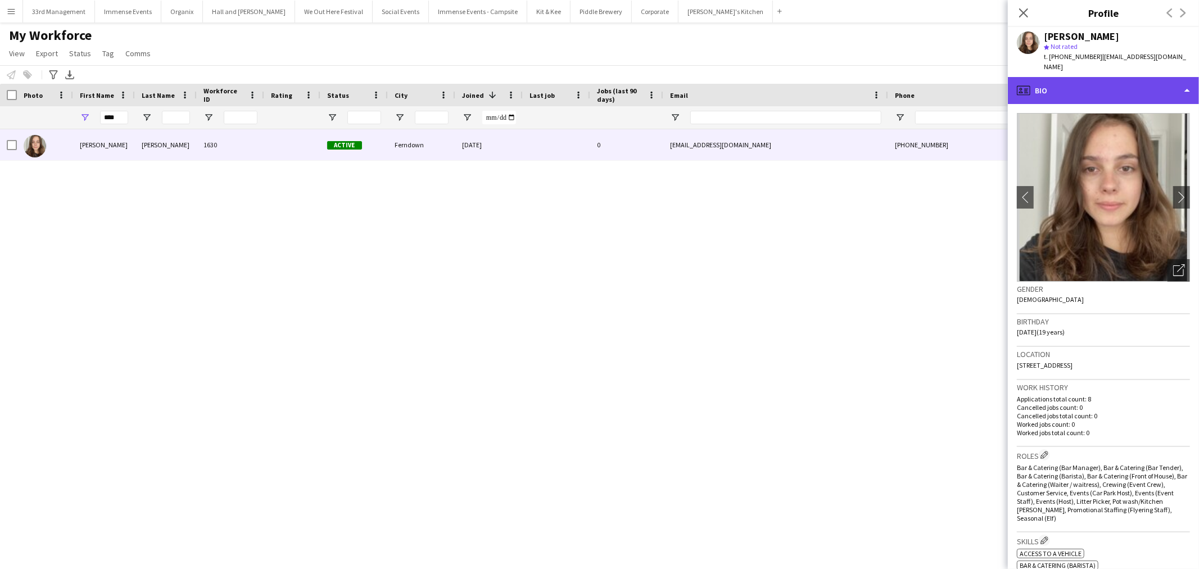
click at [1102, 83] on div "profile Bio" at bounding box center [1102, 90] width 191 height 27
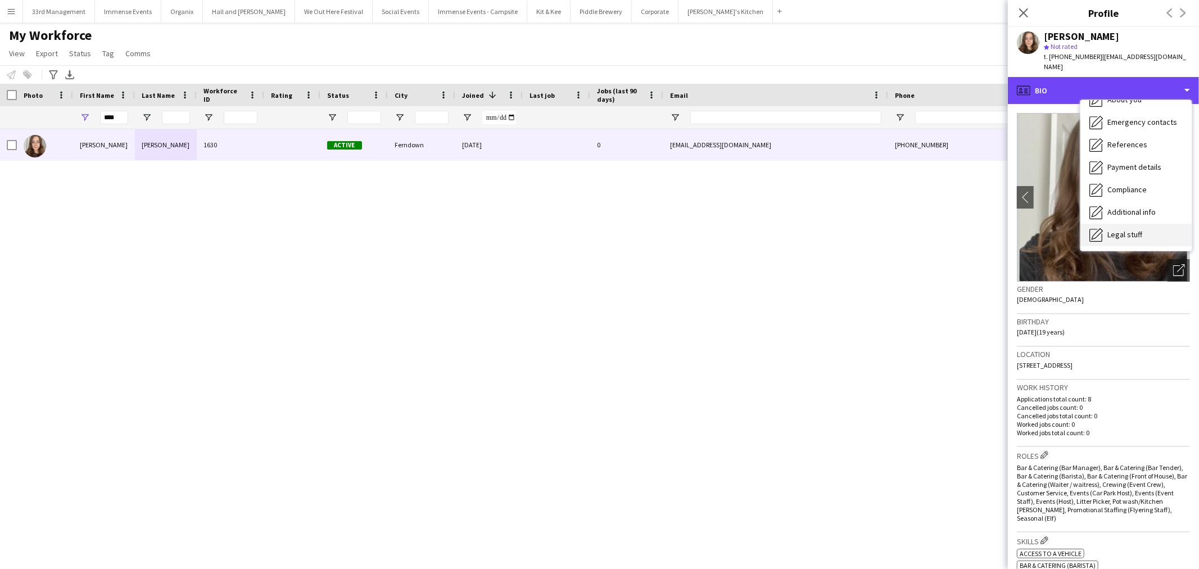
scroll to position [128, 0]
click at [1131, 224] on div "Calendar Calendar" at bounding box center [1135, 235] width 111 height 22
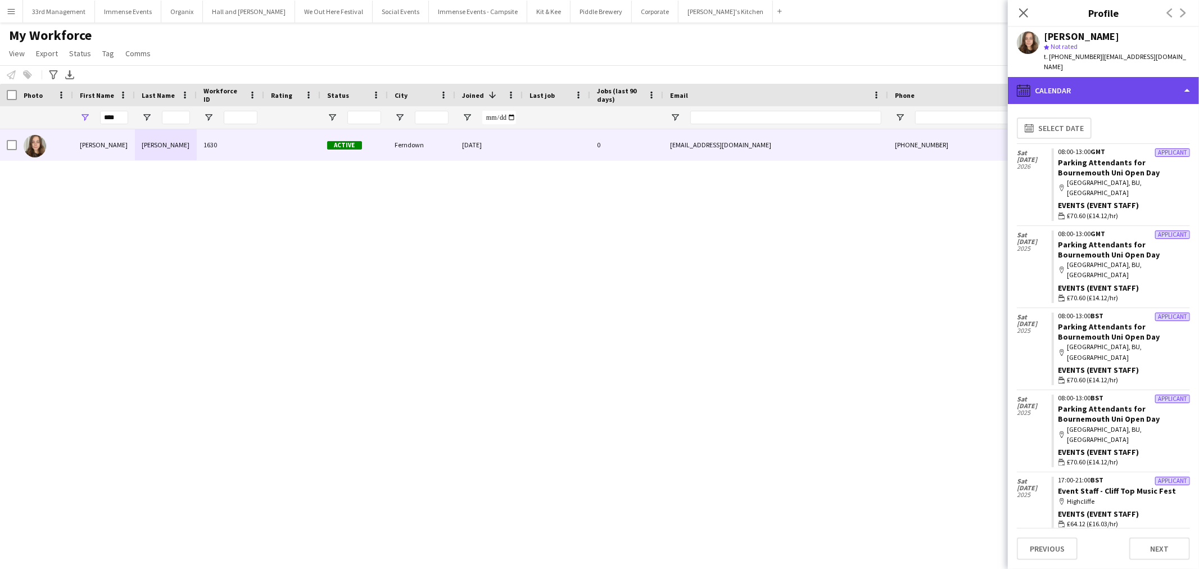
click at [1096, 79] on div "calendar-full Calendar" at bounding box center [1102, 90] width 191 height 27
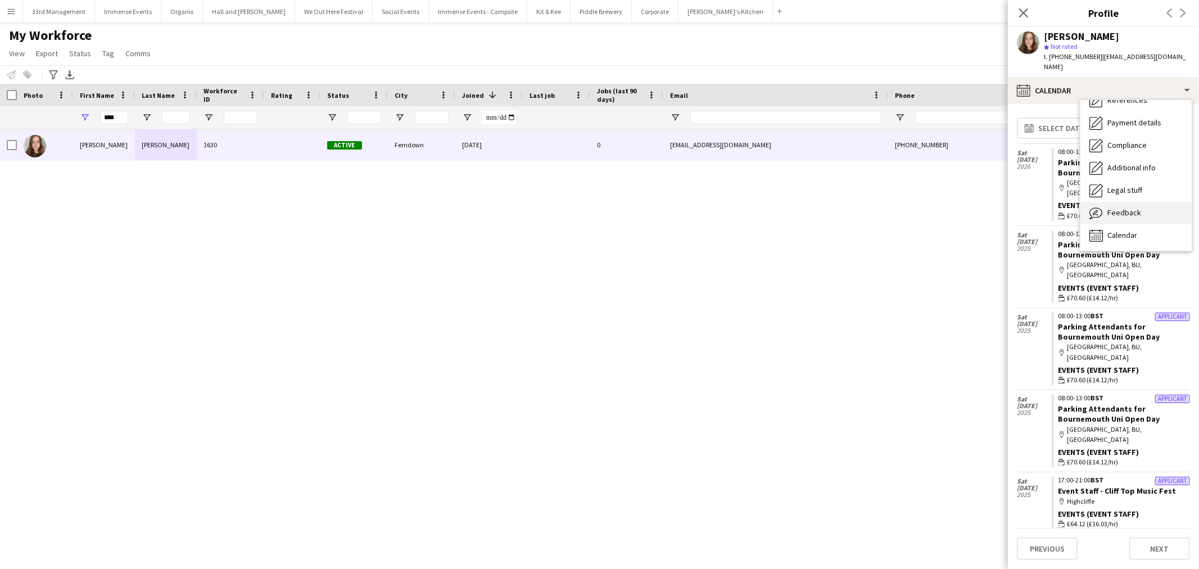
click at [1133, 207] on span "Feedback" at bounding box center [1124, 212] width 34 height 10
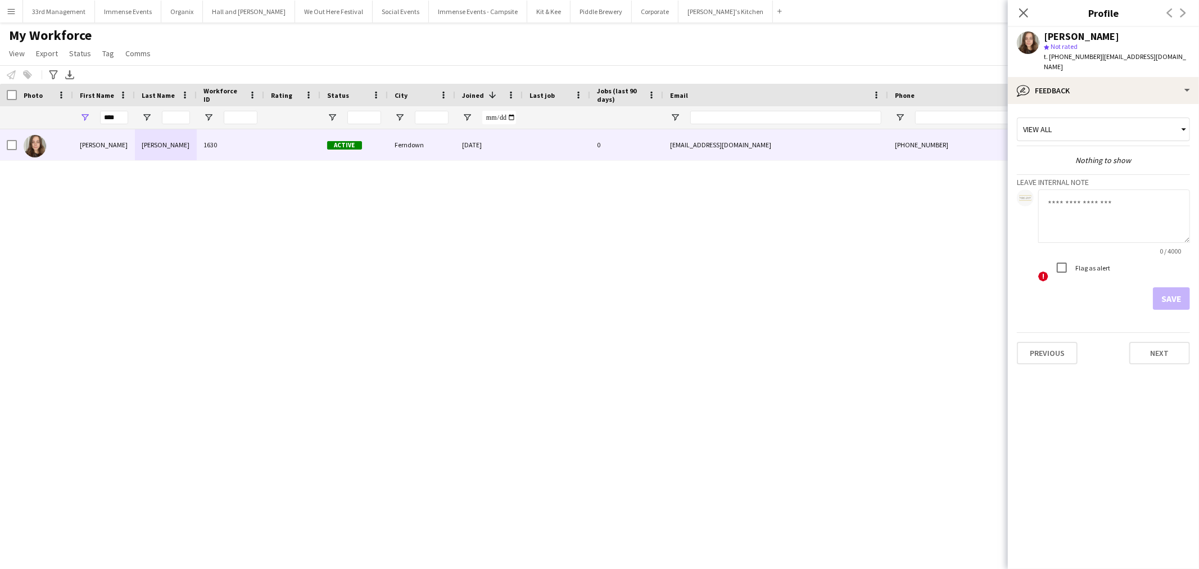
click at [1082, 201] on textarea at bounding box center [1114, 215] width 152 height 53
type textarea "*"
type textarea "**********"
click at [1183, 290] on button "Save" at bounding box center [1170, 298] width 37 height 22
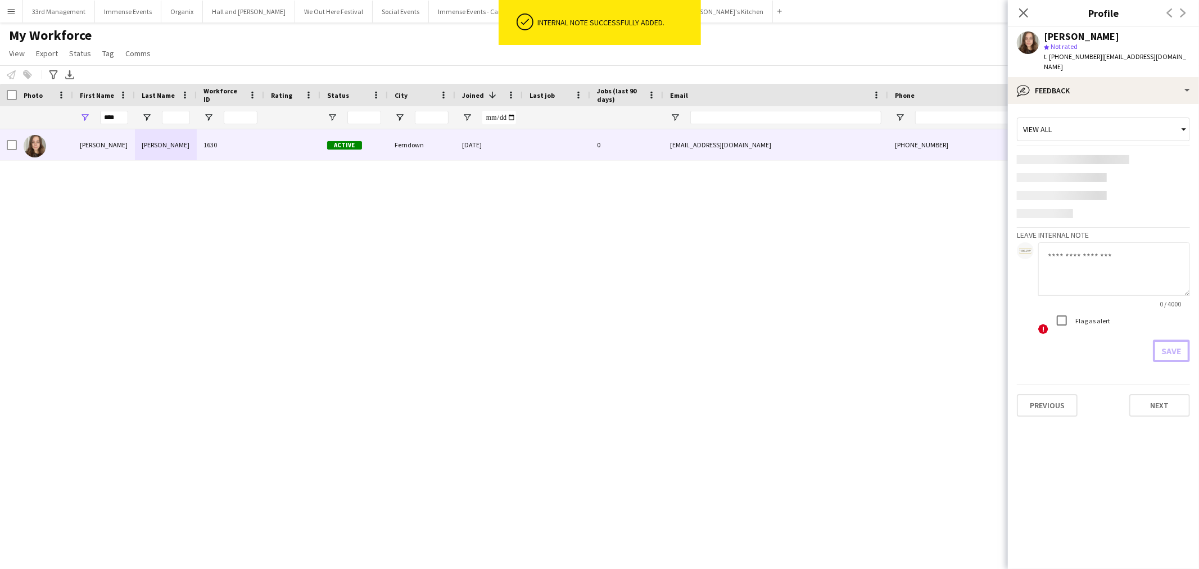
scroll to position [0, 0]
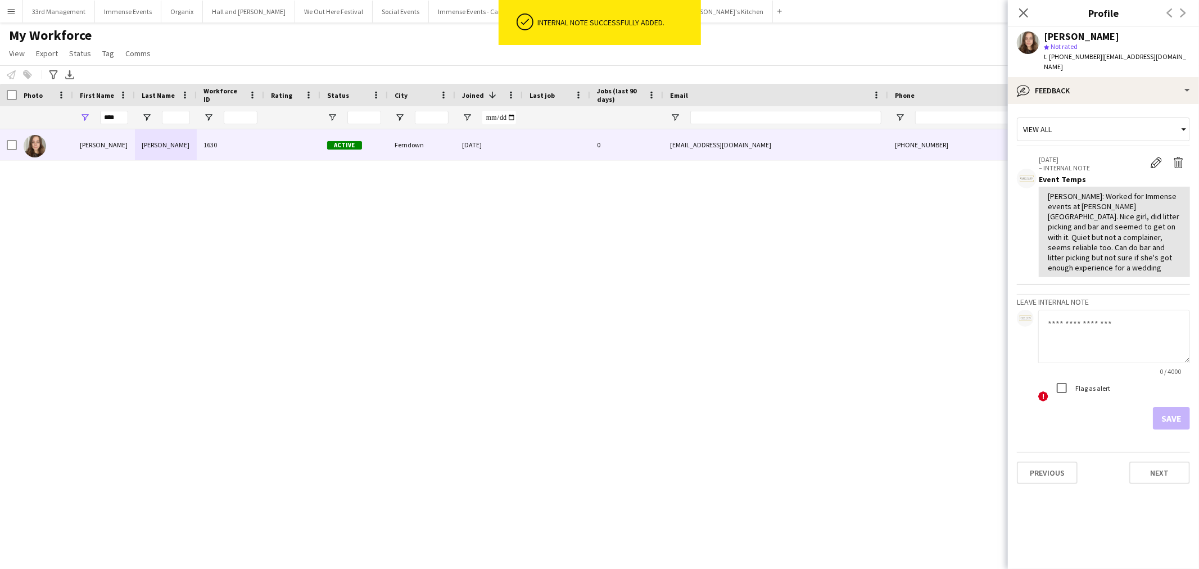
click at [961, 3] on app-navbar "Menu Boards Boards Boards All jobs Status Workforce Workforce My Workforce Recr…" at bounding box center [599, 11] width 1199 height 22
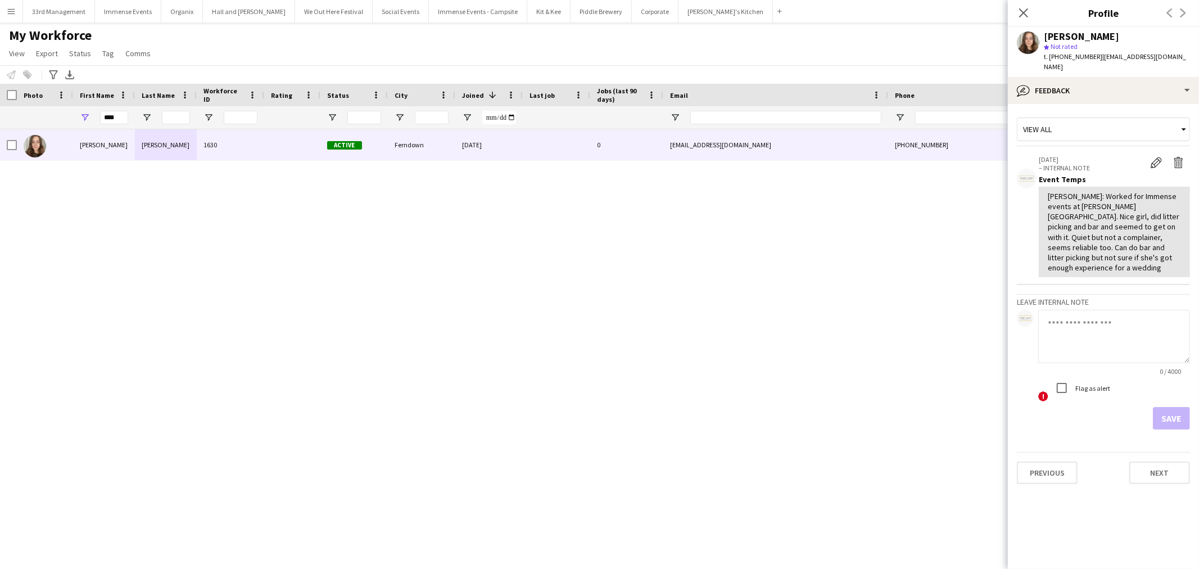
click at [942, 42] on div "My Workforce View Views Default view Language New view Update view Delete view …" at bounding box center [599, 46] width 1199 height 38
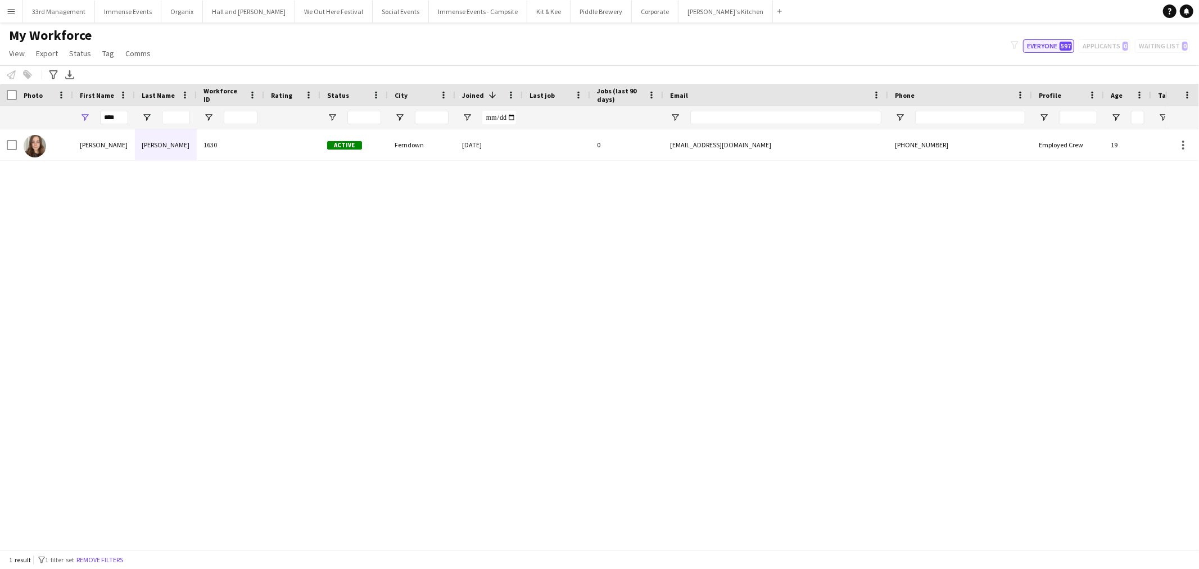
click at [1070, 42] on span "597" at bounding box center [1065, 46] width 12 height 9
type input "**********"
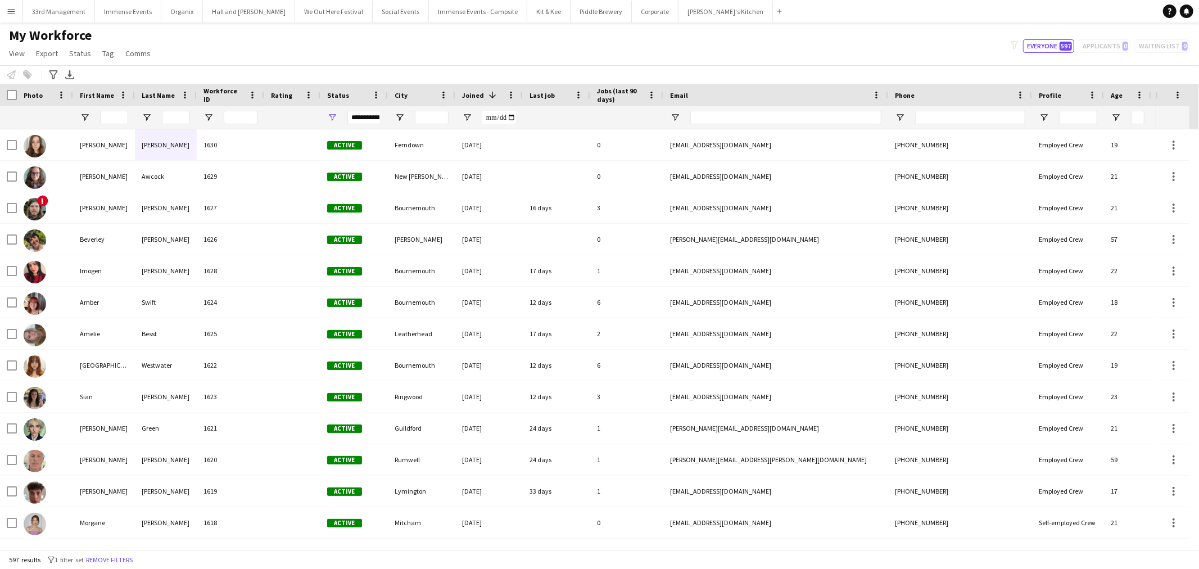
click at [446, 56] on div "My Workforce View Views Default view Language New view Update view Delete view …" at bounding box center [599, 46] width 1199 height 38
click at [116, 121] on input "First Name Filter Input" at bounding box center [114, 117] width 28 height 13
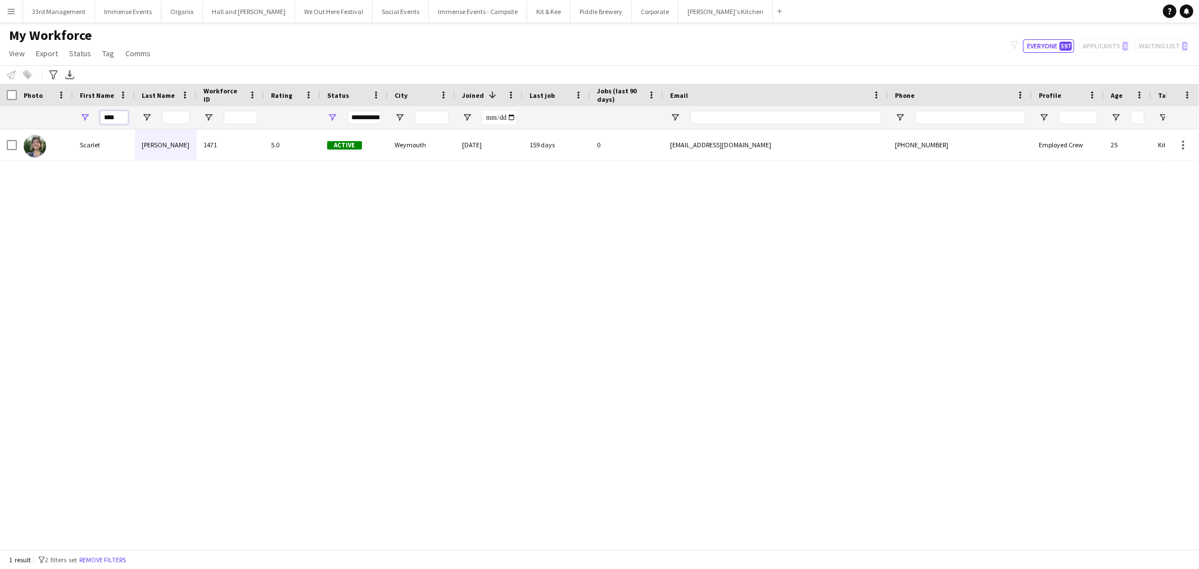
type input "****"
drag, startPoint x: 324, startPoint y: 114, endPoint x: 332, endPoint y: 115, distance: 8.0
click at [324, 114] on div "**********" at bounding box center [353, 117] width 67 height 22
click at [338, 116] on div "**********" at bounding box center [353, 117] width 67 height 22
click at [330, 117] on span "Open Filter Menu" at bounding box center [332, 117] width 10 height 10
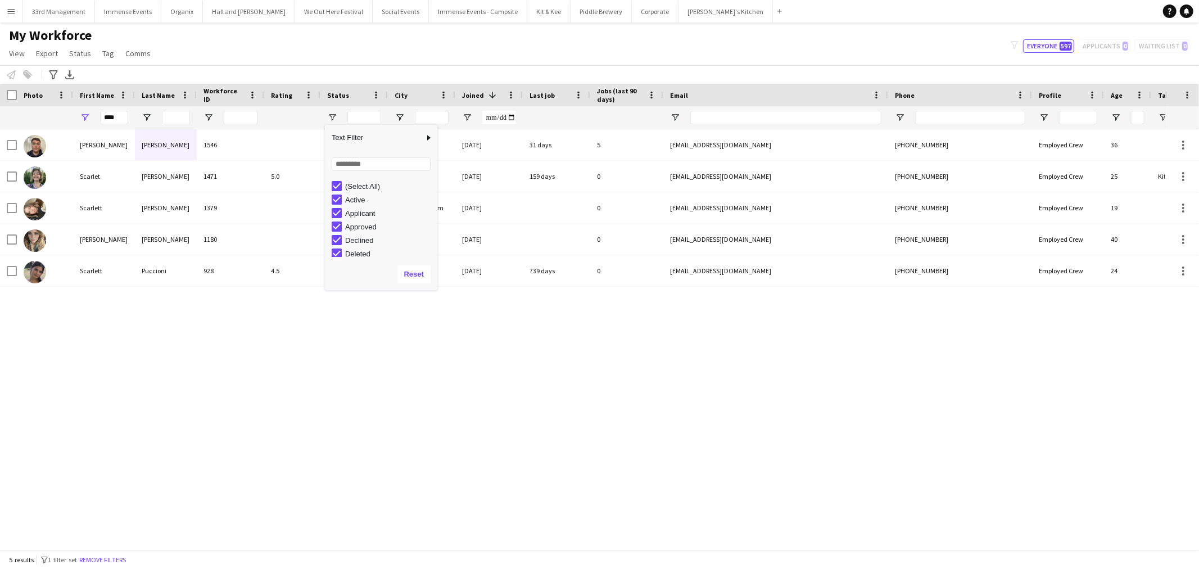
click at [279, 73] on div "Notify workforce Add to tag Select at least one crew to tag him or her. Advance…" at bounding box center [599, 74] width 1199 height 19
drag, startPoint x: 127, startPoint y: 114, endPoint x: 87, endPoint y: 126, distance: 42.1
click at [96, 126] on div "****" at bounding box center [104, 117] width 62 height 22
